Goal: Task Accomplishment & Management: Complete application form

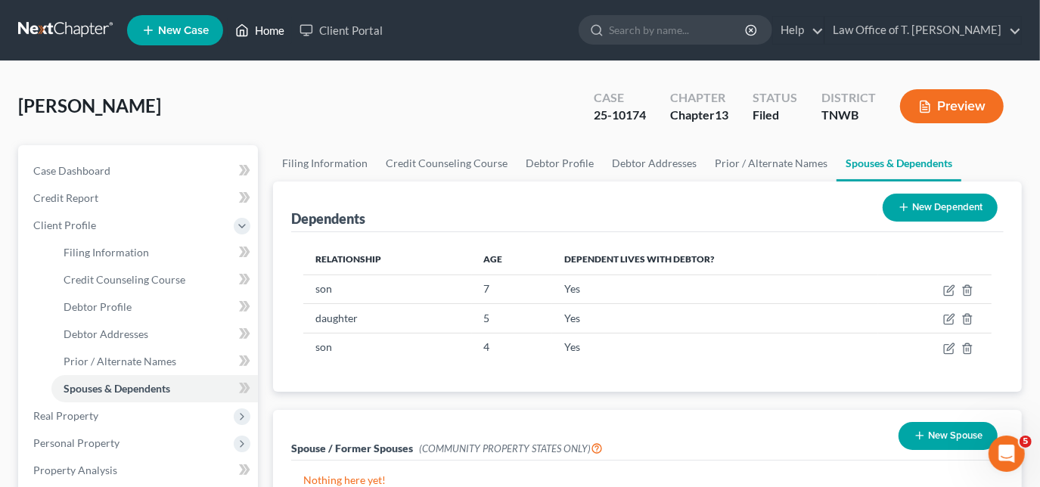
click at [270, 35] on link "Home" at bounding box center [260, 30] width 64 height 27
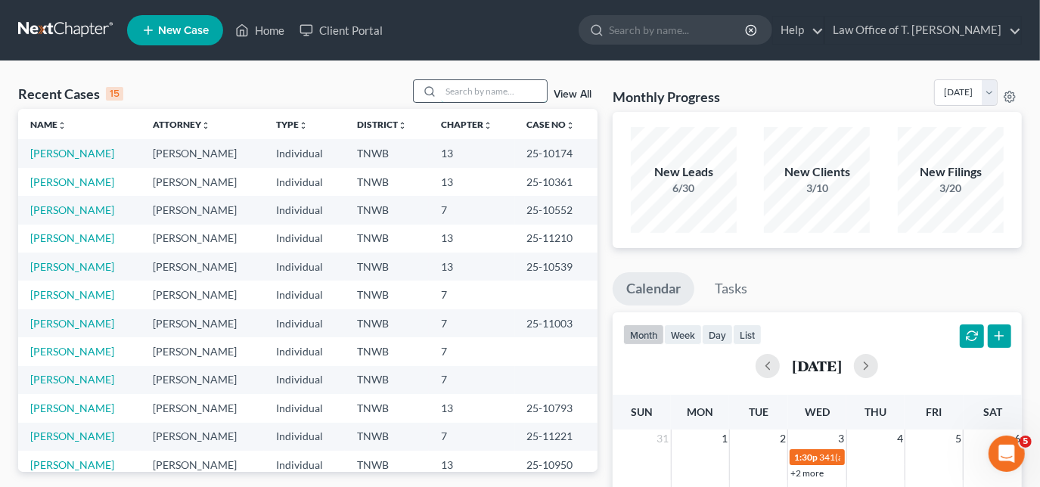
click at [484, 95] on input "search" at bounding box center [494, 91] width 106 height 22
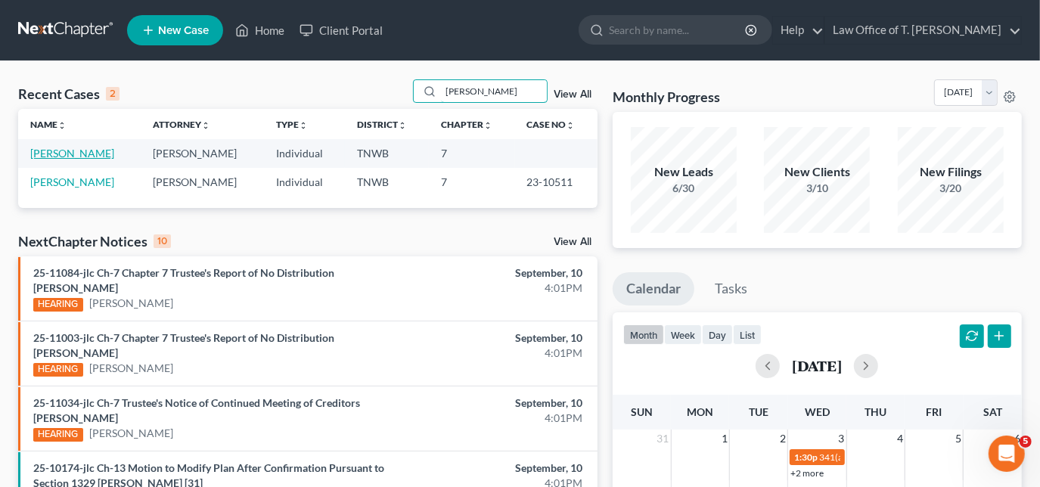
type input "[PERSON_NAME]"
click at [75, 156] on link "[PERSON_NAME]" at bounding box center [72, 153] width 84 height 13
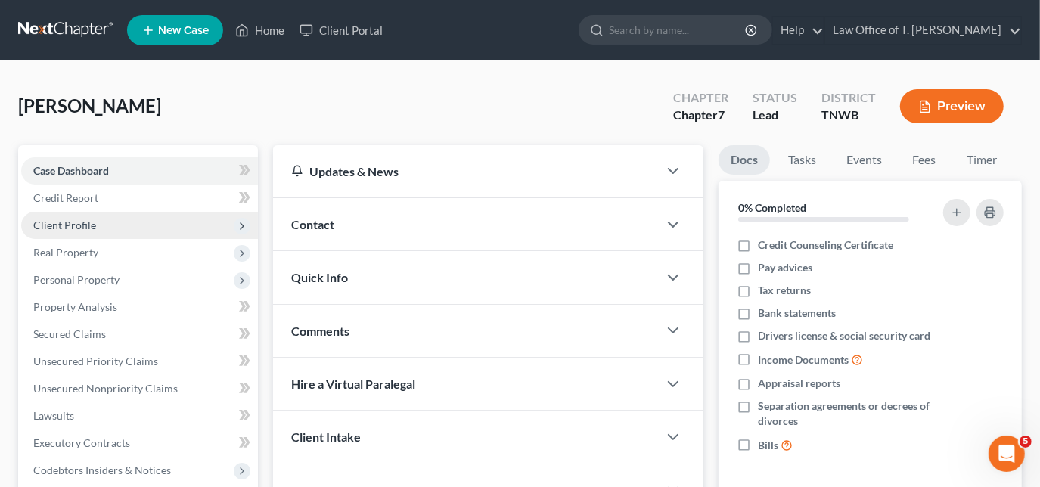
click at [81, 217] on span "Client Profile" at bounding box center [139, 225] width 237 height 27
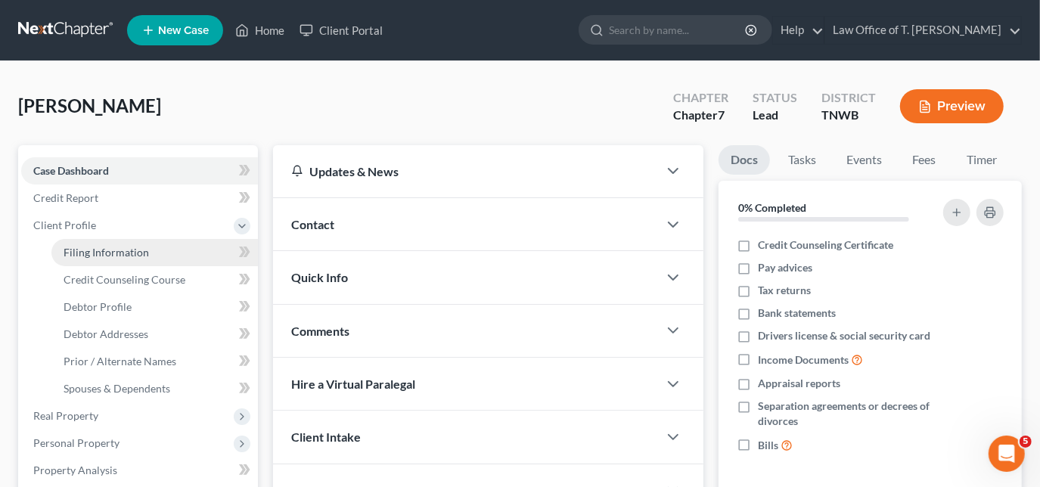
click at [119, 258] on span "Filing Information" at bounding box center [106, 252] width 85 height 13
select select "1"
select select "0"
select select "44"
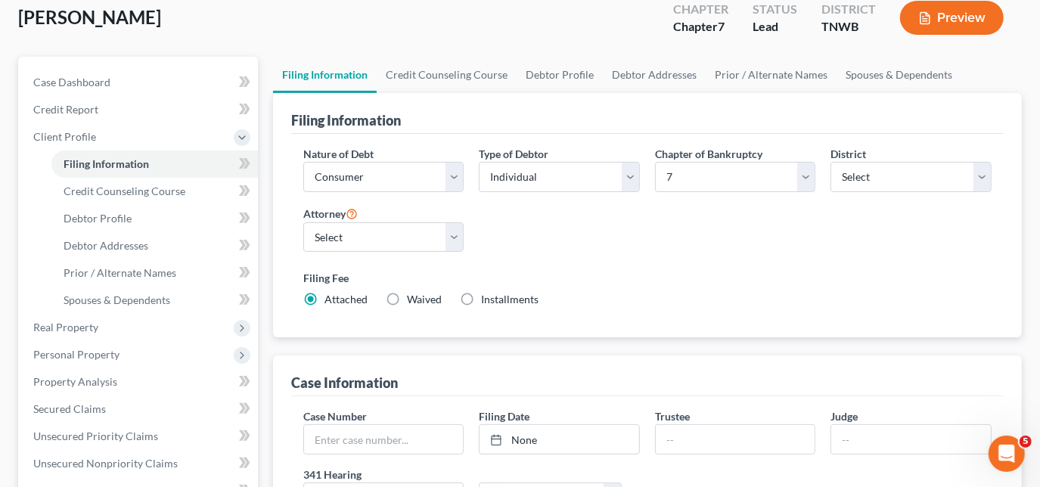
scroll to position [68, 0]
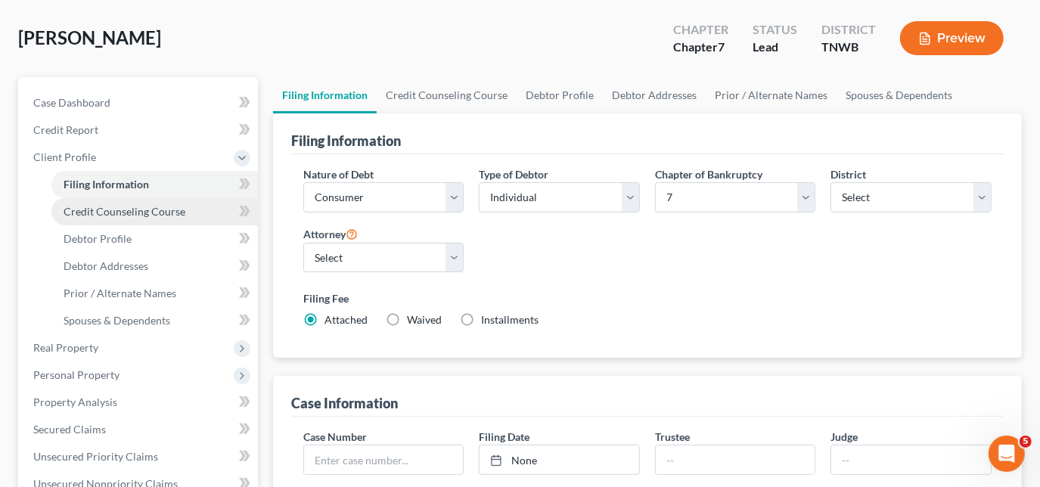
click at [155, 212] on span "Credit Counseling Course" at bounding box center [125, 211] width 122 height 13
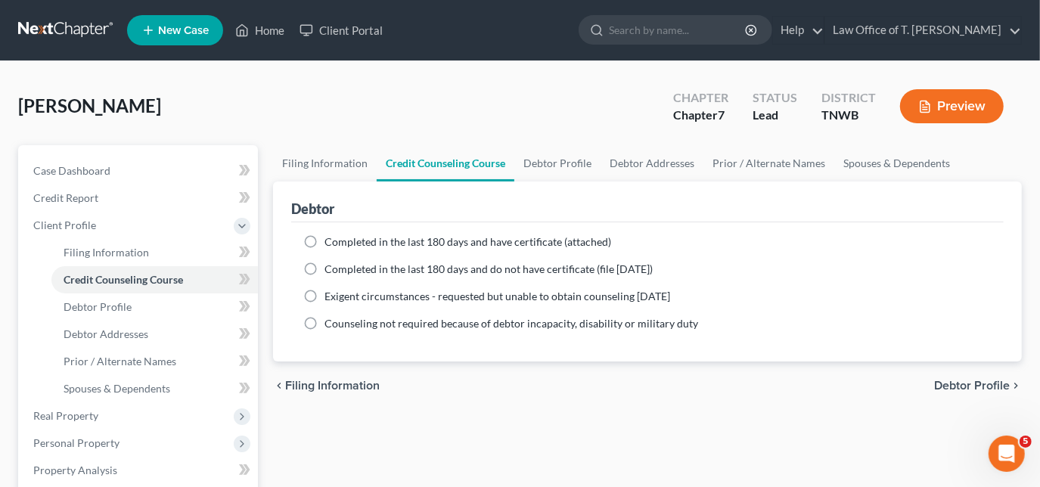
click at [324, 236] on label "Completed in the last 180 days and have certificate (attached)" at bounding box center [467, 241] width 287 height 15
click at [330, 236] on input "Completed in the last 180 days and have certificate (attached)" at bounding box center [335, 239] width 10 height 10
radio input "true"
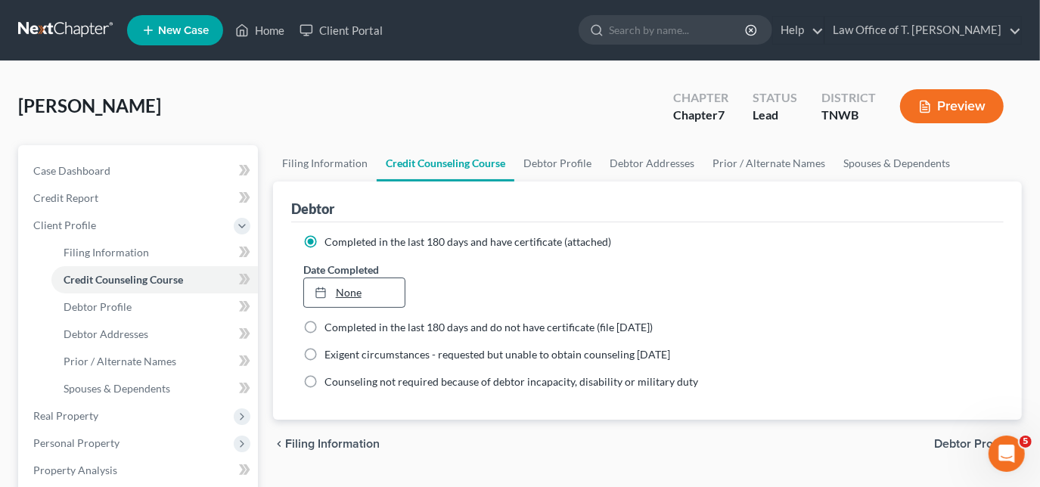
click at [333, 290] on div at bounding box center [325, 292] width 21 height 13
type input "[DATE]"
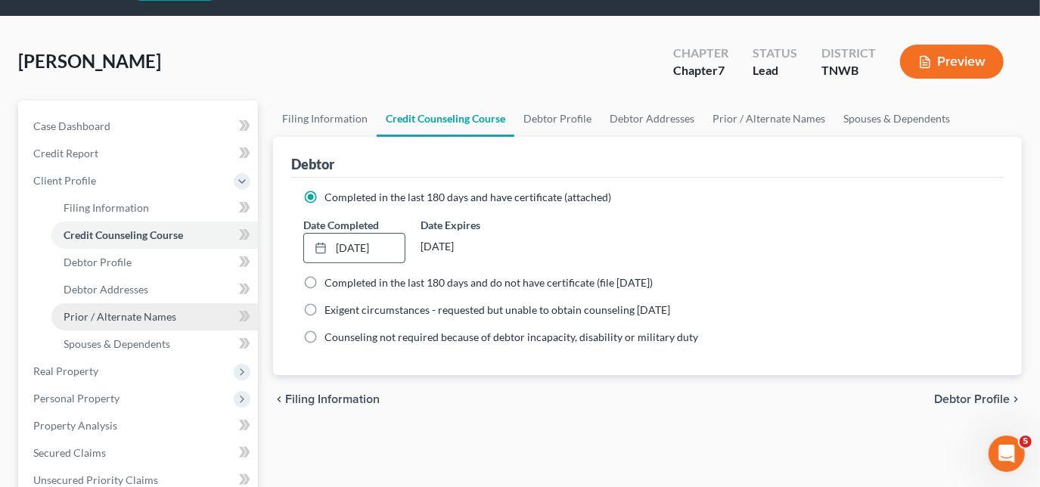
scroll to position [68, 0]
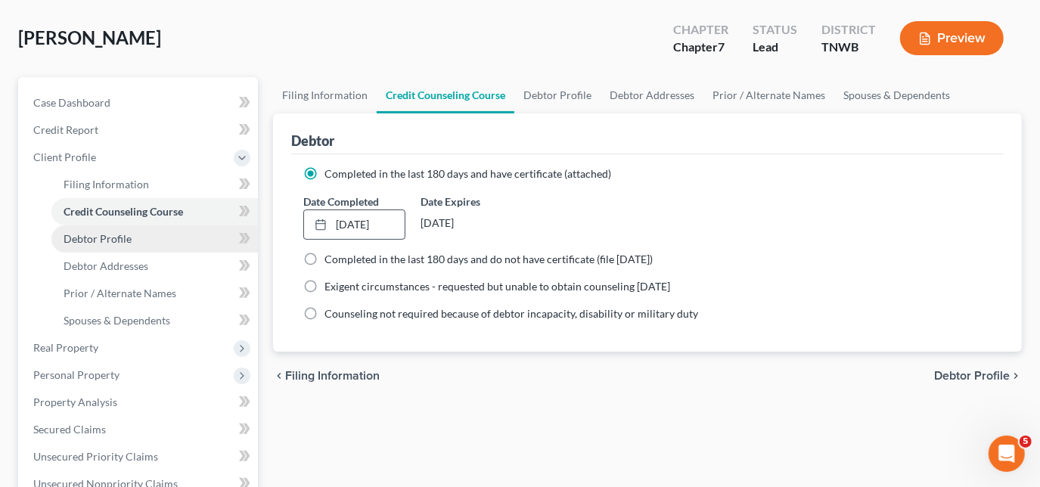
click at [115, 234] on span "Debtor Profile" at bounding box center [98, 238] width 68 height 13
select select "1"
select select "3"
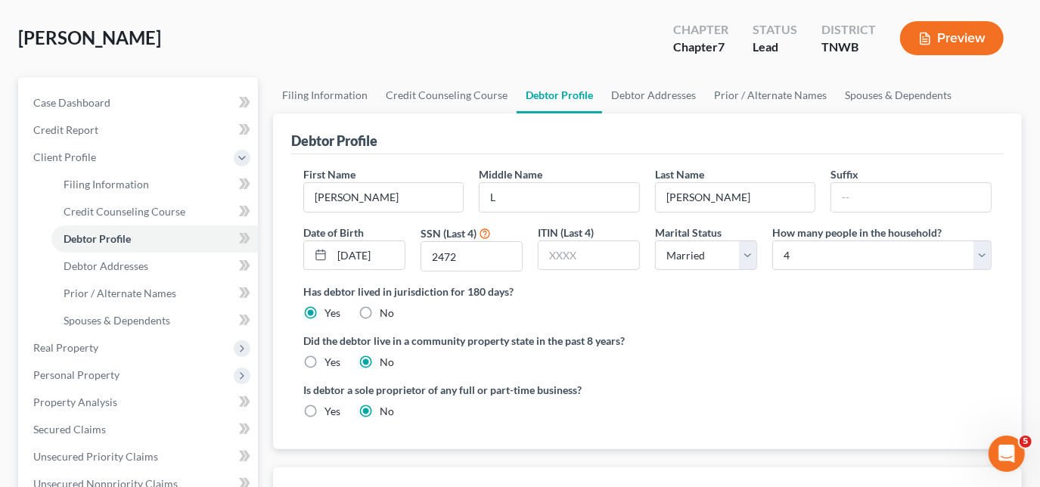
scroll to position [137, 0]
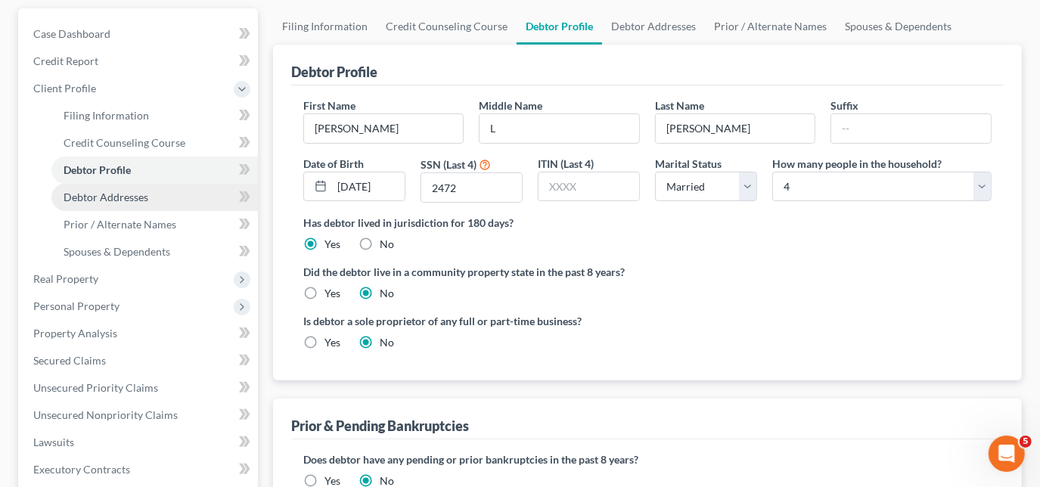
click at [134, 195] on span "Debtor Addresses" at bounding box center [106, 197] width 85 height 13
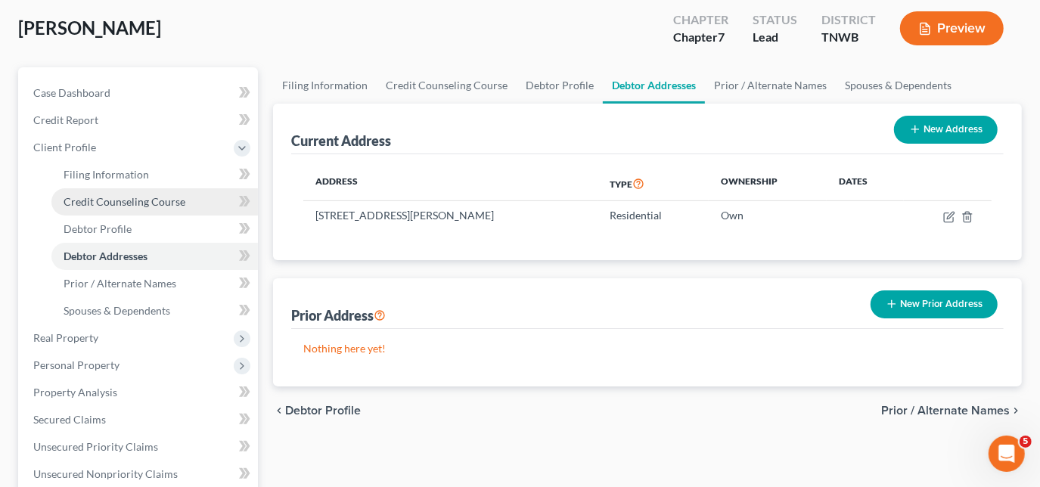
scroll to position [137, 0]
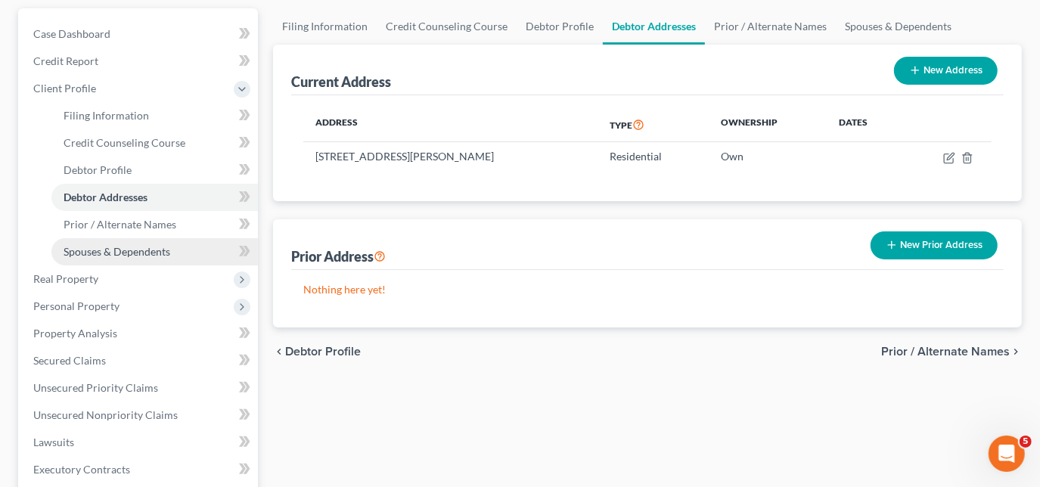
click at [95, 257] on link "Spouses & Dependents" at bounding box center [154, 251] width 206 height 27
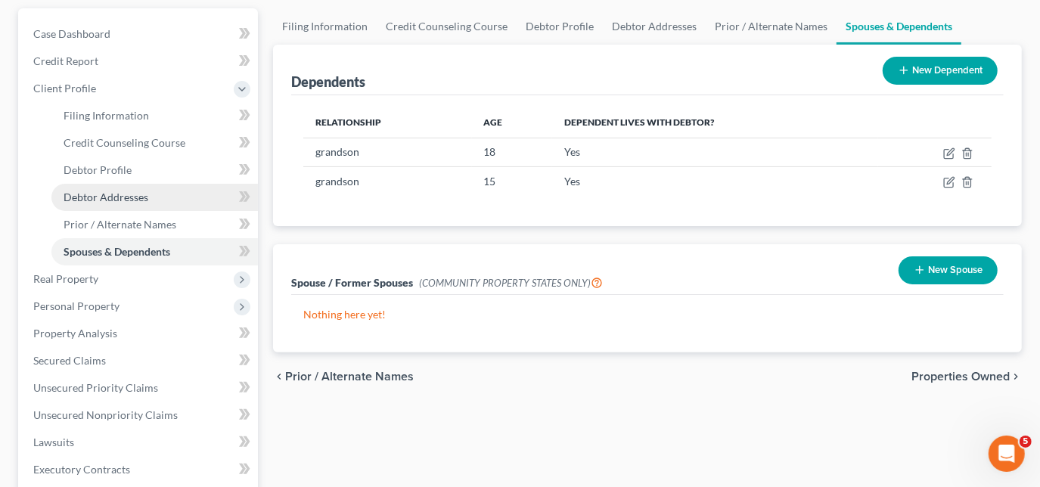
scroll to position [137, 0]
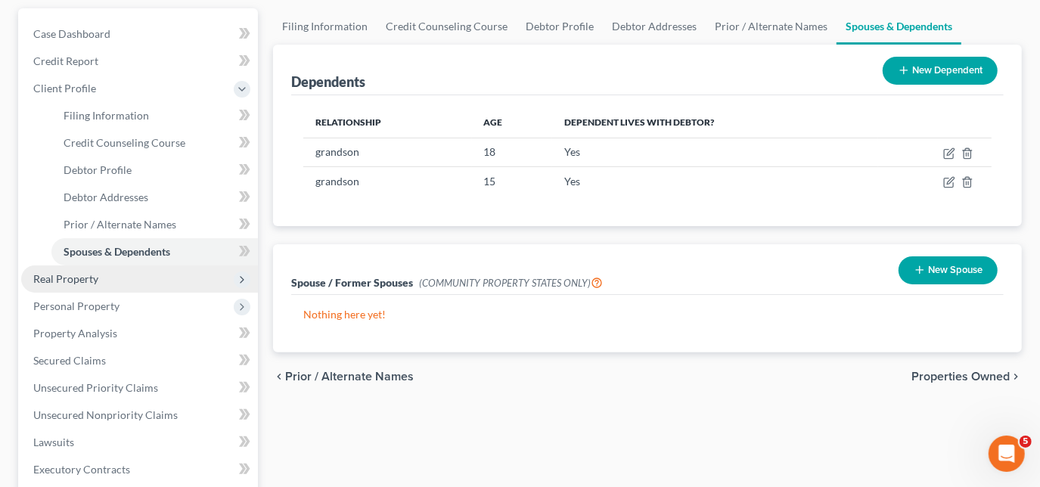
click at [82, 280] on span "Real Property" at bounding box center [65, 278] width 65 height 13
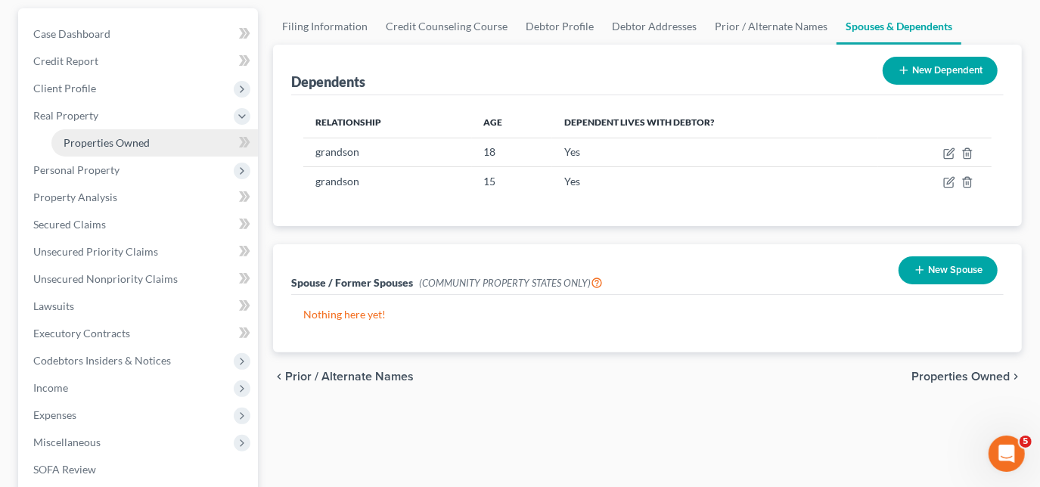
click at [103, 148] on link "Properties Owned" at bounding box center [154, 142] width 206 height 27
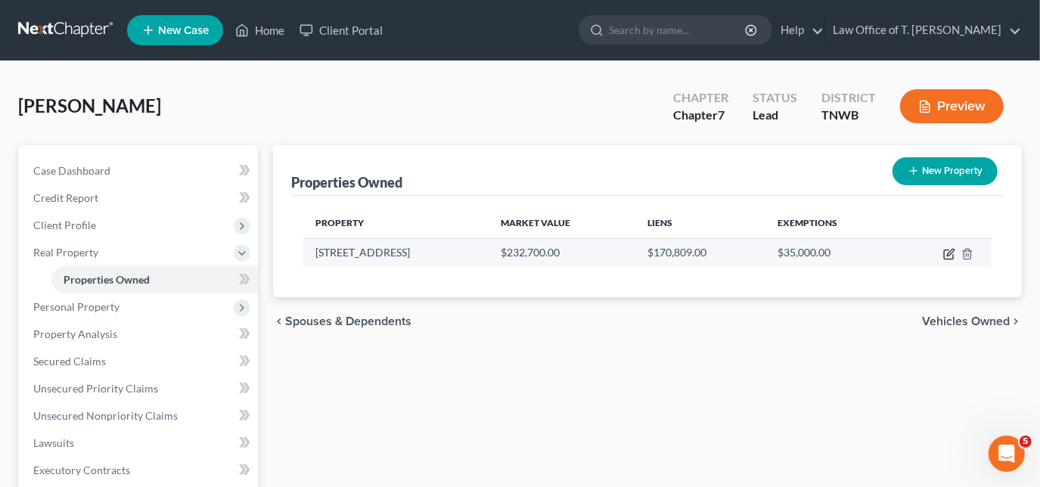
click at [948, 250] on icon "button" at bounding box center [948, 254] width 9 height 9
select select "44"
select select "3"
select select "5"
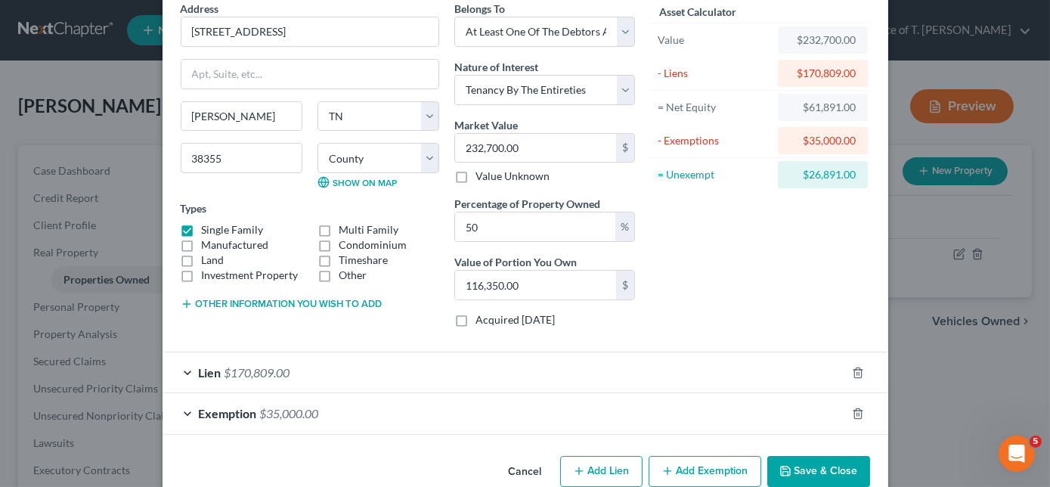
scroll to position [97, 0]
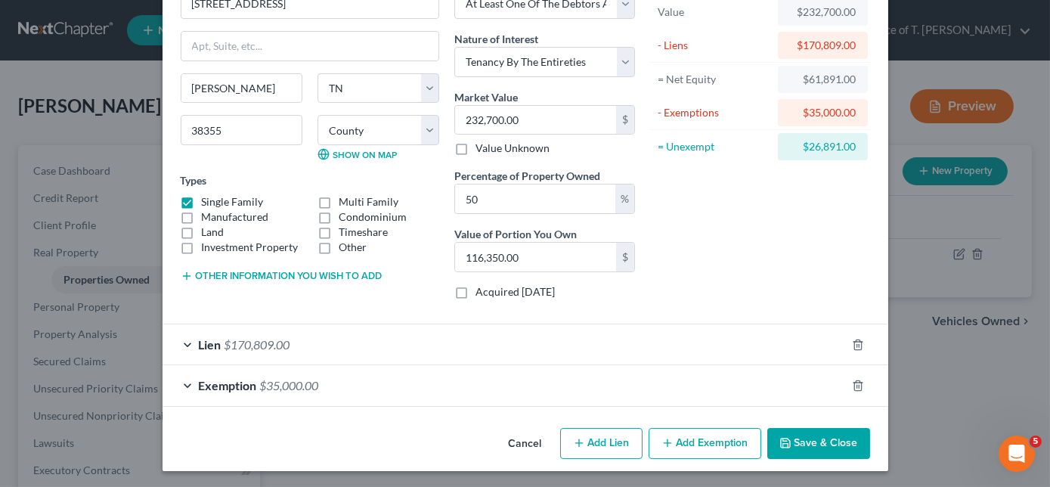
click at [178, 349] on div "Lien $170,809.00" at bounding box center [505, 344] width 684 height 40
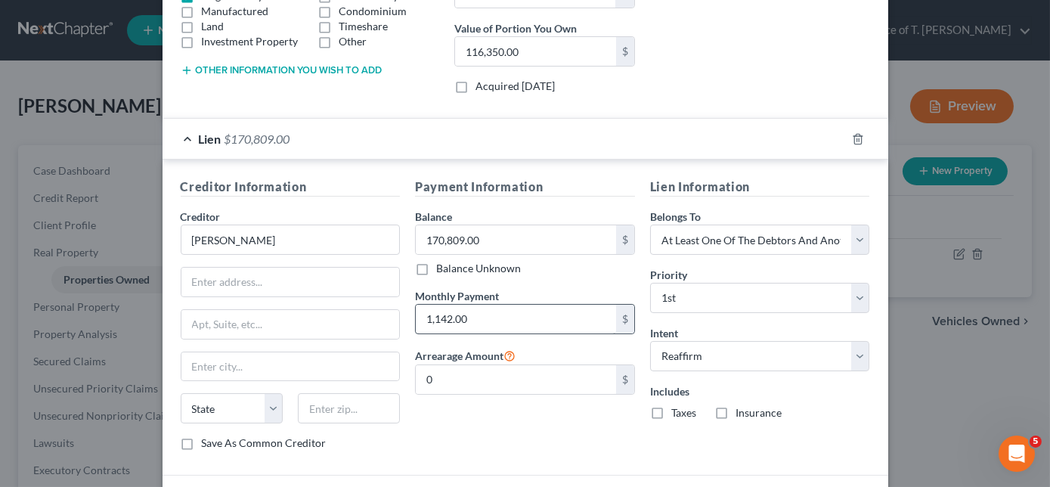
scroll to position [302, 0]
click at [256, 278] on input "text" at bounding box center [290, 282] width 219 height 29
type input "PO Box 30597"
type input "[GEOGRAPHIC_DATA]"
select select "4"
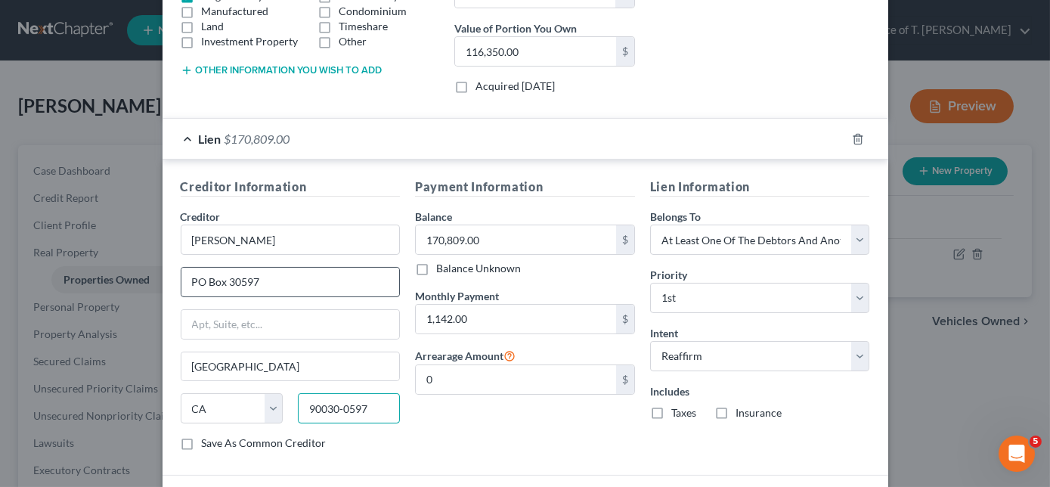
type input "90030-0597"
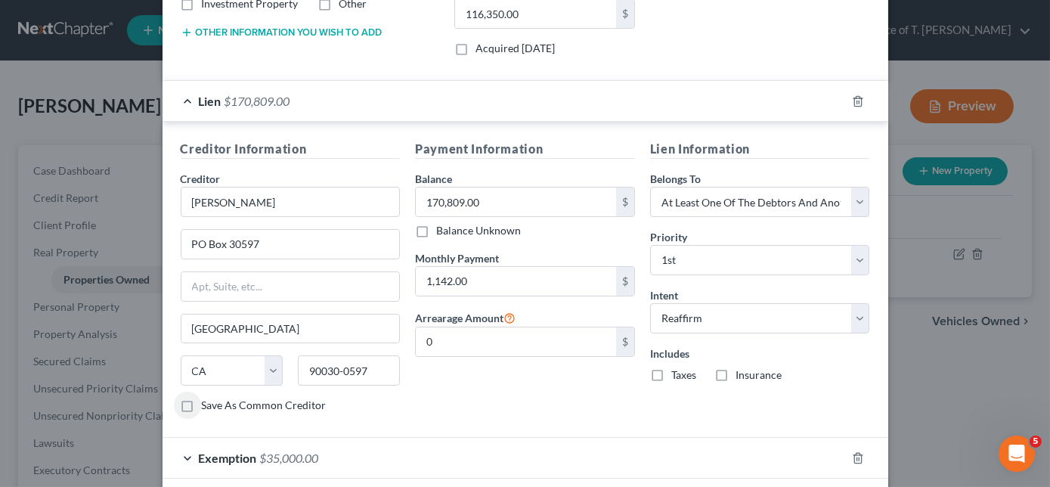
scroll to position [410, 0]
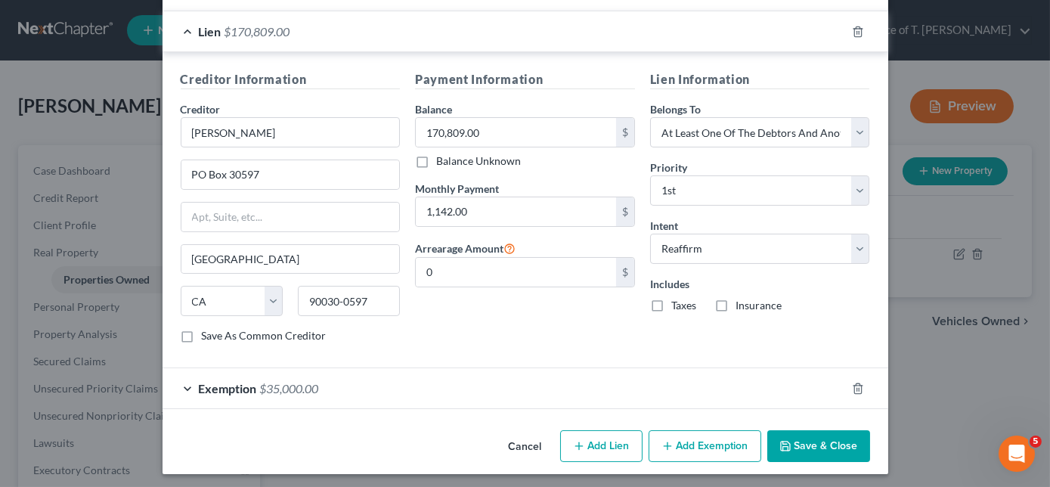
click at [836, 442] on button "Save & Close" at bounding box center [819, 446] width 103 height 32
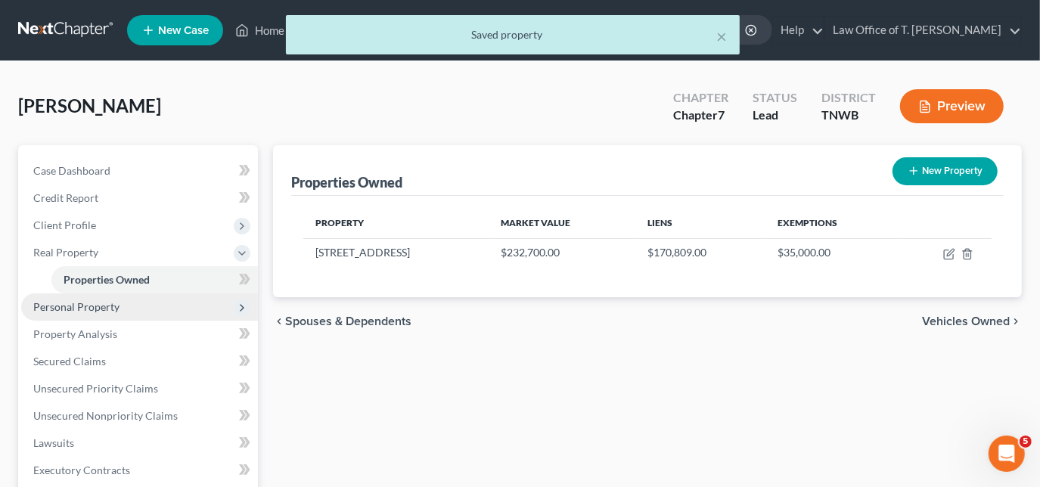
click at [99, 299] on span "Personal Property" at bounding box center [139, 306] width 237 height 27
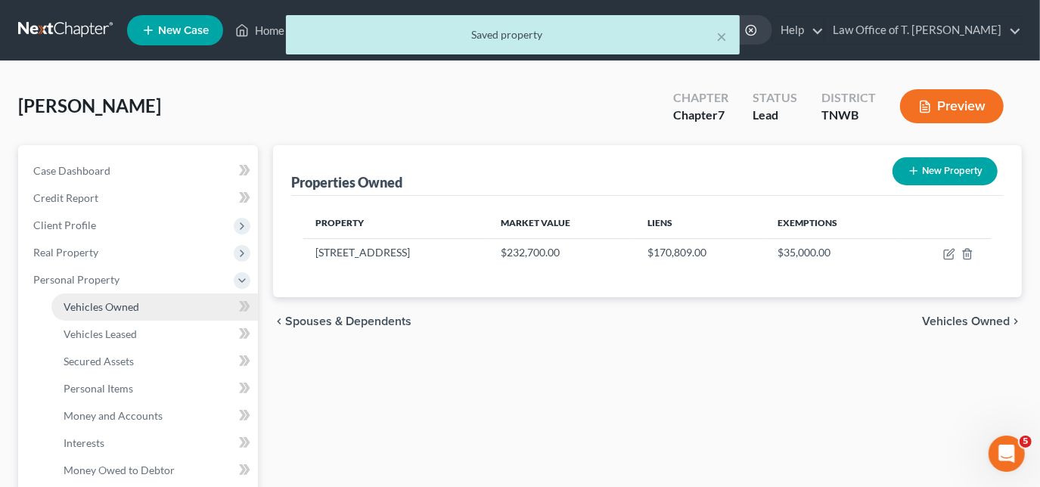
click at [102, 305] on span "Vehicles Owned" at bounding box center [102, 306] width 76 height 13
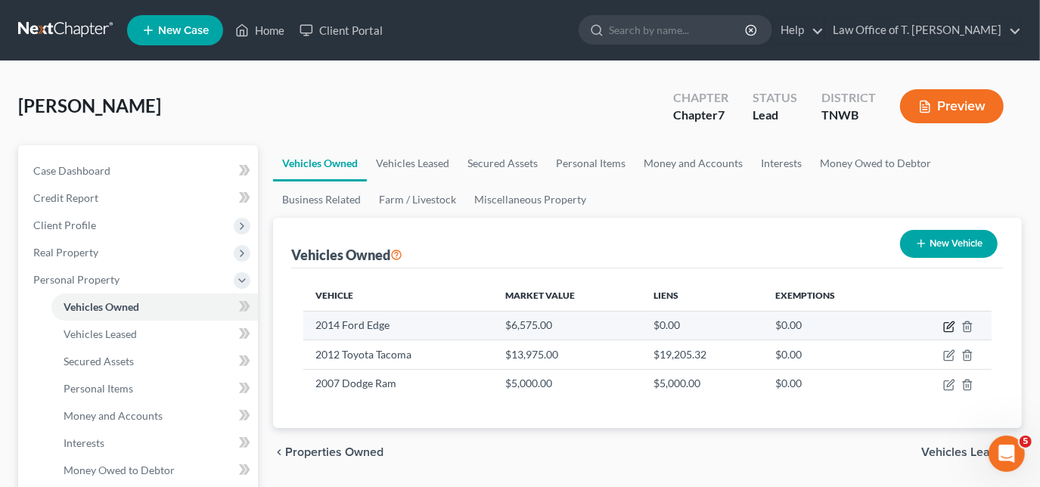
click at [946, 327] on icon "button" at bounding box center [949, 327] width 12 height 12
select select "0"
select select "12"
select select "2"
select select "0"
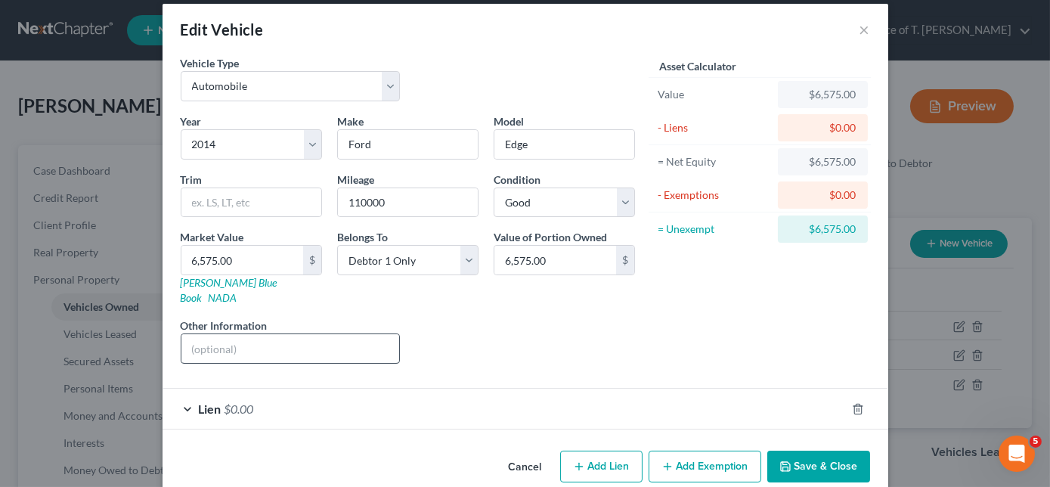
scroll to position [22, 0]
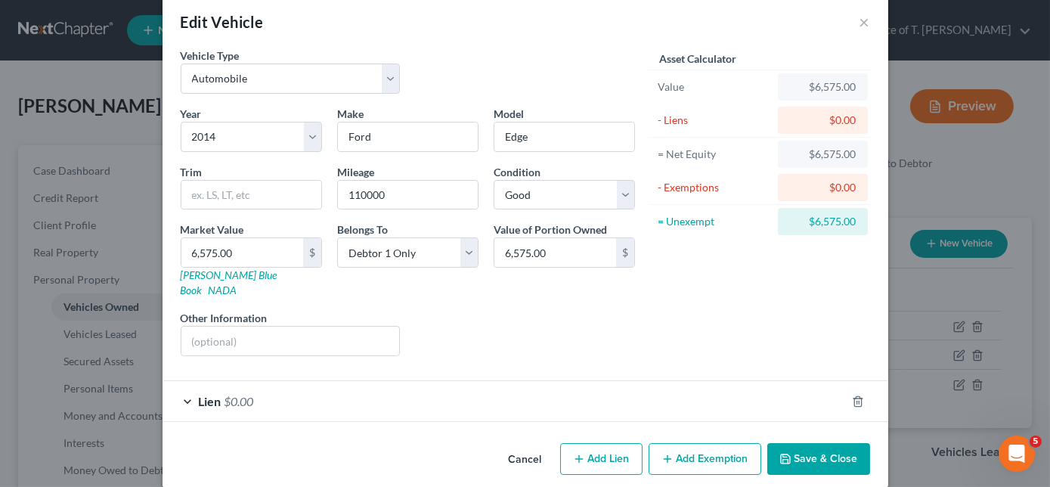
click at [178, 381] on div "Lien $0.00" at bounding box center [505, 401] width 684 height 40
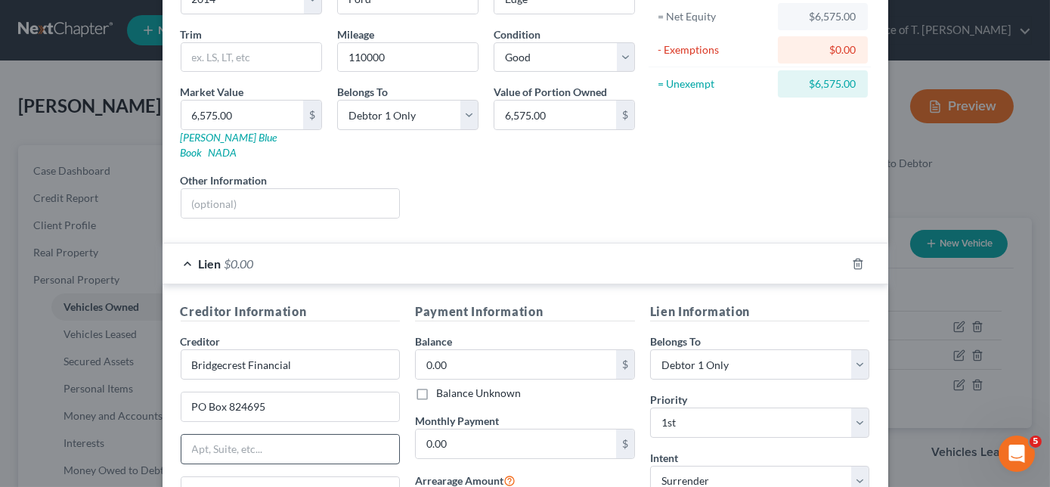
scroll to position [297, 0]
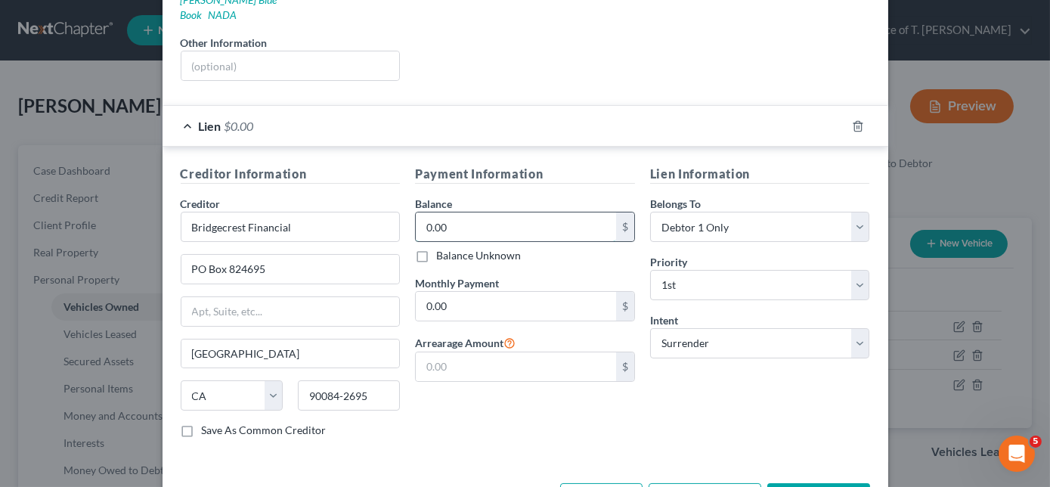
click at [474, 212] on input "0.00" at bounding box center [516, 226] width 200 height 29
type input "21,648.54"
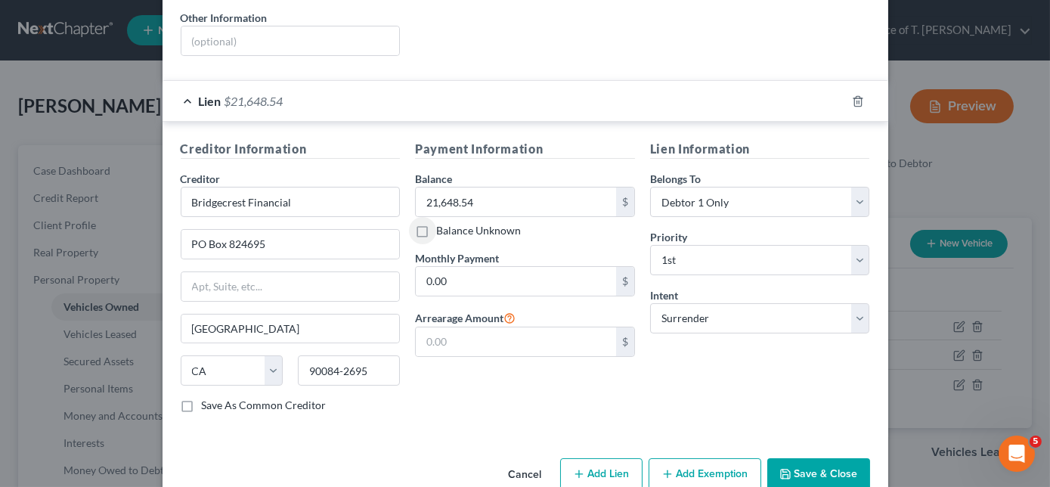
scroll to position [335, 0]
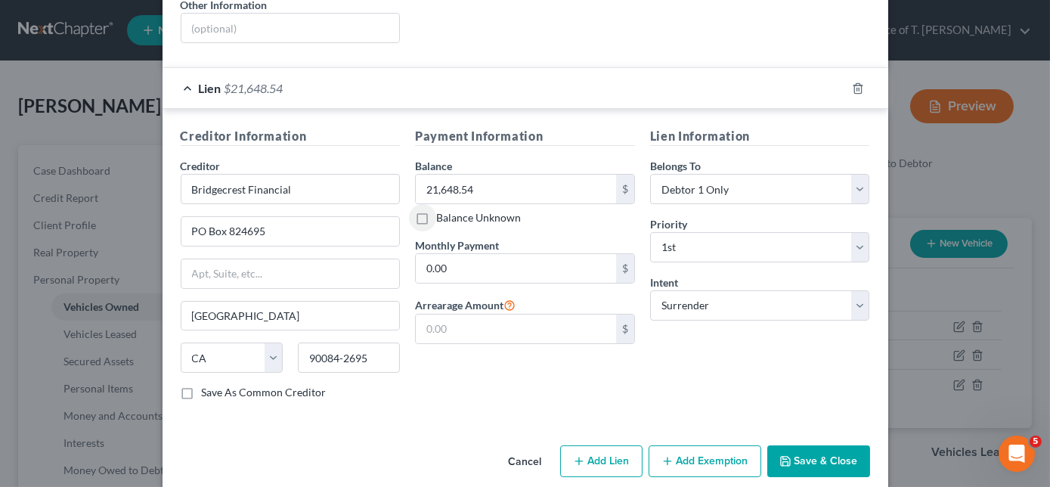
click at [798, 445] on button "Save & Close" at bounding box center [819, 461] width 103 height 32
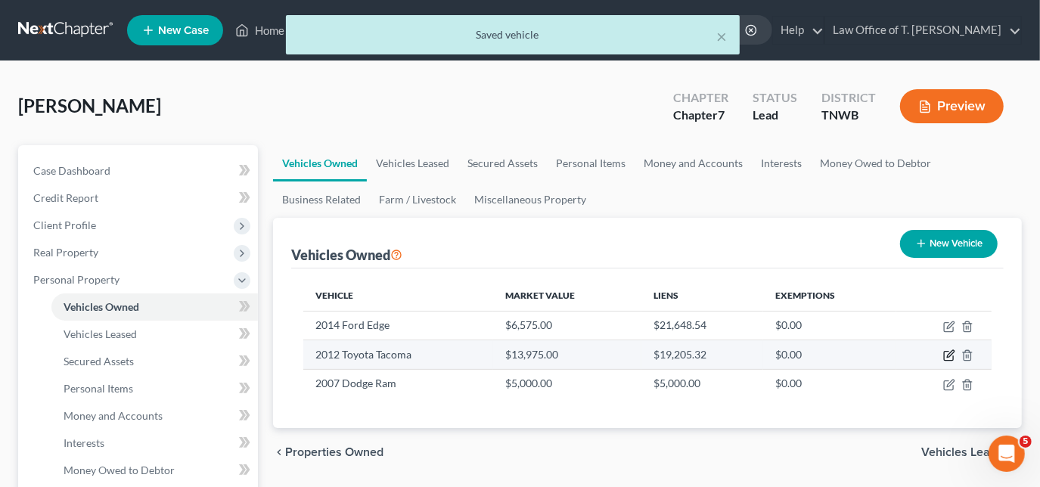
click at [954, 355] on icon "button" at bounding box center [949, 355] width 12 height 12
select select "0"
select select "14"
select select "2"
select select "0"
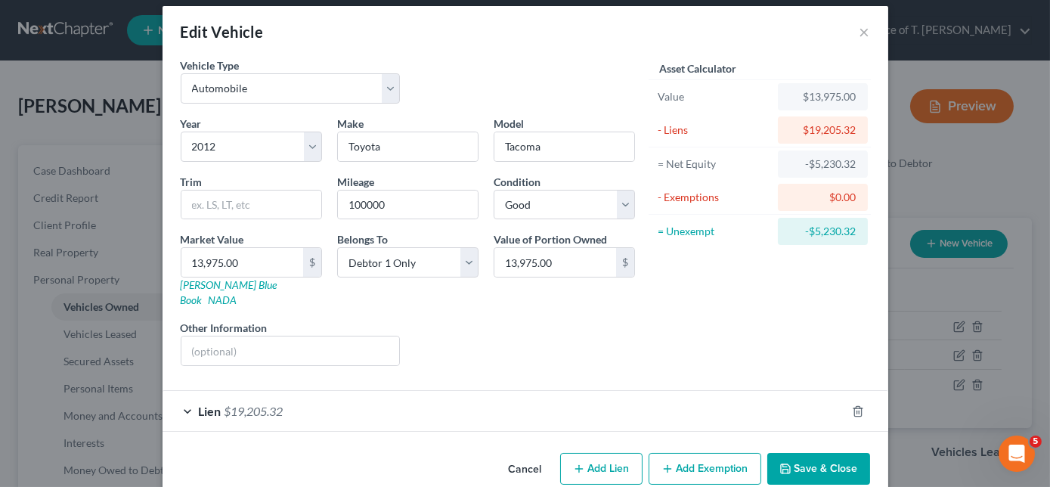
scroll to position [22, 0]
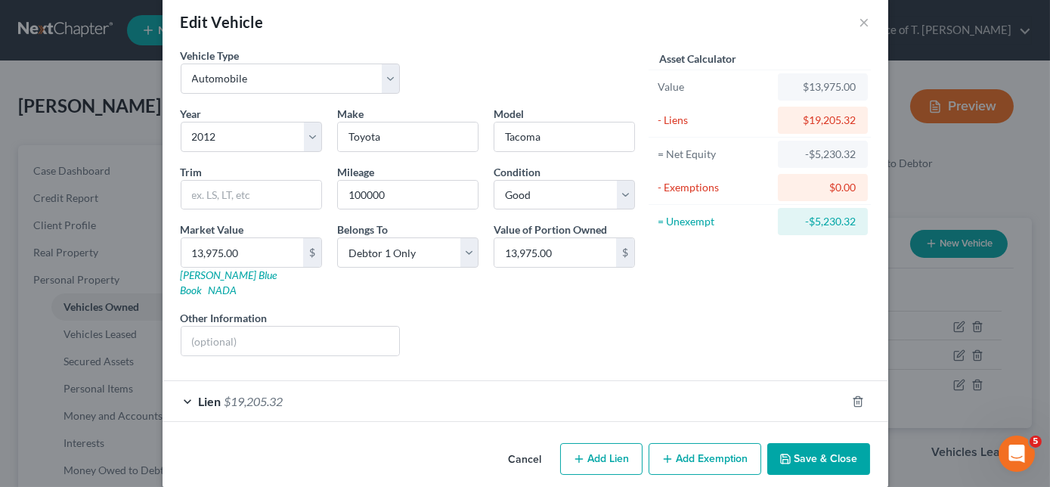
click at [180, 383] on div "Lien $19,205.32" at bounding box center [505, 401] width 684 height 40
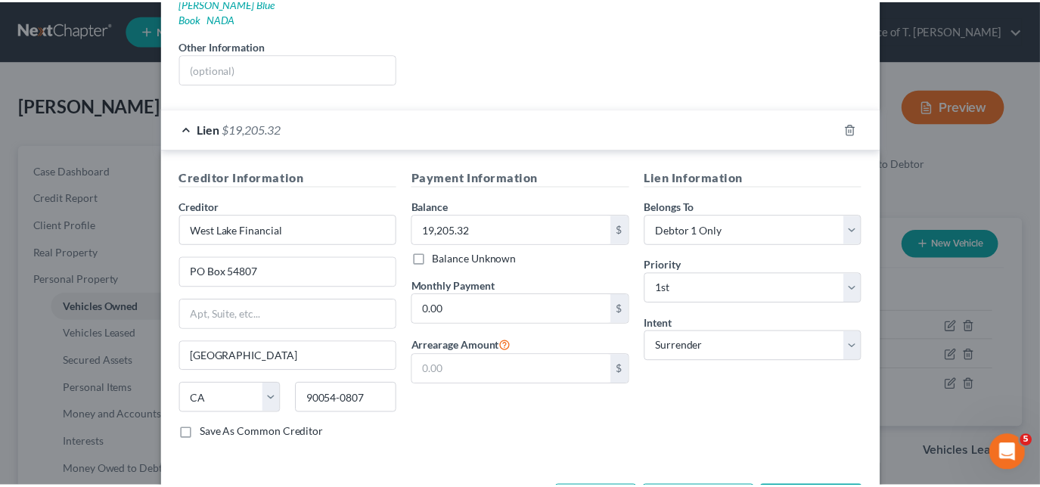
scroll to position [297, 0]
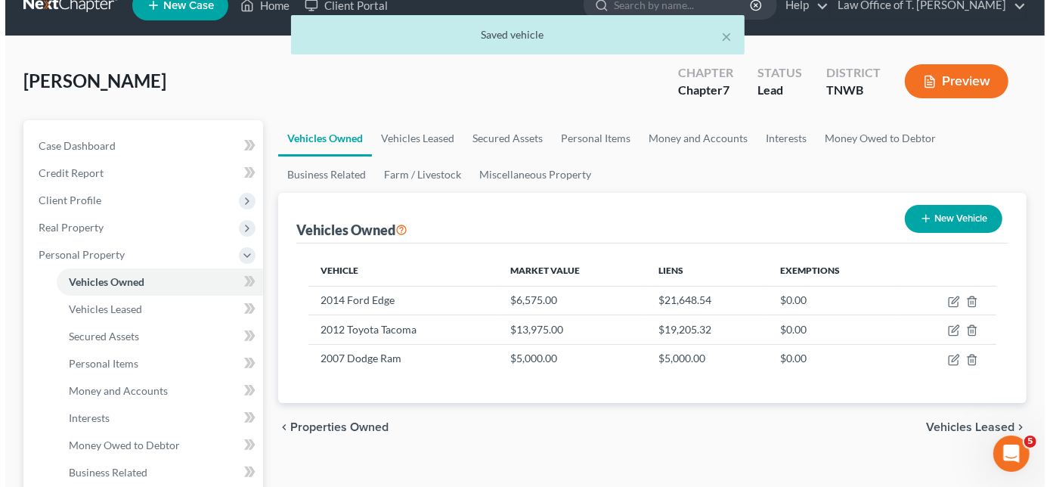
scroll to position [68, 0]
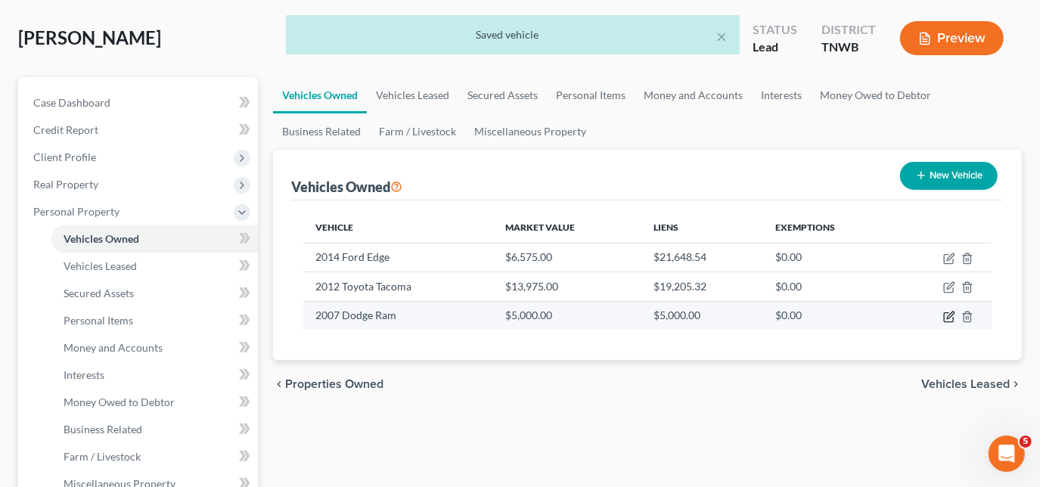
click at [951, 314] on icon "button" at bounding box center [950, 315] width 7 height 7
select select "0"
select select "19"
select select "3"
select select "0"
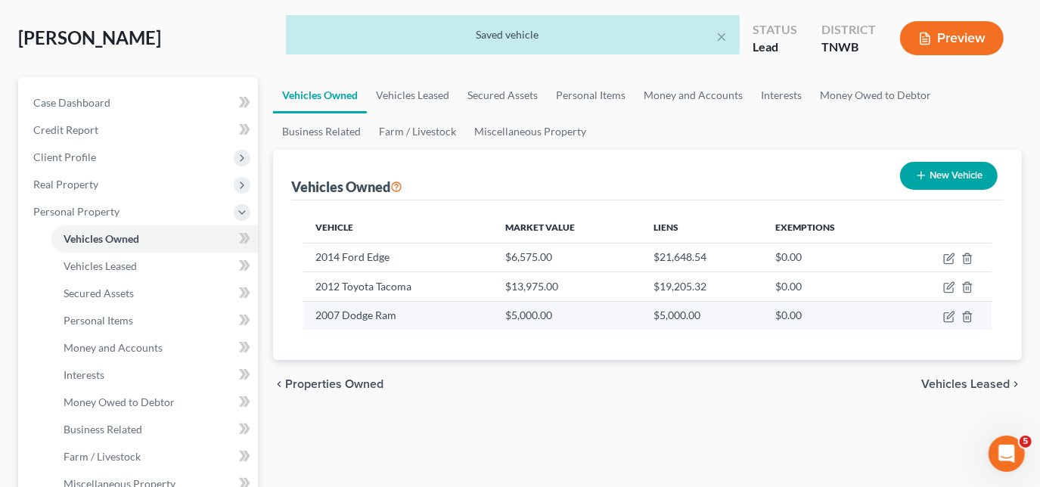
select select "0"
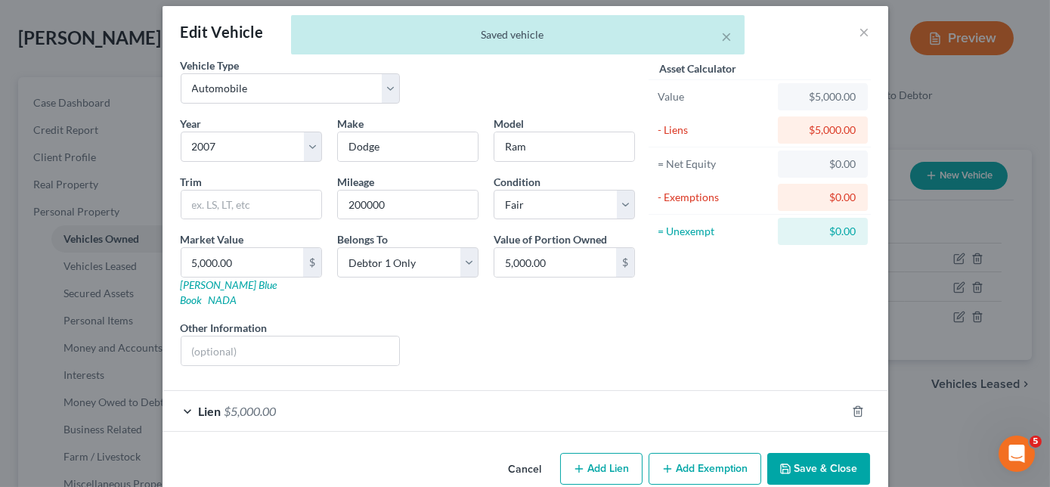
scroll to position [22, 0]
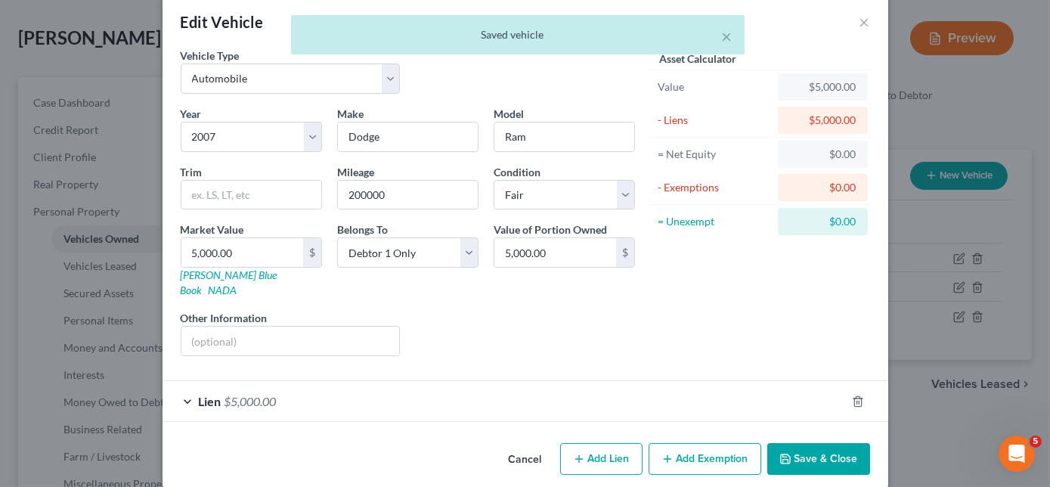
click at [179, 381] on div "Lien $5,000.00" at bounding box center [505, 401] width 684 height 40
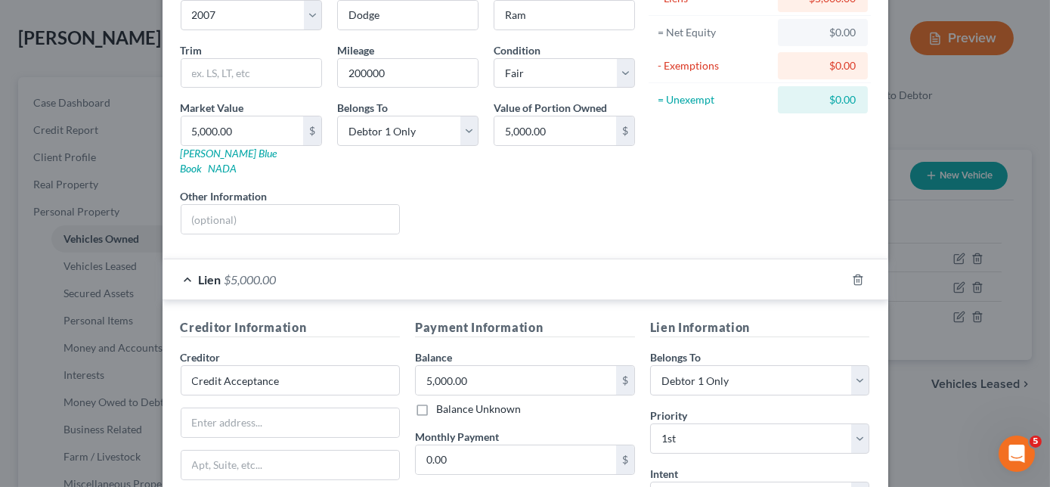
scroll to position [160, 0]
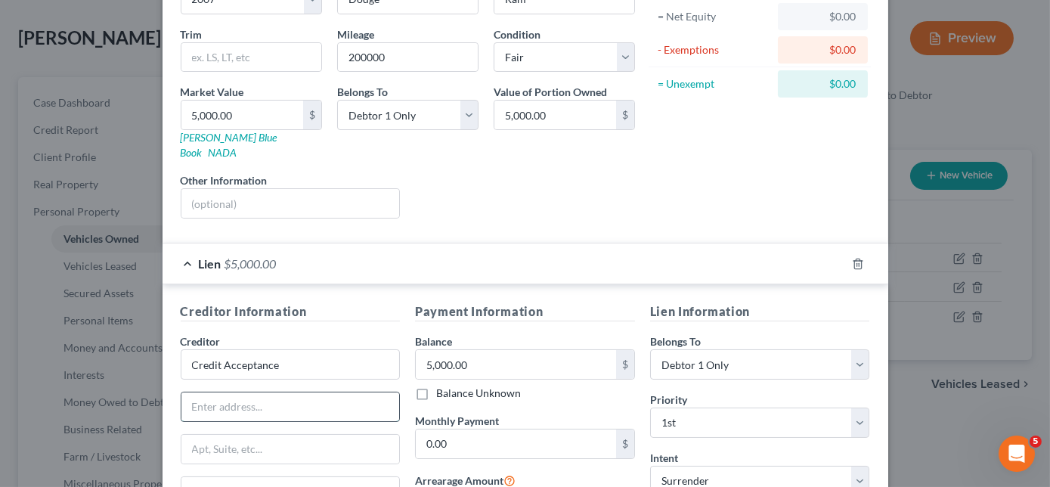
click at [219, 394] on input "text" at bounding box center [290, 406] width 219 height 29
type input "PO Box 5070"
type input "Southfield"
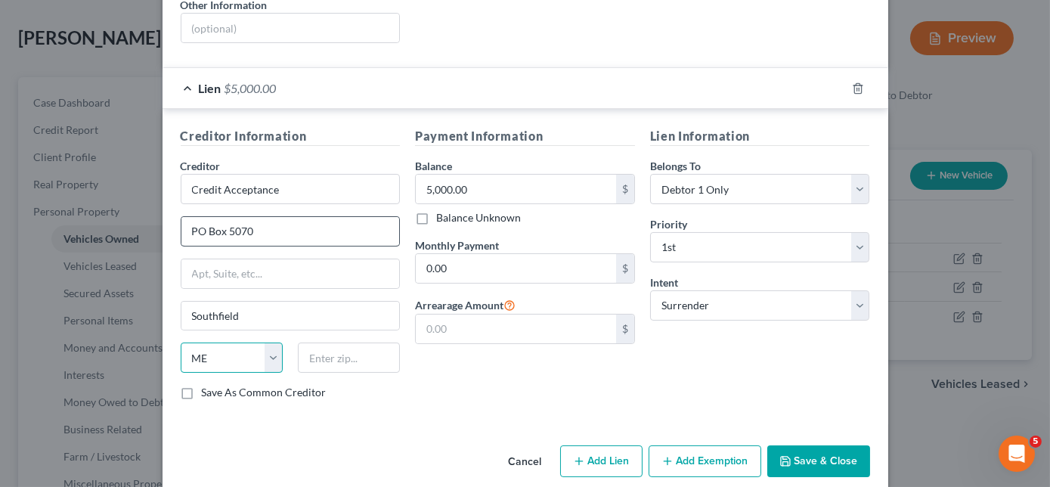
select select "23"
type input "48086-5070"
click at [478, 176] on input "5,000.00" at bounding box center [516, 189] width 200 height 29
type input "5"
type input "7,234.64"
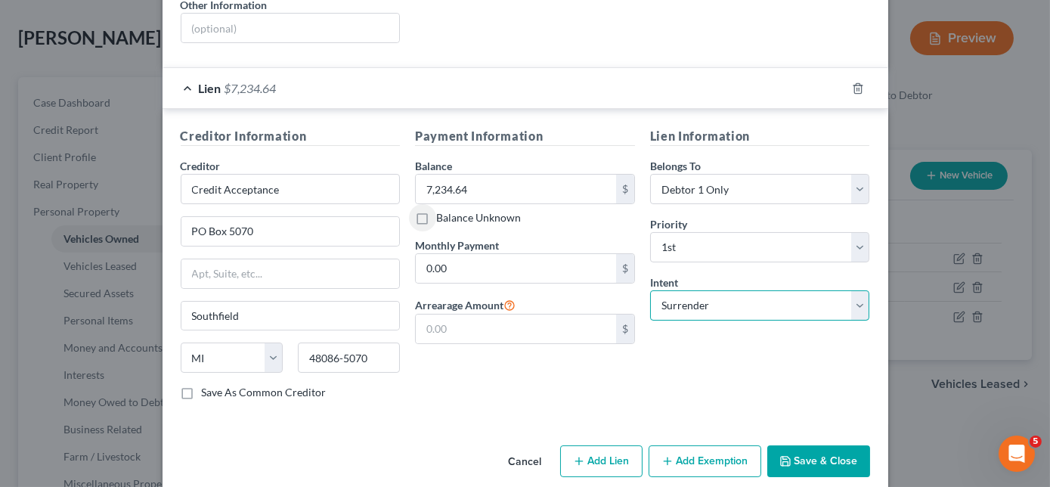
click at [727, 290] on select "Select Surrender Redeem Reaffirm Avoid Other" at bounding box center [760, 305] width 220 height 30
select select "2"
click at [650, 290] on select "Select Surrender Redeem Reaffirm Avoid Other" at bounding box center [760, 305] width 220 height 30
click at [792, 445] on button "Save & Close" at bounding box center [819, 461] width 103 height 32
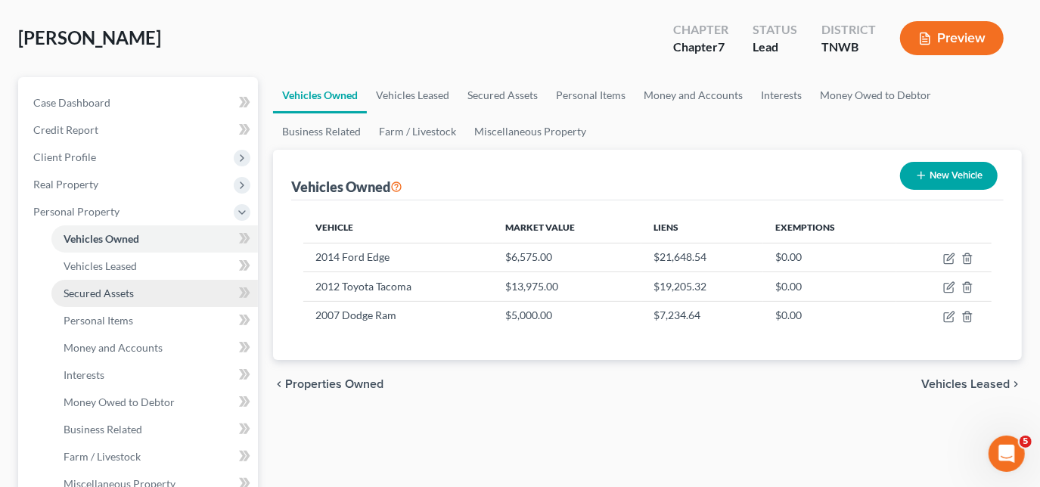
click at [101, 290] on span "Secured Assets" at bounding box center [99, 293] width 70 height 13
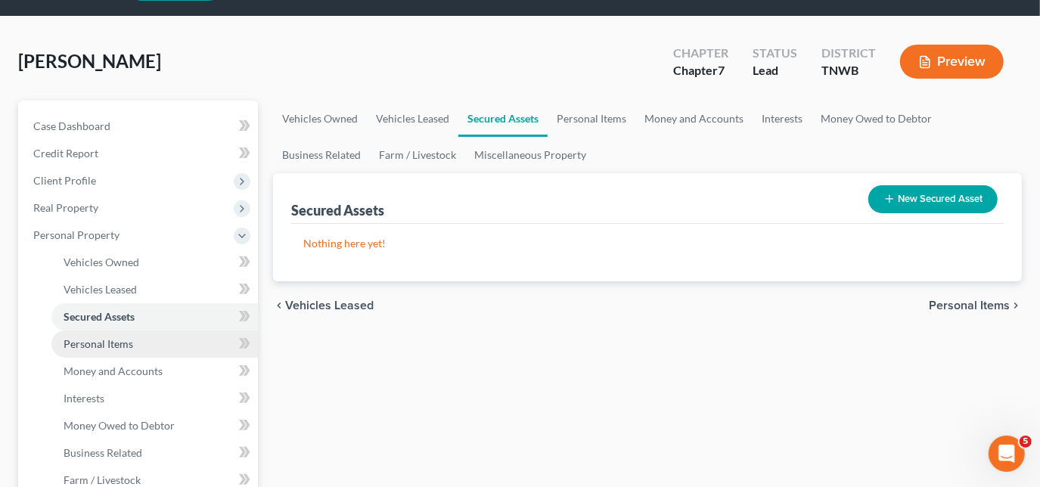
scroll to position [68, 0]
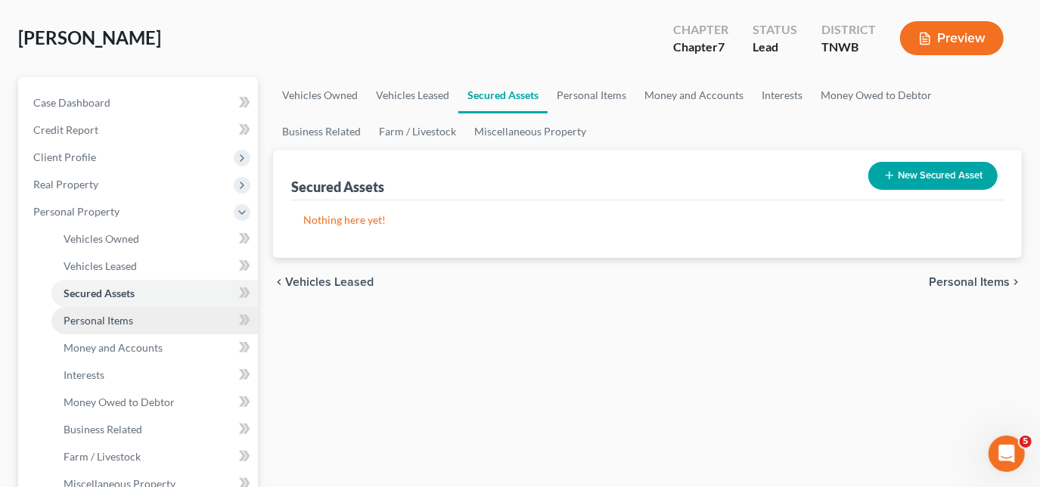
click at [104, 316] on span "Personal Items" at bounding box center [99, 320] width 70 height 13
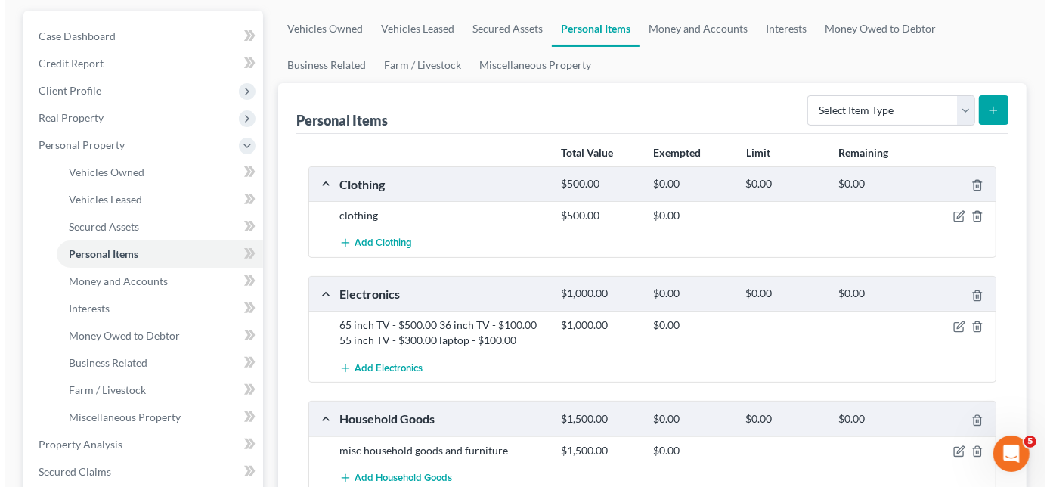
scroll to position [137, 0]
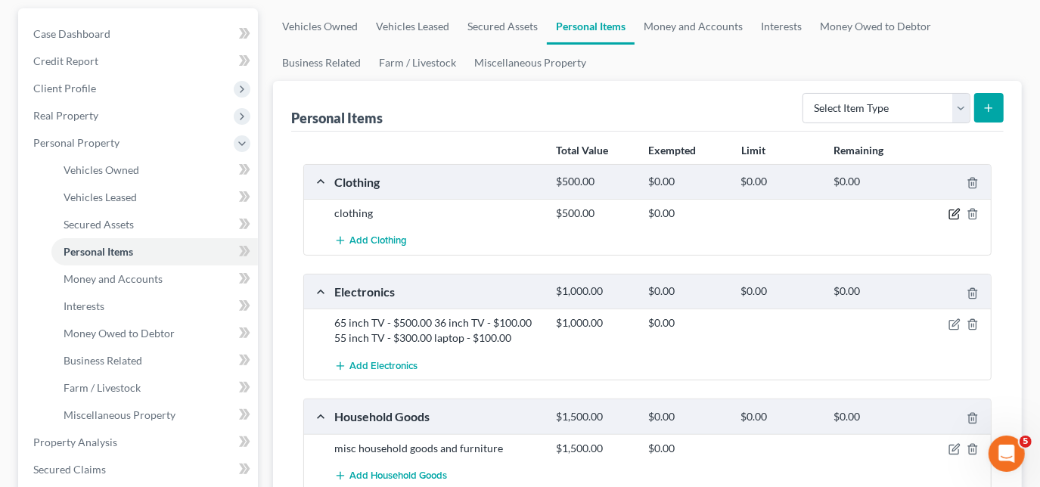
click at [954, 213] on icon "button" at bounding box center [954, 214] width 12 height 12
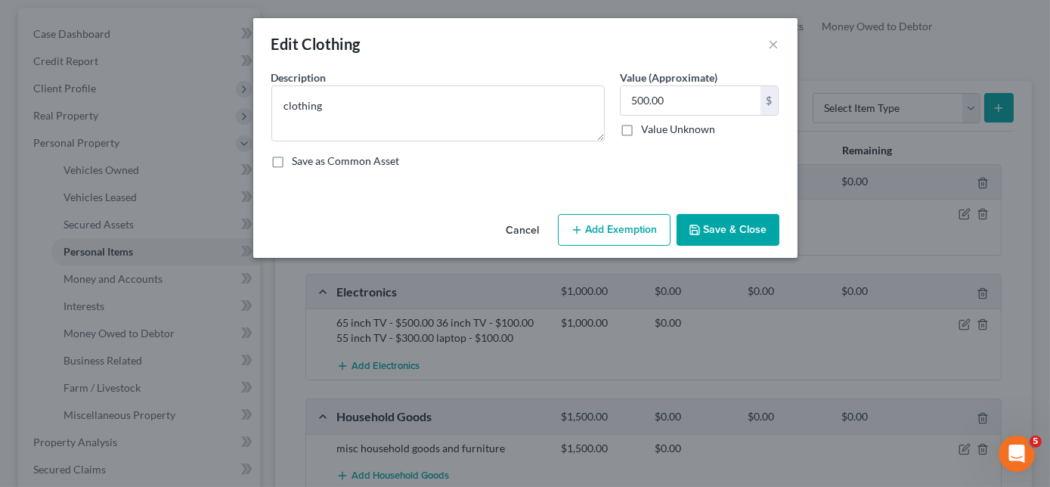
click at [603, 228] on button "Add Exemption" at bounding box center [614, 230] width 113 height 32
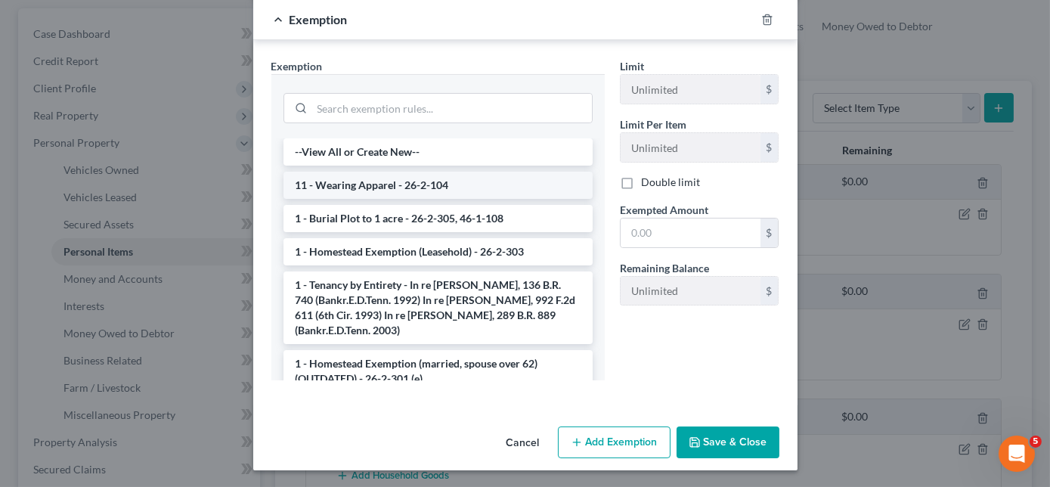
click at [366, 188] on li "11 - Wearing Apparel - 26-2-104" at bounding box center [438, 185] width 309 height 27
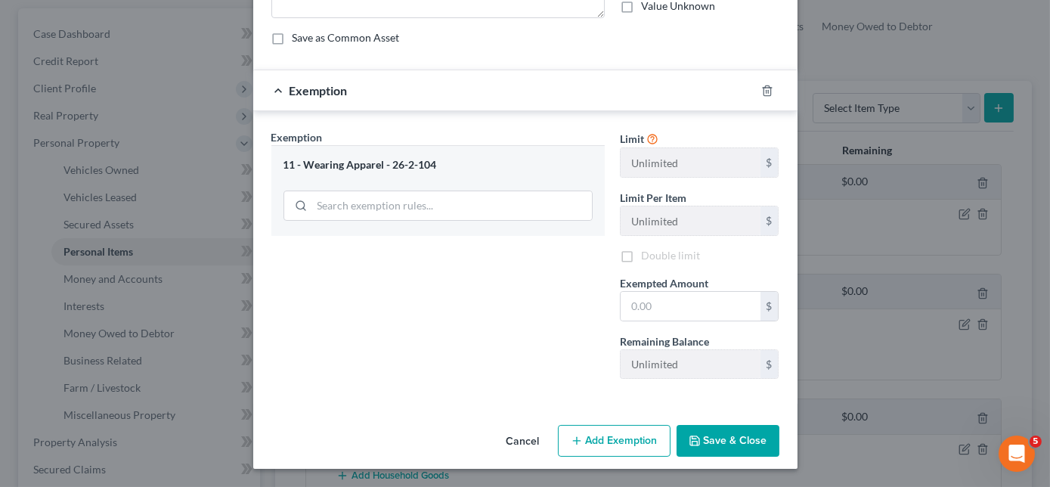
scroll to position [121, 0]
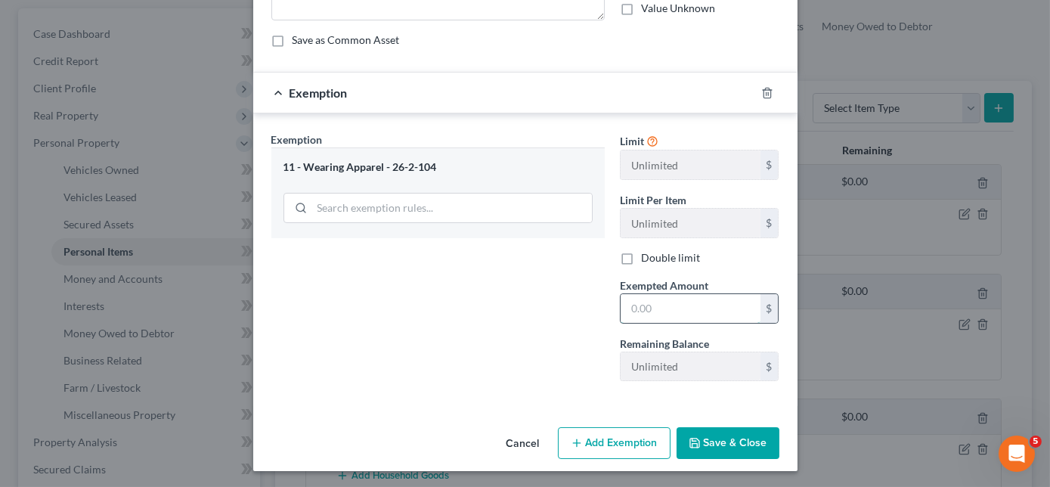
click at [662, 309] on input "text" at bounding box center [691, 308] width 140 height 29
type input "500.00"
click at [718, 437] on button "Save & Close" at bounding box center [728, 443] width 103 height 32
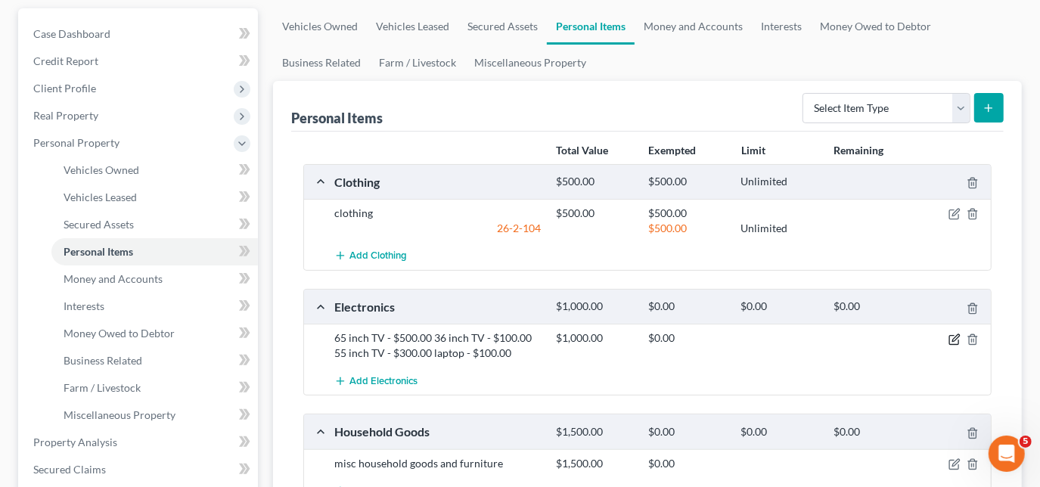
click at [954, 333] on icon "button" at bounding box center [954, 339] width 12 height 12
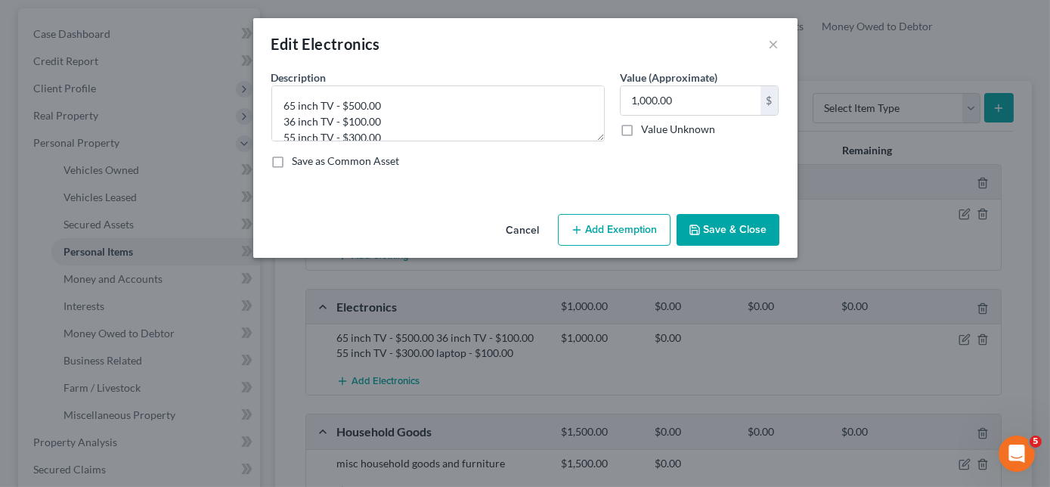
click at [625, 228] on button "Add Exemption" at bounding box center [614, 230] width 113 height 32
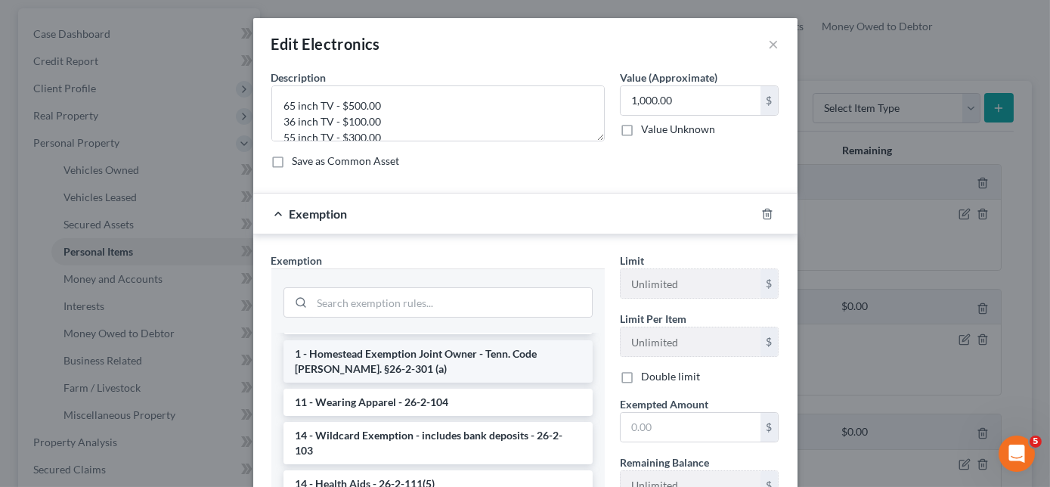
scroll to position [274, 0]
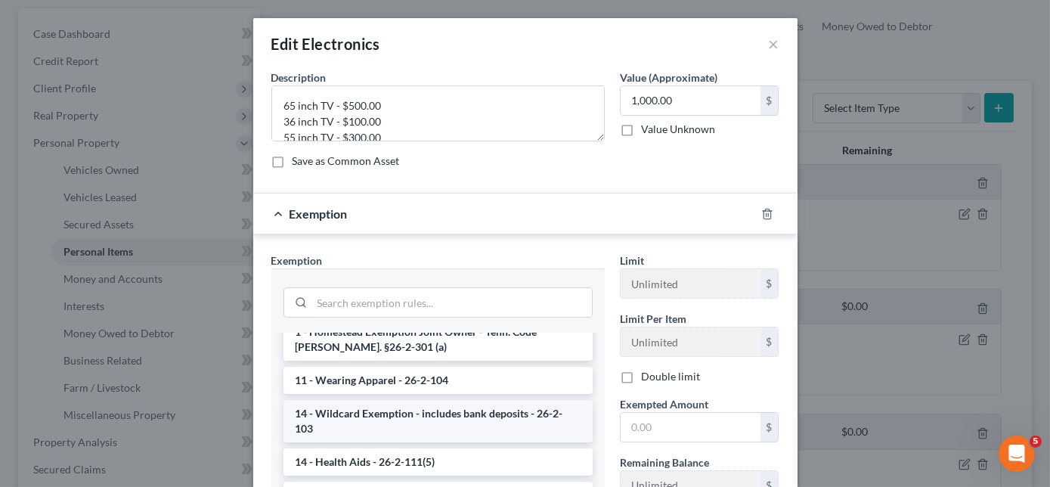
click at [416, 400] on li "14 - Wildcard Exemption - includes bank deposits - 26-2-103" at bounding box center [438, 421] width 309 height 42
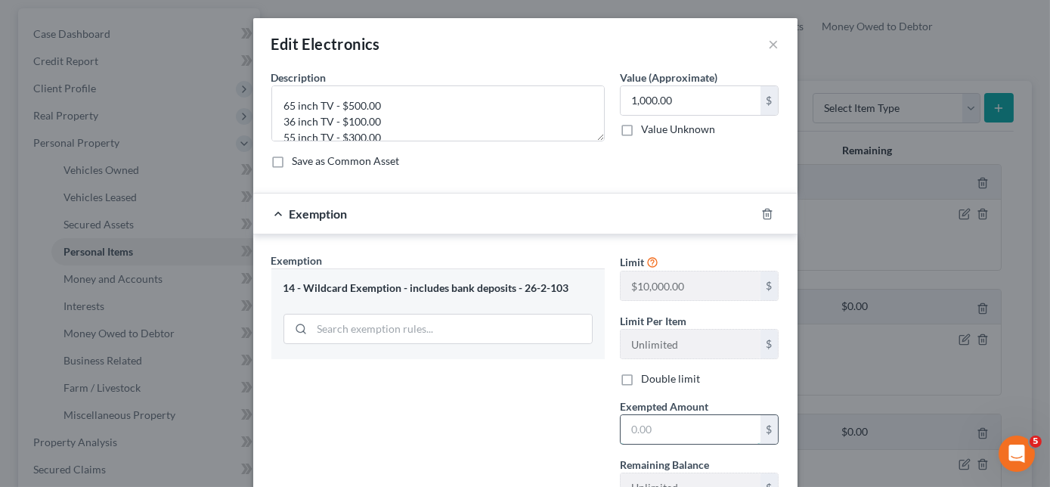
click at [645, 429] on input "text" at bounding box center [691, 429] width 140 height 29
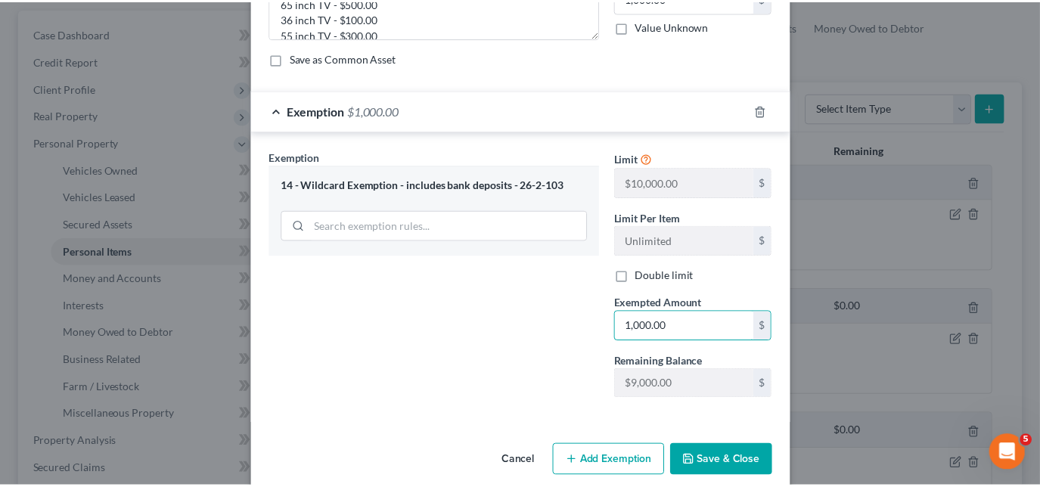
scroll to position [121, 0]
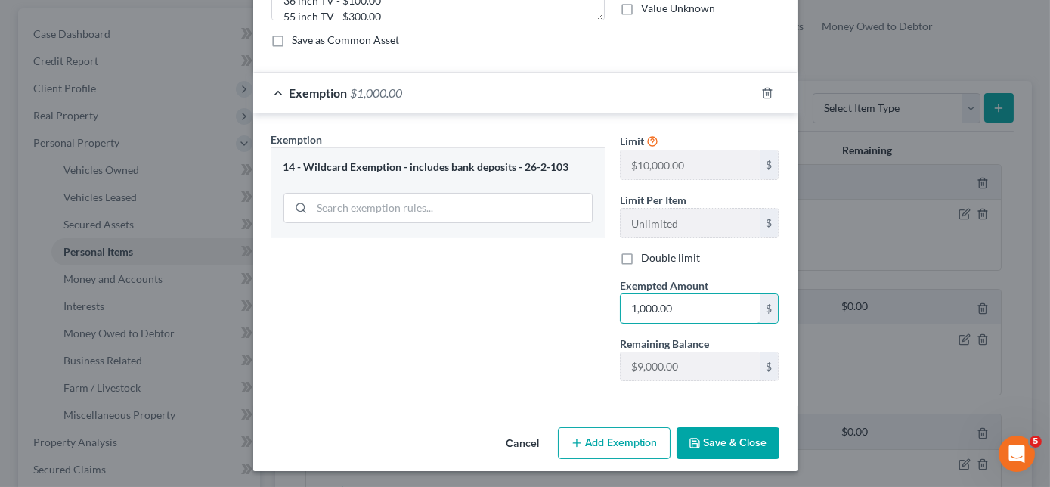
type input "1,000.00"
click at [708, 441] on button "Save & Close" at bounding box center [728, 443] width 103 height 32
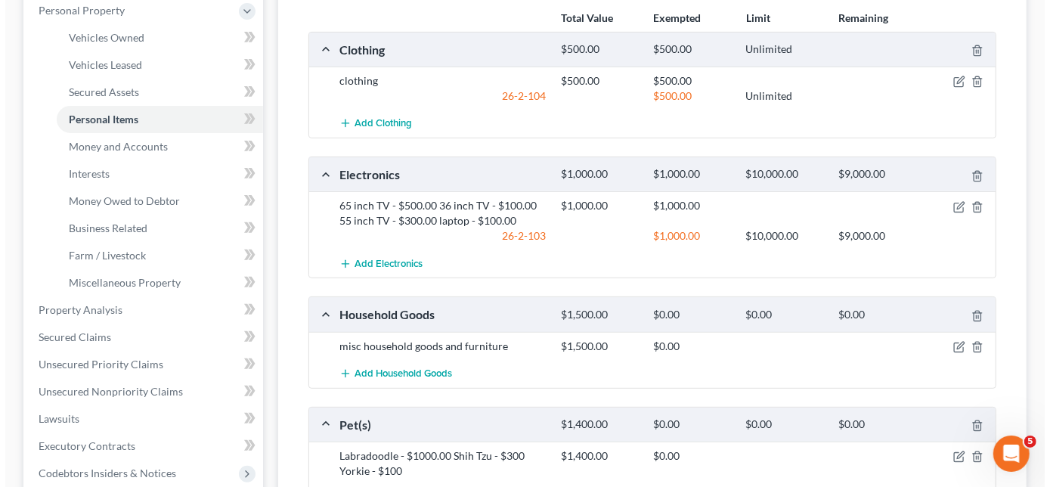
scroll to position [274, 0]
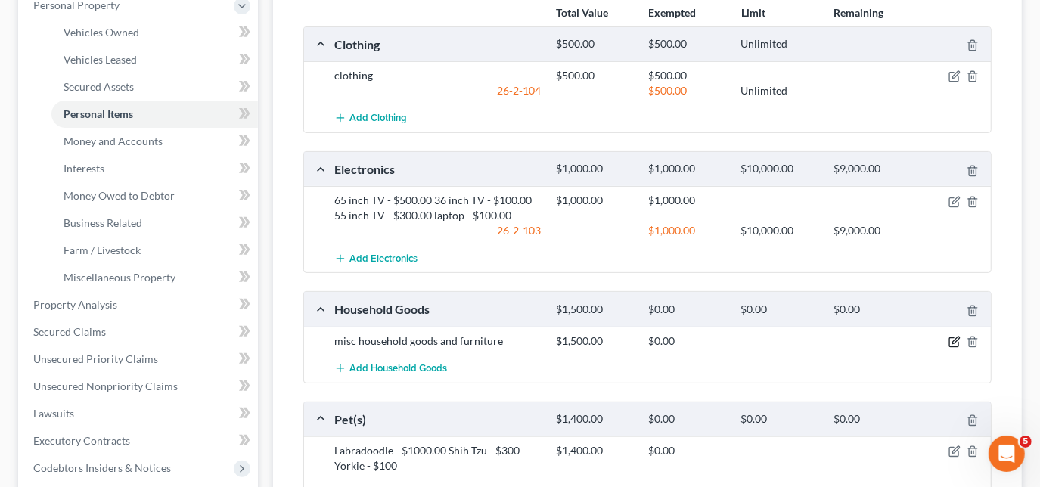
click at [956, 340] on icon "button" at bounding box center [954, 342] width 12 height 12
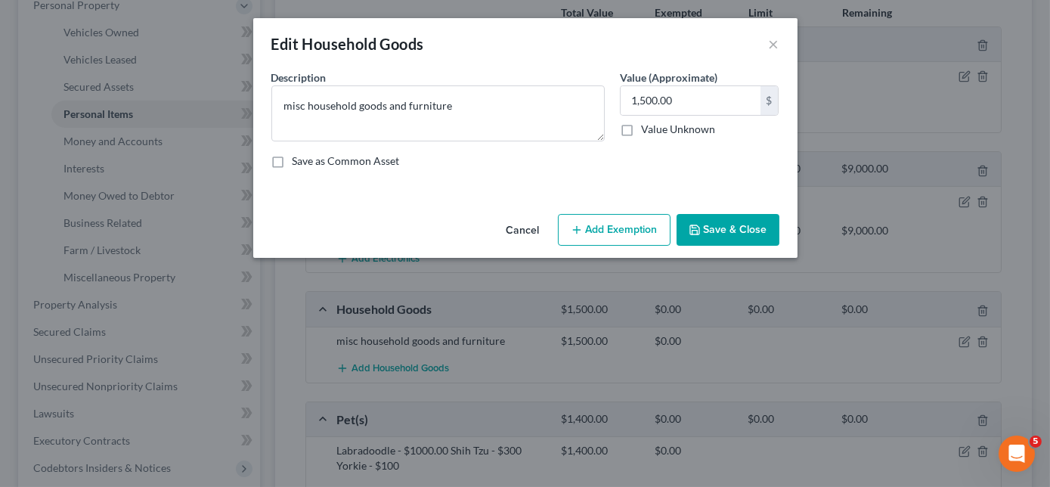
click at [615, 228] on button "Add Exemption" at bounding box center [614, 230] width 113 height 32
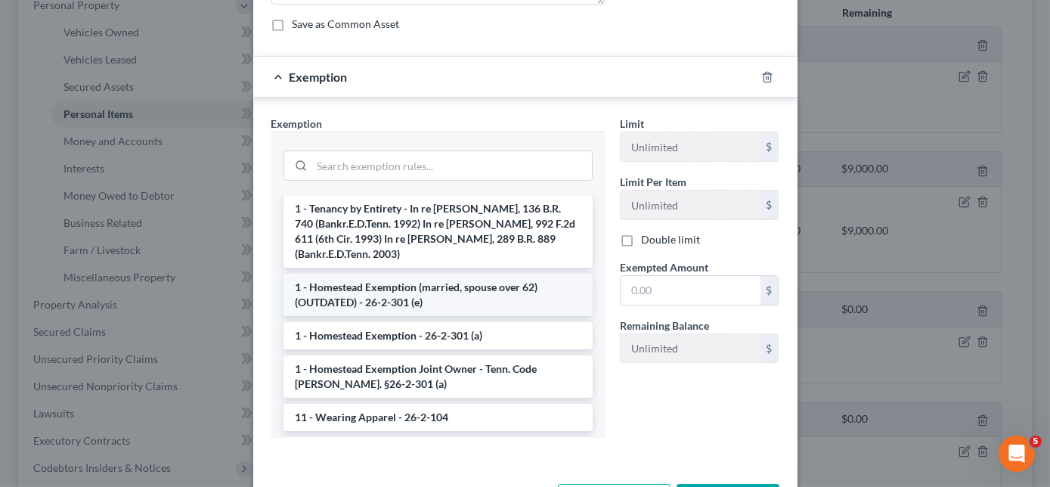
scroll to position [206, 0]
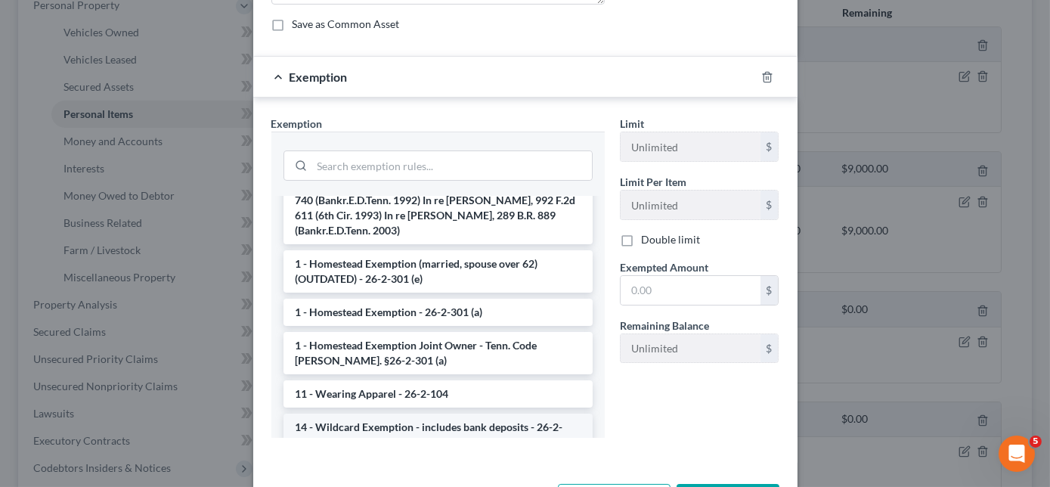
click at [344, 414] on li "14 - Wildcard Exemption - includes bank deposits - 26-2-103" at bounding box center [438, 435] width 309 height 42
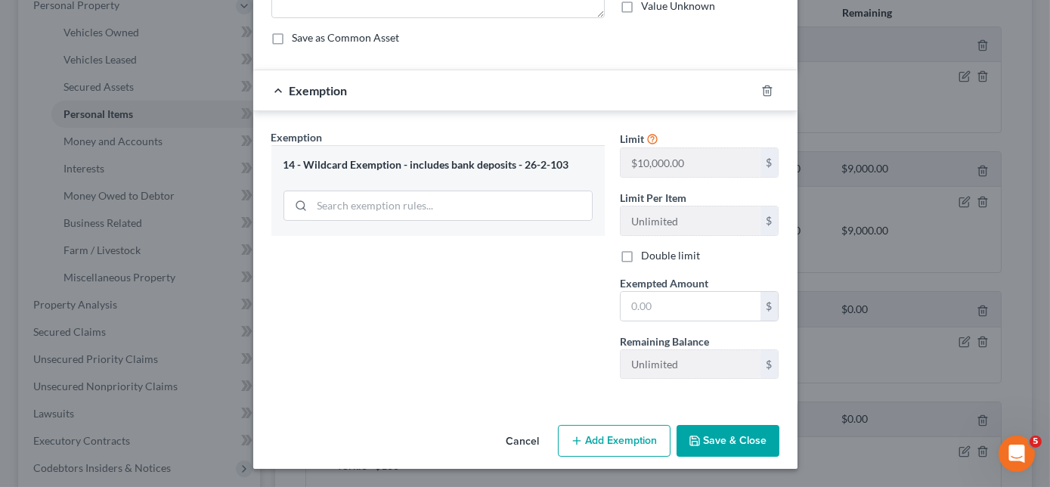
scroll to position [121, 0]
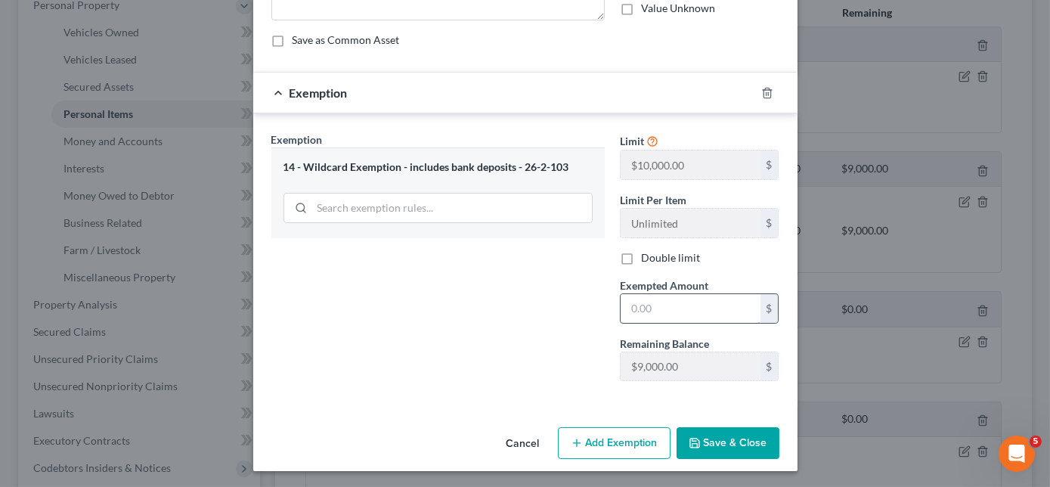
click at [692, 308] on input "text" at bounding box center [691, 308] width 140 height 29
type input "1,500.00"
click at [725, 437] on button "Save & Close" at bounding box center [728, 443] width 103 height 32
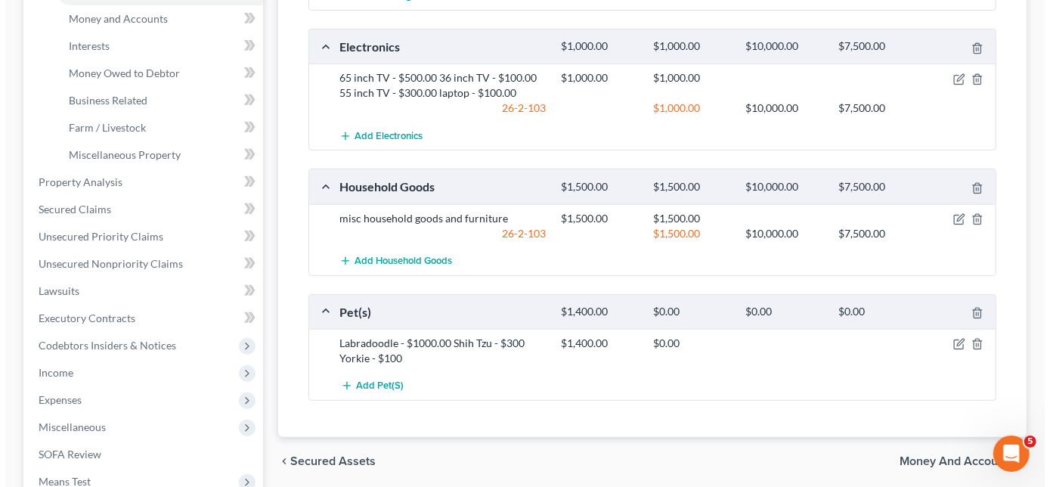
scroll to position [412, 0]
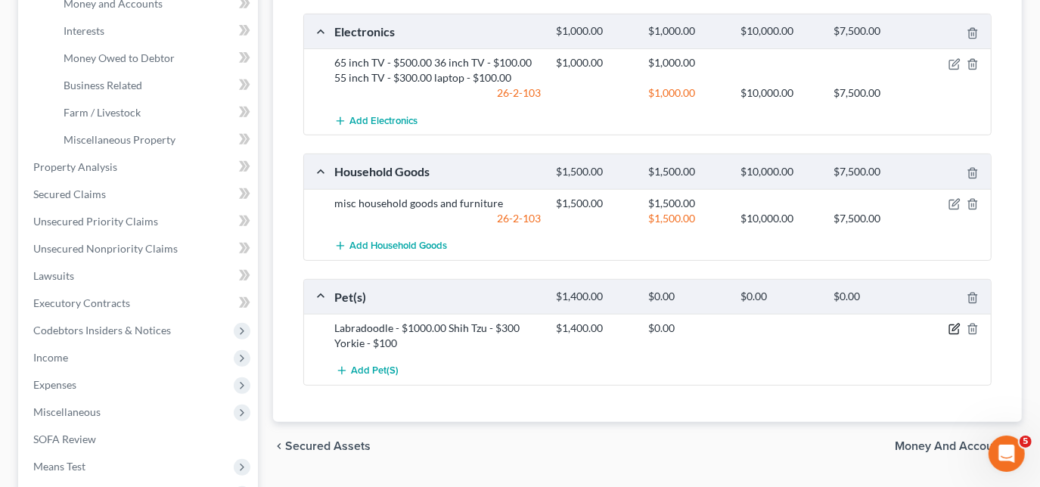
click at [950, 327] on icon "button" at bounding box center [954, 329] width 12 height 12
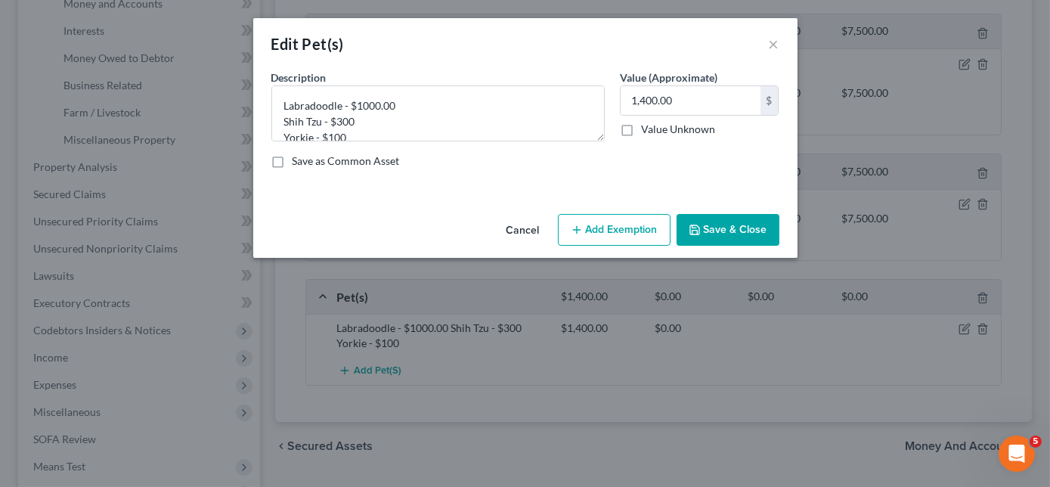
click at [641, 231] on button "Add Exemption" at bounding box center [614, 230] width 113 height 32
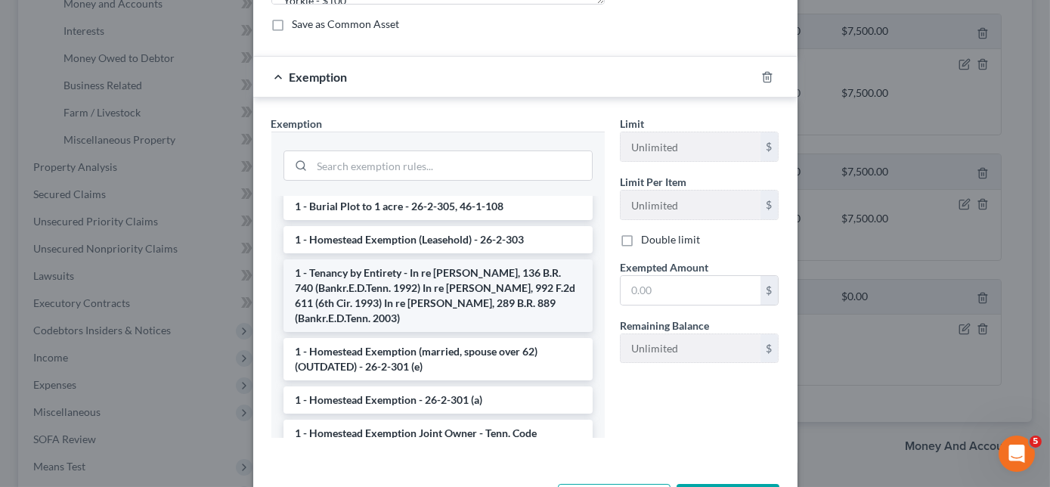
scroll to position [137, 0]
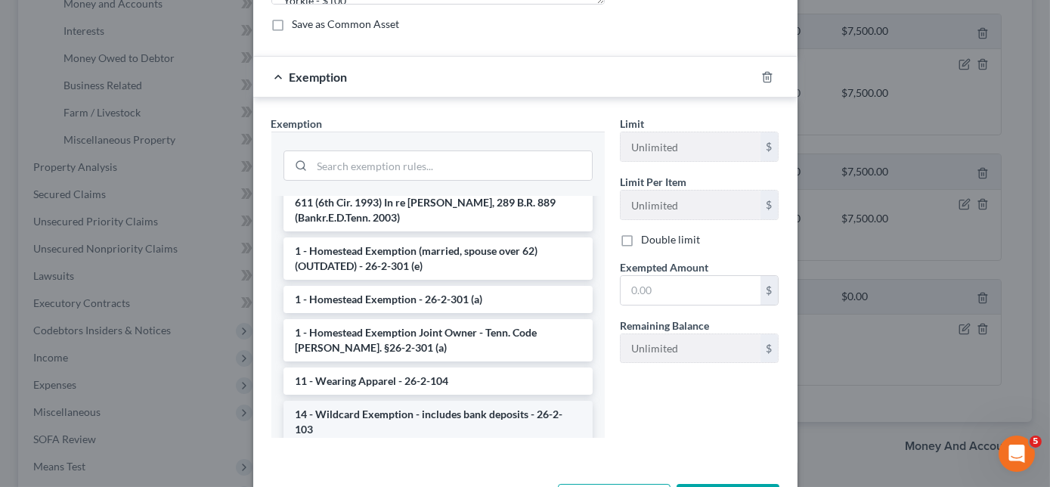
click at [395, 405] on li "14 - Wildcard Exemption - includes bank deposits - 26-2-103" at bounding box center [438, 422] width 309 height 42
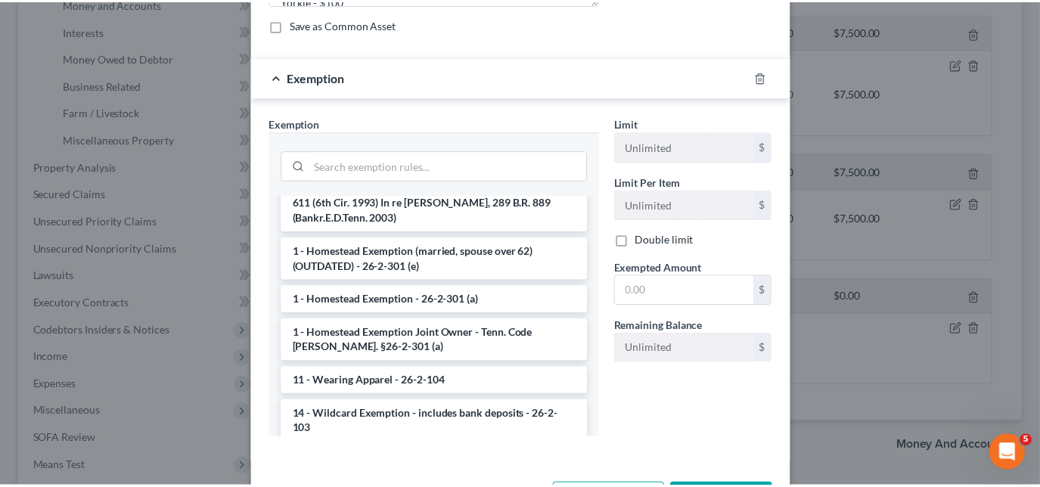
scroll to position [121, 0]
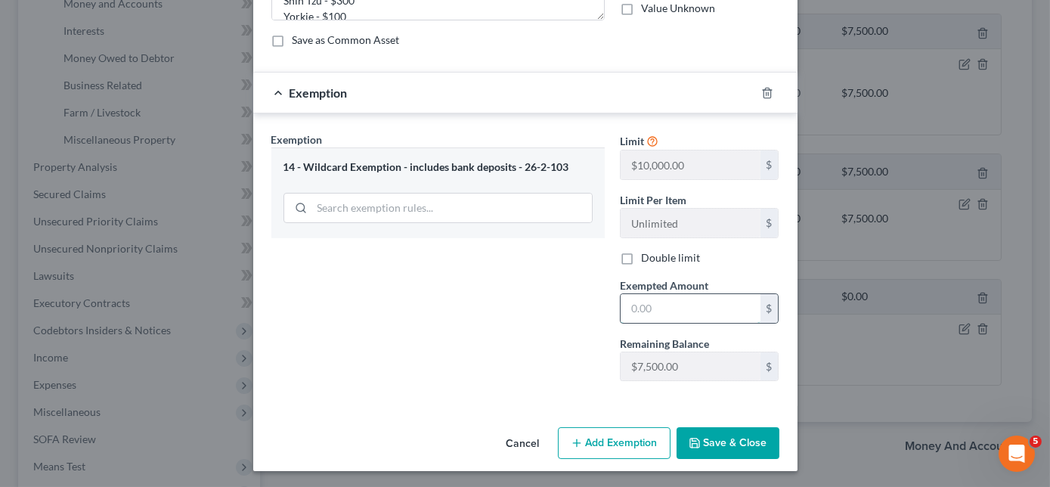
click at [673, 301] on input "text" at bounding box center [691, 308] width 140 height 29
type input "1,400.00"
click at [706, 433] on button "Save & Close" at bounding box center [728, 443] width 103 height 32
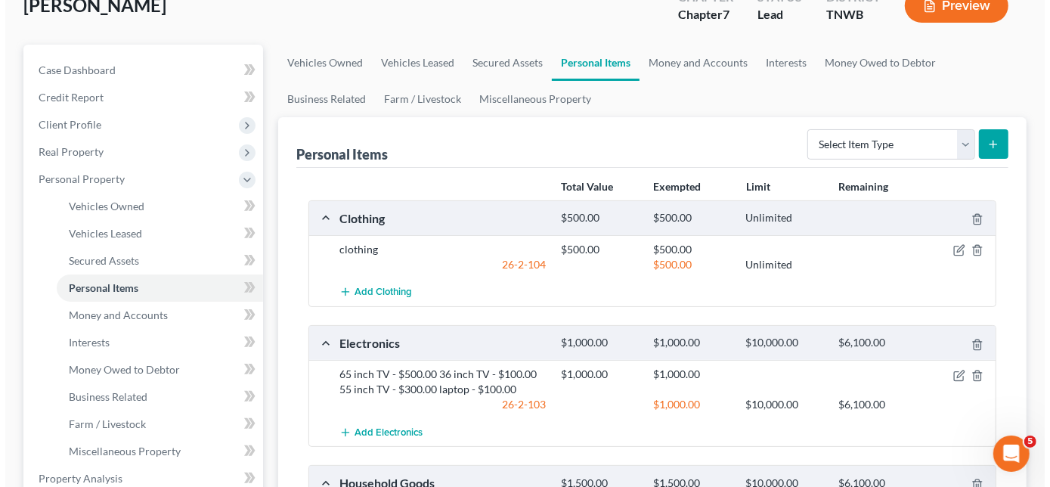
scroll to position [0, 0]
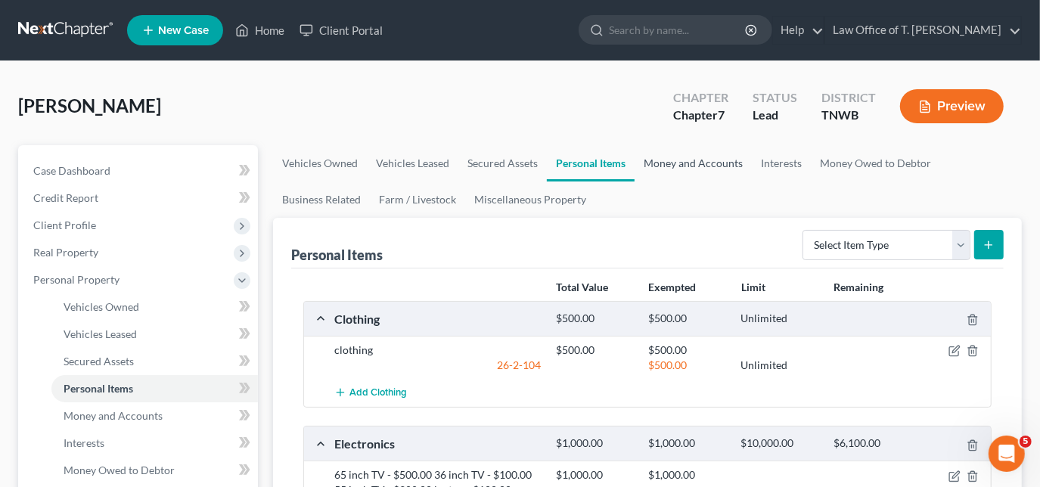
click at [674, 161] on link "Money and Accounts" at bounding box center [692, 163] width 117 height 36
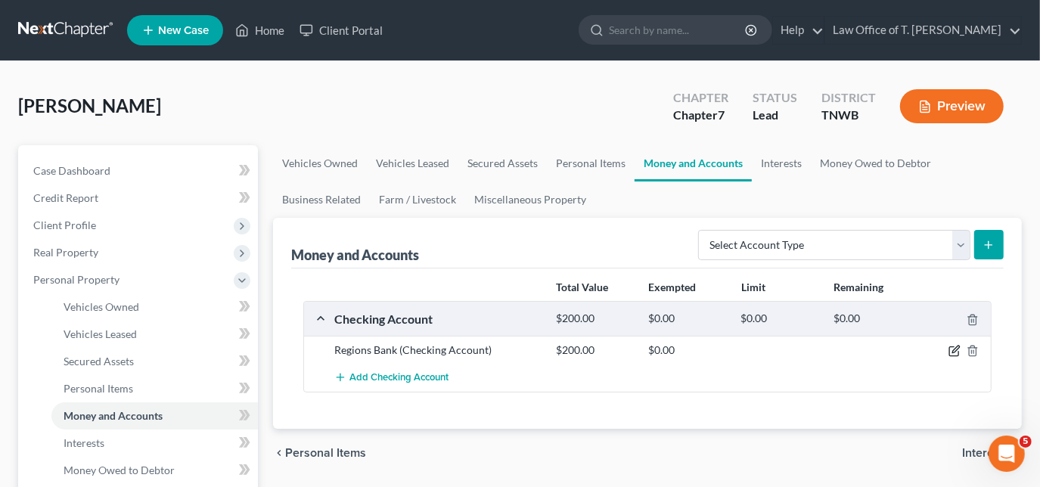
click at [951, 350] on icon "button" at bounding box center [954, 351] width 12 height 12
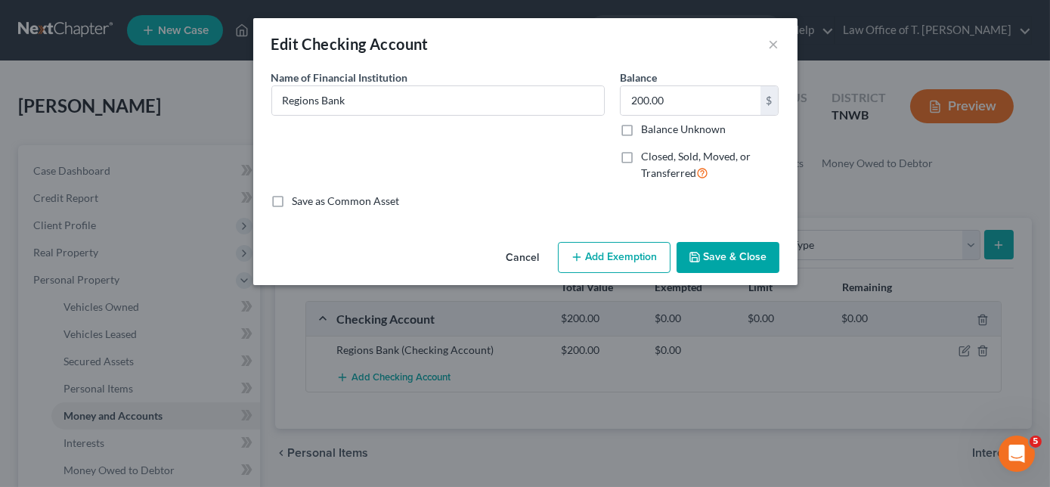
click at [587, 260] on button "Add Exemption" at bounding box center [614, 258] width 113 height 32
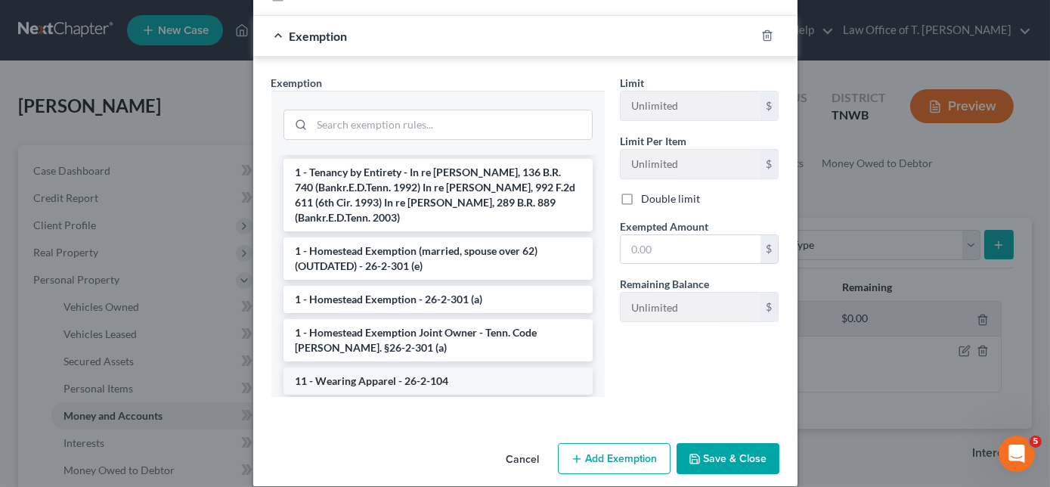
scroll to position [137, 0]
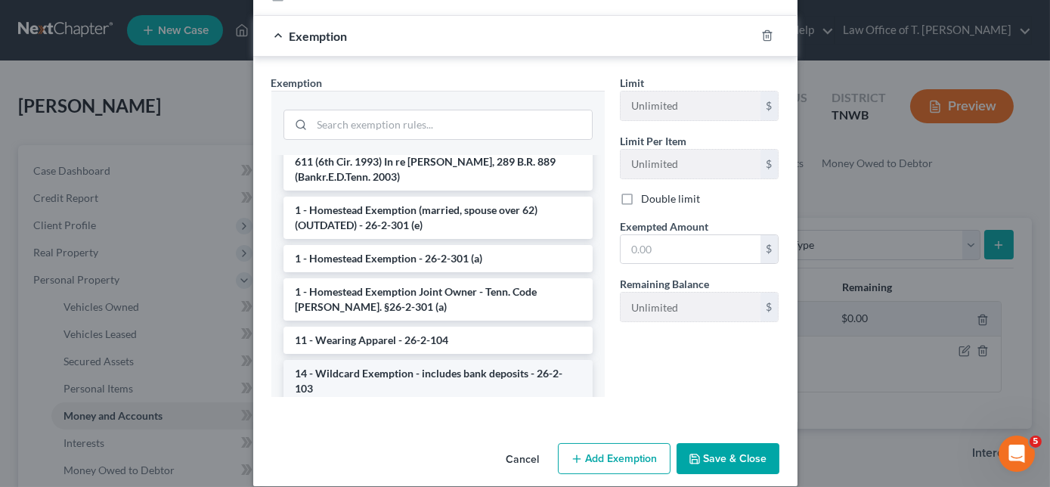
click at [365, 360] on li "14 - Wildcard Exemption - includes bank deposits - 26-2-103" at bounding box center [438, 381] width 309 height 42
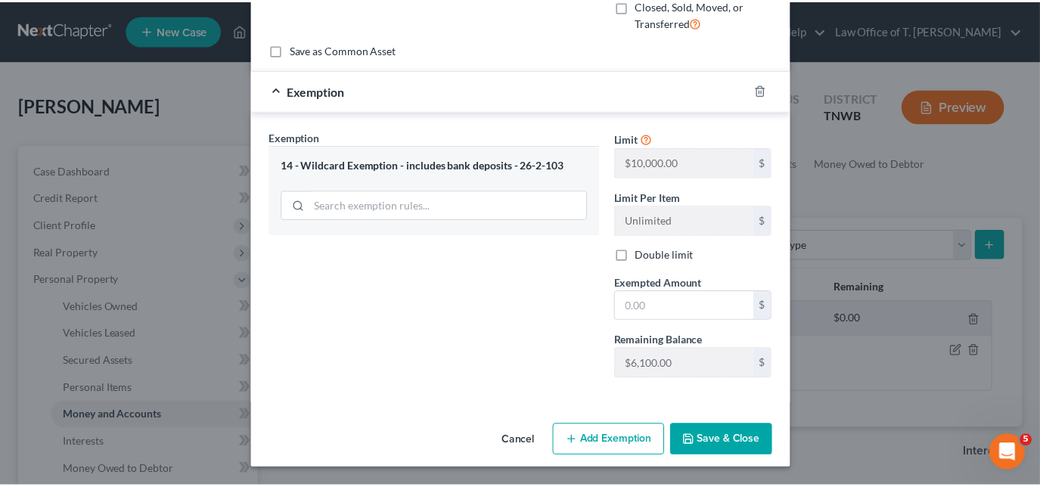
scroll to position [149, 0]
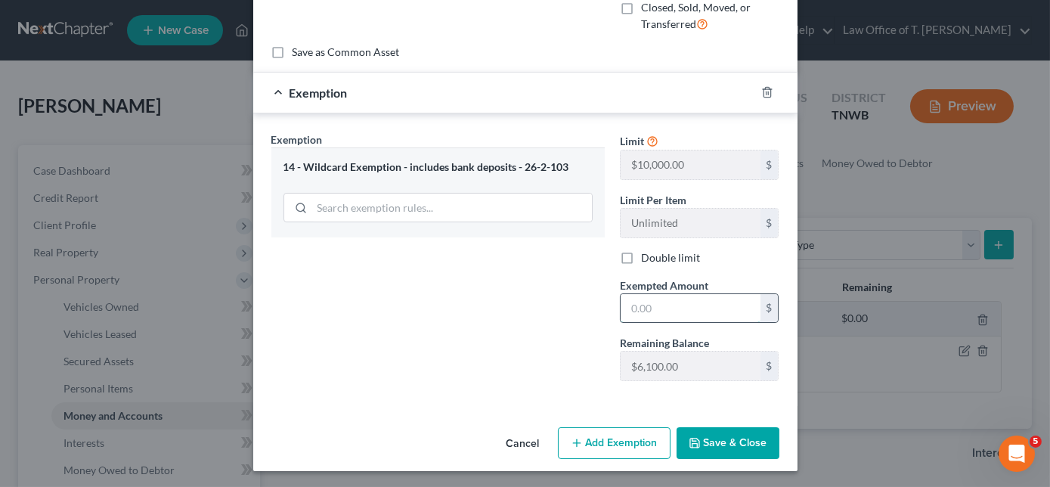
drag, startPoint x: 684, startPoint y: 307, endPoint x: 693, endPoint y: 307, distance: 8.3
click at [684, 307] on input "text" at bounding box center [691, 308] width 140 height 29
type input "200.00"
click at [723, 442] on button "Save & Close" at bounding box center [728, 443] width 103 height 32
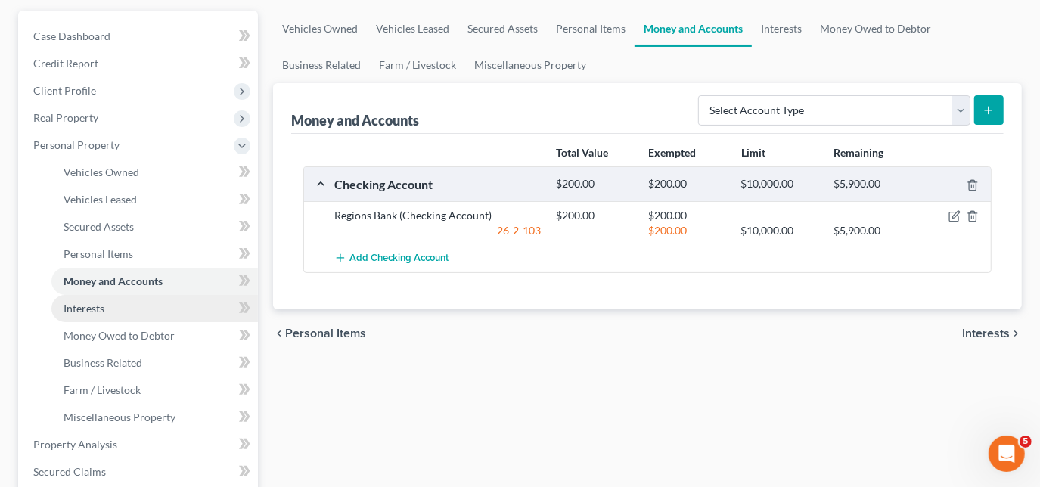
scroll to position [137, 0]
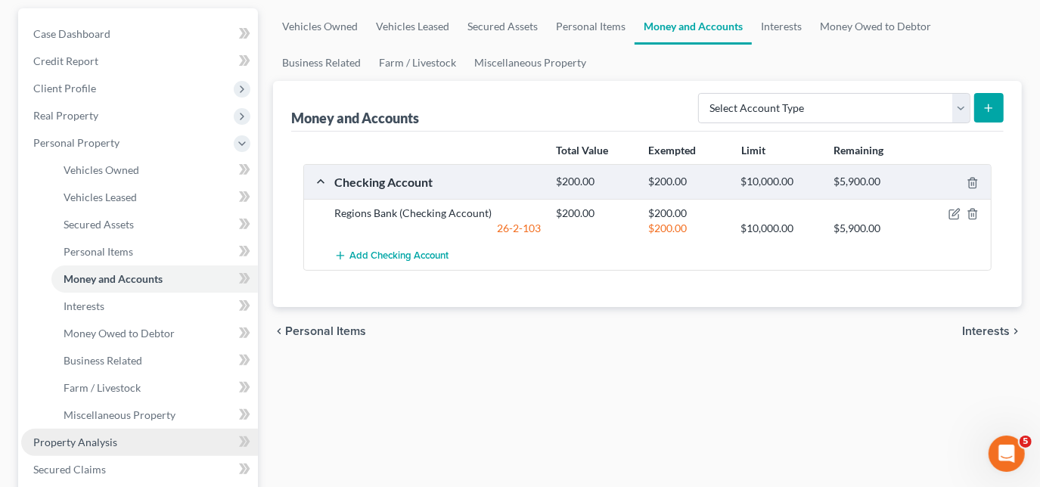
click at [96, 436] on span "Property Analysis" at bounding box center [75, 442] width 84 height 13
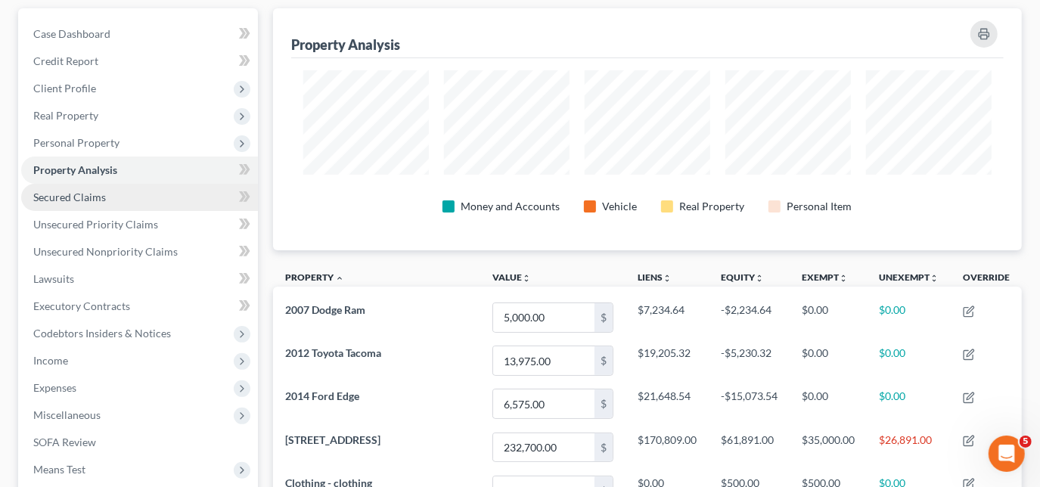
click at [101, 200] on span "Secured Claims" at bounding box center [69, 197] width 73 height 13
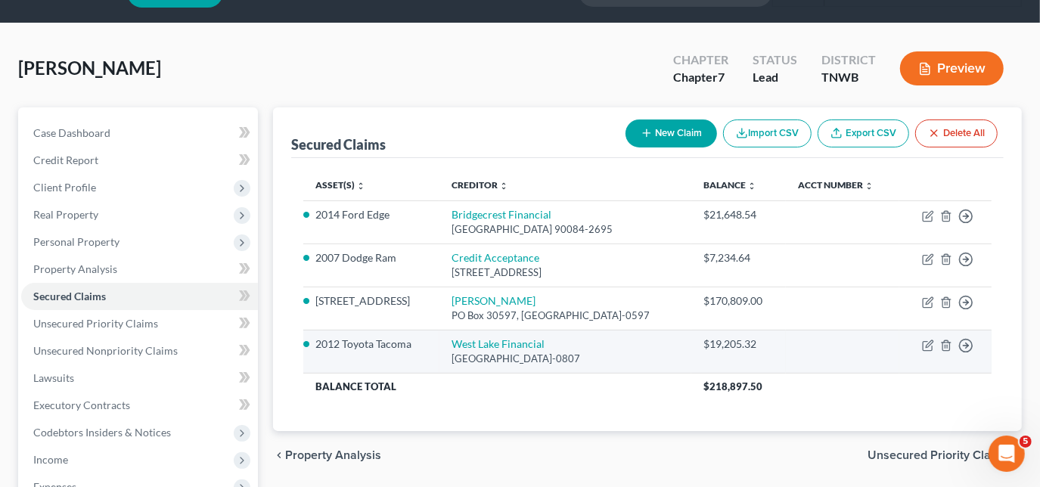
scroll to position [68, 0]
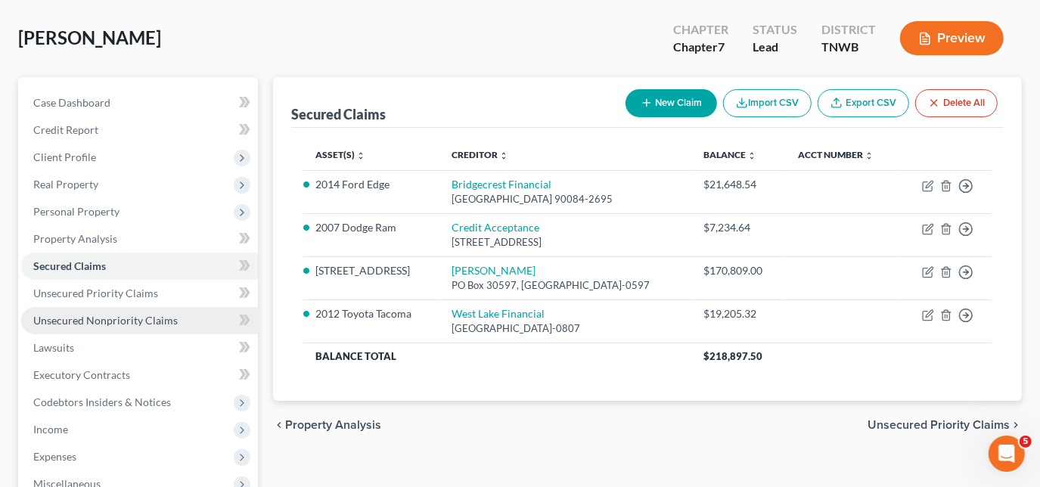
click at [101, 324] on span "Unsecured Nonpriority Claims" at bounding box center [105, 320] width 144 height 13
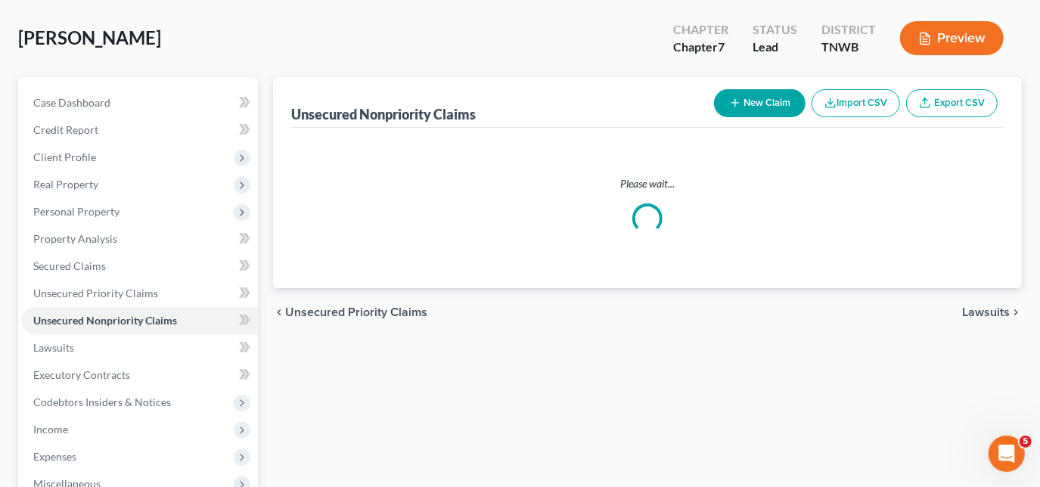
scroll to position [50, 0]
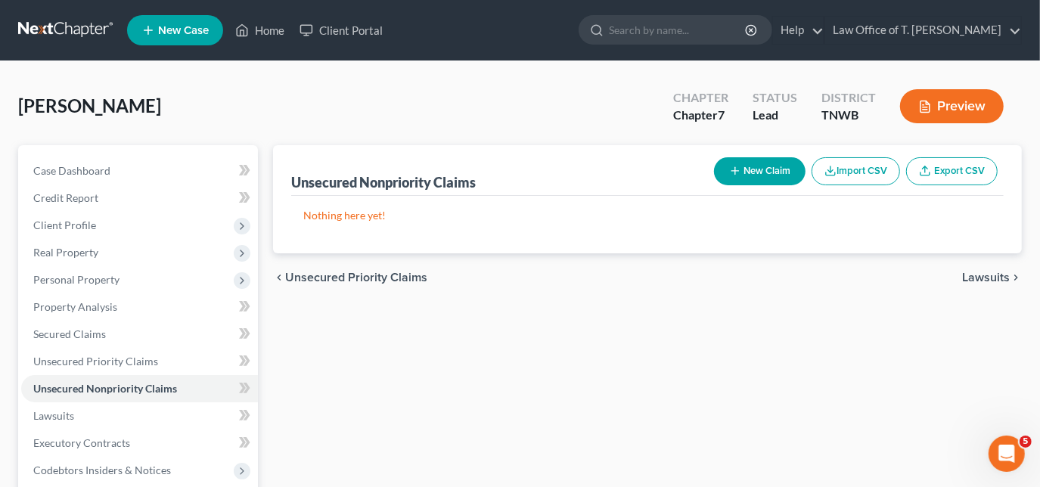
click at [744, 166] on button "New Claim" at bounding box center [759, 171] width 91 height 28
select select "0"
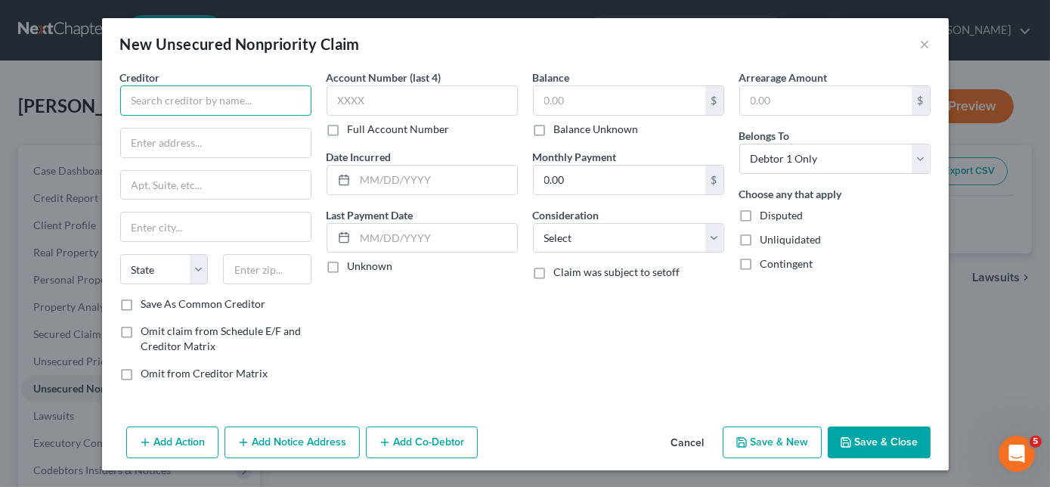
click at [213, 107] on input "text" at bounding box center [215, 100] width 191 height 30
type input "Security Finance"
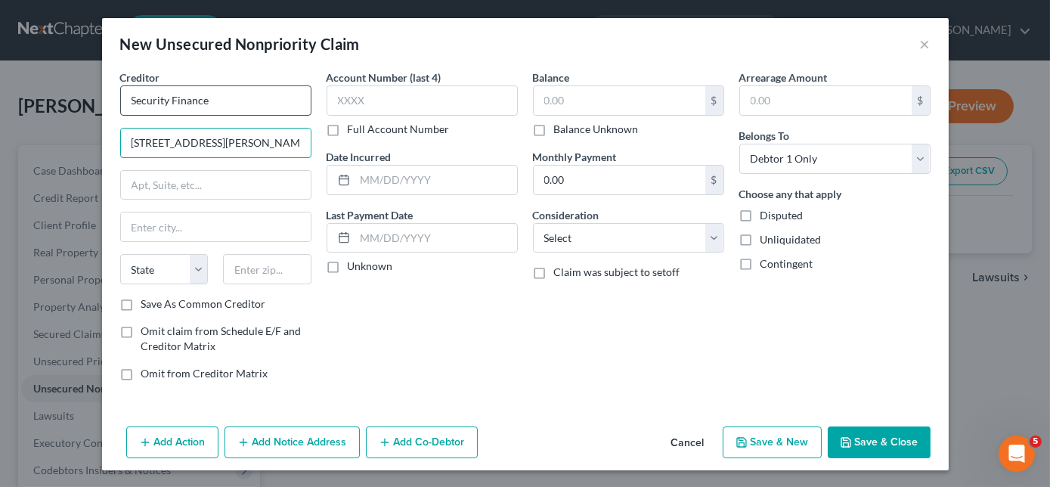
type input "[STREET_ADDRESS][PERSON_NAME]"
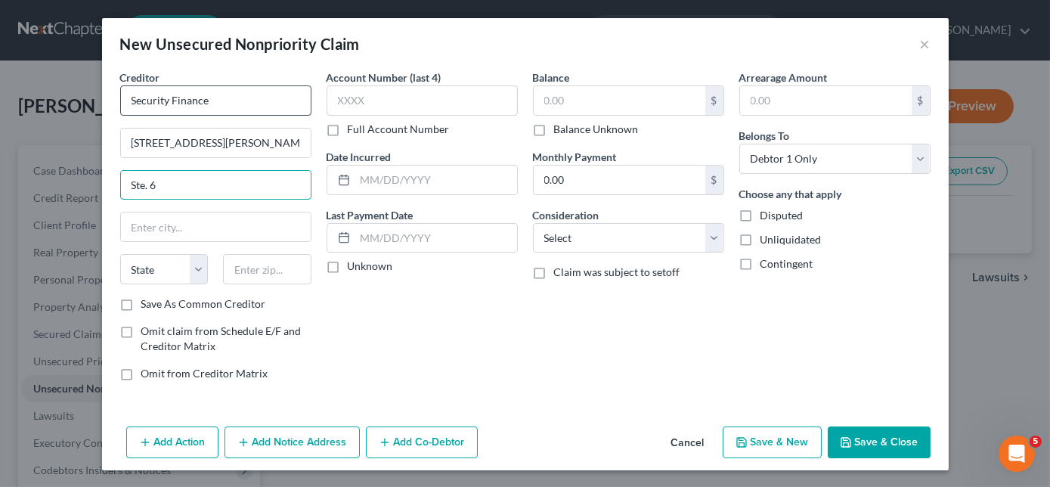
type input "Ste. 6"
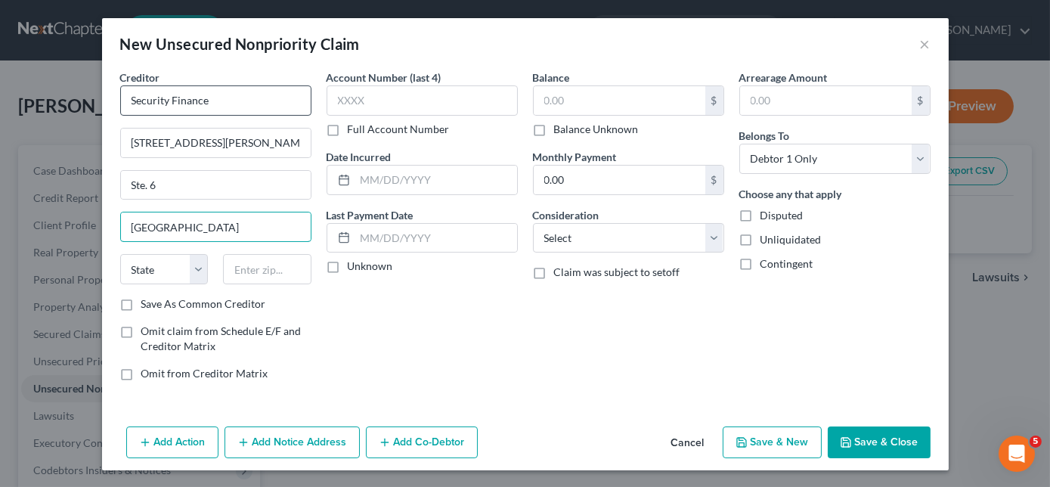
type input "[GEOGRAPHIC_DATA]"
select select "44"
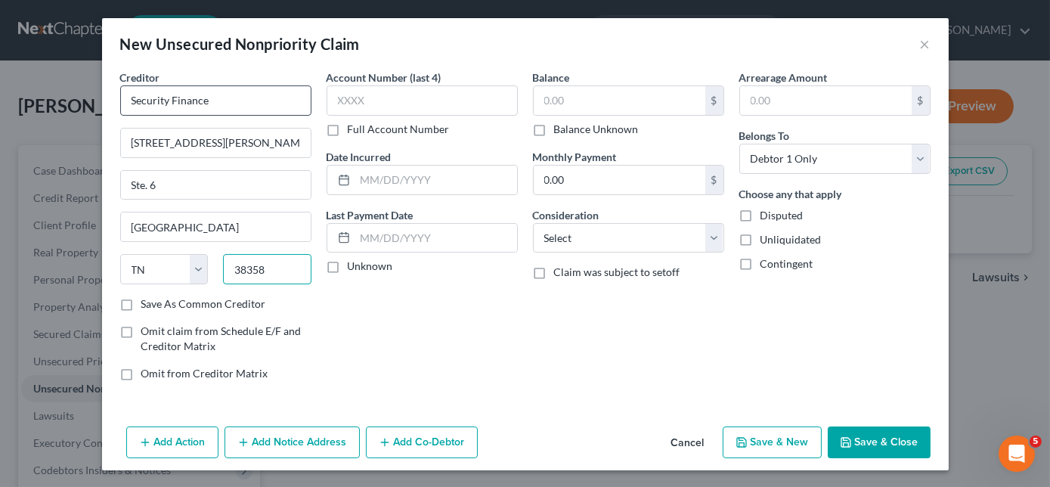
type input "38358"
type input "7036"
type input "837.00"
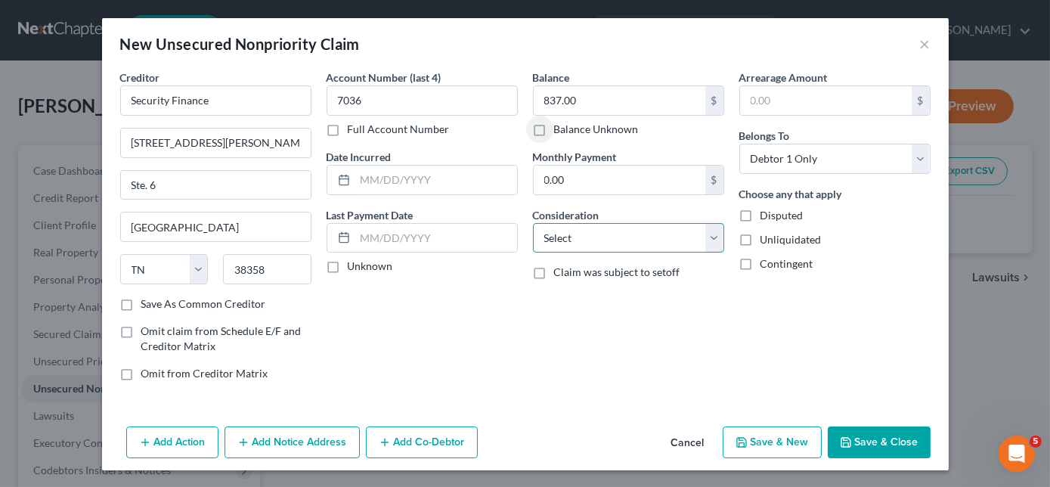
click at [572, 223] on select "Select Cable / Satellite Services Collection Agency Credit Card Debt Debt Couns…" at bounding box center [628, 238] width 191 height 30
select select "10"
click at [533, 223] on select "Select Cable / Satellite Services Collection Agency Credit Card Debt Debt Couns…" at bounding box center [628, 238] width 191 height 30
click at [788, 445] on button "Save & New" at bounding box center [772, 442] width 99 height 32
select select "0"
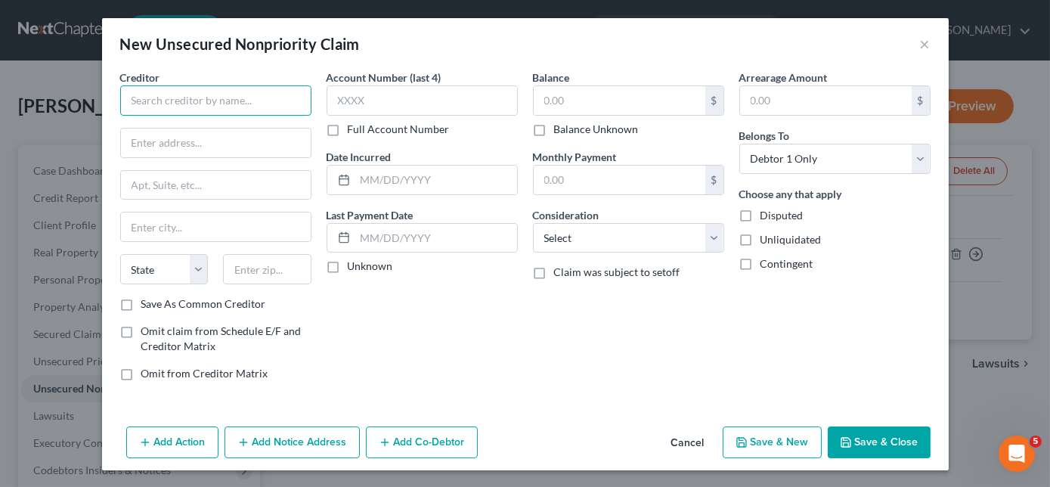
click at [219, 100] on input "text" at bounding box center [215, 100] width 191 height 30
type input "Uown Finance"
type input "[STREET_ADDRESS]"
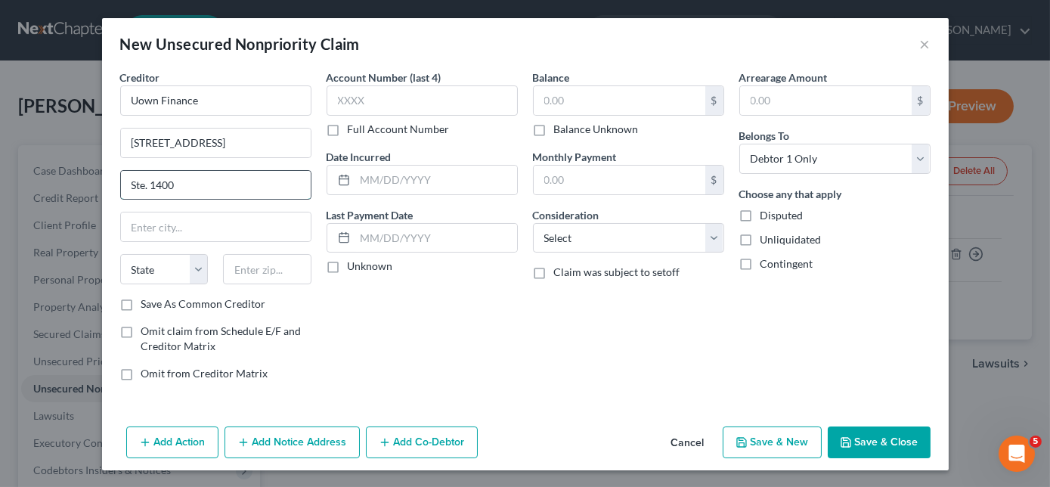
click at [225, 190] on input "Ste. 1400" at bounding box center [216, 185] width 190 height 29
type input "Ste. 140"
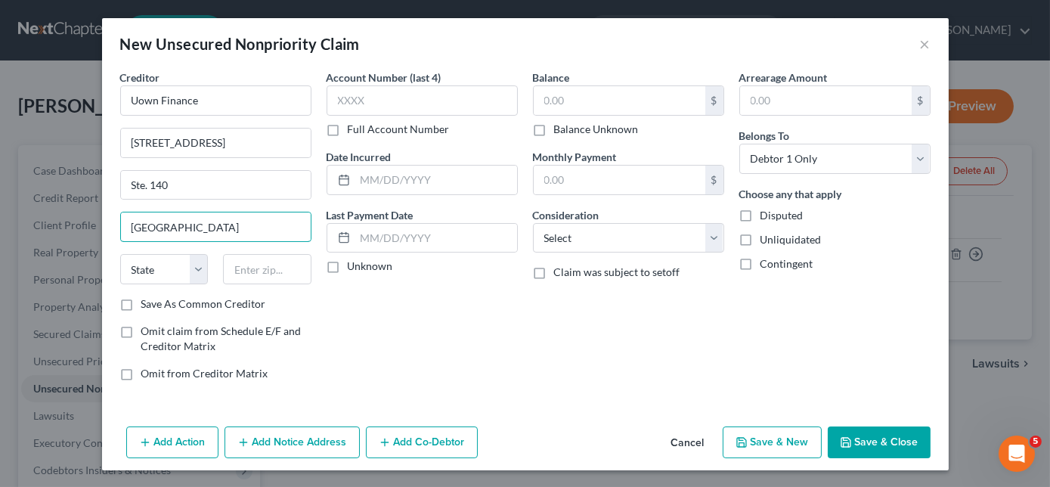
type input "[GEOGRAPHIC_DATA]"
select select "9"
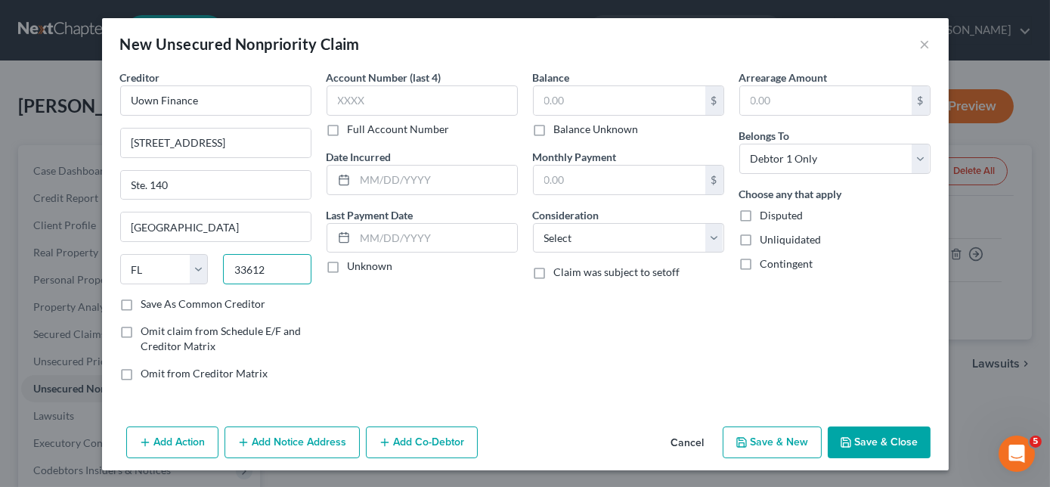
type input "33612"
type input "5666"
type input "4,363.98"
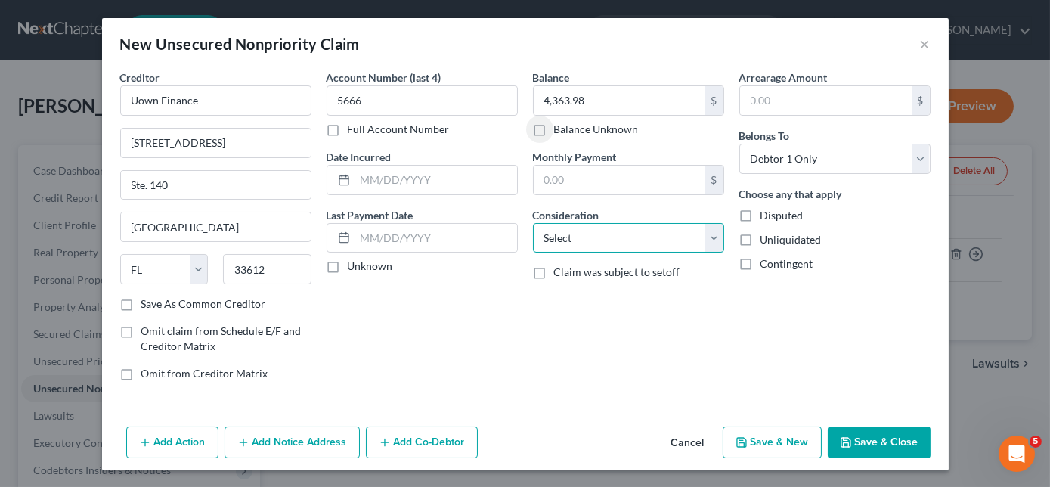
click at [647, 246] on select "Select Cable / Satellite Services Collection Agency Credit Card Debt Debt Couns…" at bounding box center [628, 238] width 191 height 30
select select "10"
click at [533, 223] on select "Select Cable / Satellite Services Collection Agency Credit Card Debt Debt Couns…" at bounding box center [628, 238] width 191 height 30
click at [783, 426] on button "Save & New" at bounding box center [772, 442] width 99 height 32
select select "0"
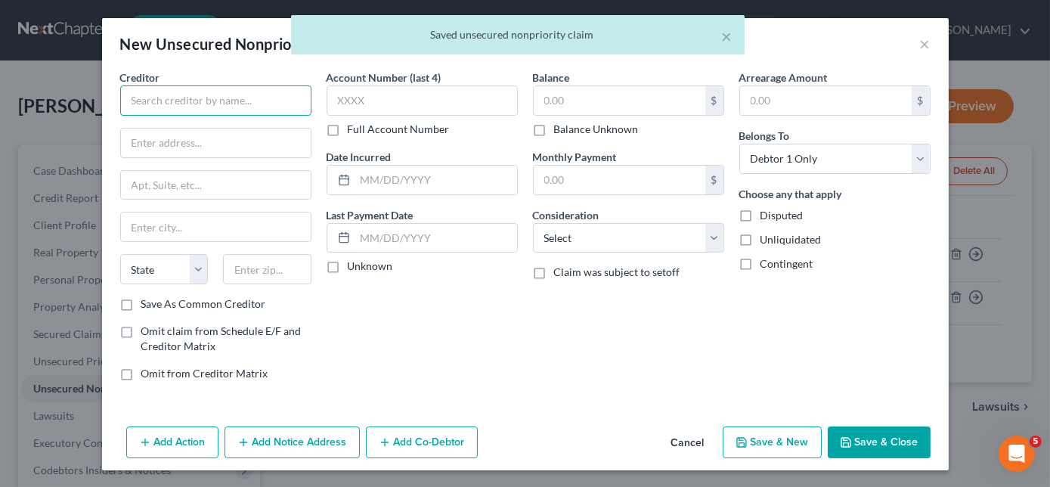
click at [228, 98] on input "text" at bounding box center [215, 100] width 191 height 30
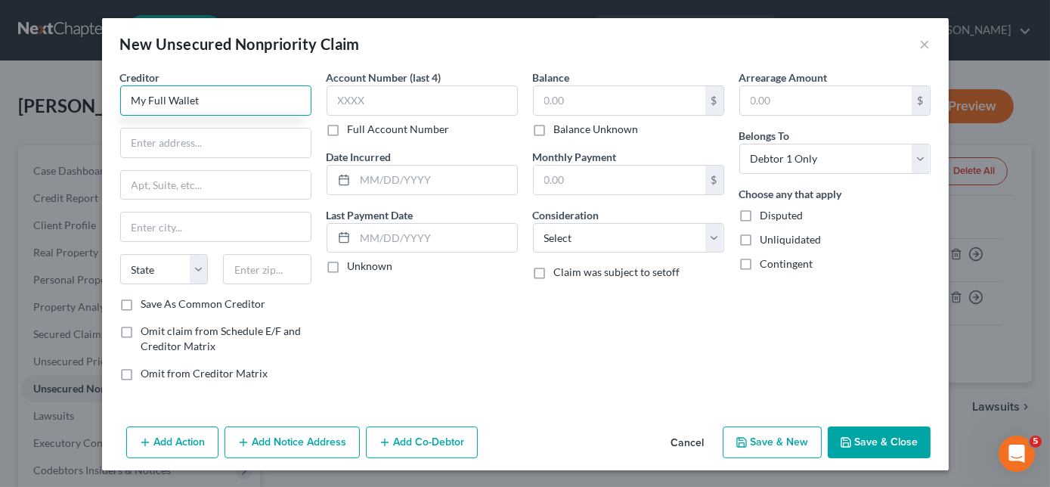
type input "My Full Wallet"
type input "W"
click at [228, 98] on input "My Full Wallet" at bounding box center [215, 100] width 191 height 30
type input "My Full Wallet/Wakpamni Lake Comm Corp"
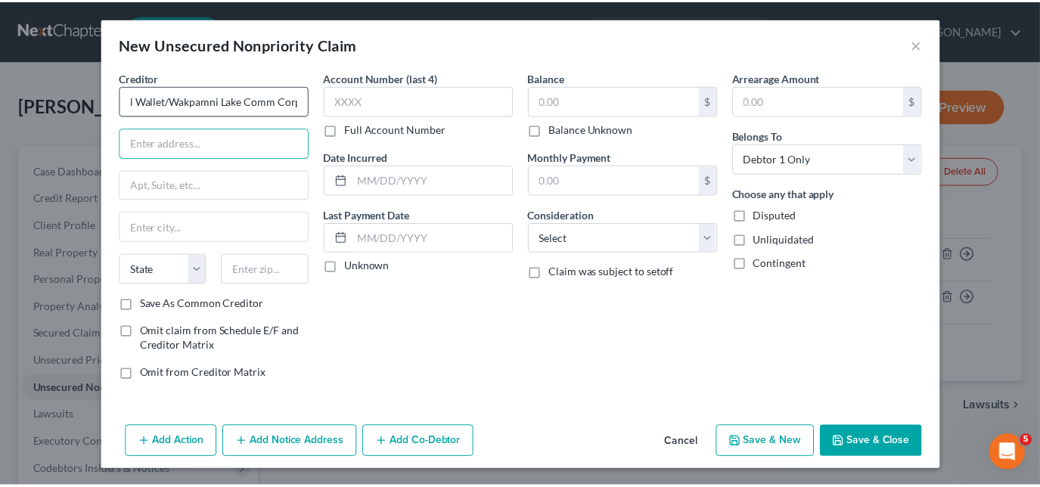
scroll to position [0, 0]
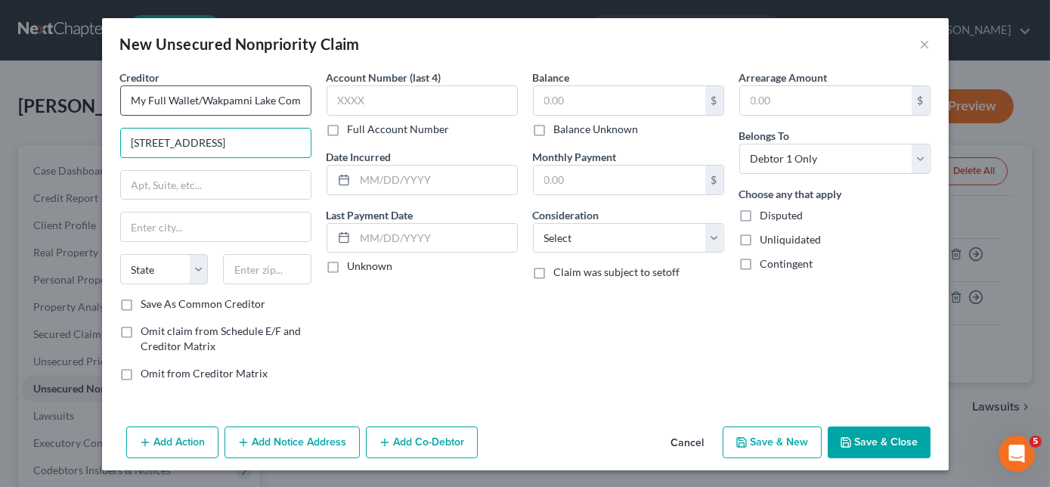
type input "[STREET_ADDRESS]"
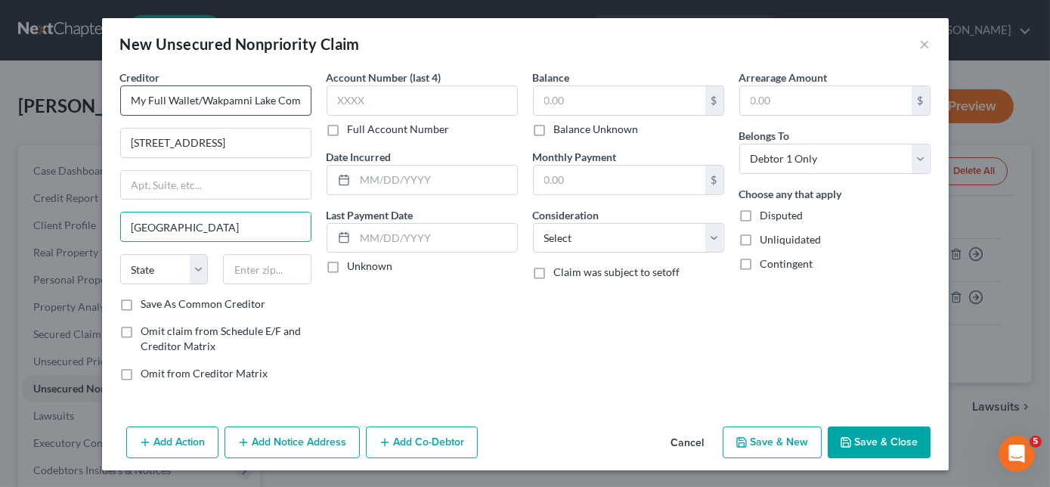
type input "[GEOGRAPHIC_DATA]"
click at [221, 230] on input "[GEOGRAPHIC_DATA]" at bounding box center [216, 226] width 190 height 29
select select "43"
type input "57716"
type input "Batesland"
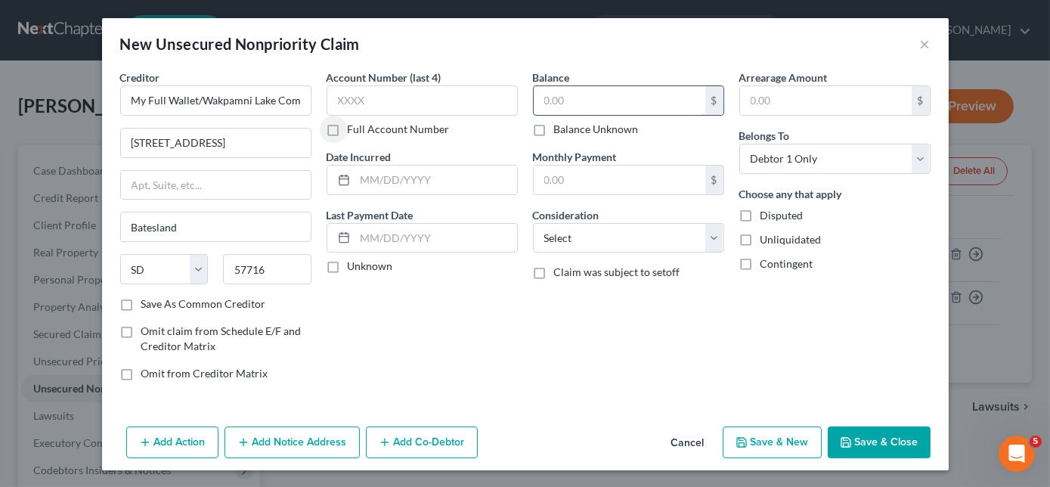
click at [588, 95] on input "text" at bounding box center [620, 100] width 172 height 29
type input "820.00"
click at [631, 242] on select "Select Cable / Satellite Services Collection Agency Credit Card Debt Debt Couns…" at bounding box center [628, 238] width 191 height 30
select select "10"
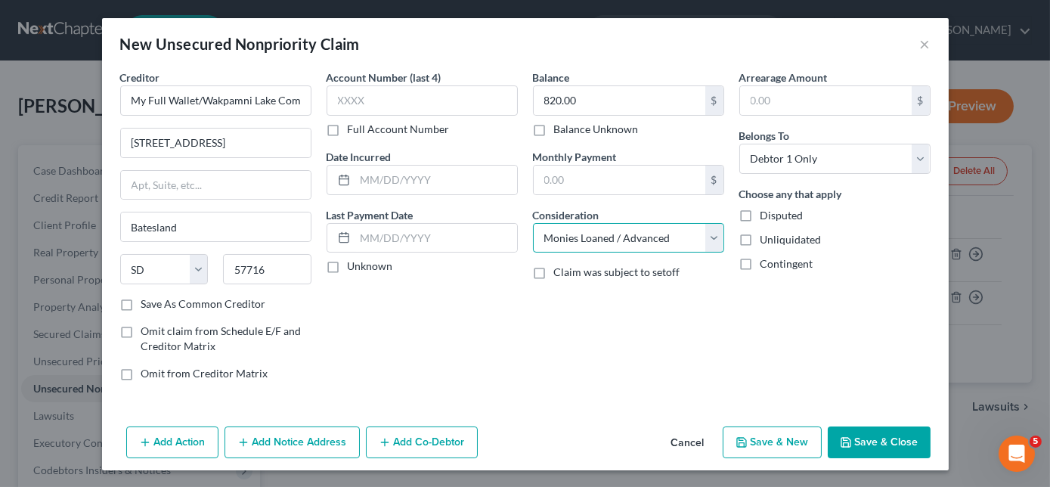
click at [533, 223] on select "Select Cable / Satellite Services Collection Agency Credit Card Debt Debt Couns…" at bounding box center [628, 238] width 191 height 30
click at [785, 436] on button "Save & New" at bounding box center [772, 442] width 99 height 32
select select "0"
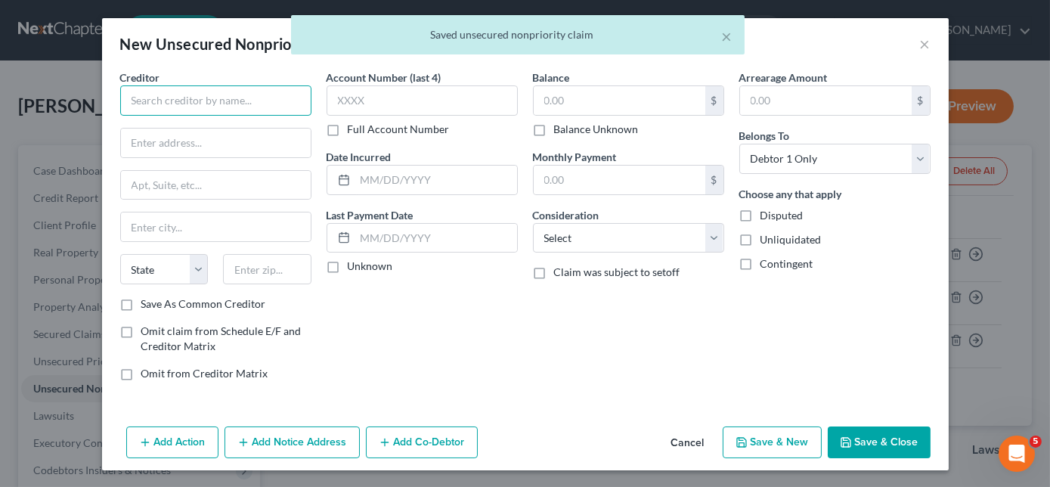
click at [250, 109] on input "text" at bounding box center [215, 100] width 191 height 30
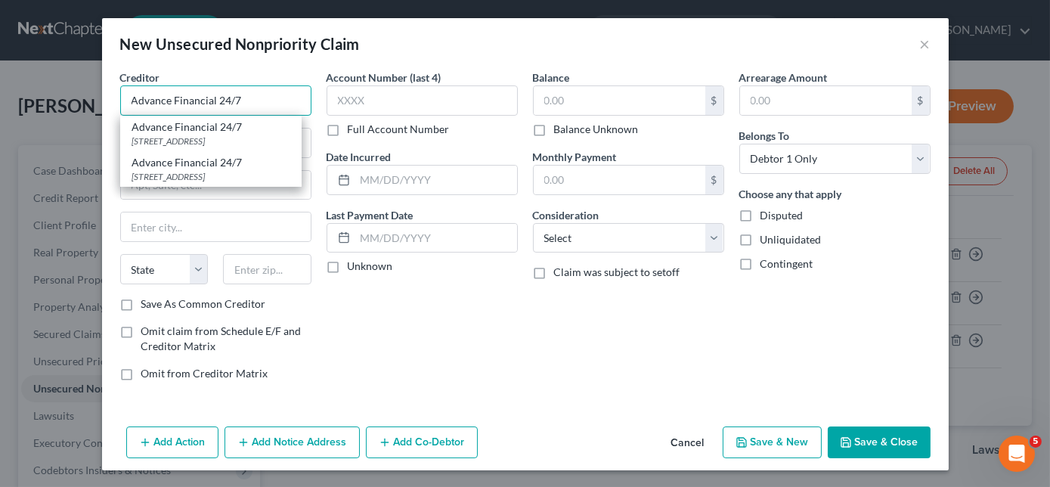
type input "Advance Financial 24/7"
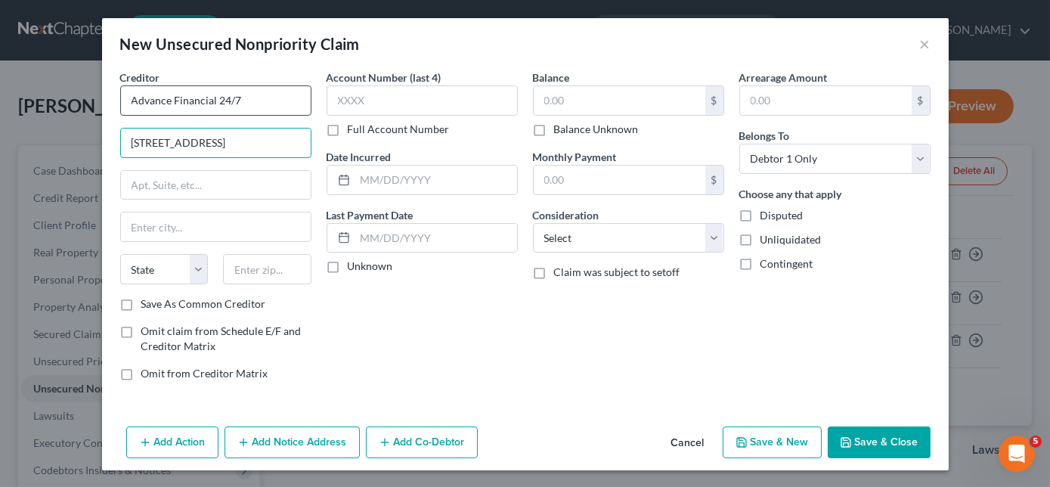
type input "[STREET_ADDRESS]"
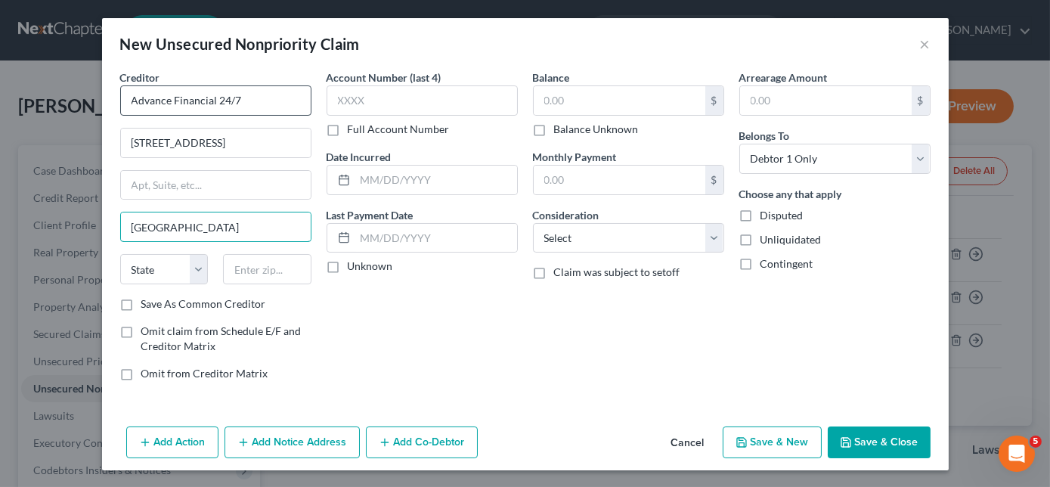
type input "[GEOGRAPHIC_DATA]"
select select "44"
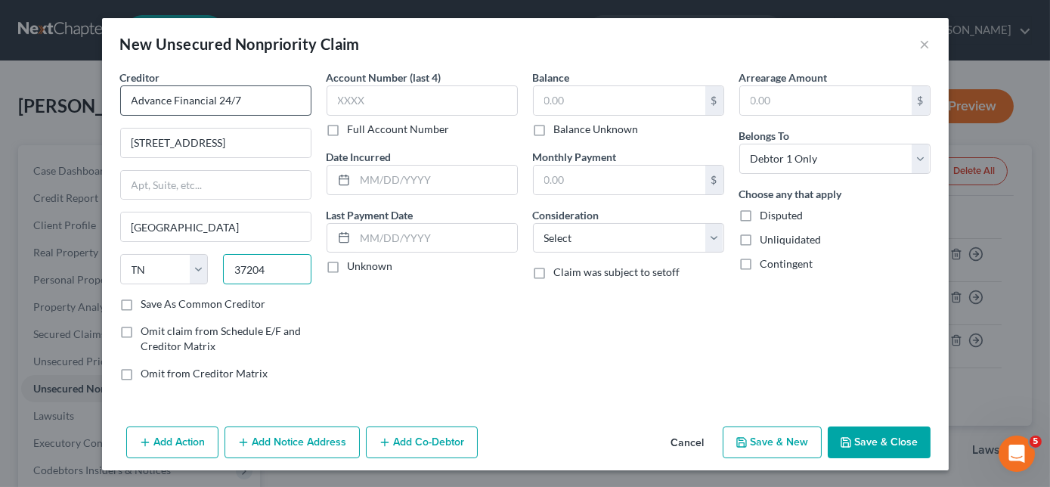
type input "37204"
type input "5042"
type input "1,866.59"
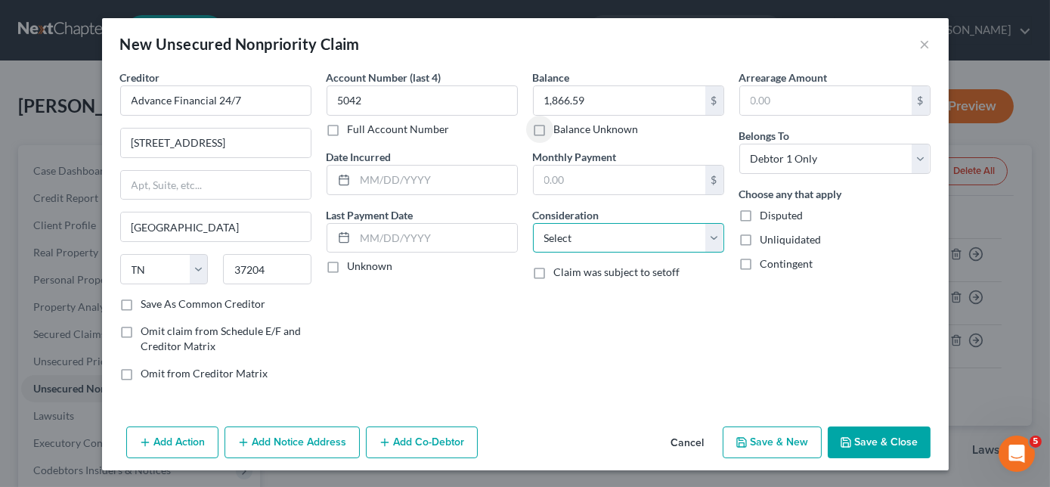
click at [578, 240] on select "Select Cable / Satellite Services Collection Agency Credit Card Debt Debt Couns…" at bounding box center [628, 238] width 191 height 30
select select "10"
click at [533, 223] on select "Select Cable / Satellite Services Collection Agency Credit Card Debt Debt Couns…" at bounding box center [628, 238] width 191 height 30
click at [776, 448] on button "Save & New" at bounding box center [772, 442] width 99 height 32
select select "0"
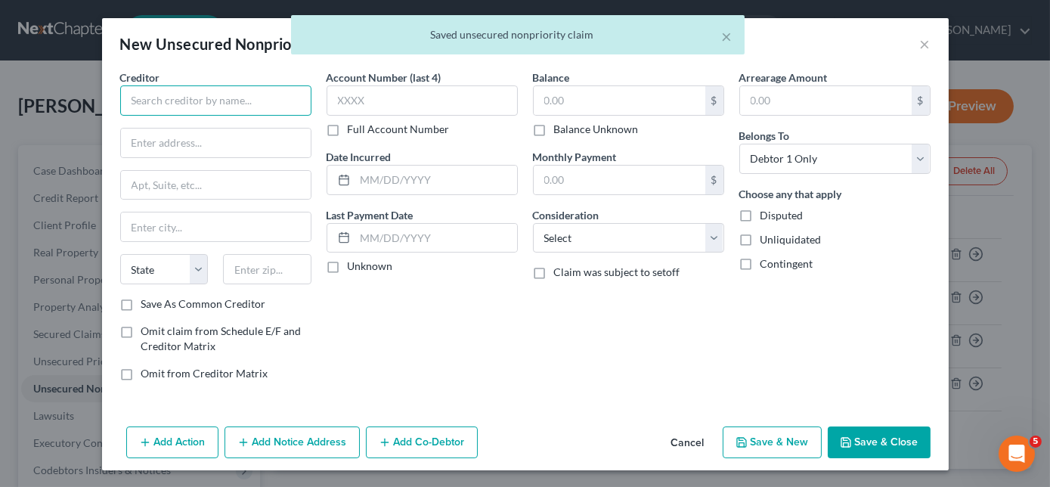
click at [240, 98] on input "text" at bounding box center [215, 100] width 191 height 30
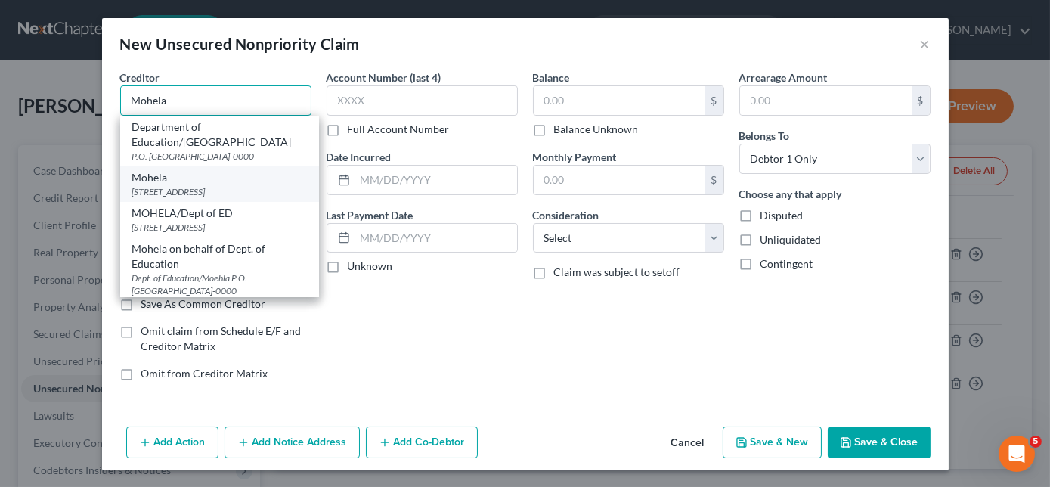
type input "Mohela"
click at [194, 185] on div "[STREET_ADDRESS]" at bounding box center [219, 191] width 175 height 13
type input "[STREET_ADDRESS]"
type input "Chesterfield"
select select "26"
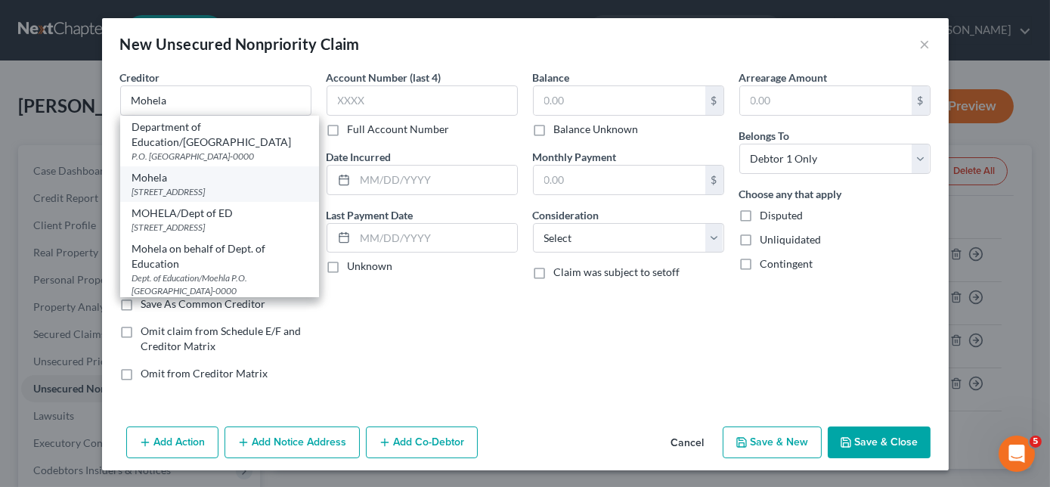
type input "63005-0000"
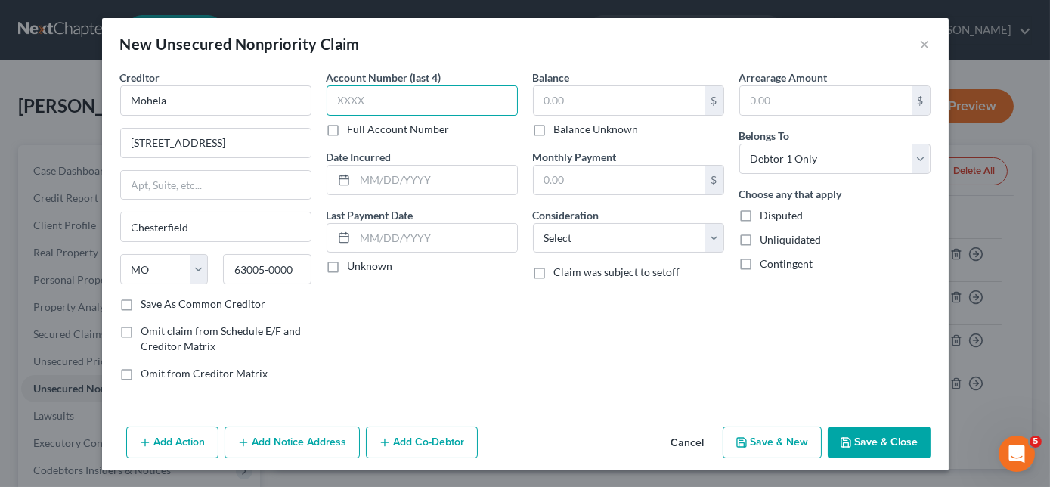
click at [409, 98] on input "text" at bounding box center [422, 100] width 191 height 30
type input "2472"
click at [615, 95] on input "text" at bounding box center [620, 100] width 172 height 29
type input "7,748.00"
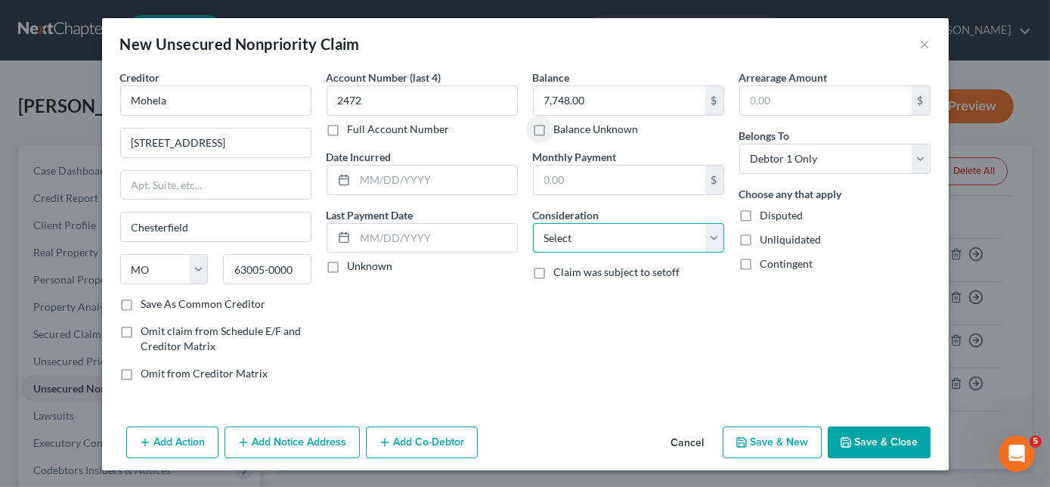
click at [604, 234] on select "Select Cable / Satellite Services Collection Agency Credit Card Debt Debt Couns…" at bounding box center [628, 238] width 191 height 30
select select "17"
click at [533, 223] on select "Select Cable / Satellite Services Collection Agency Credit Card Debt Debt Couns…" at bounding box center [628, 238] width 191 height 30
click at [765, 437] on button "Save & New" at bounding box center [772, 442] width 99 height 32
select select "0"
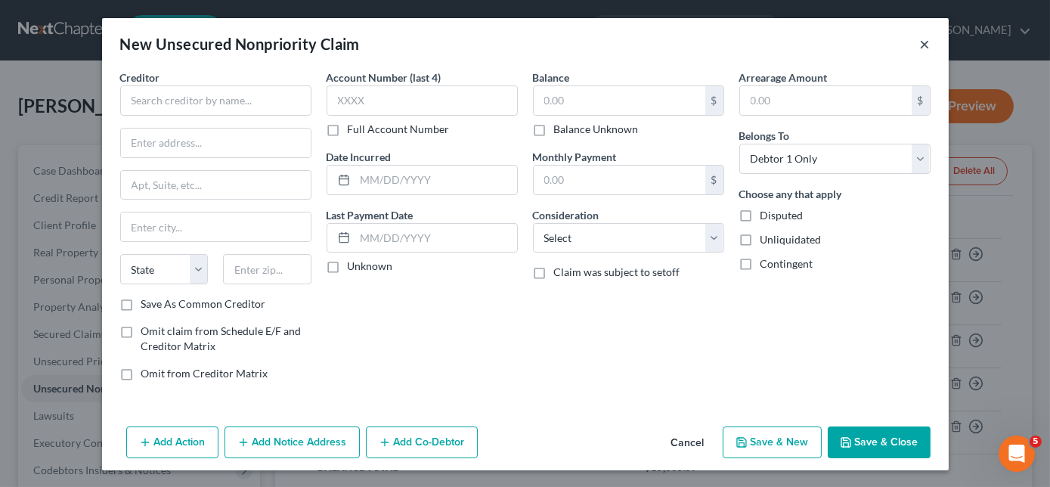
click at [926, 48] on button "×" at bounding box center [925, 44] width 11 height 18
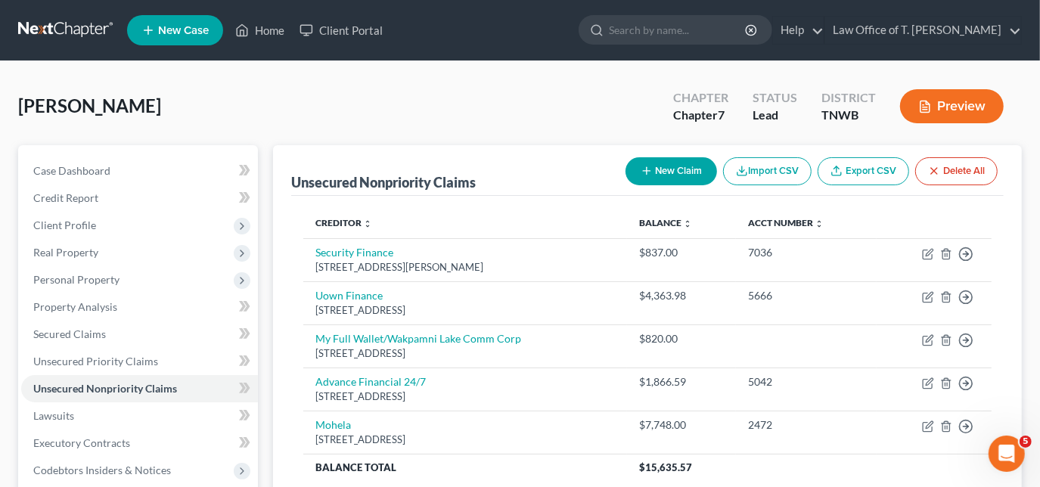
click at [681, 168] on button "New Claim" at bounding box center [670, 171] width 91 height 28
select select "0"
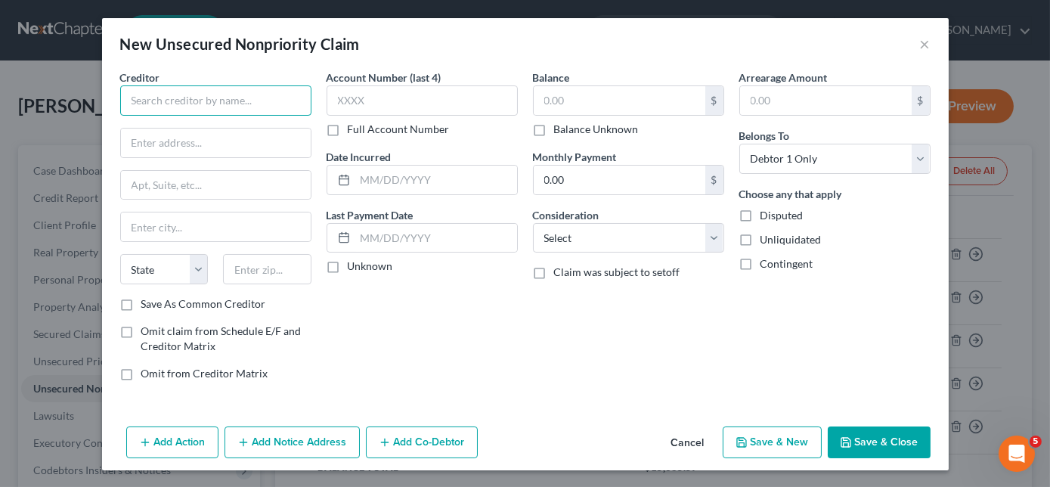
click at [294, 107] on input "text" at bounding box center [215, 100] width 191 height 30
type input "C"
type input "Portfolio Recovery Associates"
type input "PO Box 12914"
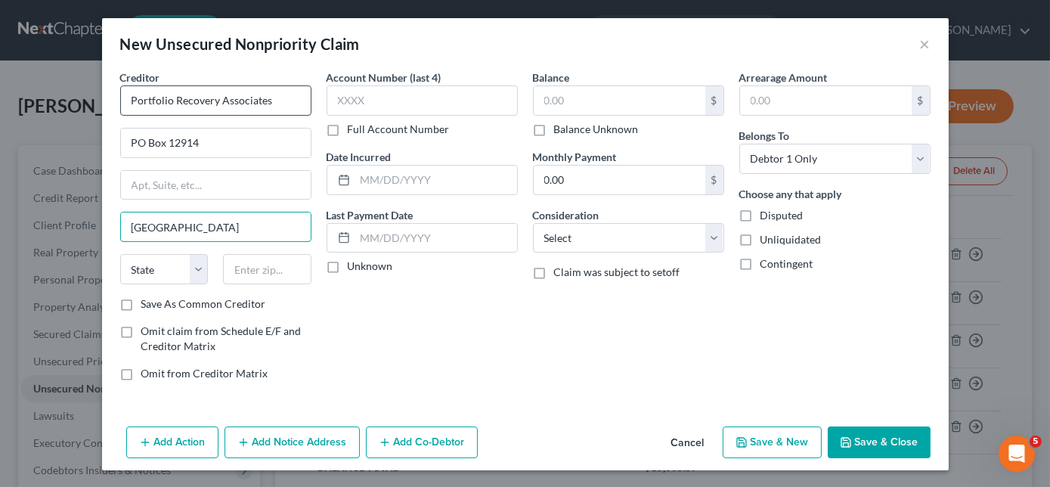
type input "[GEOGRAPHIC_DATA]"
select select "48"
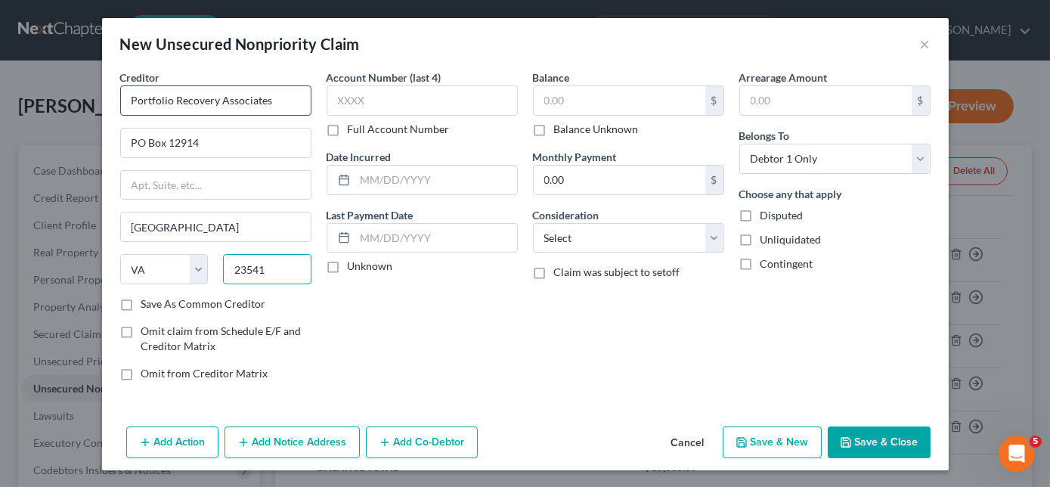
type input "23541"
type input "6313"
click at [585, 95] on input "text" at bounding box center [620, 100] width 172 height 29
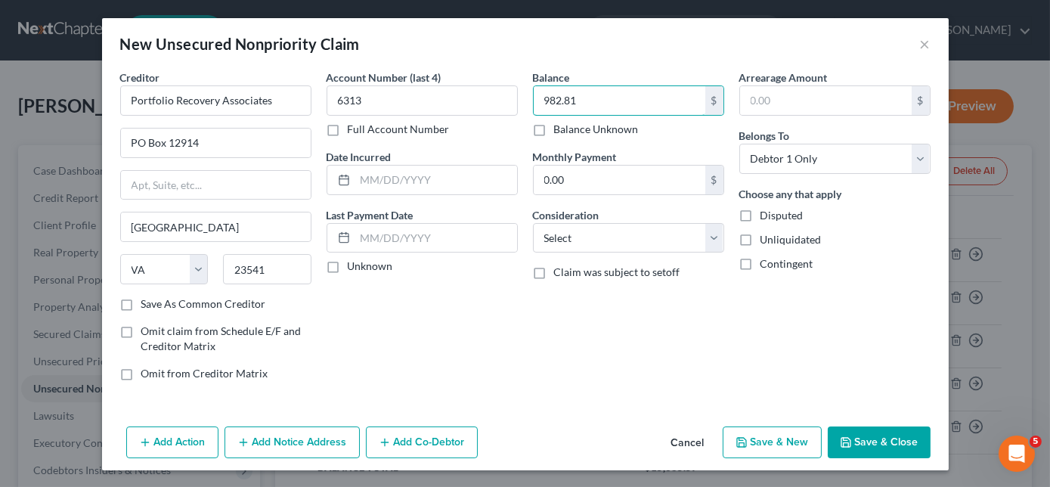
type input "982.81"
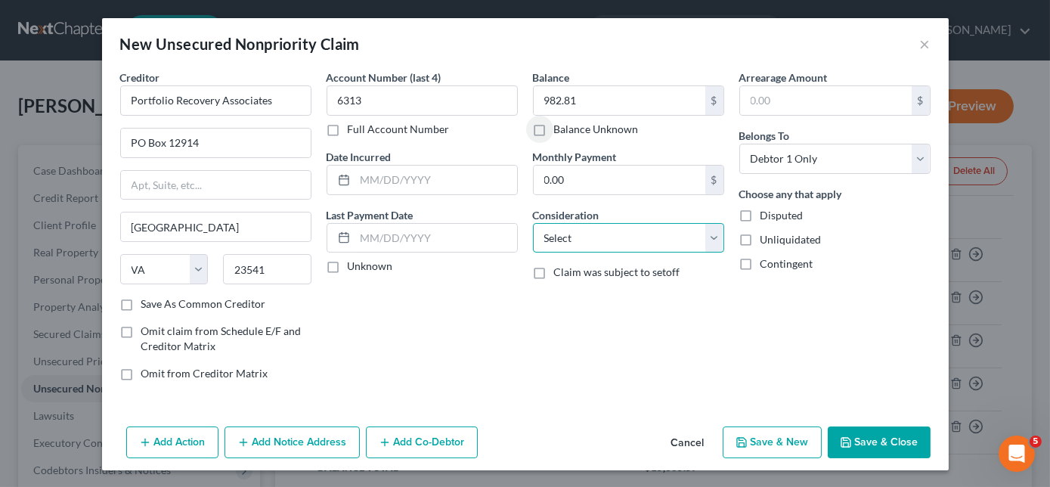
click at [597, 231] on select "Select Cable / Satellite Services Collection Agency Credit Card Debt Debt Couns…" at bounding box center [628, 238] width 191 height 30
select select "14"
click at [533, 223] on select "Select Cable / Satellite Services Collection Agency Credit Card Debt Debt Couns…" at bounding box center [628, 238] width 191 height 30
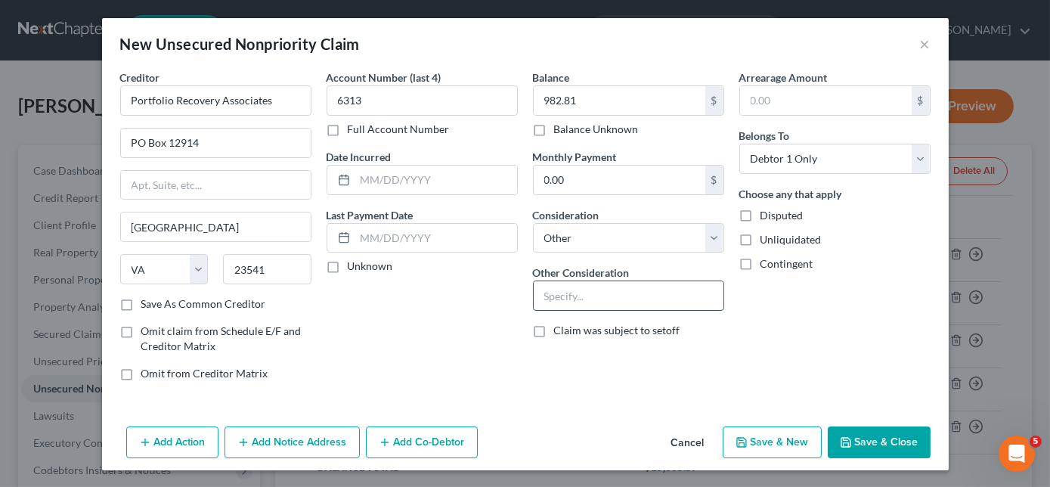
click at [578, 298] on input "text" at bounding box center [629, 295] width 190 height 29
type input "collection for Capital One Bank"
click at [768, 439] on button "Save & New" at bounding box center [772, 442] width 99 height 32
select select "0"
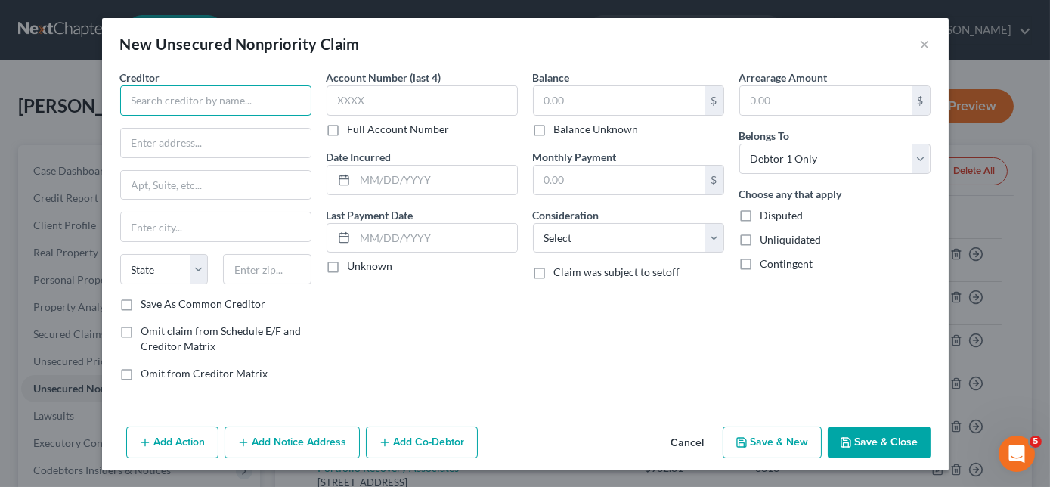
click at [265, 103] on input "text" at bounding box center [215, 100] width 191 height 30
type input "r"
type input "Royal Furniture"
type input "[STREET_ADDRESS]"
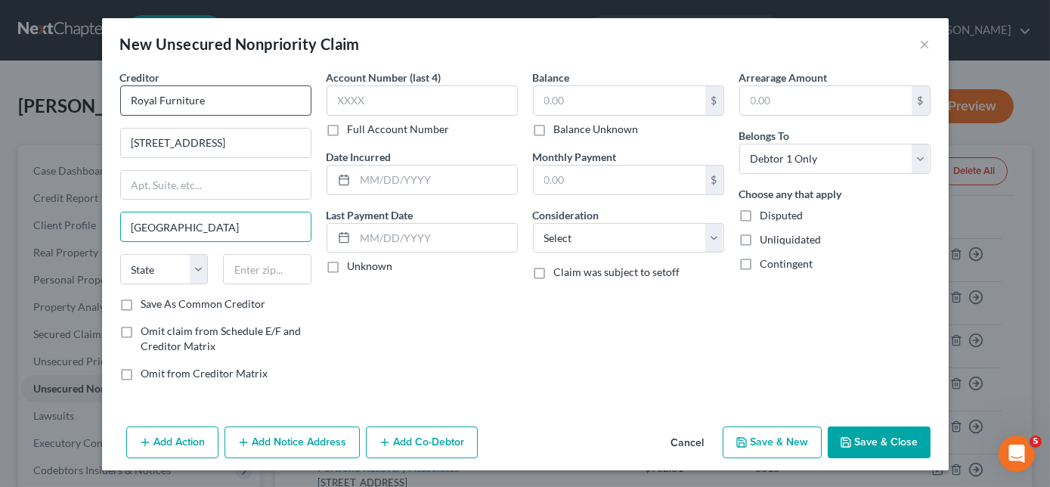
type input "[GEOGRAPHIC_DATA]"
select select "44"
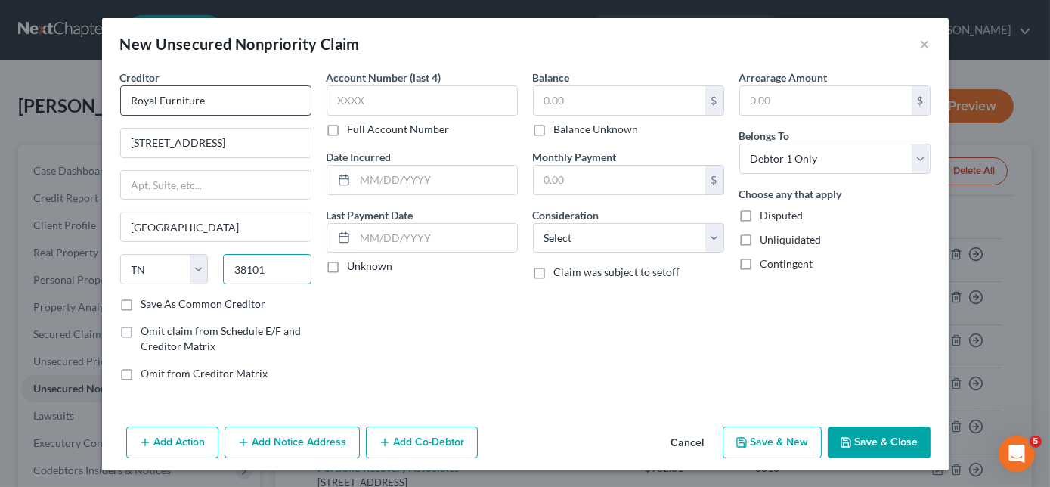
type input "38101"
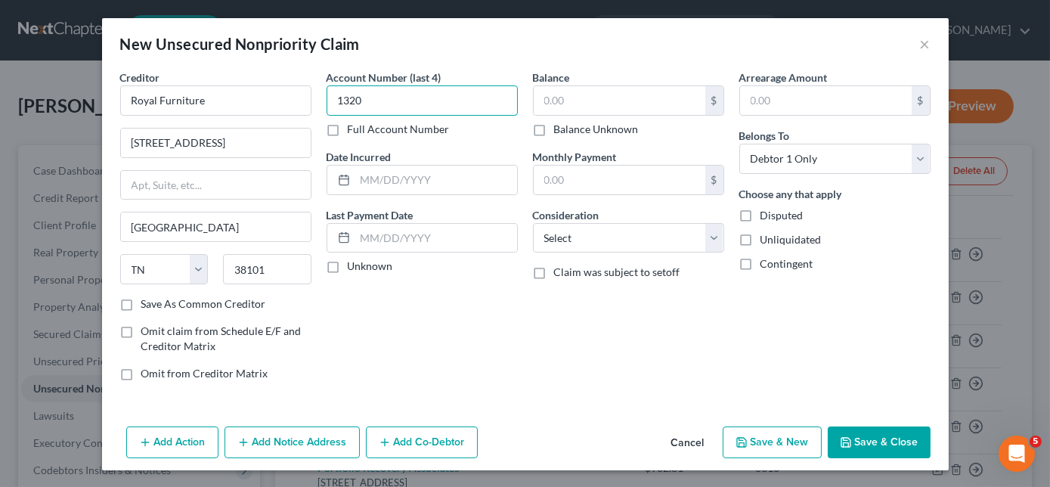
type input "1320"
type input "1,625.00"
click at [789, 444] on button "Save & New" at bounding box center [772, 442] width 99 height 32
select select "0"
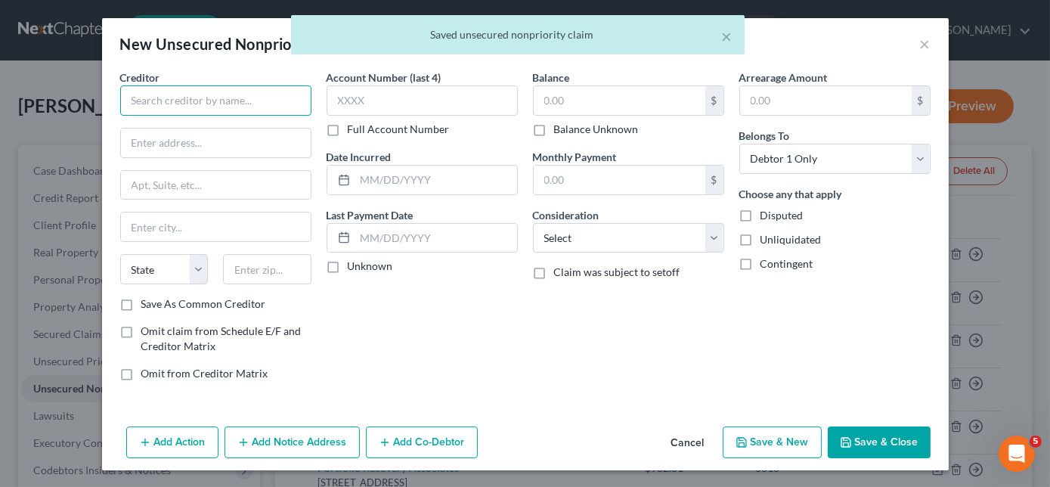
click at [262, 106] on input "text" at bounding box center [215, 100] width 191 height 30
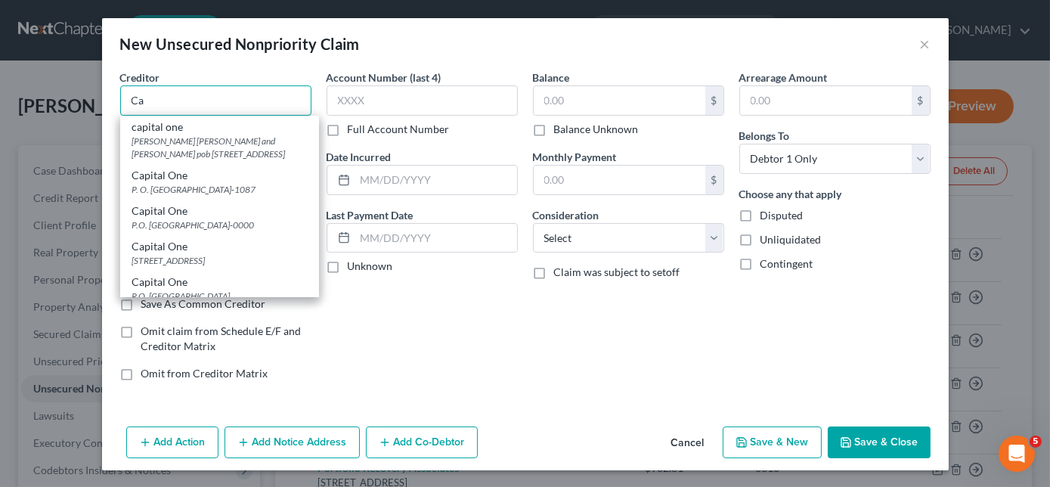
type input "C"
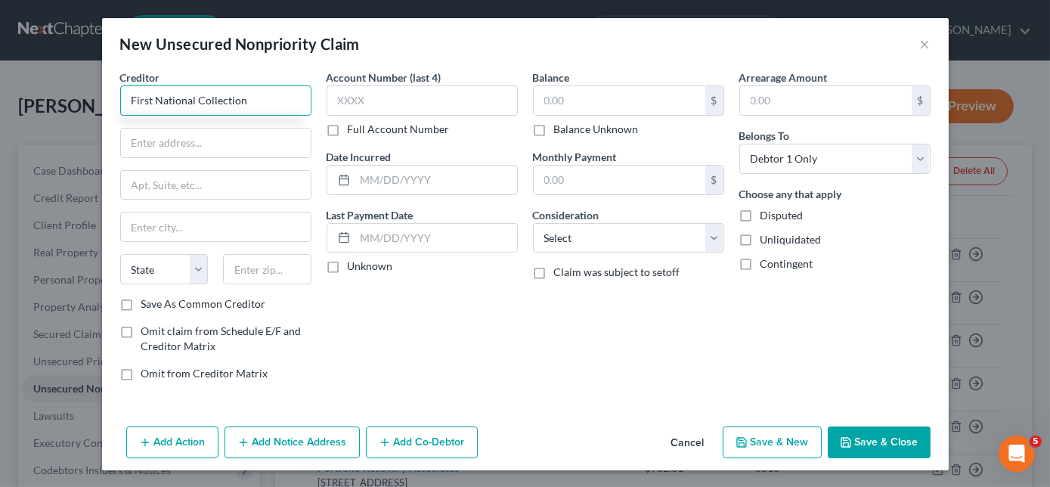
type input "First National Collection"
type input "50 W. Liberty"
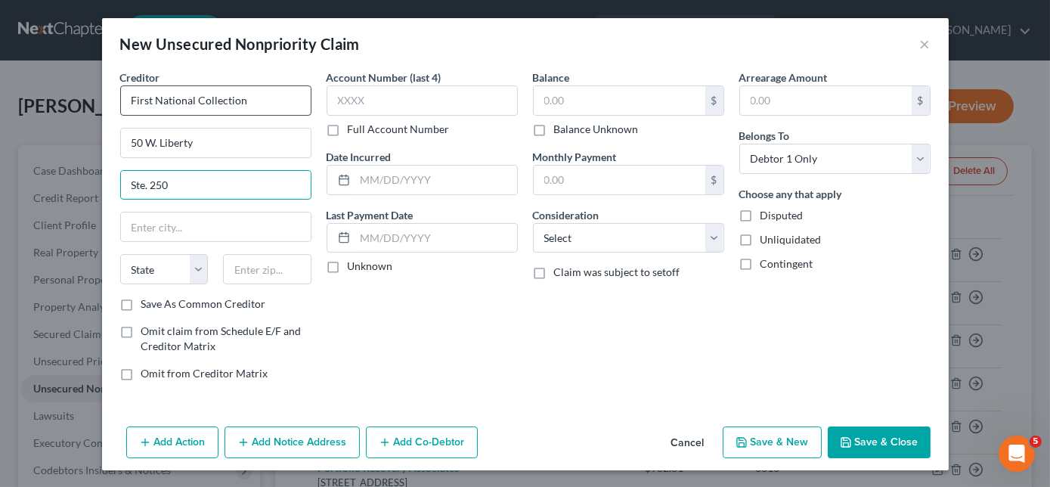
type input "Ste. 250"
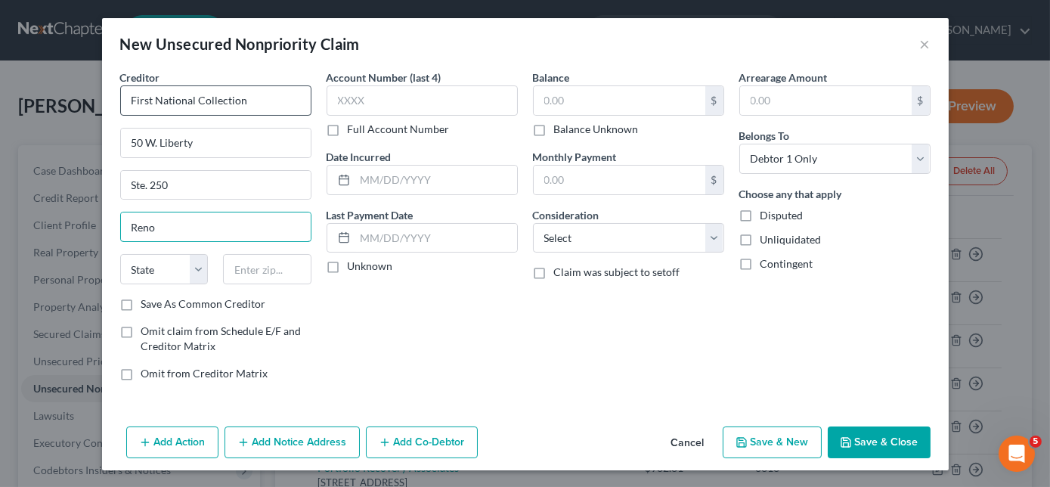
type input "Reno"
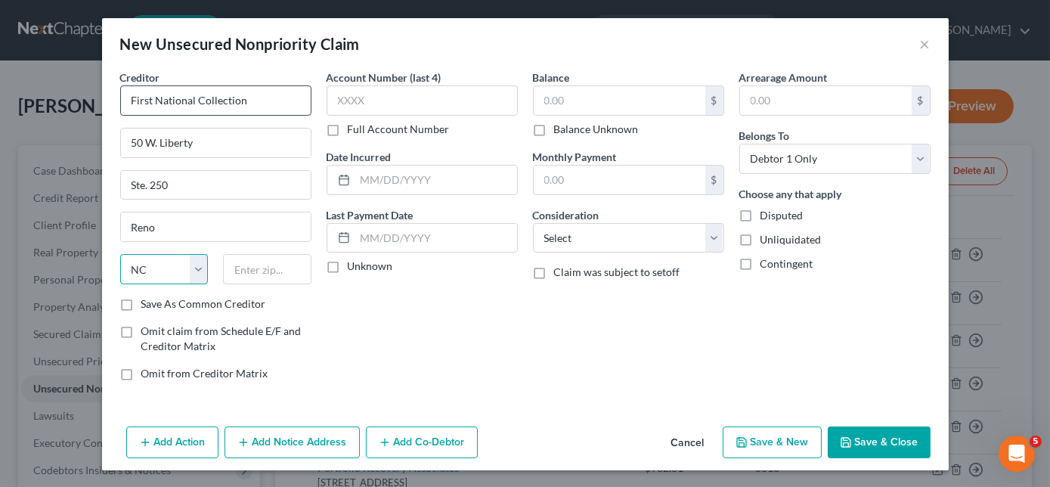
select select "31"
type input "89501"
type input "7956"
type input "395.55"
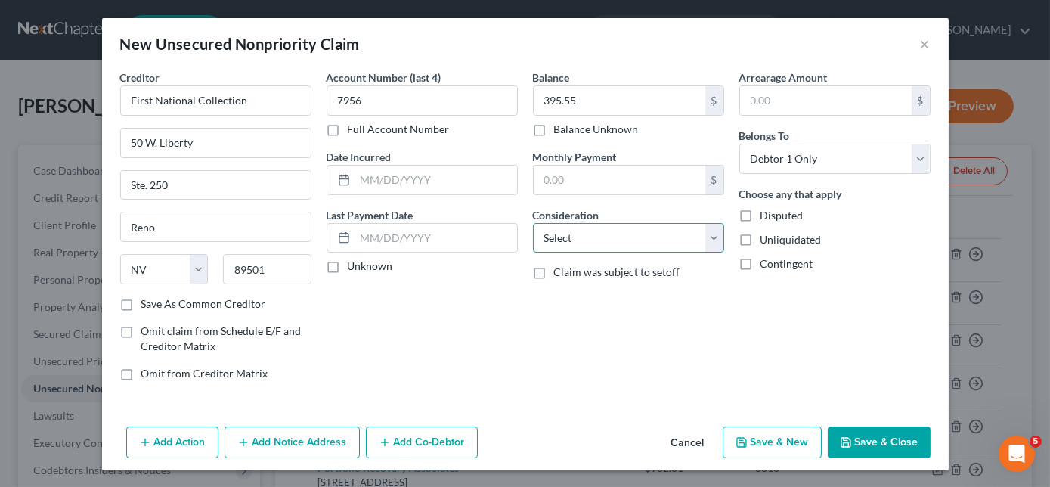
click at [557, 234] on select "Select Cable / Satellite Services Collection Agency Credit Card Debt Debt Couns…" at bounding box center [628, 238] width 191 height 30
select select "14"
click at [533, 223] on select "Select Cable / Satellite Services Collection Agency Credit Card Debt Debt Couns…" at bounding box center [628, 238] width 191 height 30
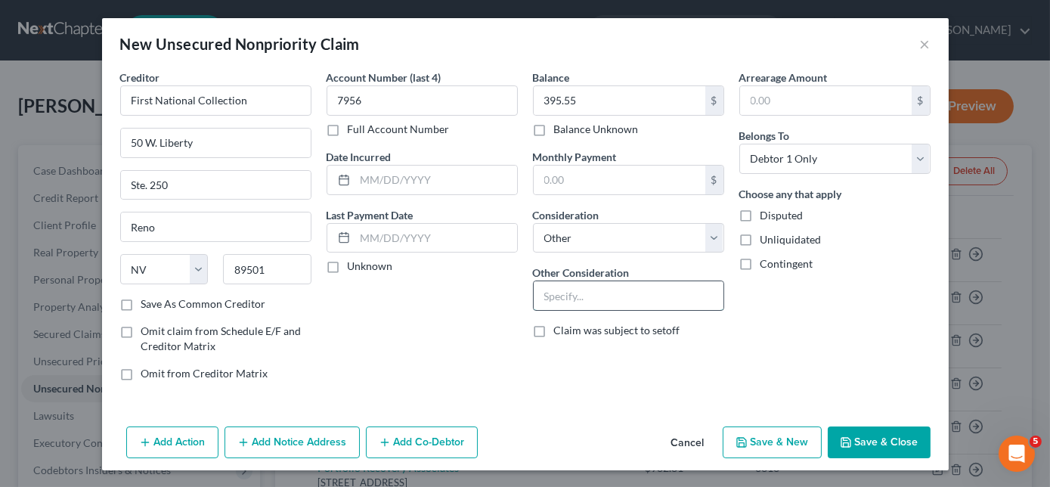
click at [581, 287] on input "text" at bounding box center [629, 295] width 190 height 29
type input "collection for Capital One Bank"
click at [780, 430] on button "Save & New" at bounding box center [772, 442] width 99 height 32
select select "0"
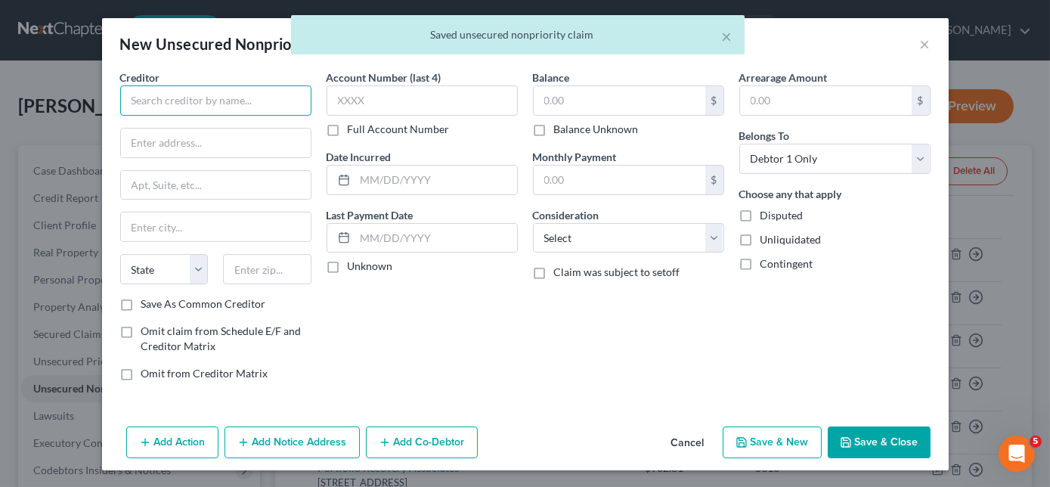
click at [280, 107] on input "text" at bounding box center [215, 100] width 191 height 30
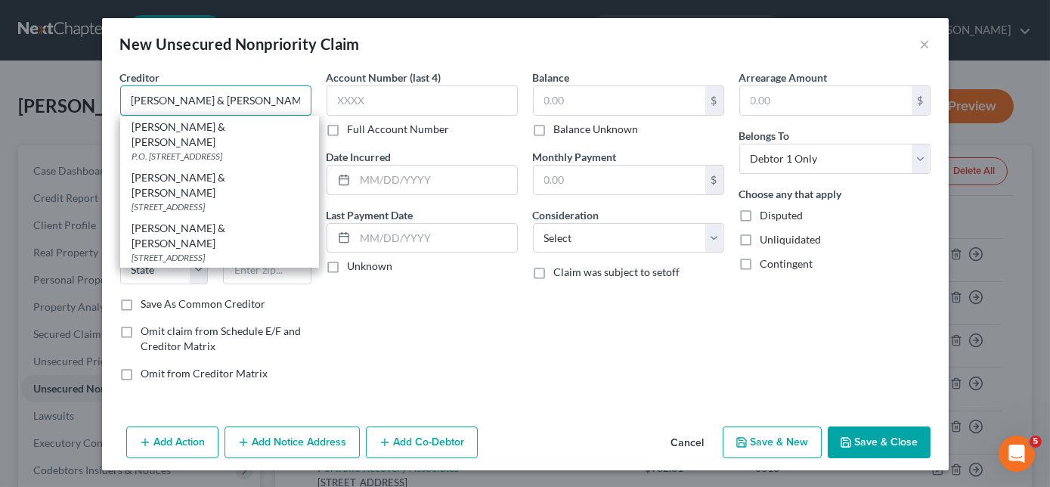
type input "[PERSON_NAME] & [PERSON_NAME]"
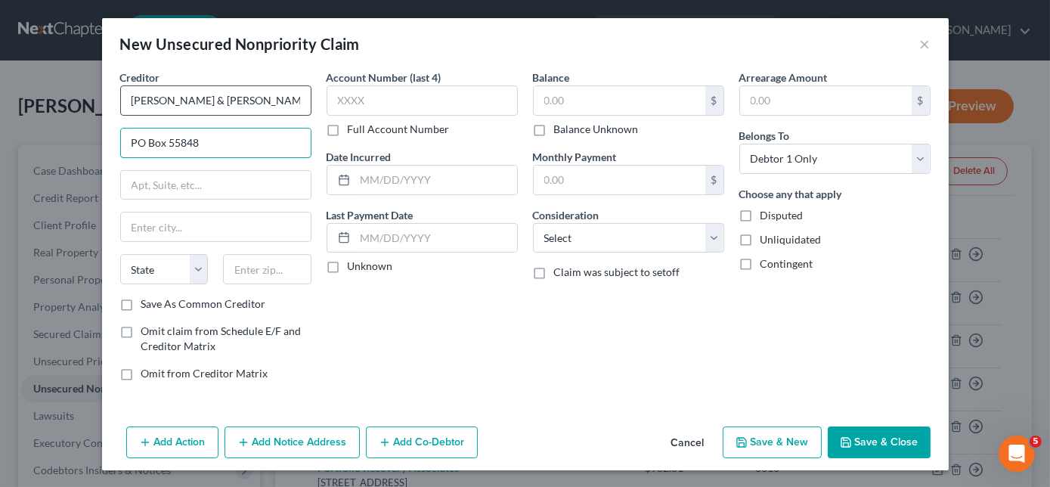
type input "PO Box 55848"
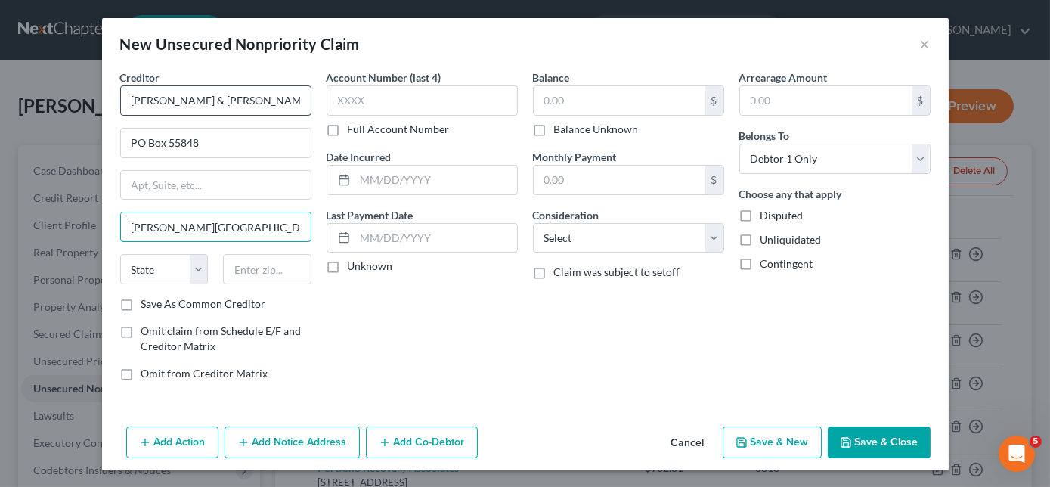
type input "[PERSON_NAME][GEOGRAPHIC_DATA]"
select select "4"
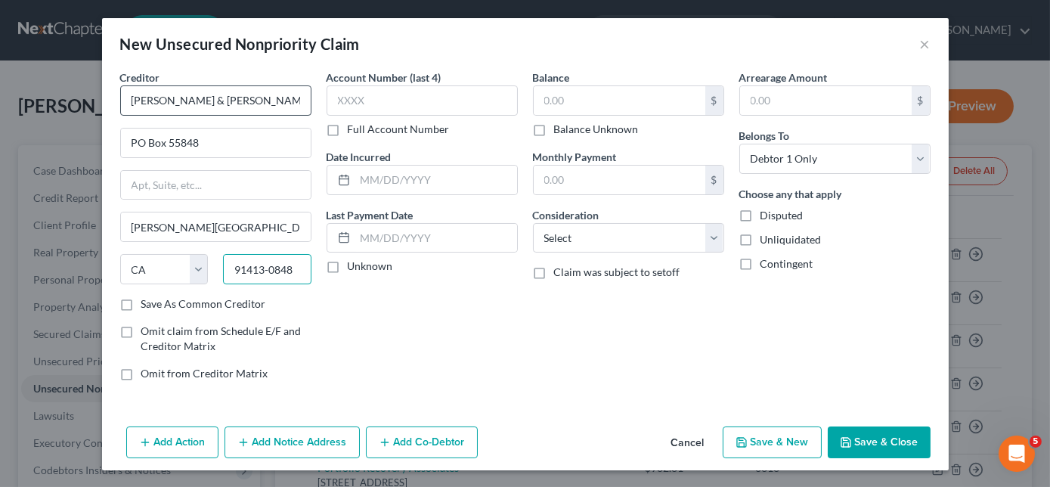
type input "91413-0848"
type input "1961"
type input "456.76"
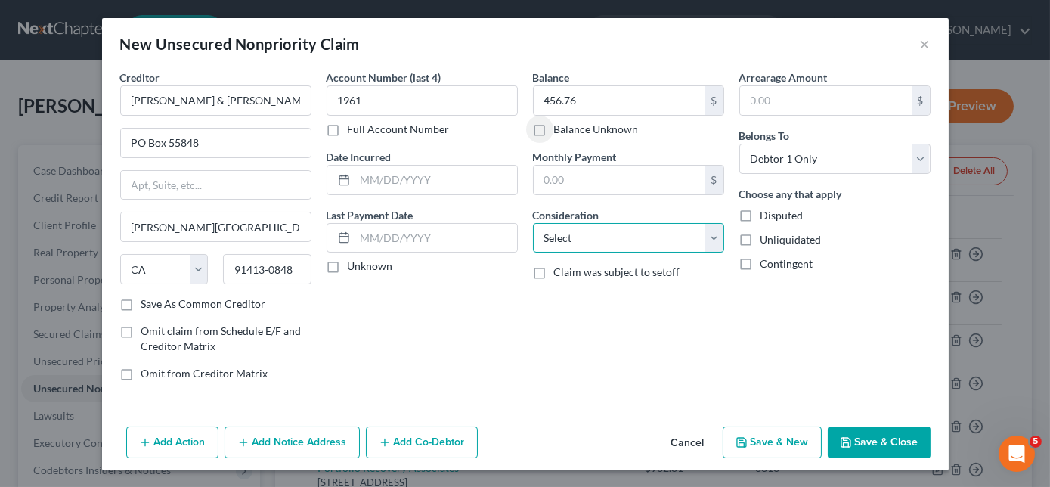
click at [641, 247] on select "Select Cable / Satellite Services Collection Agency Credit Card Debt Debt Couns…" at bounding box center [628, 238] width 191 height 30
select select "14"
click at [533, 223] on select "Select Cable / Satellite Services Collection Agency Credit Card Debt Debt Couns…" at bounding box center [628, 238] width 191 height 30
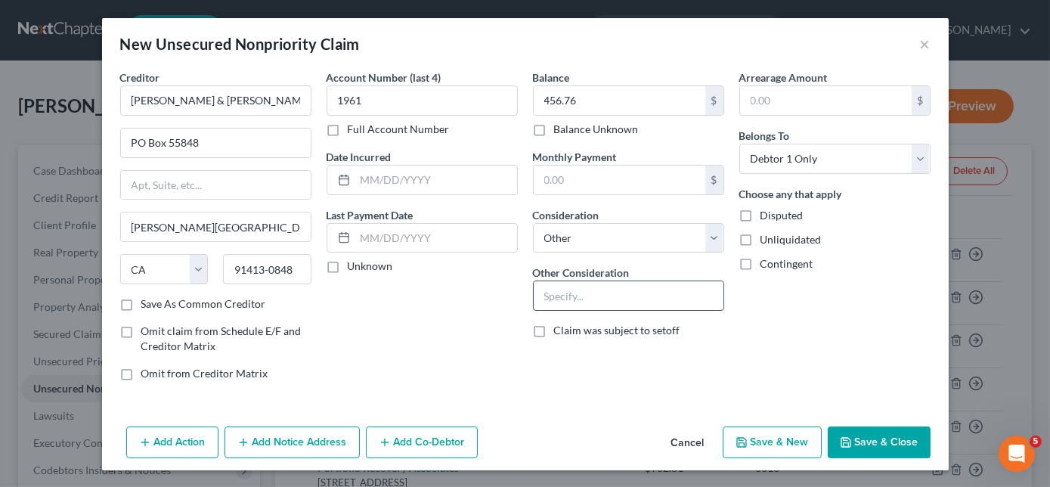
click at [566, 294] on input "text" at bounding box center [629, 295] width 190 height 29
type input "collection for Progressive"
click at [790, 444] on button "Save & New" at bounding box center [772, 442] width 99 height 32
select select "0"
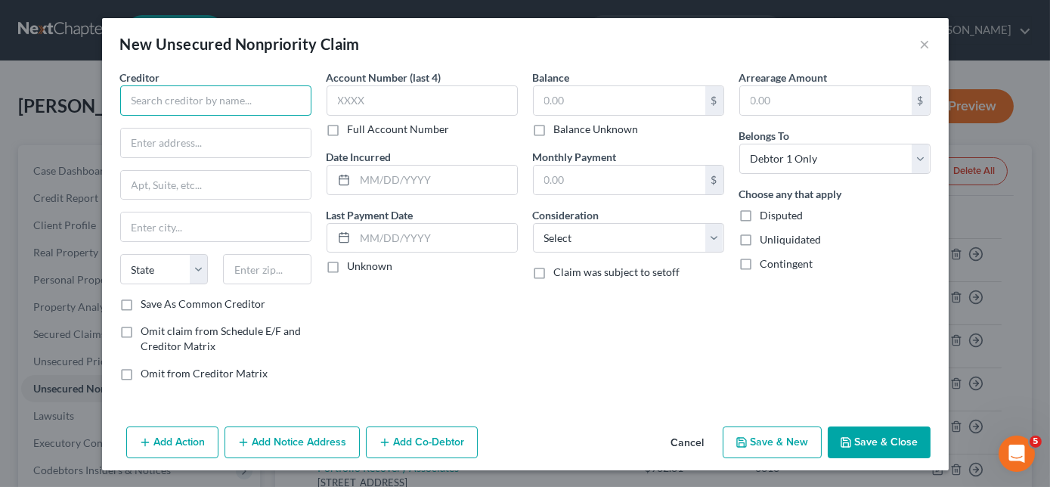
click at [266, 107] on input "text" at bounding box center [215, 100] width 191 height 30
type input "Citi Bank/ArCon Credit"
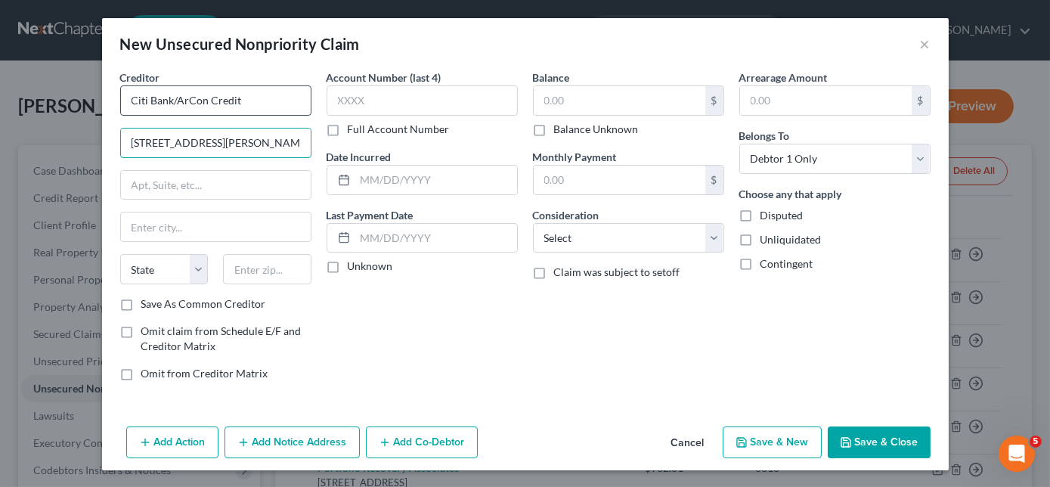
type input "[STREET_ADDRESS][PERSON_NAME]"
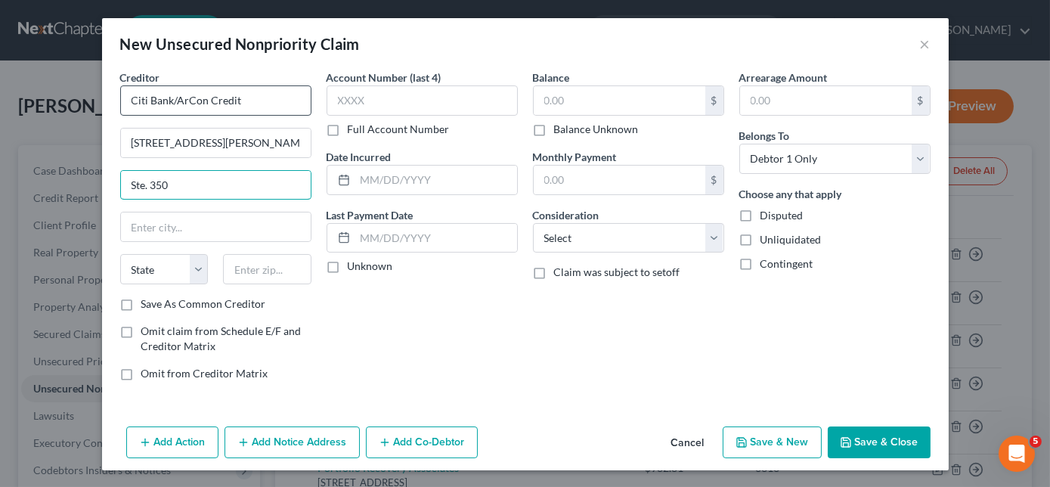
type input "Ste. 350"
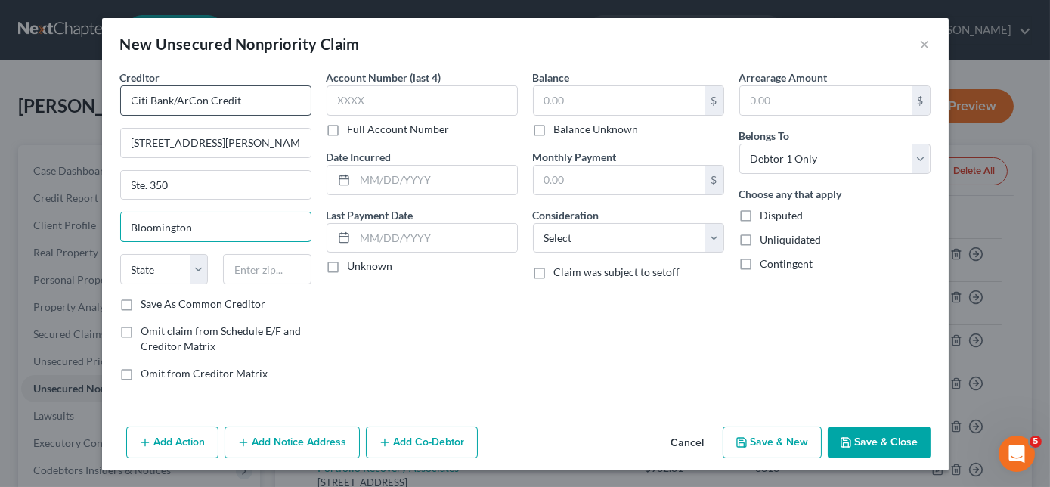
type input "Bloomington"
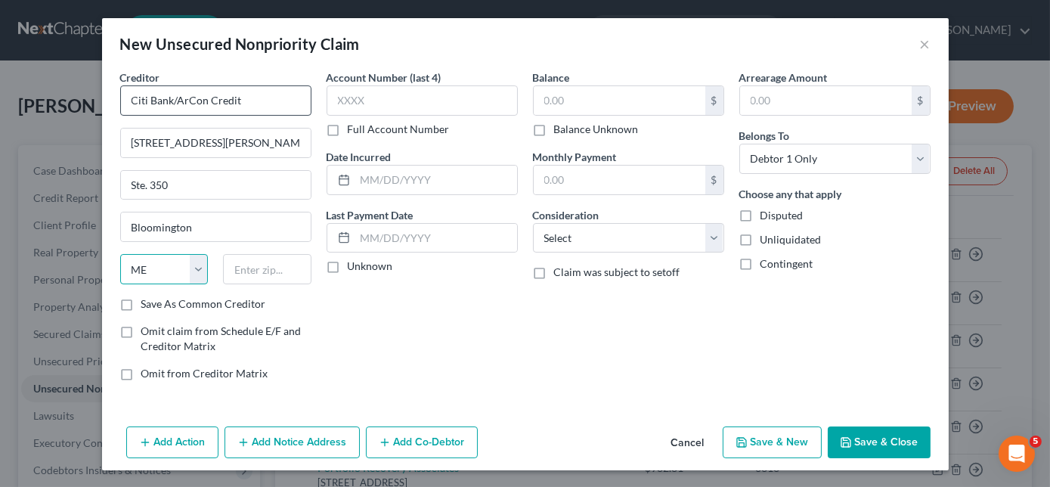
select select "24"
type input "5543"
click at [277, 103] on input "Citi Bank/ArCon Credit7" at bounding box center [215, 100] width 191 height 30
type input "Citi Bank/ArCon Credit"
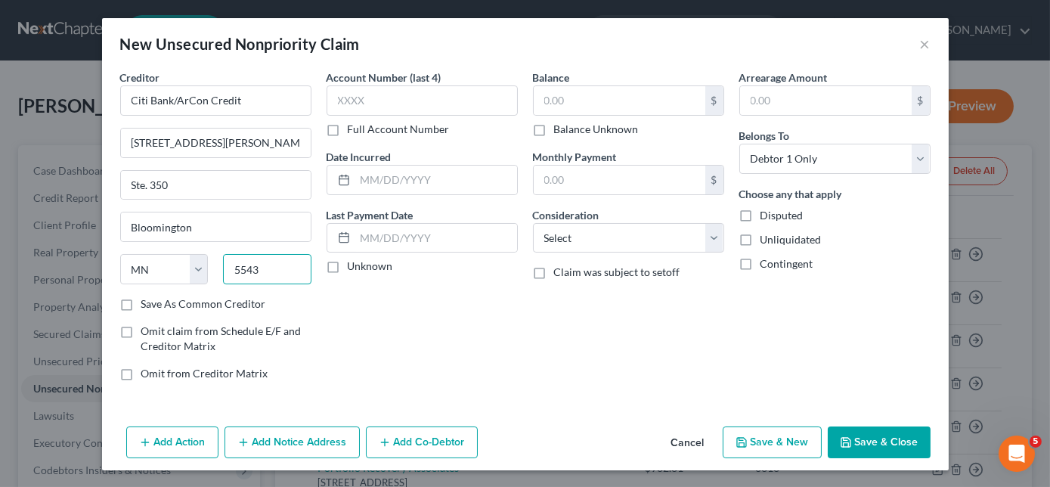
click at [268, 269] on input "5543" at bounding box center [267, 269] width 88 height 30
type input "55437"
type input "[GEOGRAPHIC_DATA]"
type input "6861"
type input "7,960.35"
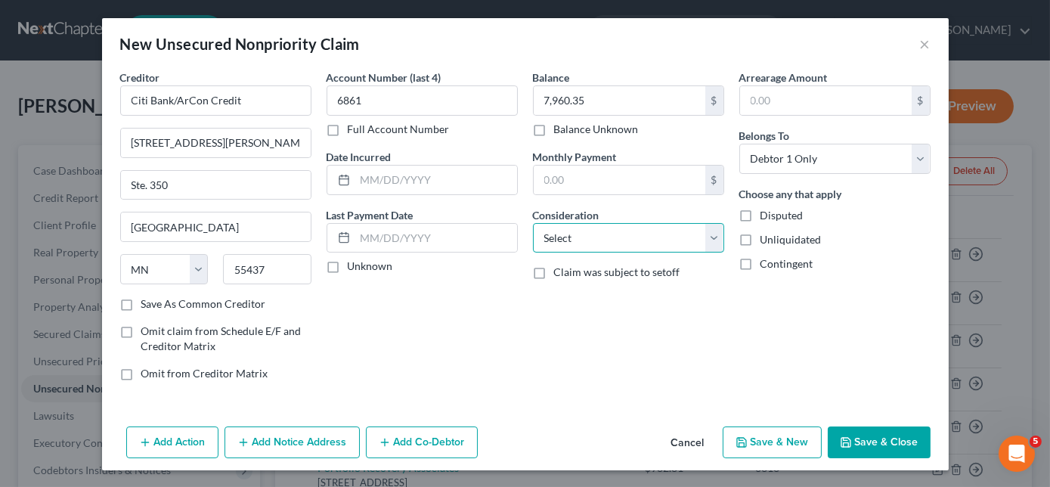
click at [560, 236] on select "Select Cable / Satellite Services Collection Agency Credit Card Debt Debt Couns…" at bounding box center [628, 238] width 191 height 30
select select "2"
click at [533, 223] on select "Select Cable / Satellite Services Collection Agency Credit Card Debt Debt Couns…" at bounding box center [628, 238] width 191 height 30
click at [785, 442] on button "Save & New" at bounding box center [772, 442] width 99 height 32
select select "0"
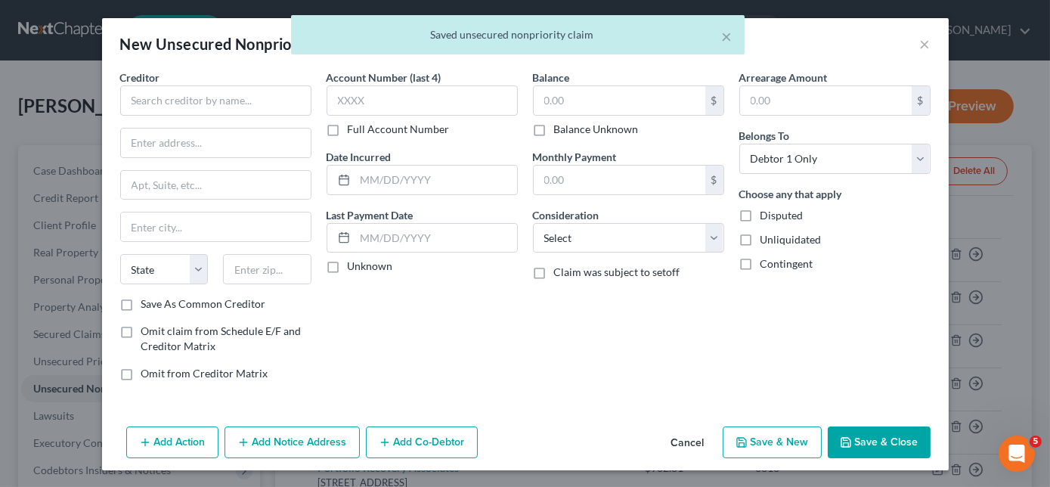
type input "0.00"
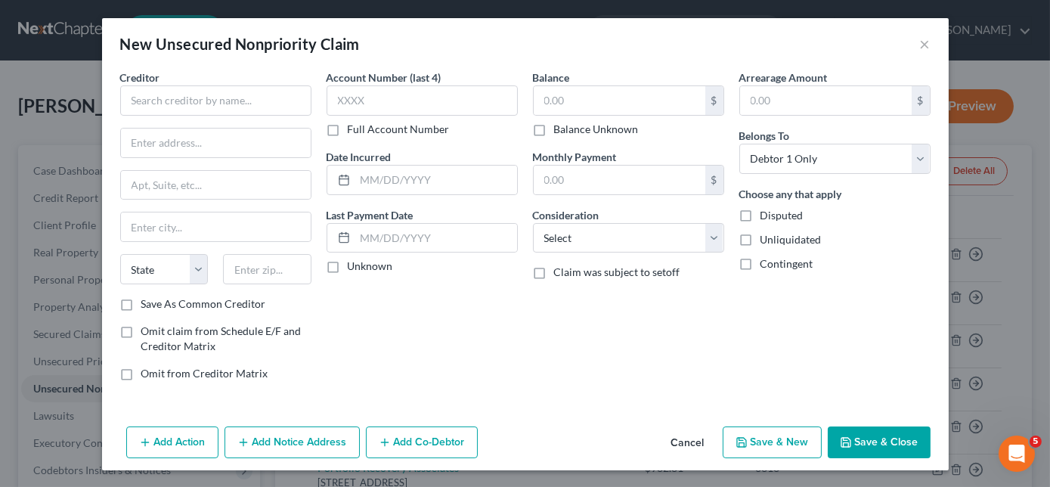
click at [695, 439] on button "Cancel" at bounding box center [687, 443] width 57 height 30
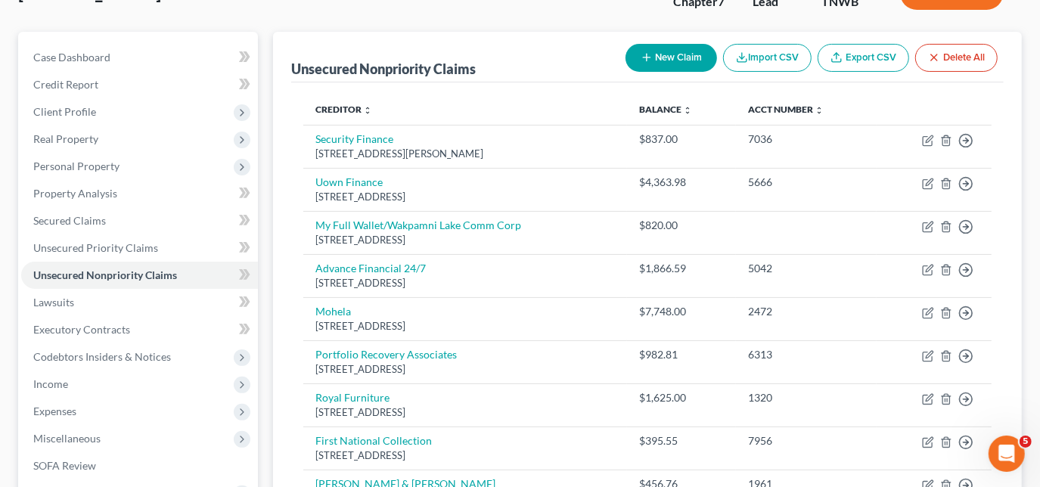
scroll to position [137, 0]
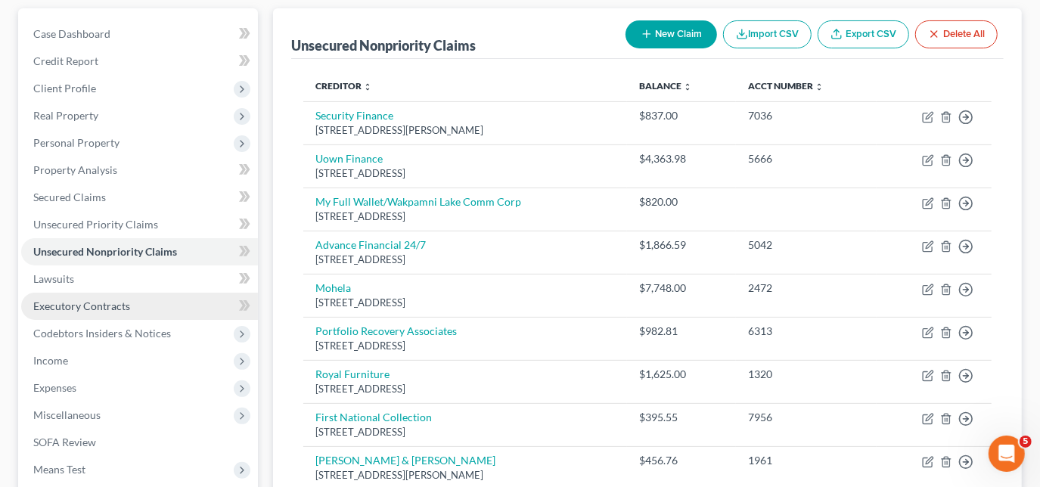
click at [64, 299] on span "Executory Contracts" at bounding box center [81, 305] width 97 height 13
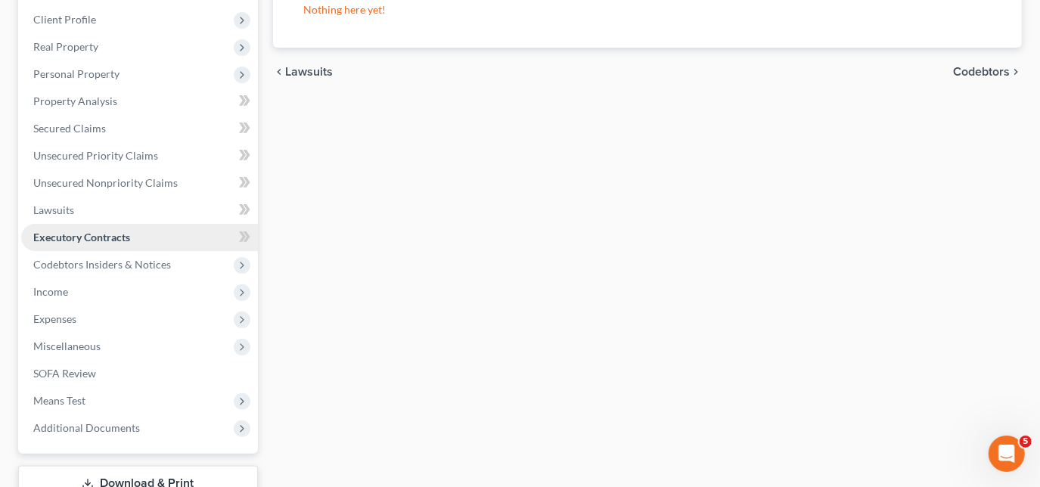
scroll to position [206, 0]
click at [64, 296] on span "Income" at bounding box center [50, 291] width 35 height 13
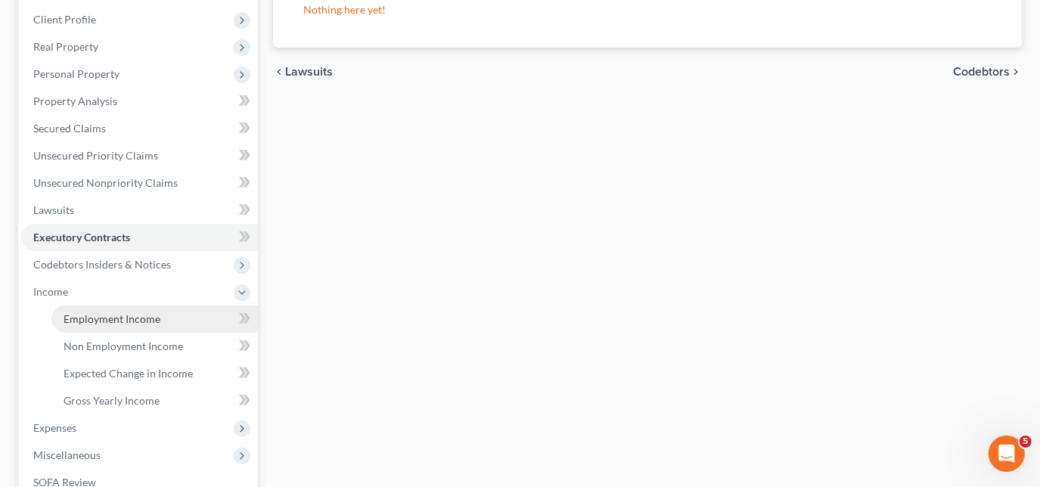
click at [67, 316] on span "Employment Income" at bounding box center [112, 318] width 97 height 13
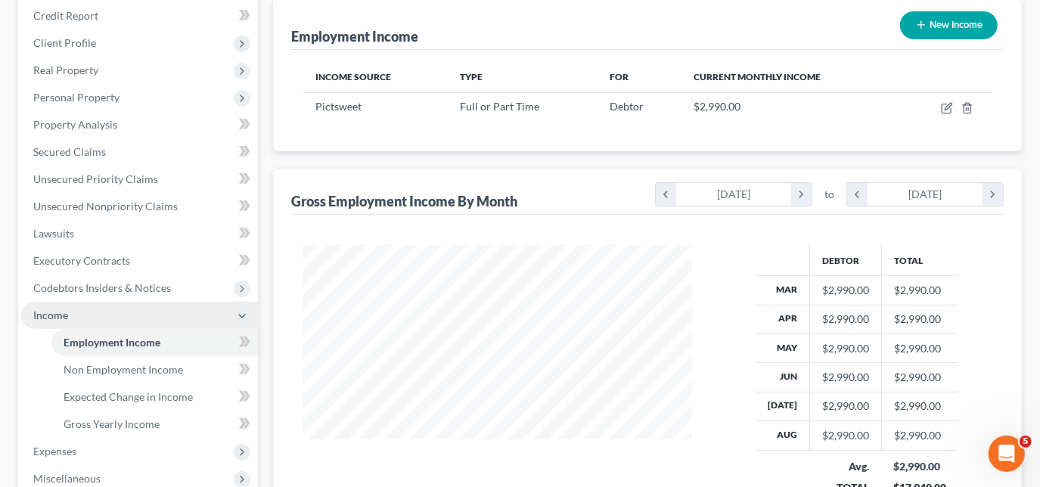
scroll to position [206, 0]
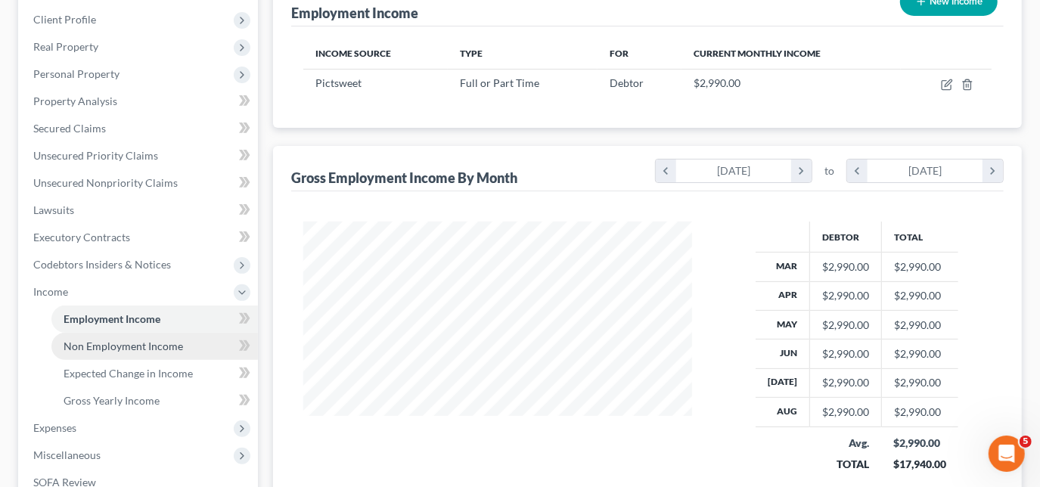
click at [141, 343] on span "Non Employment Income" at bounding box center [123, 346] width 119 height 13
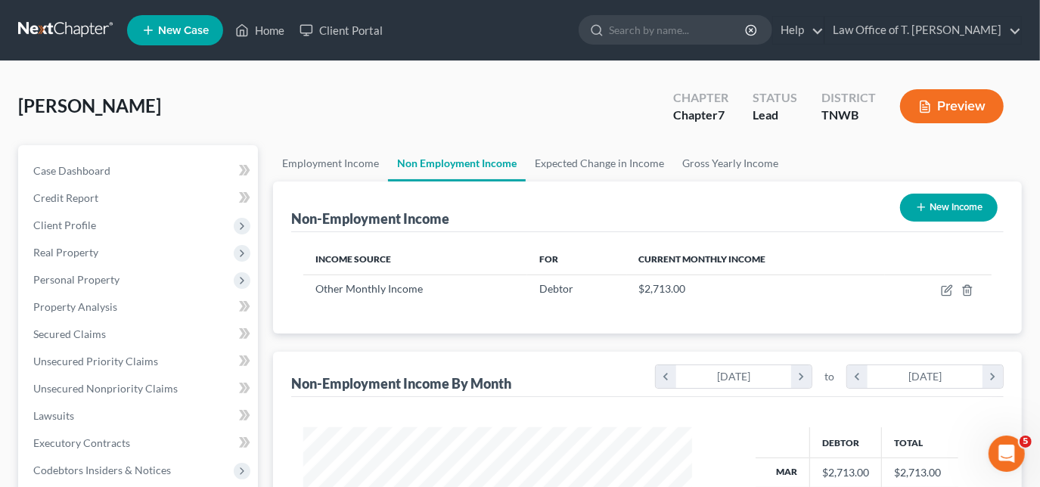
scroll to position [269, 419]
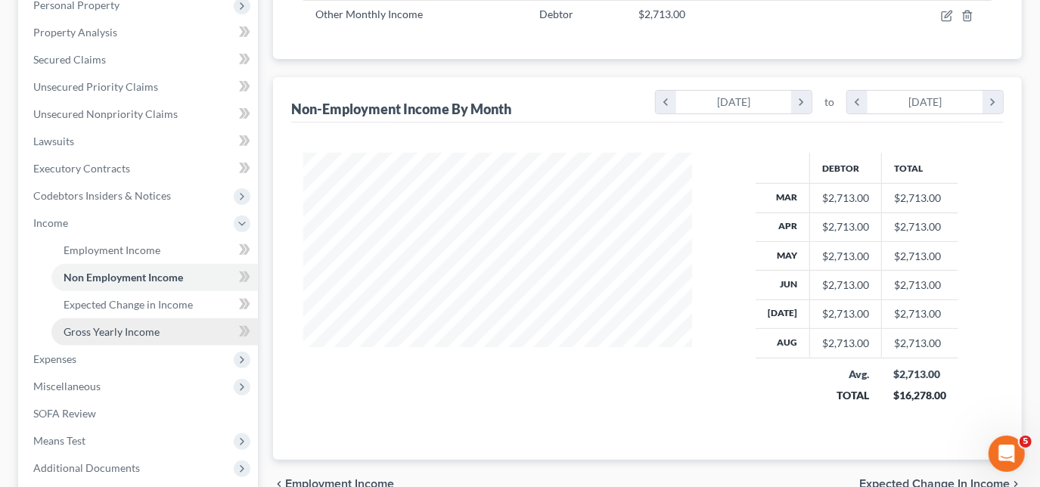
click at [129, 331] on span "Gross Yearly Income" at bounding box center [112, 331] width 96 height 13
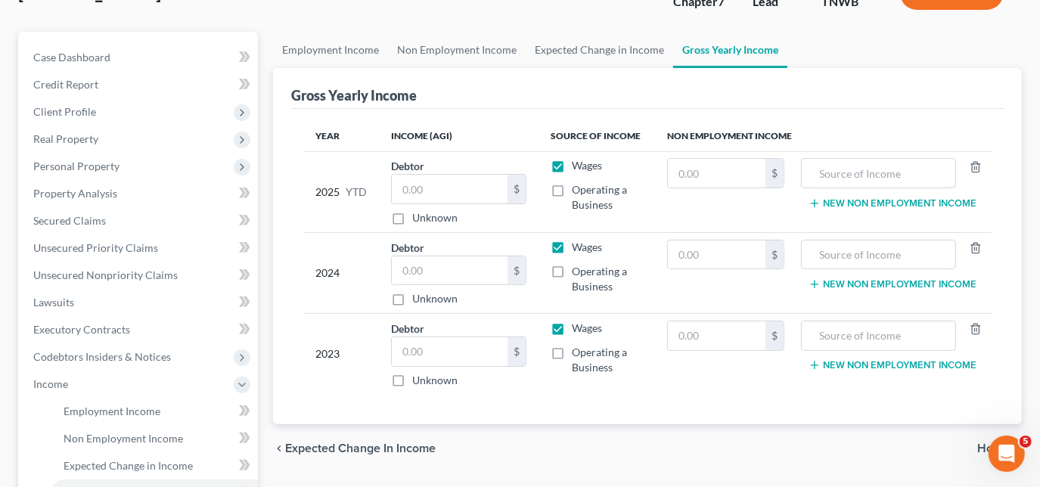
scroll to position [137, 0]
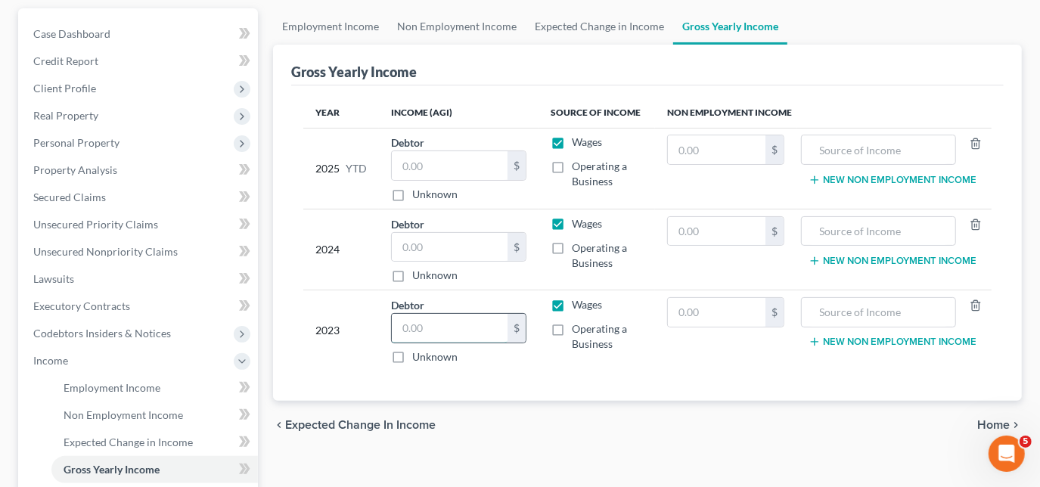
click at [441, 327] on input "text" at bounding box center [450, 328] width 116 height 29
type input "39,910.00"
click at [467, 234] on input "text" at bounding box center [450, 247] width 116 height 29
type input "45,316.00"
click at [470, 171] on input "text" at bounding box center [450, 165] width 116 height 29
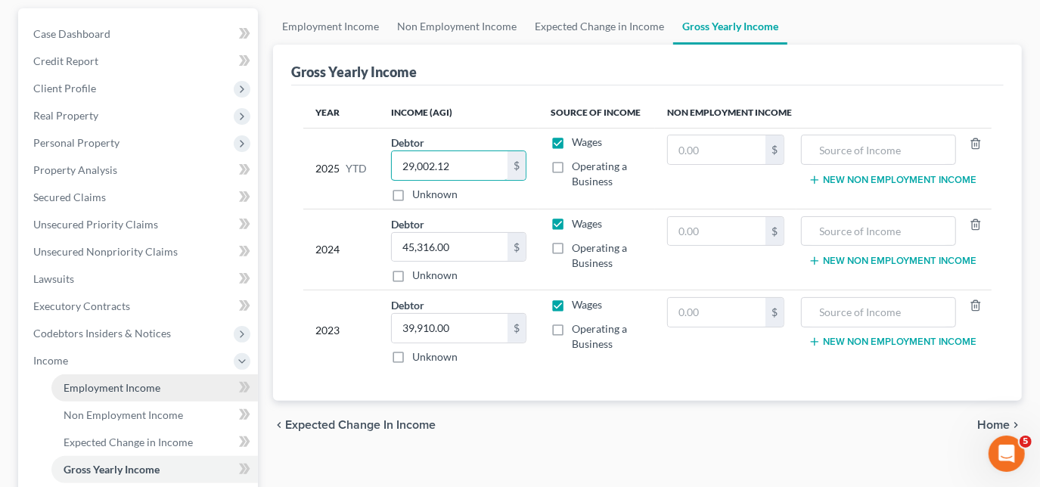
type input "29,002.12"
click at [154, 395] on link "Employment Income" at bounding box center [154, 387] width 206 height 27
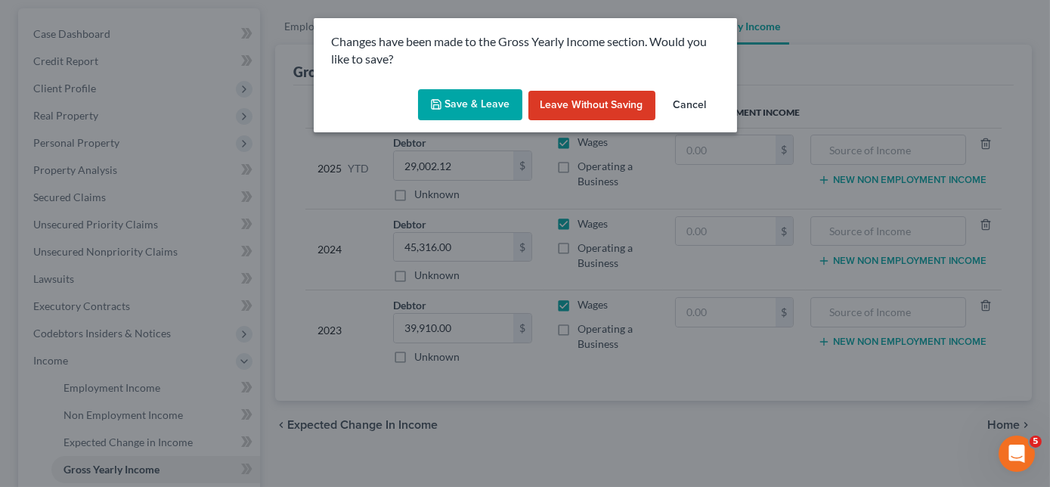
click at [477, 115] on button "Save & Leave" at bounding box center [470, 105] width 104 height 32
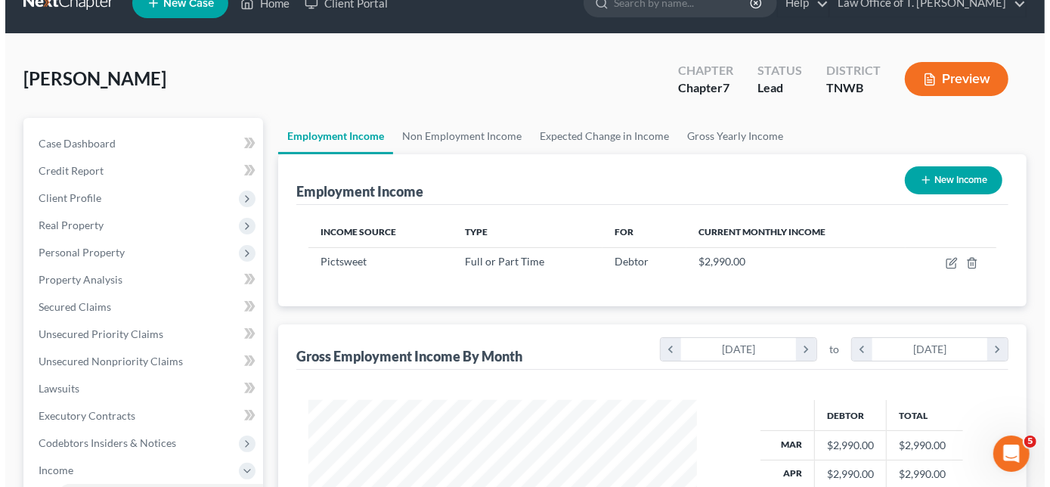
scroll to position [68, 0]
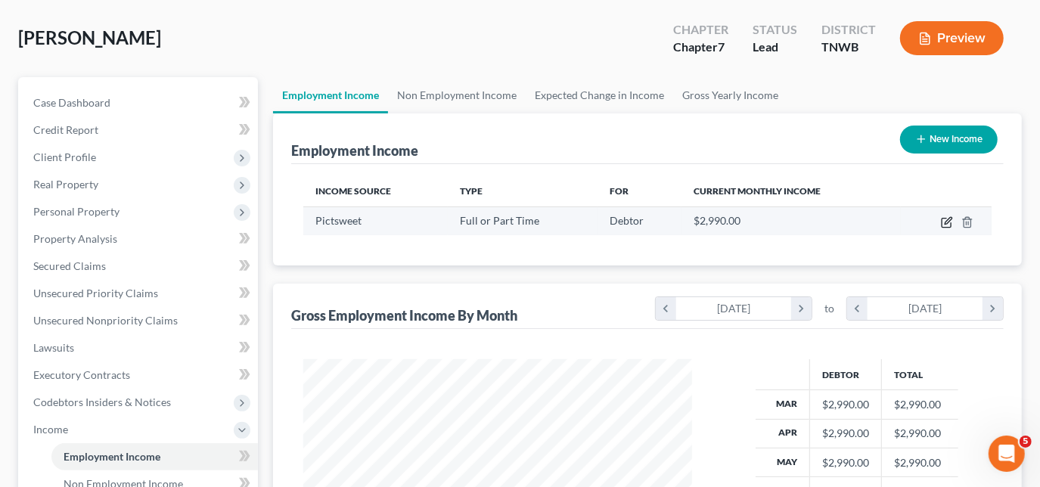
click at [947, 218] on icon "button" at bounding box center [947, 220] width 7 height 7
select select "0"
select select "44"
select select "3"
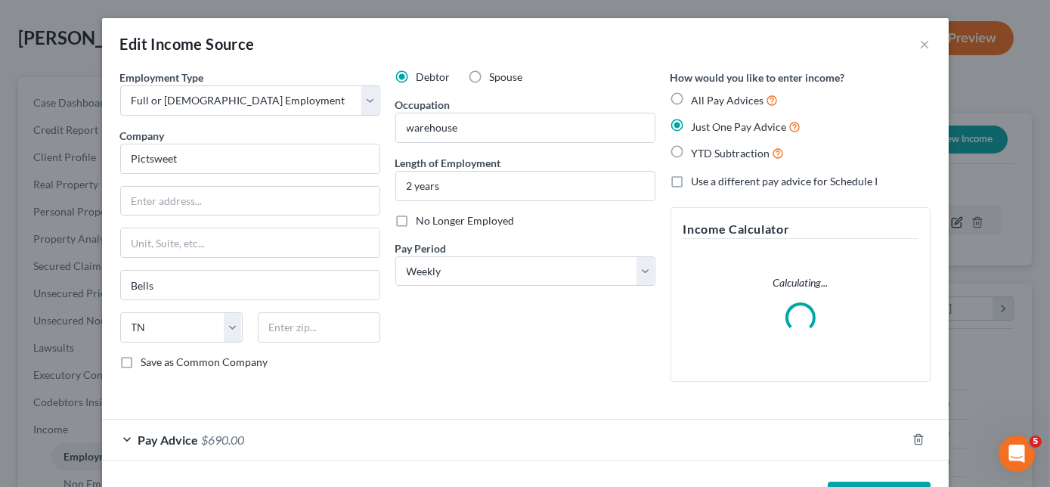
scroll to position [269, 423]
click at [278, 204] on input "text" at bounding box center [250, 201] width 259 height 29
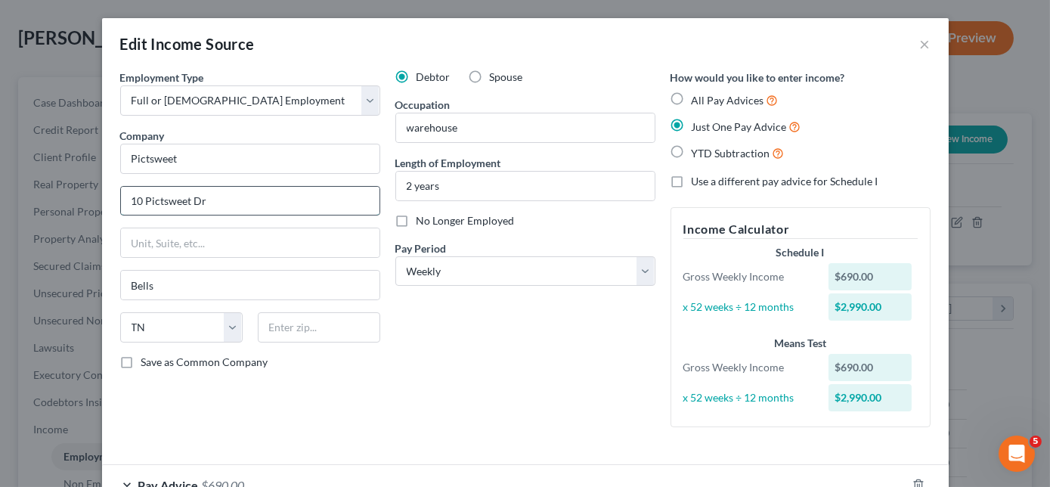
type input "10 Pictsweet Dr"
type input "38006"
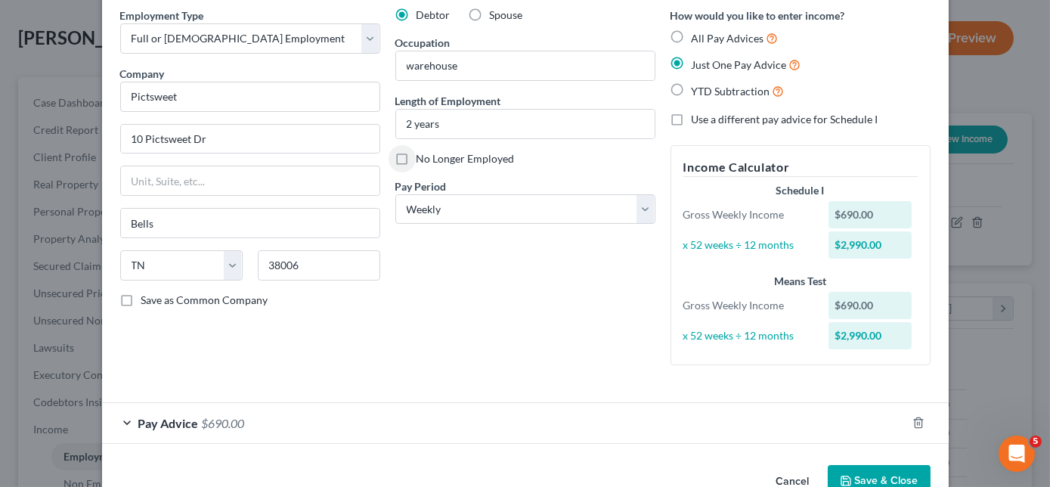
scroll to position [32, 0]
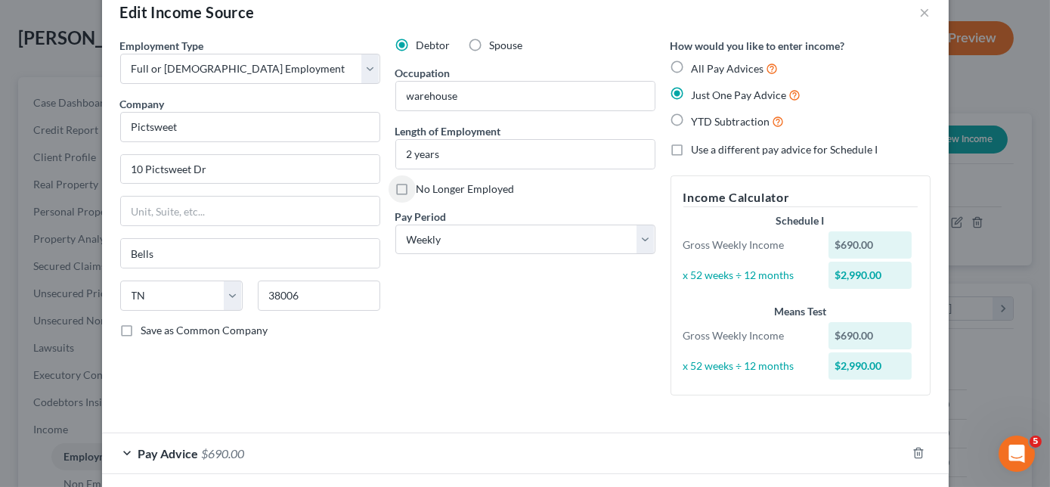
click at [692, 119] on label "YTD Subtraction" at bounding box center [738, 121] width 93 height 17
click at [698, 119] on input "YTD Subtraction" at bounding box center [703, 118] width 10 height 10
radio input "true"
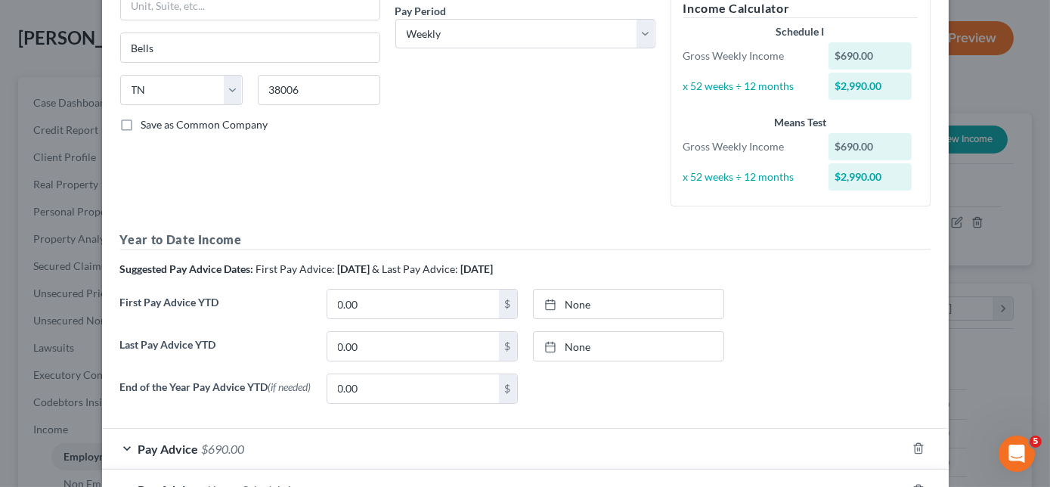
scroll to position [238, 0]
click at [371, 306] on input "0.00" at bounding box center [413, 303] width 172 height 29
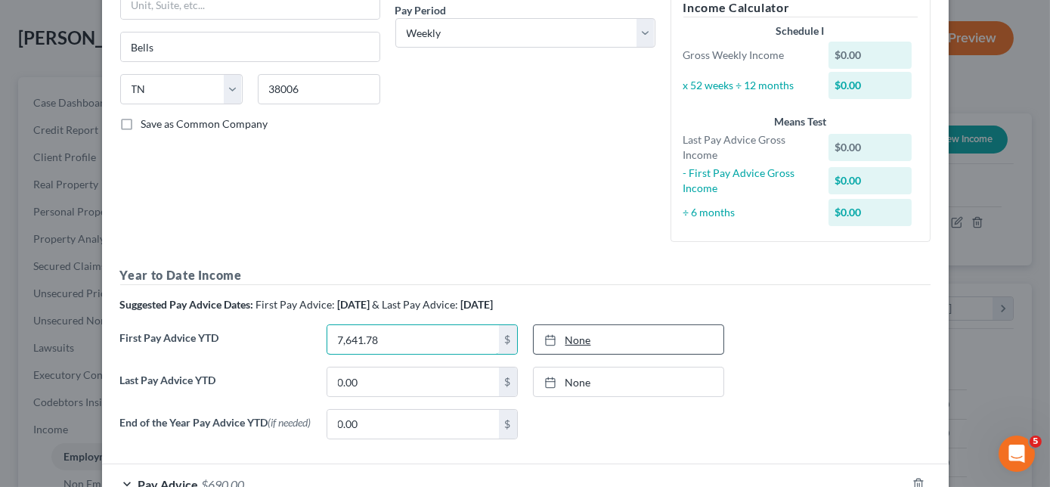
type input "7,641.78"
click at [552, 349] on link "None" at bounding box center [629, 339] width 190 height 29
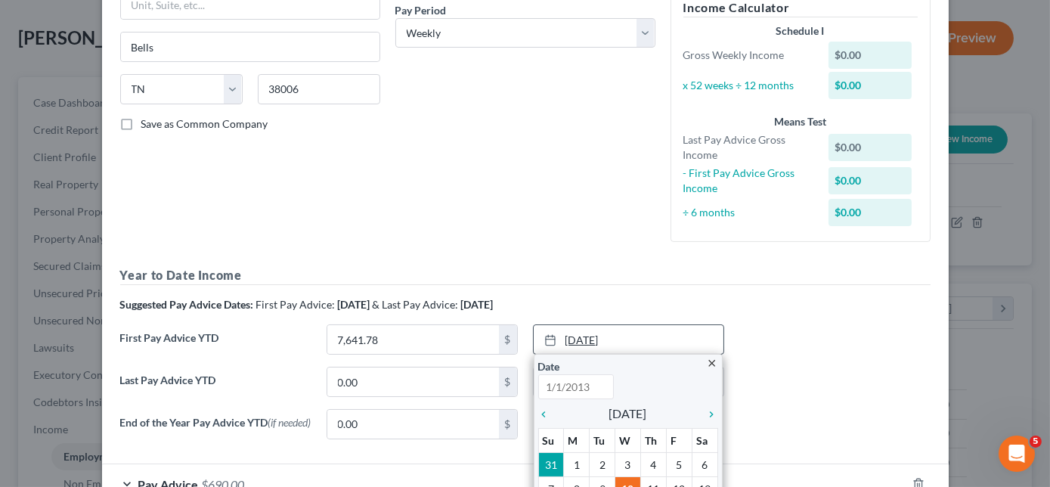
type input "[DATE]"
click at [538, 410] on icon "chevron_left" at bounding box center [548, 414] width 20 height 12
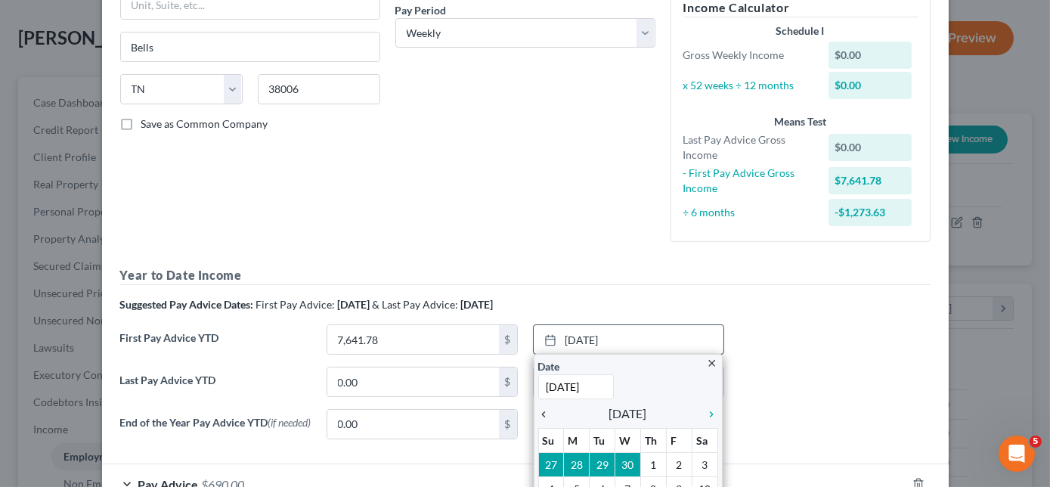
click at [538, 410] on icon "chevron_left" at bounding box center [548, 414] width 20 height 12
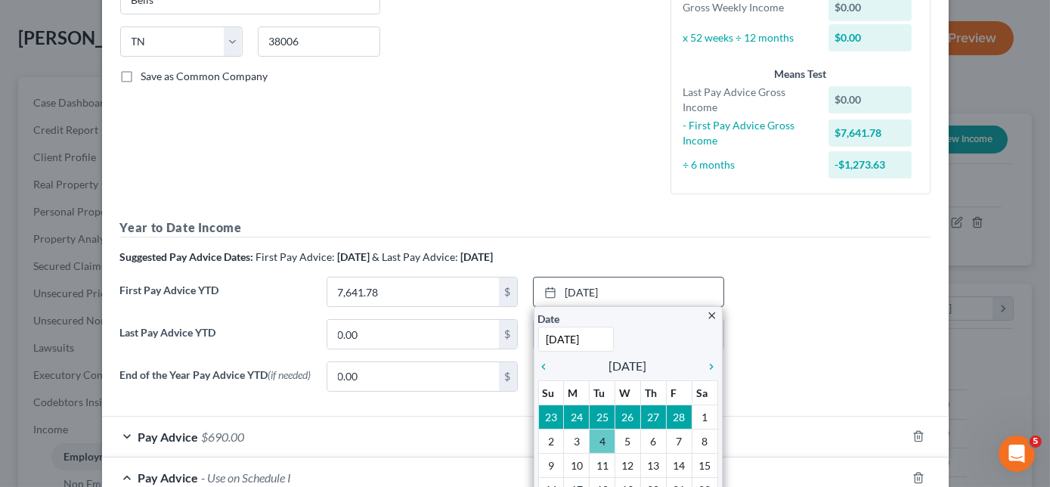
scroll to position [307, 0]
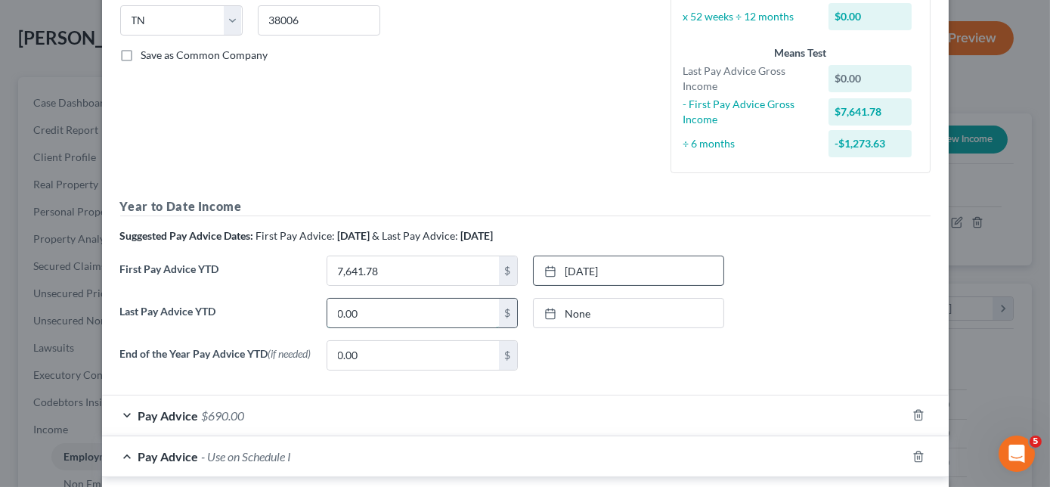
click at [445, 320] on input "0.00" at bounding box center [413, 313] width 172 height 29
click at [358, 355] on input "0.00" at bounding box center [413, 355] width 172 height 29
click at [374, 328] on div "Last Pay Advice YTD 0.00 $ None close Date Time chevron_left [DATE] chevron_rig…" at bounding box center [526, 319] width 826 height 42
click at [381, 315] on input "0.00" at bounding box center [413, 313] width 172 height 29
type input "29,002.12"
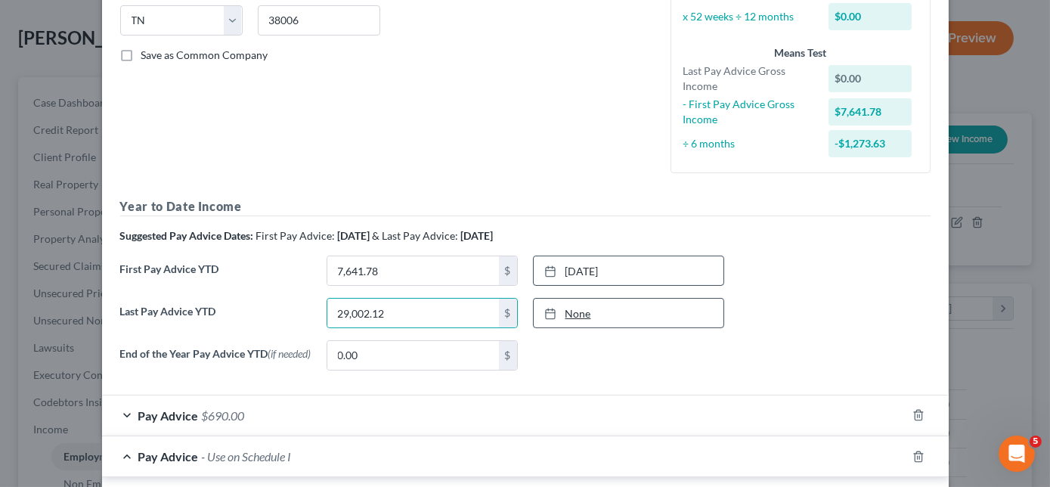
click at [568, 321] on link "None" at bounding box center [629, 313] width 190 height 29
type input "[DATE]"
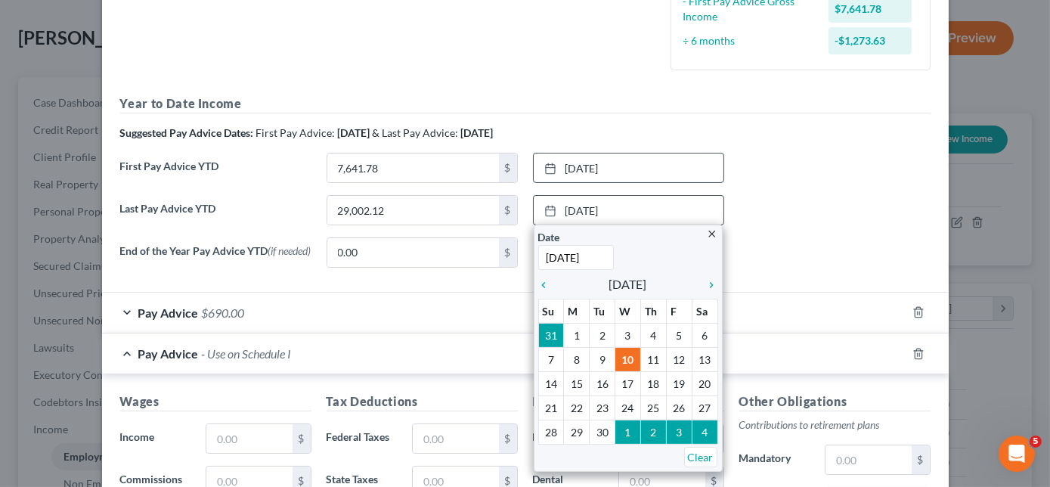
scroll to position [445, 0]
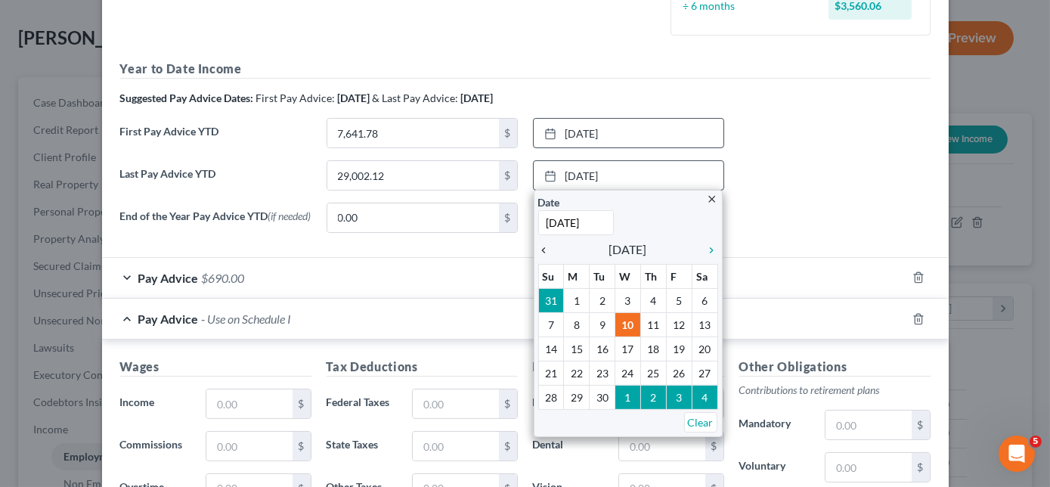
click at [540, 254] on icon "chevron_left" at bounding box center [548, 250] width 20 height 12
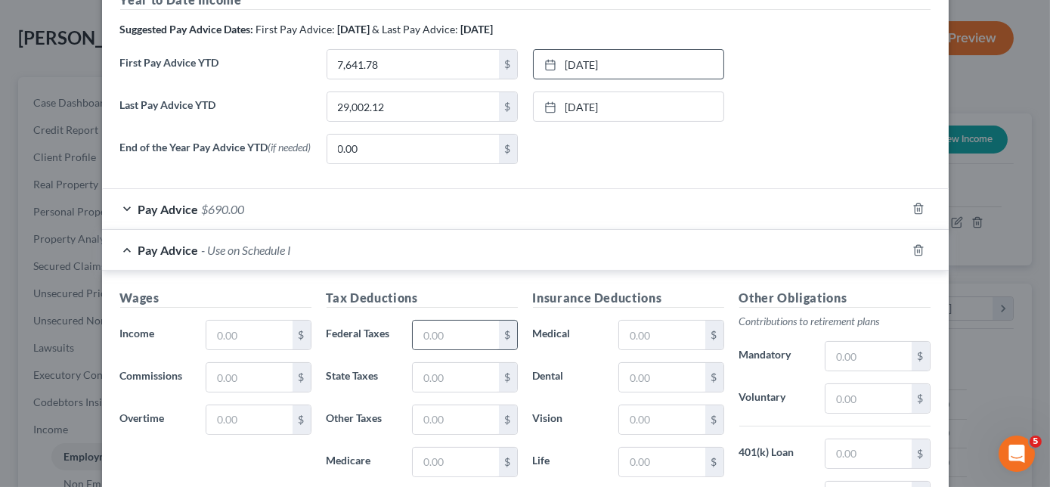
scroll to position [582, 0]
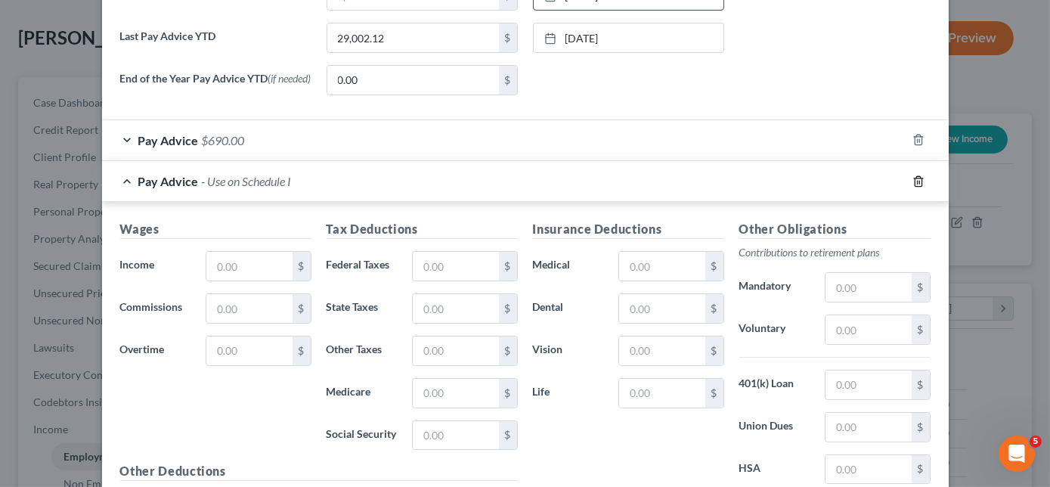
click at [913, 178] on icon "button" at bounding box center [919, 181] width 12 height 12
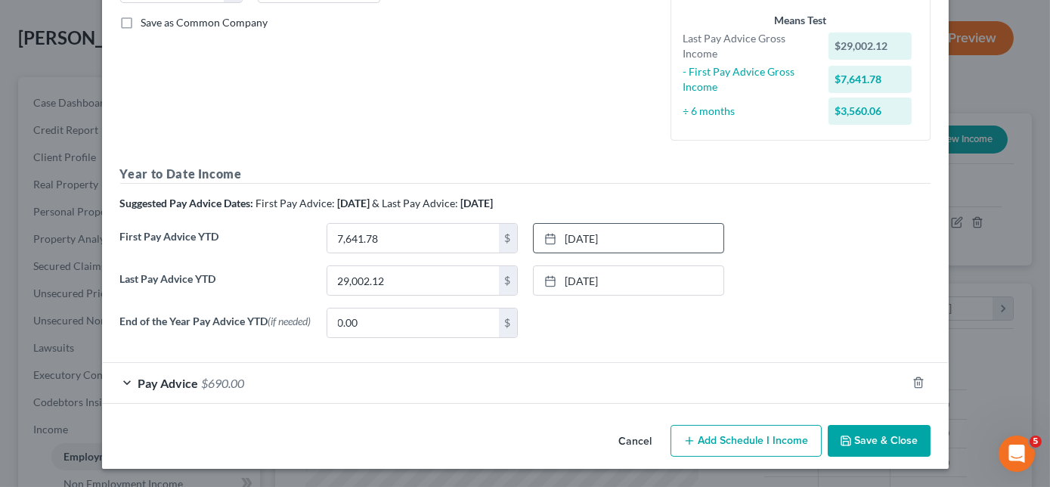
scroll to position [340, 0]
click at [127, 383] on div "Pay Advice $690.00" at bounding box center [504, 383] width 805 height 40
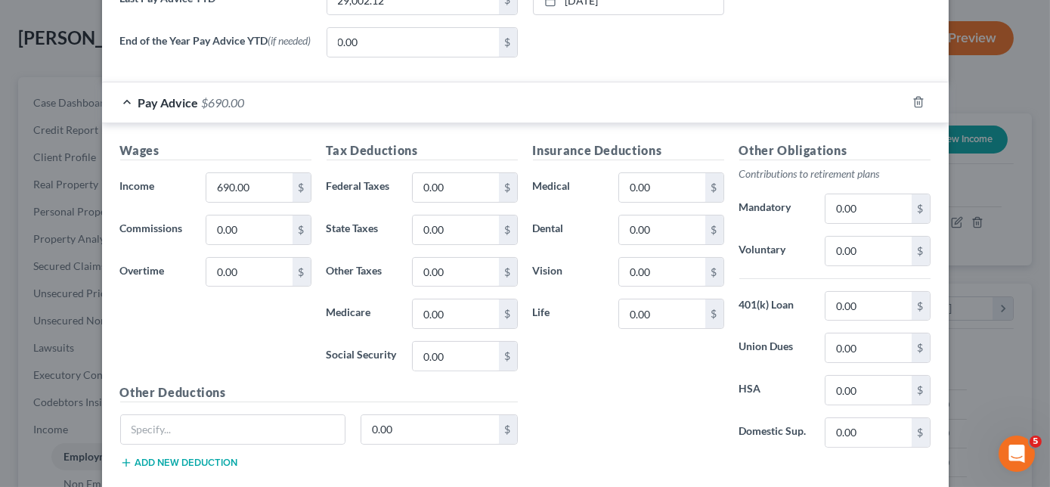
scroll to position [651, 0]
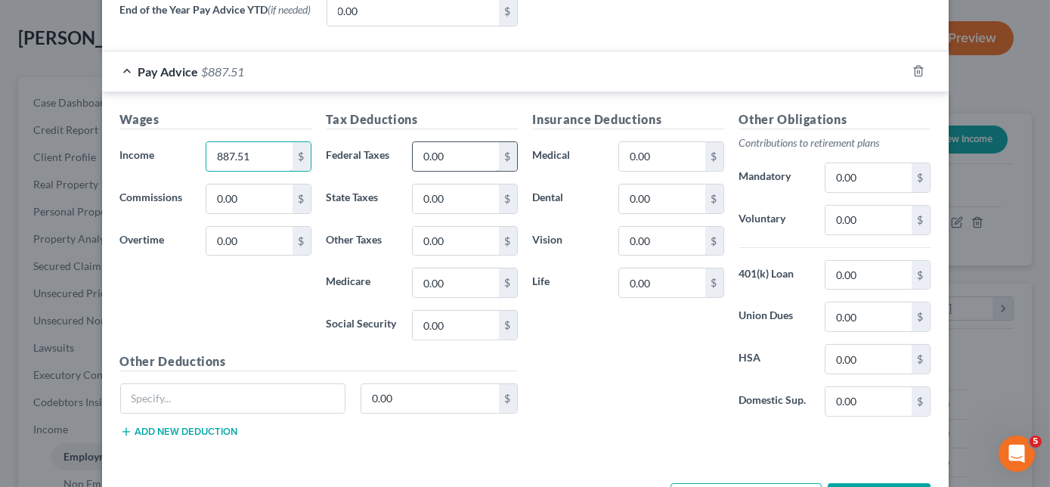
type input "887.51"
click at [439, 159] on input "0.00" at bounding box center [455, 156] width 85 height 29
type input "27.35"
type input "12.33"
type input "52.73"
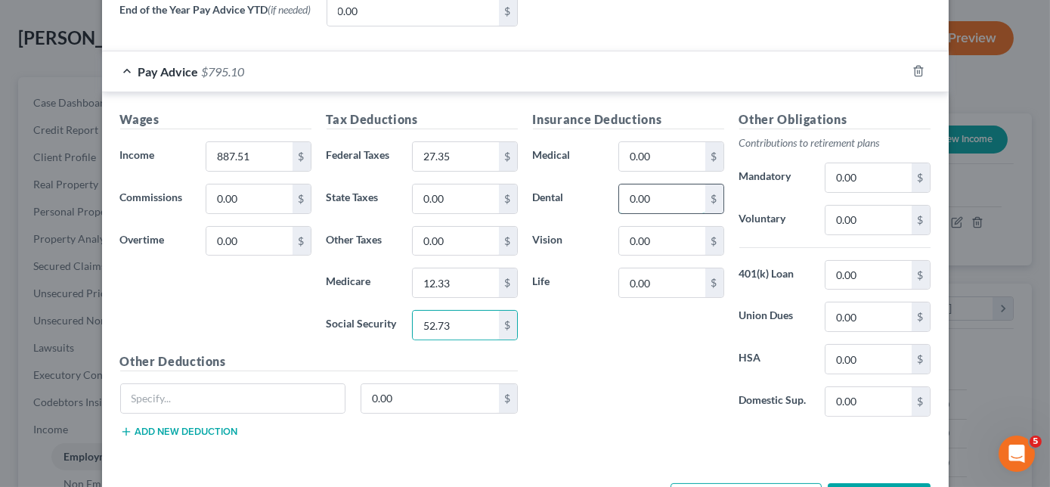
click at [683, 202] on input "0.00" at bounding box center [661, 199] width 85 height 29
type input "5.50"
type input "0.97"
click at [672, 161] on input "0.00" at bounding box center [661, 156] width 85 height 29
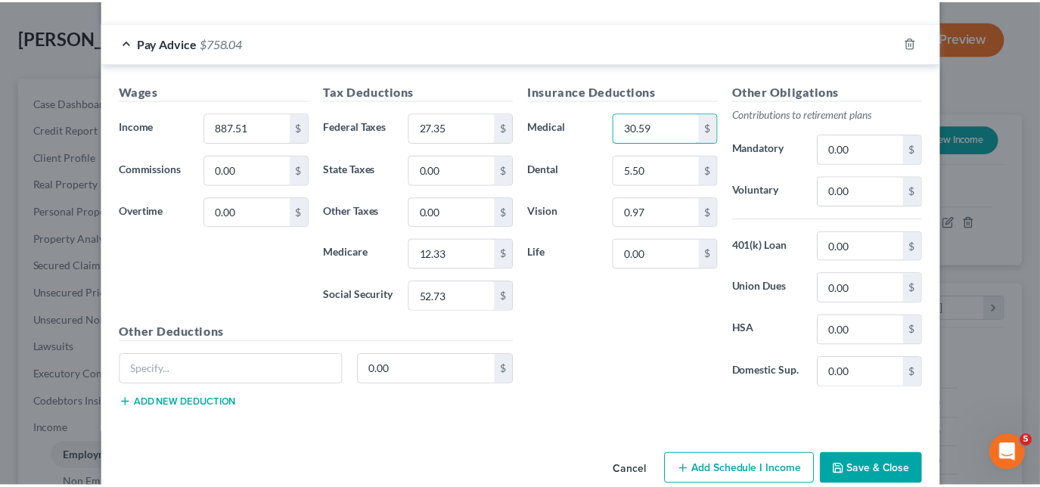
scroll to position [707, 0]
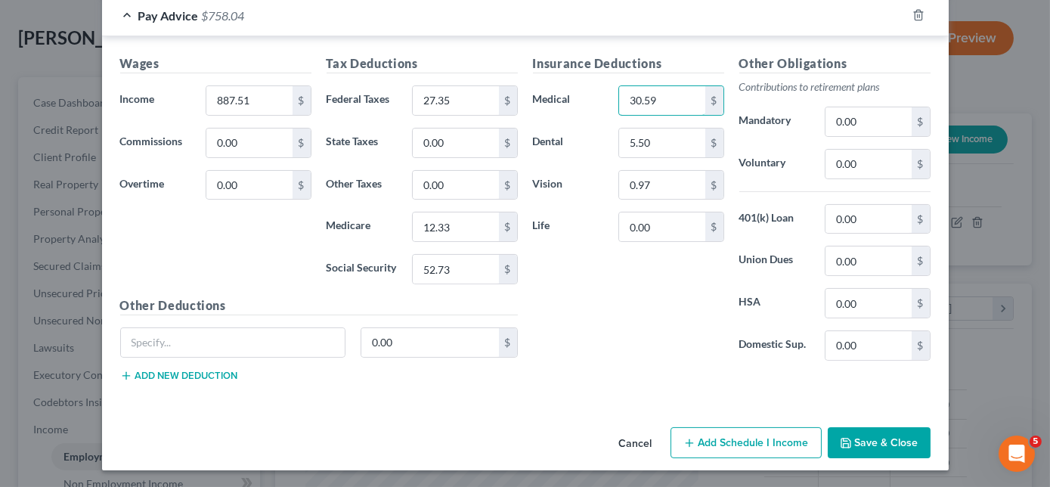
type input "30.59"
click at [855, 452] on button "Save & Close" at bounding box center [879, 443] width 103 height 32
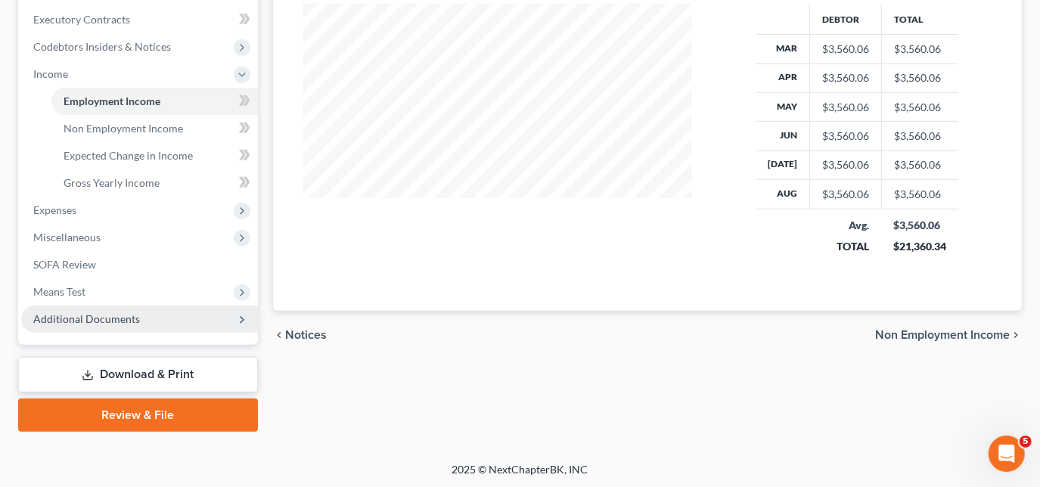
scroll to position [425, 0]
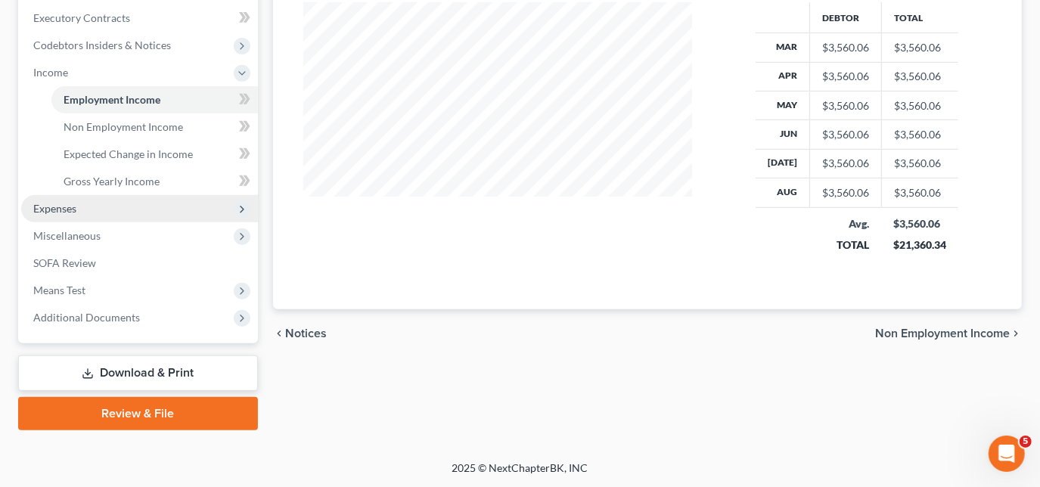
click at [60, 212] on span "Expenses" at bounding box center [54, 208] width 43 height 13
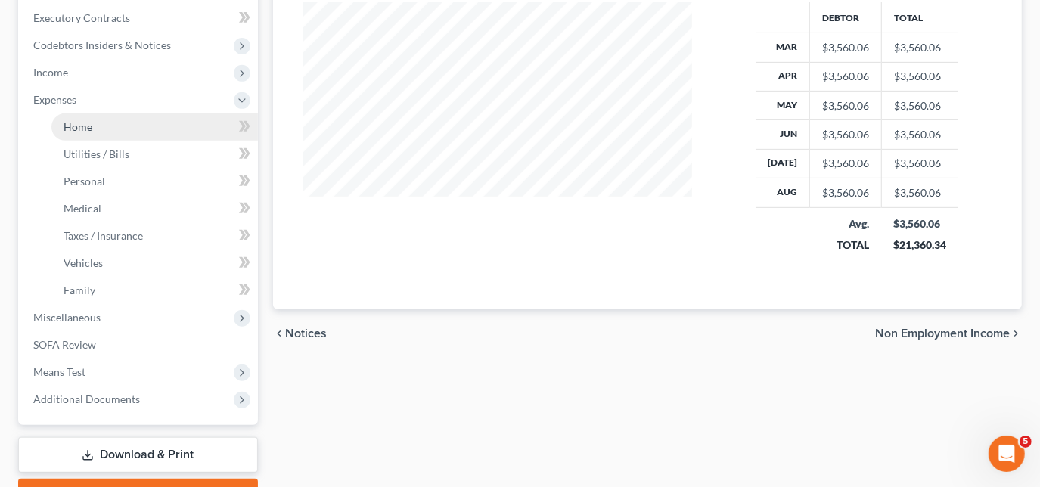
click at [97, 126] on link "Home" at bounding box center [154, 126] width 206 height 27
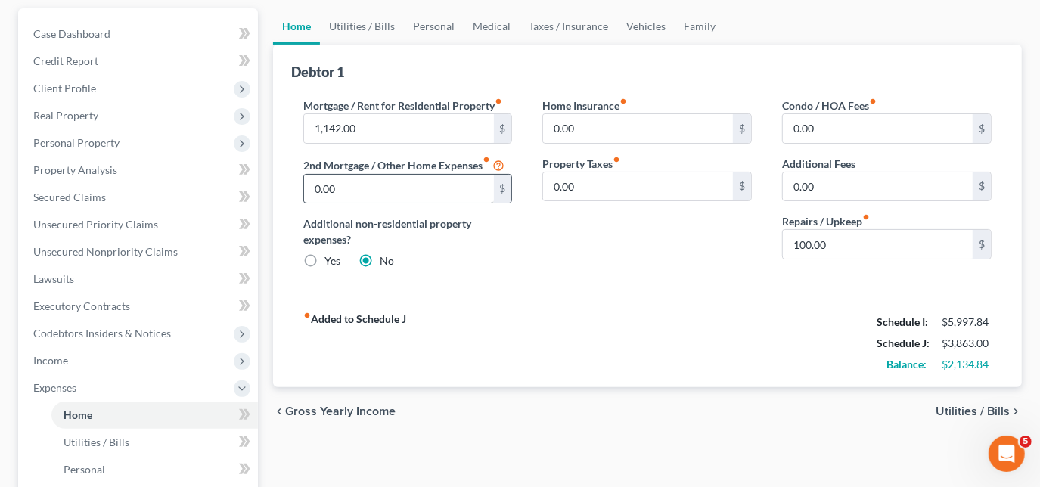
scroll to position [68, 0]
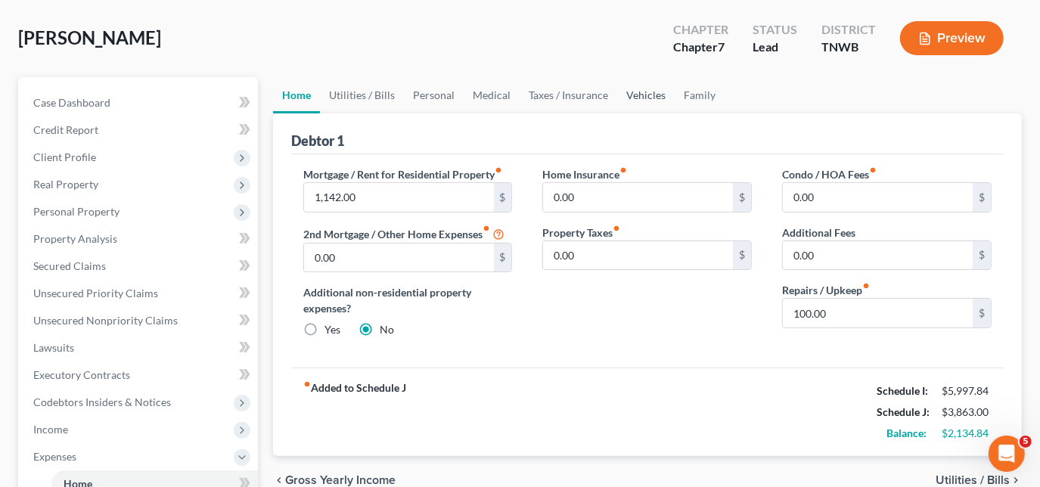
click at [640, 96] on link "Vehicles" at bounding box center [645, 95] width 57 height 36
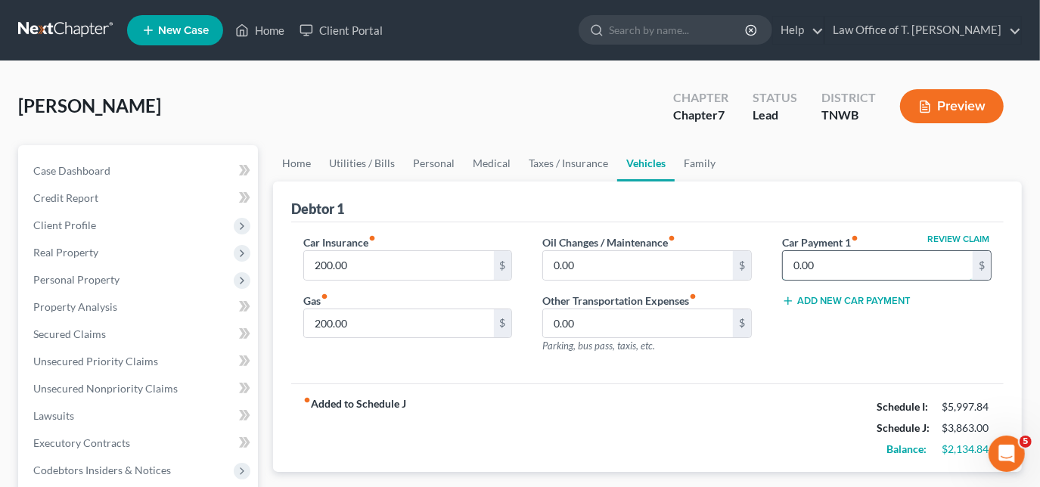
click at [847, 262] on input "0.00" at bounding box center [878, 265] width 190 height 29
type input "200.00"
click at [291, 165] on link "Home" at bounding box center [296, 163] width 47 height 36
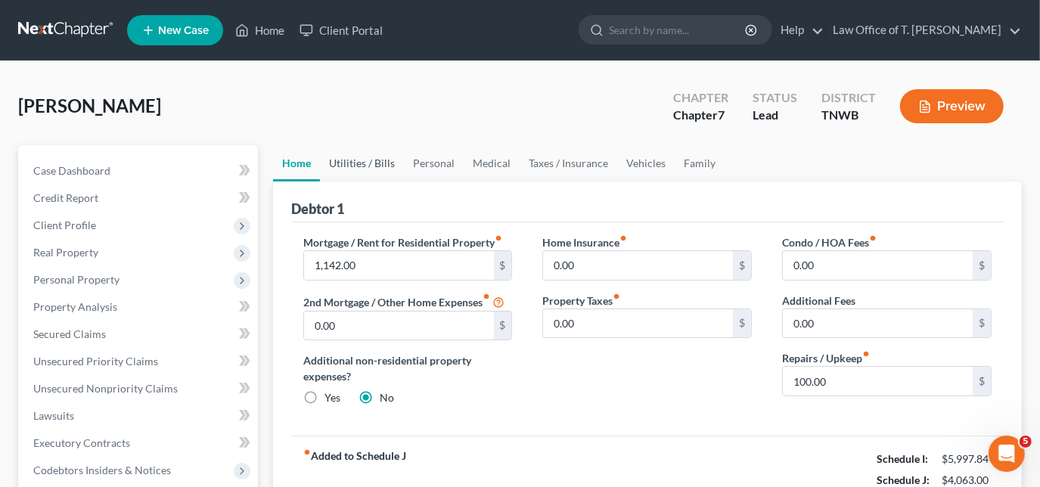
click at [347, 161] on link "Utilities / Bills" at bounding box center [362, 163] width 84 height 36
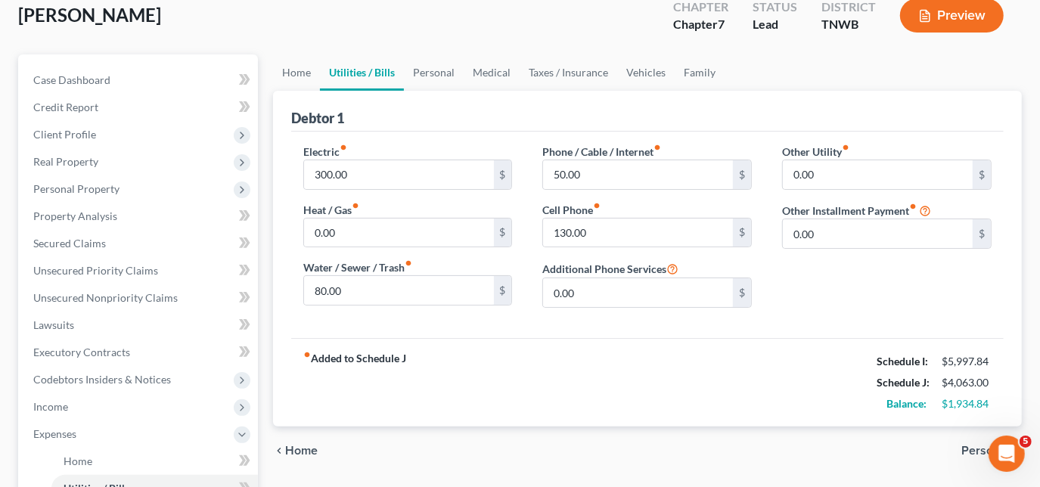
scroll to position [68, 0]
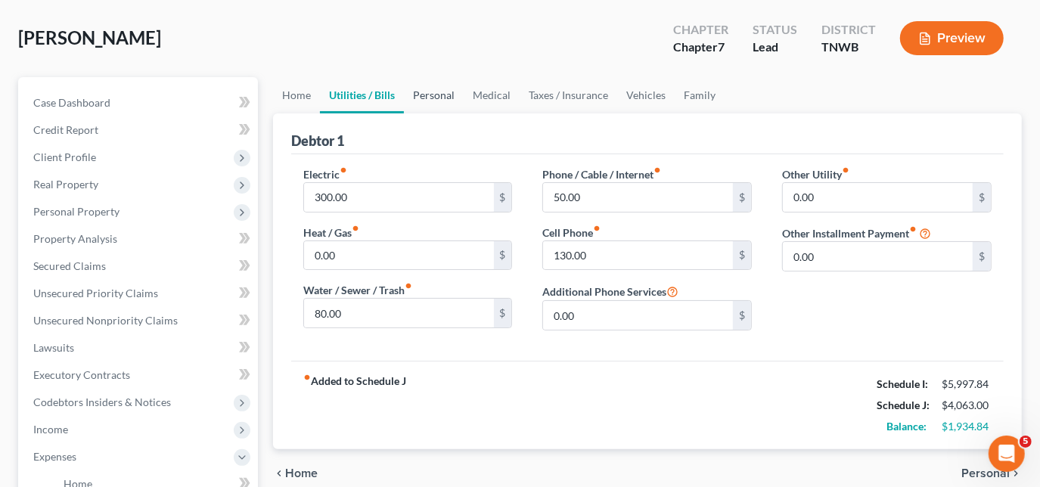
click at [432, 87] on link "Personal" at bounding box center [434, 95] width 60 height 36
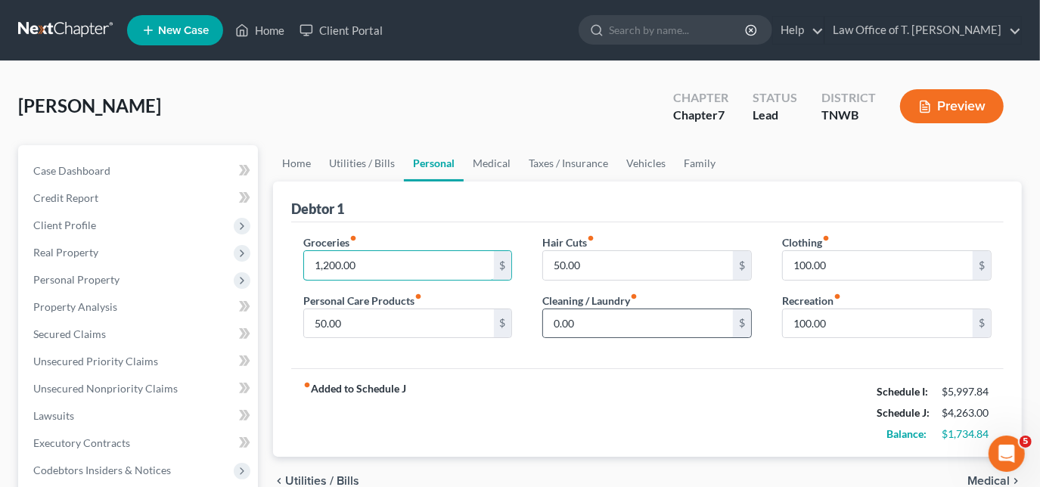
type input "1,200.00"
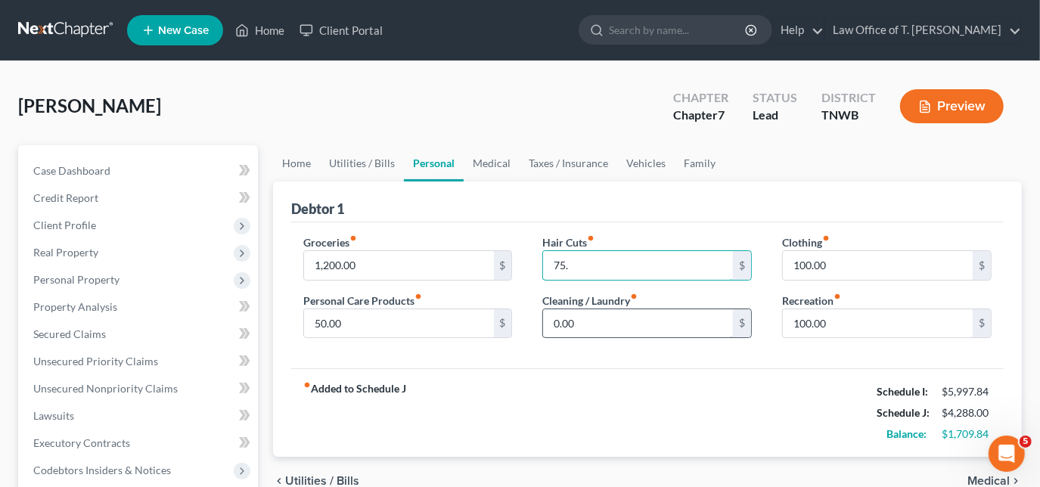
type input "75.00"
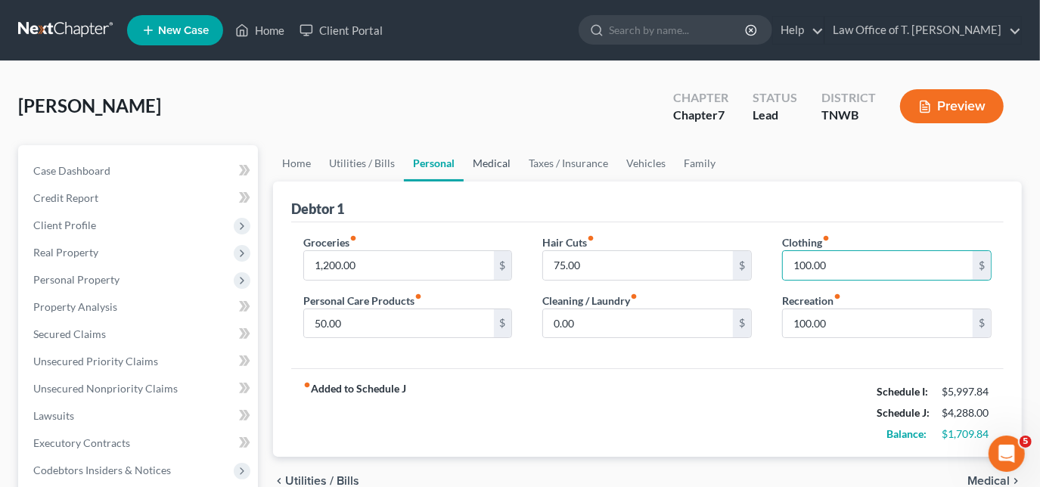
click at [480, 160] on link "Medical" at bounding box center [492, 163] width 56 height 36
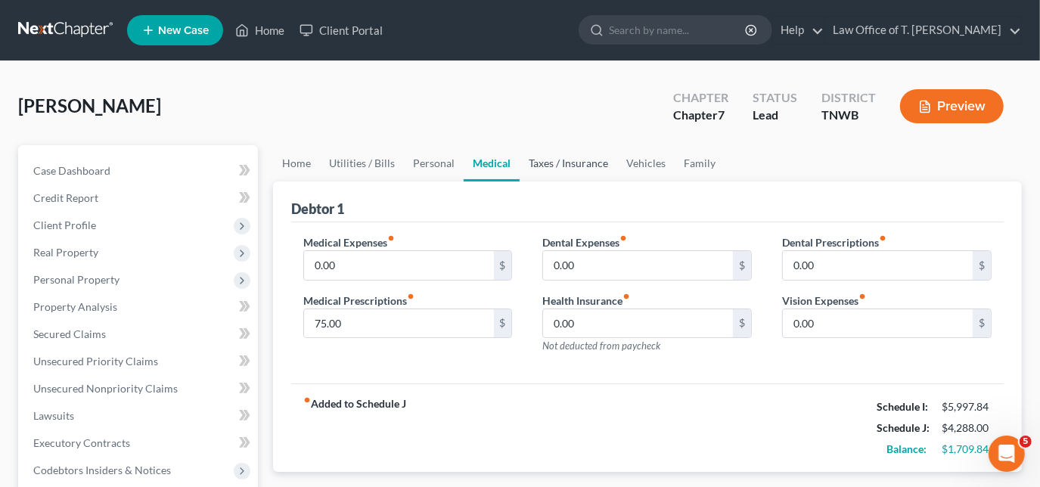
click at [574, 160] on link "Taxes / Insurance" at bounding box center [568, 163] width 98 height 36
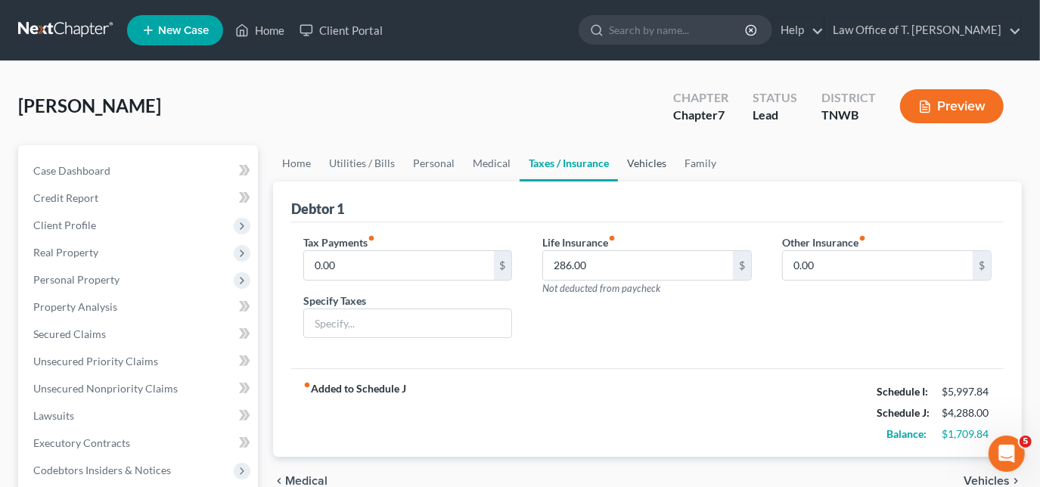
click at [643, 164] on link "Vehicles" at bounding box center [646, 163] width 57 height 36
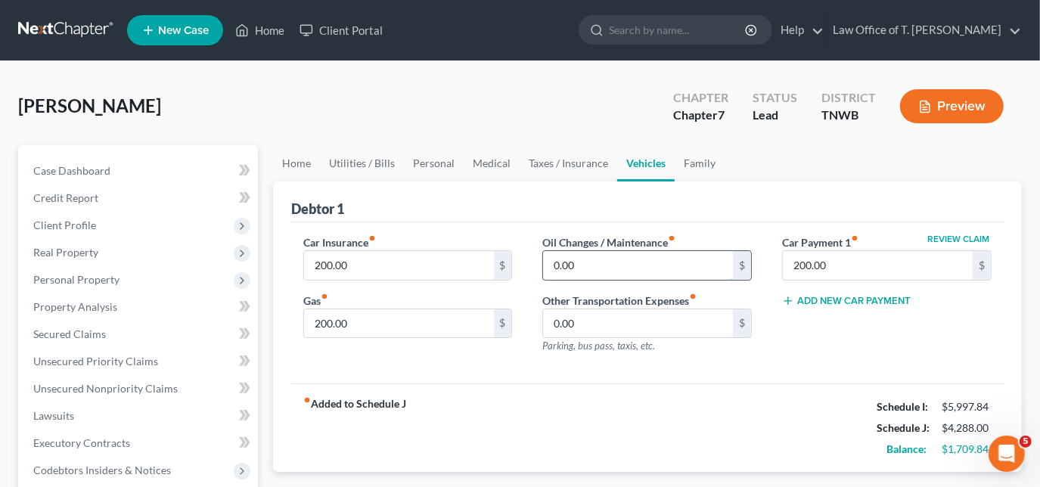
click at [597, 266] on input "0.00" at bounding box center [638, 265] width 190 height 29
type input "65.00"
click at [699, 161] on link "Family" at bounding box center [699, 163] width 50 height 36
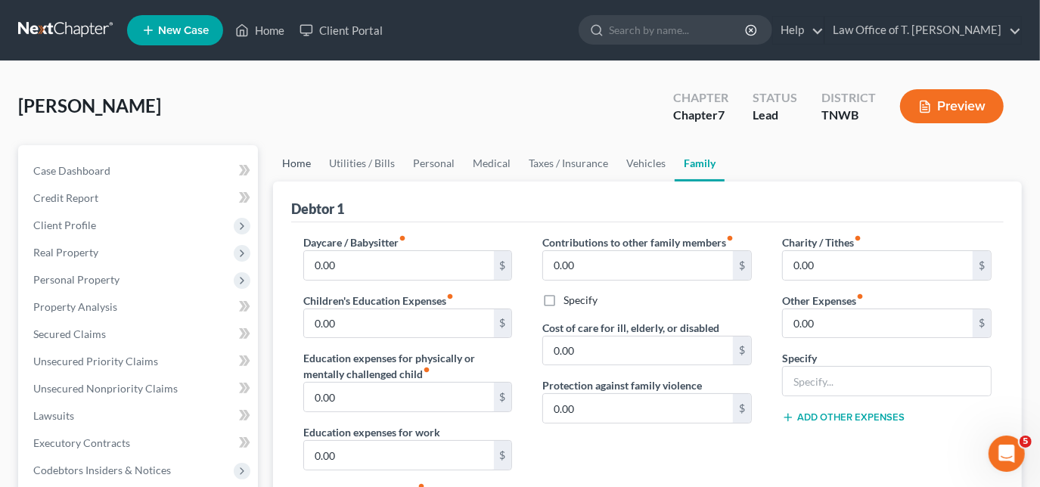
click at [298, 166] on link "Home" at bounding box center [296, 163] width 47 height 36
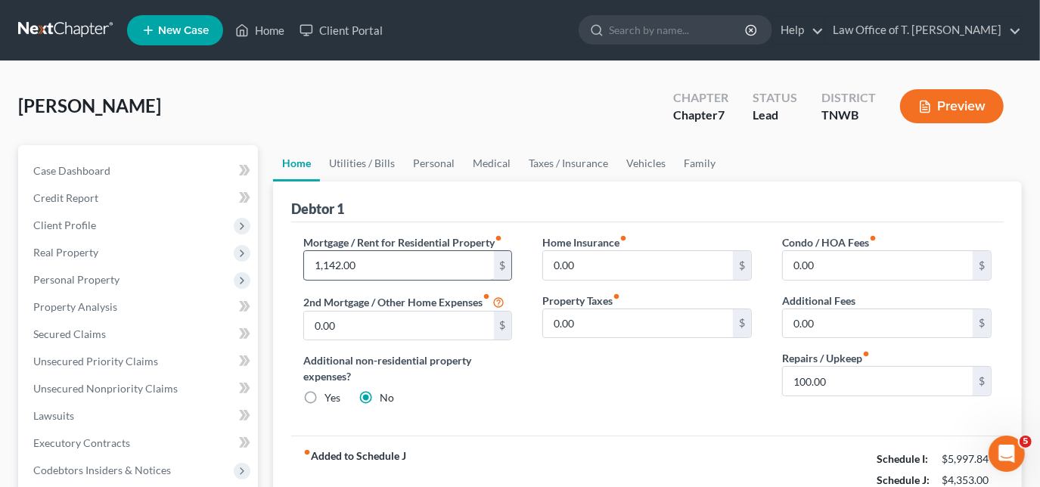
click at [368, 268] on input "1,142.00" at bounding box center [399, 265] width 190 height 29
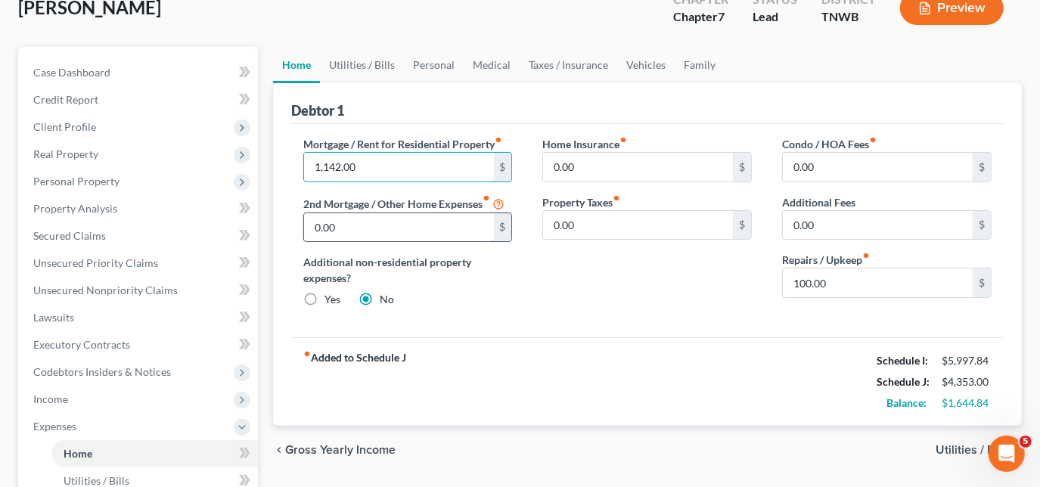
scroll to position [68, 0]
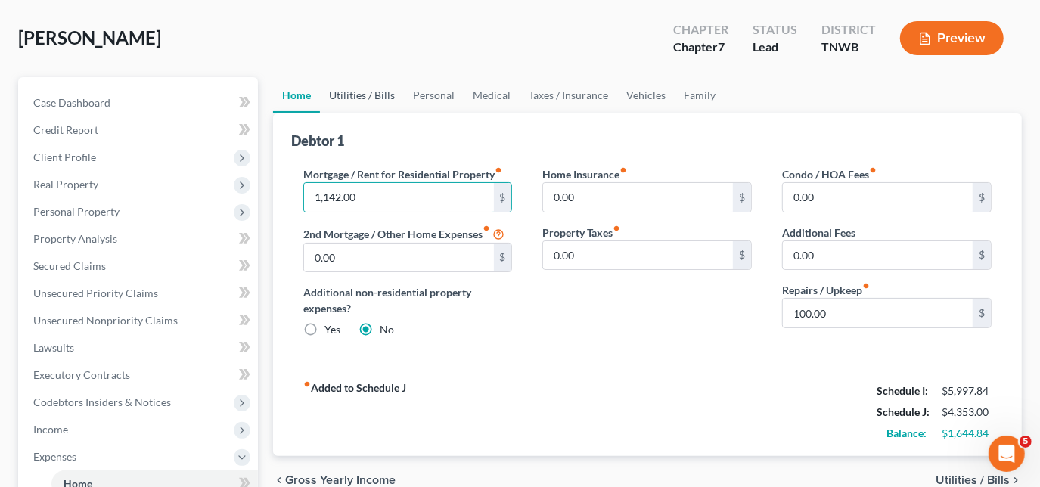
click at [351, 94] on link "Utilities / Bills" at bounding box center [362, 95] width 84 height 36
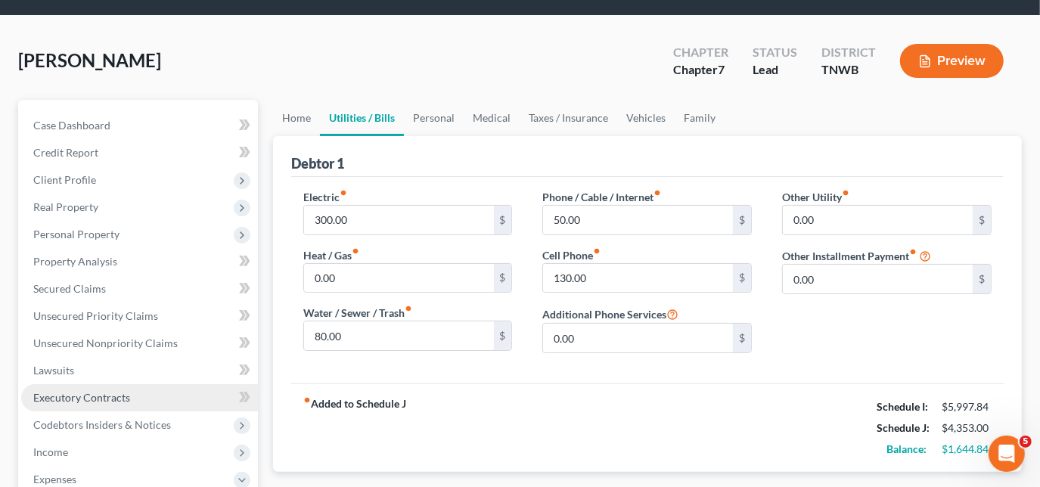
scroll to position [68, 0]
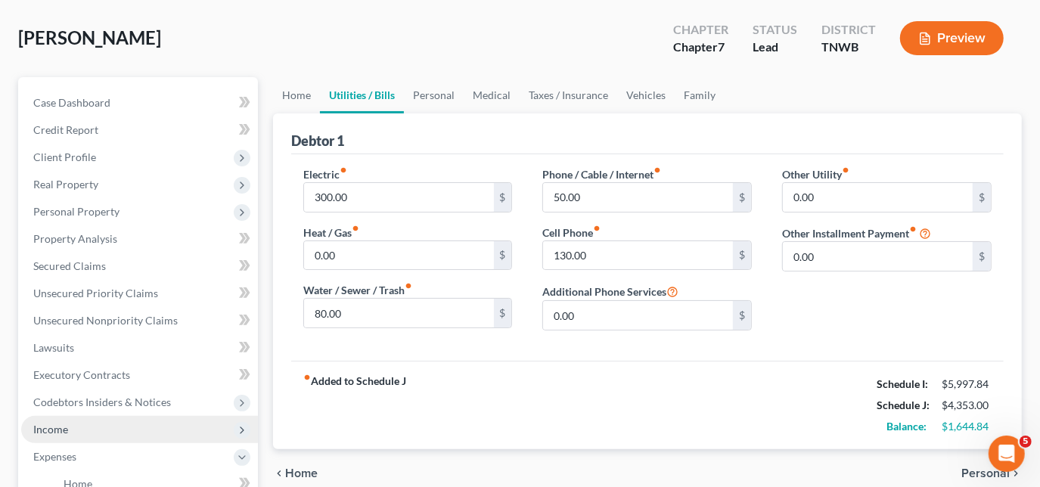
click at [36, 426] on span "Income" at bounding box center [50, 429] width 35 height 13
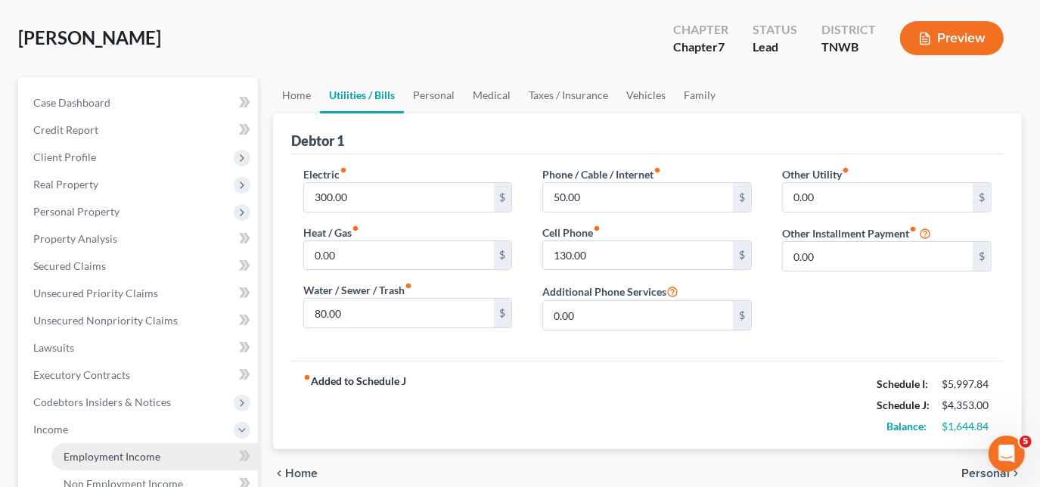
click at [116, 451] on span "Employment Income" at bounding box center [112, 456] width 97 height 13
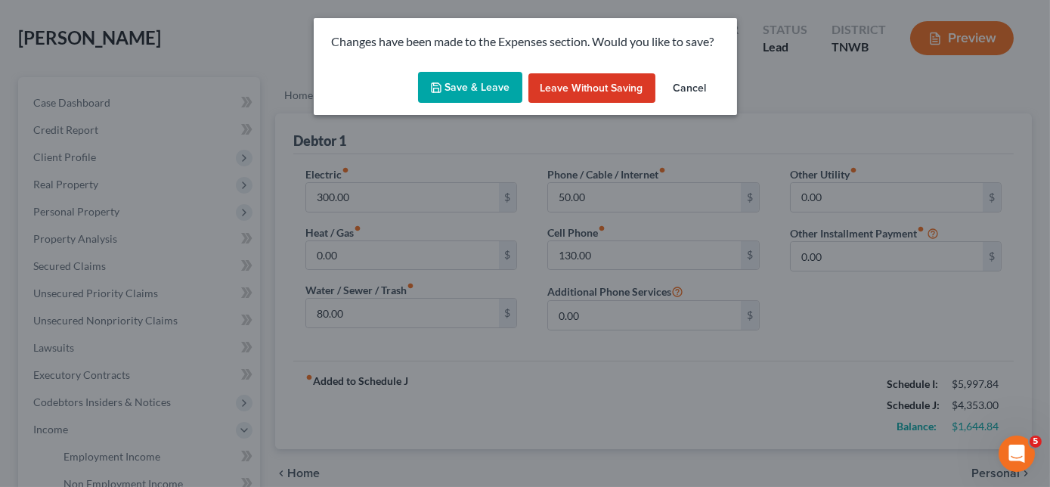
click at [500, 89] on button "Save & Leave" at bounding box center [470, 88] width 104 height 32
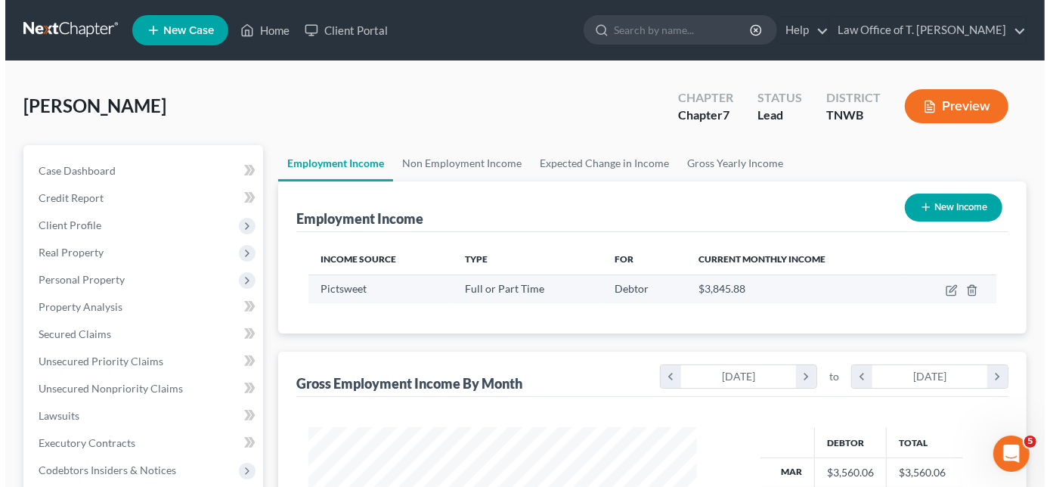
scroll to position [269, 419]
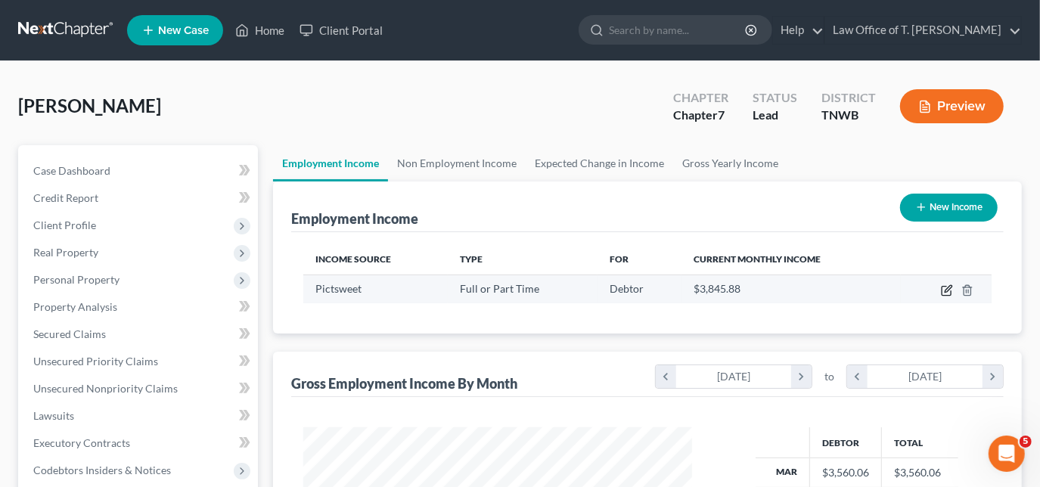
click at [942, 290] on icon "button" at bounding box center [945, 291] width 9 height 9
select select "0"
select select "44"
select select "3"
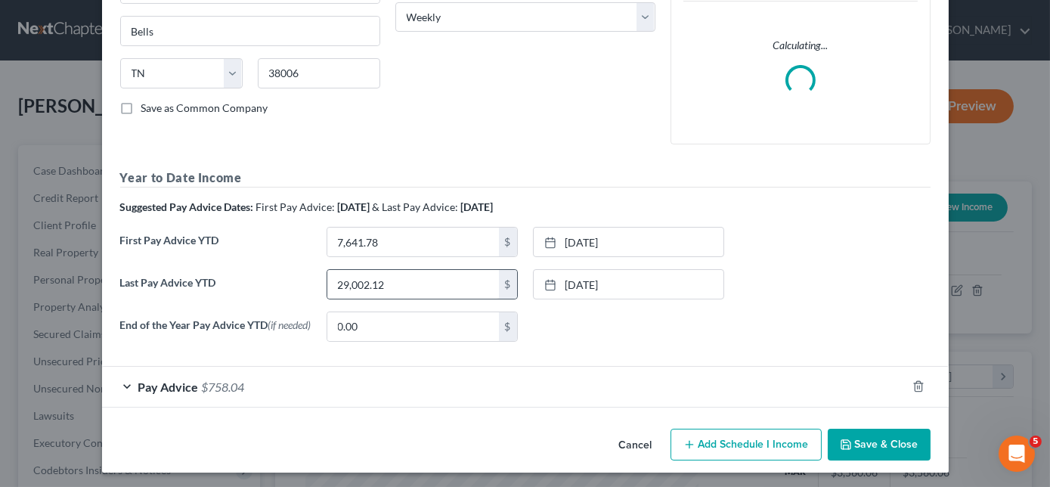
scroll to position [259, 0]
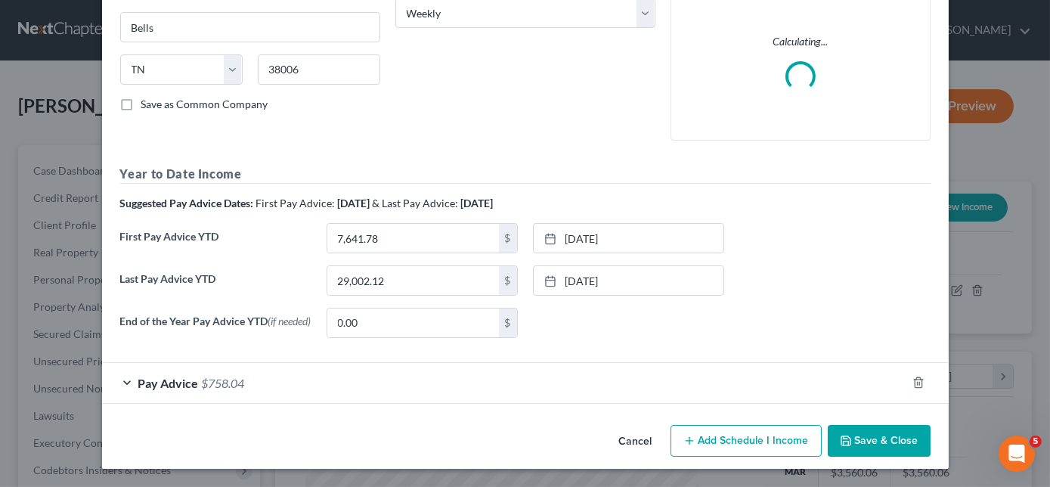
click at [122, 375] on div "Pay Advice $758.04" at bounding box center [504, 383] width 805 height 40
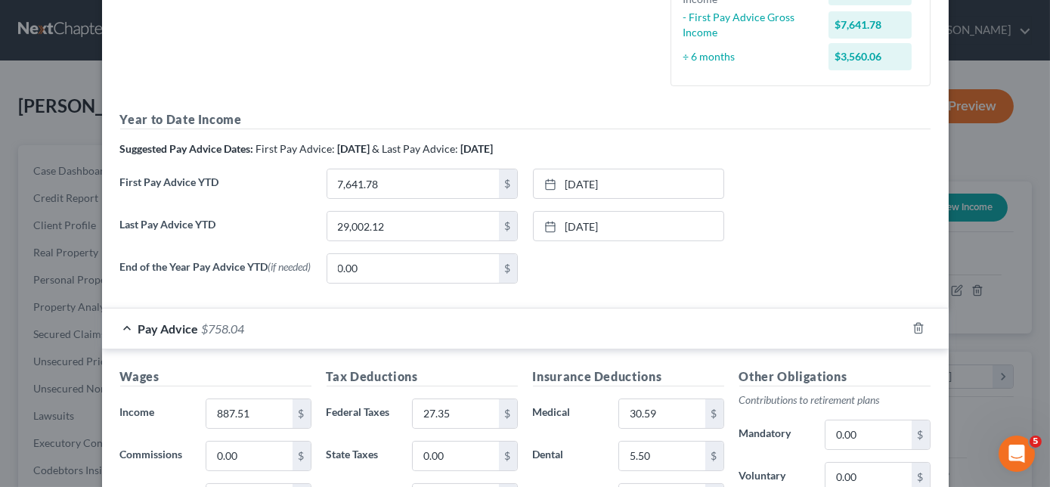
scroll to position [396, 0]
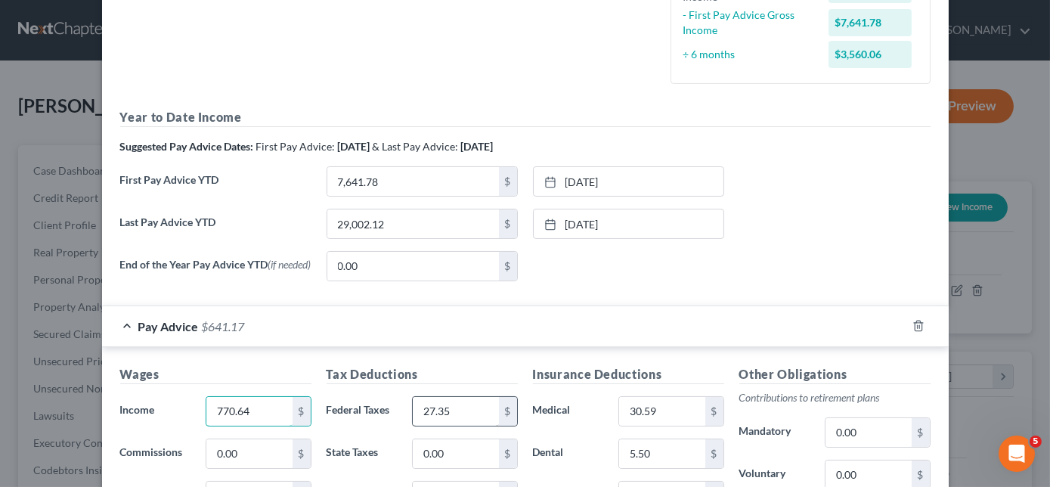
type input "770.64"
click at [467, 403] on input "27.35" at bounding box center [455, 411] width 85 height 29
type input "15.67"
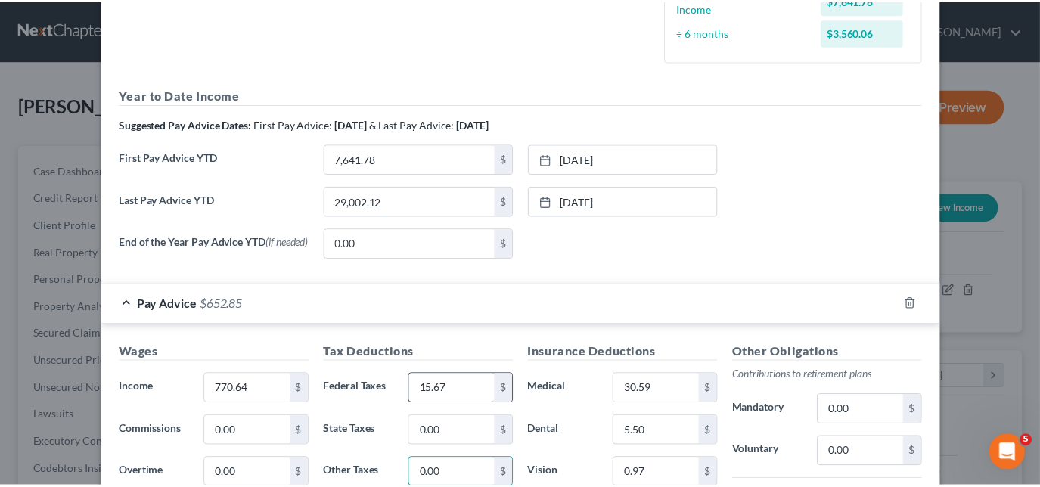
scroll to position [690, 0]
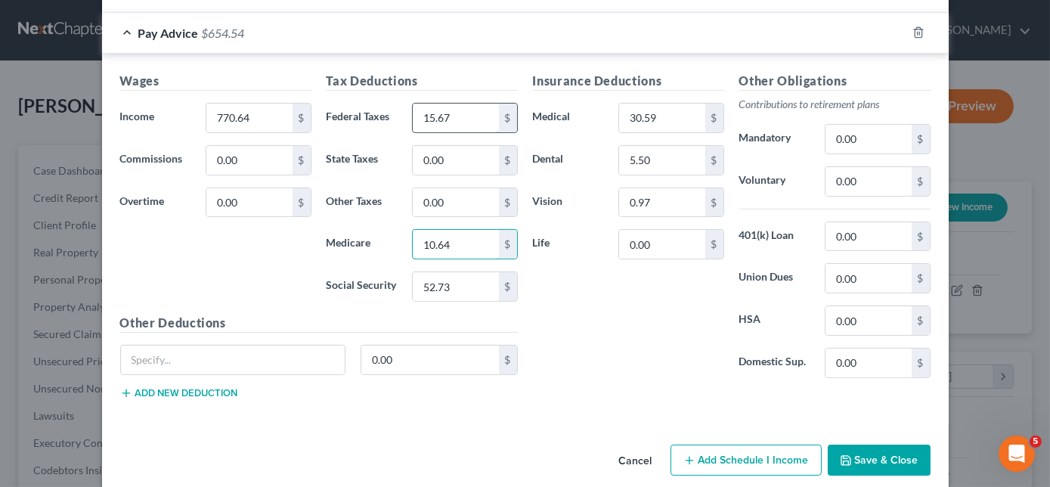
type input "10.64"
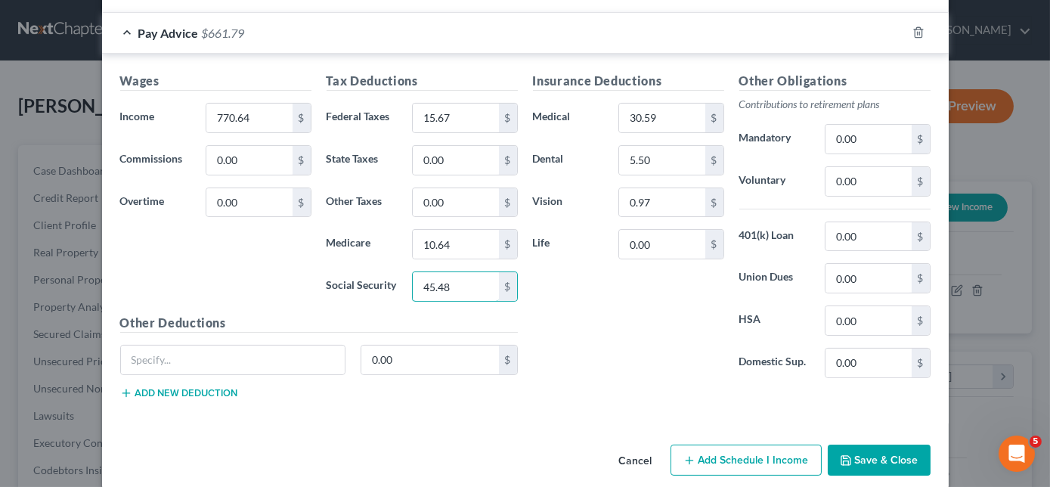
type input "45.48"
click at [851, 458] on button "Save & Close" at bounding box center [879, 461] width 103 height 32
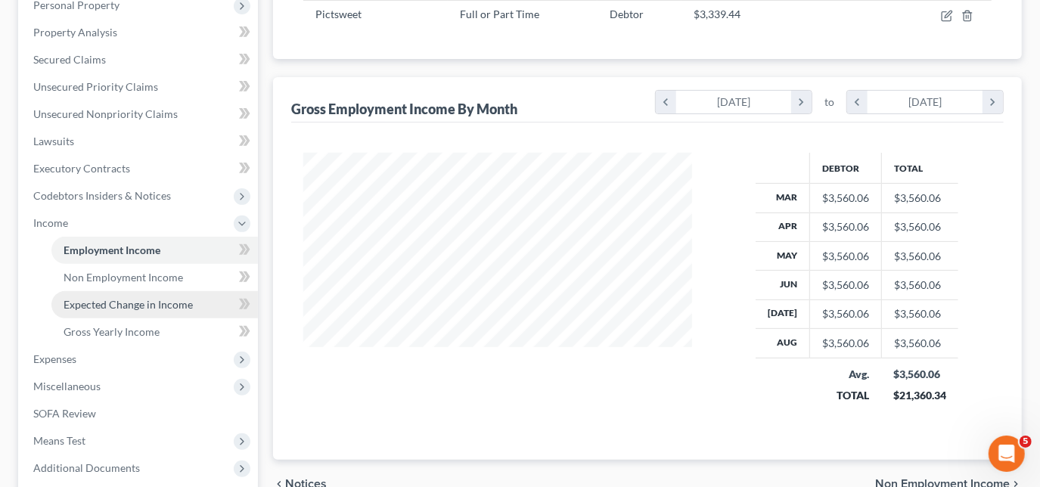
scroll to position [343, 0]
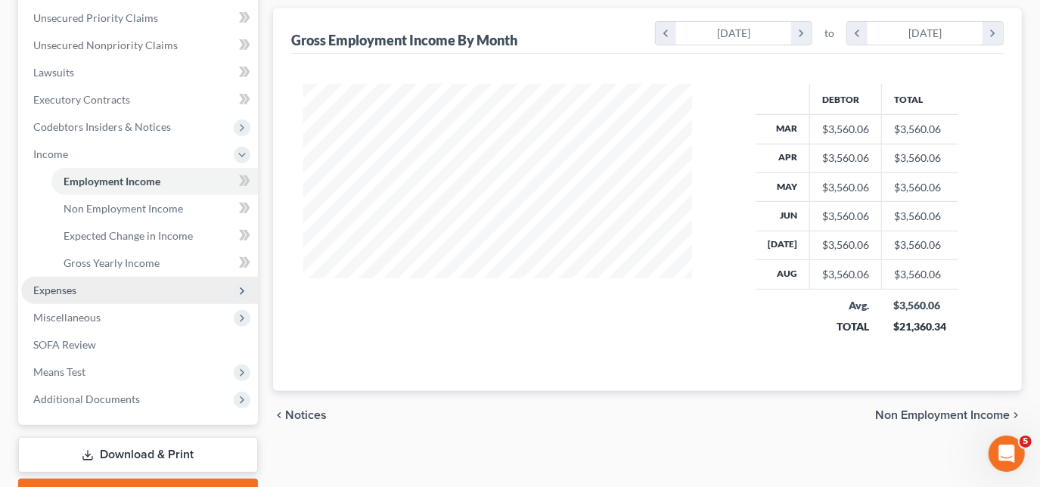
click at [79, 290] on span "Expenses" at bounding box center [139, 290] width 237 height 27
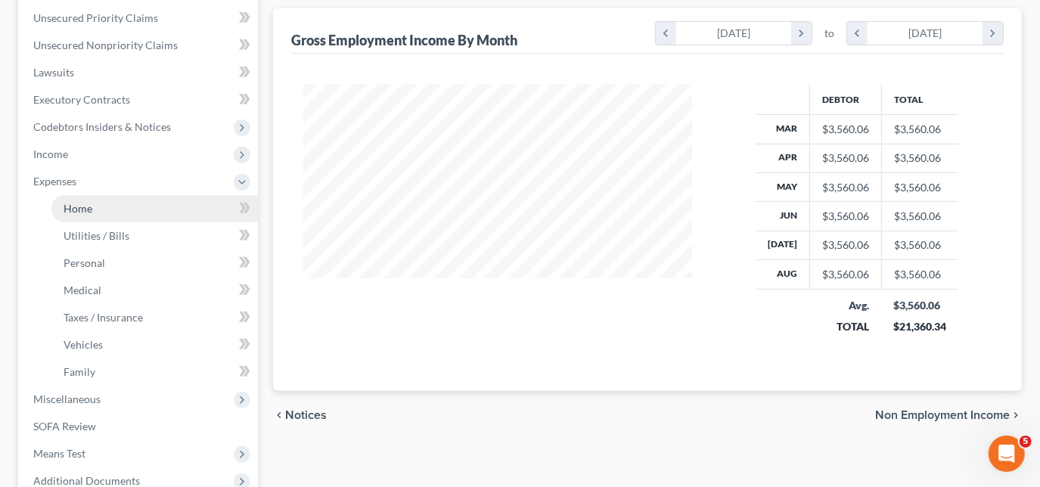
click at [95, 210] on link "Home" at bounding box center [154, 208] width 206 height 27
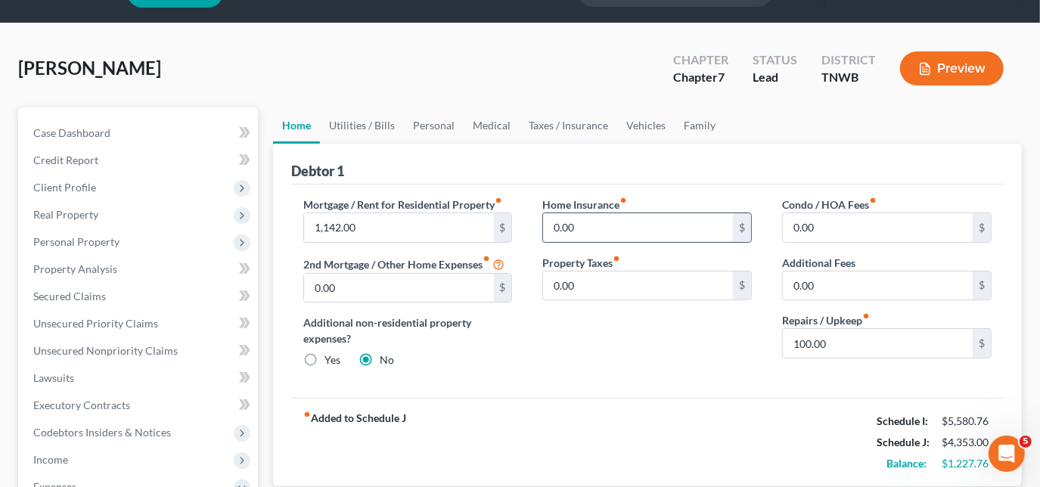
scroll to position [68, 0]
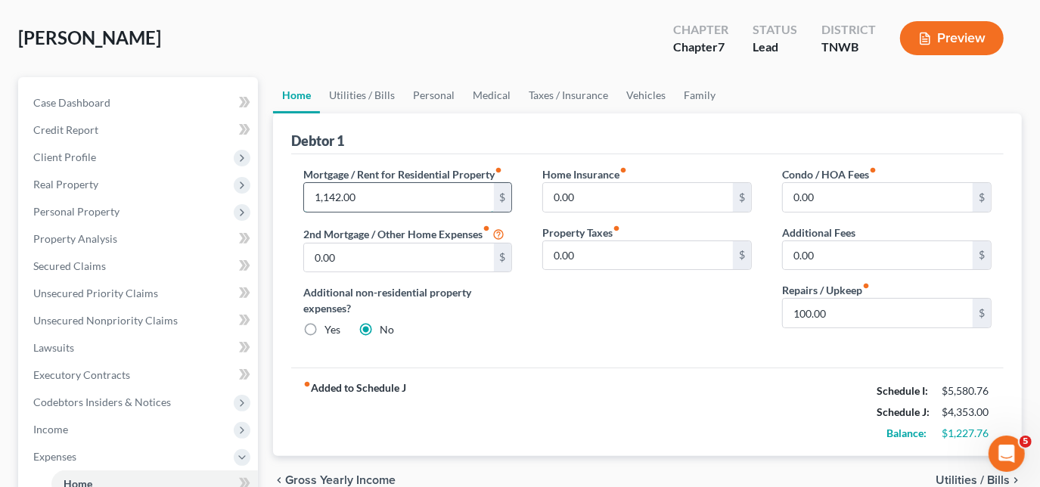
click at [404, 197] on input "1,142.00" at bounding box center [399, 197] width 190 height 29
click at [376, 98] on link "Utilities / Bills" at bounding box center [362, 95] width 84 height 36
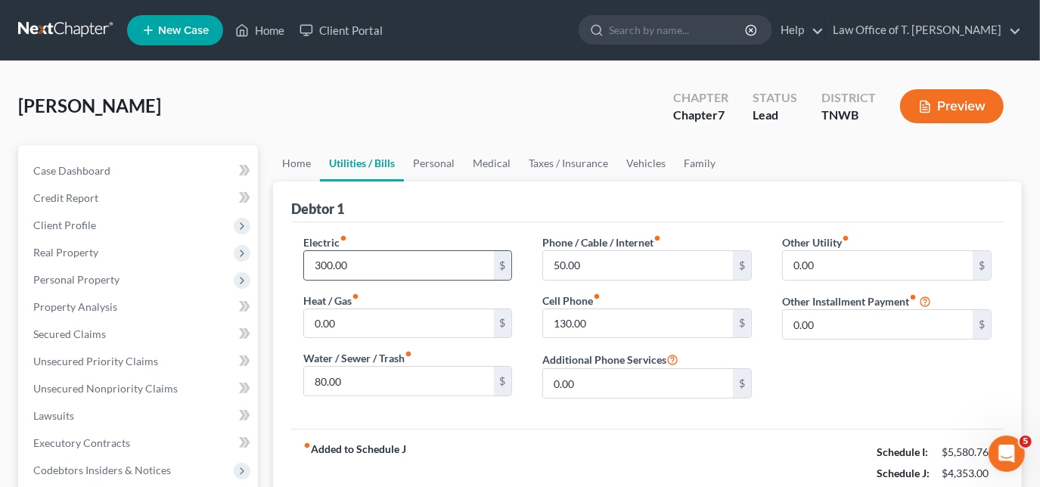
click at [377, 250] on div "300.00 $" at bounding box center [407, 265] width 209 height 30
click at [377, 270] on input "300.00" at bounding box center [399, 265] width 190 height 29
type input "350.00"
type input "100.00"
click at [426, 170] on link "Personal" at bounding box center [434, 163] width 60 height 36
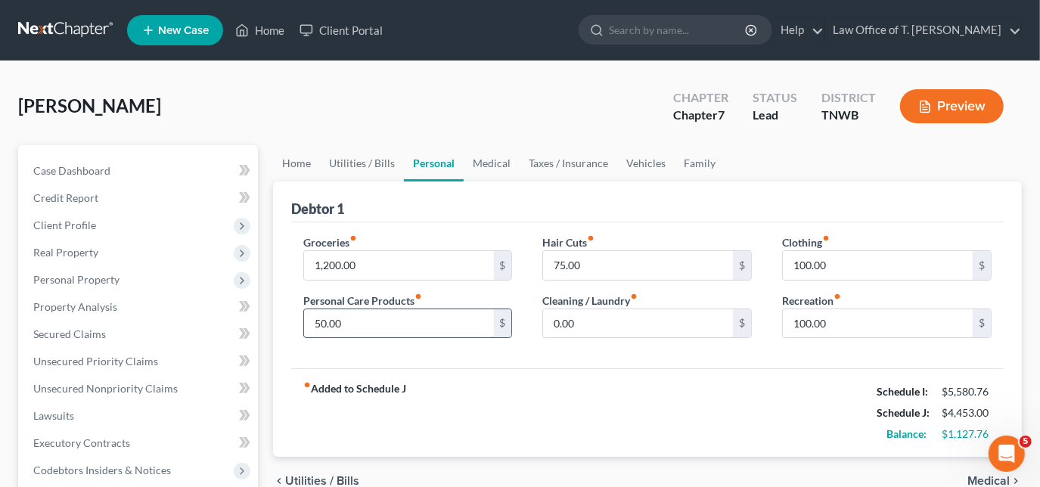
click at [379, 327] on input "50.00" at bounding box center [399, 323] width 190 height 29
type input "100.00"
click at [494, 165] on link "Medical" at bounding box center [492, 163] width 56 height 36
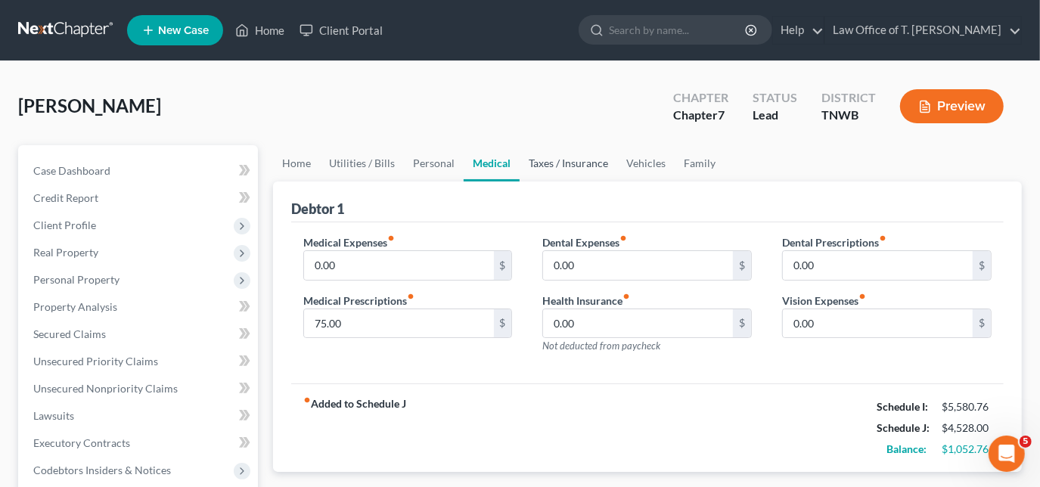
click at [576, 166] on link "Taxes / Insurance" at bounding box center [568, 163] width 98 height 36
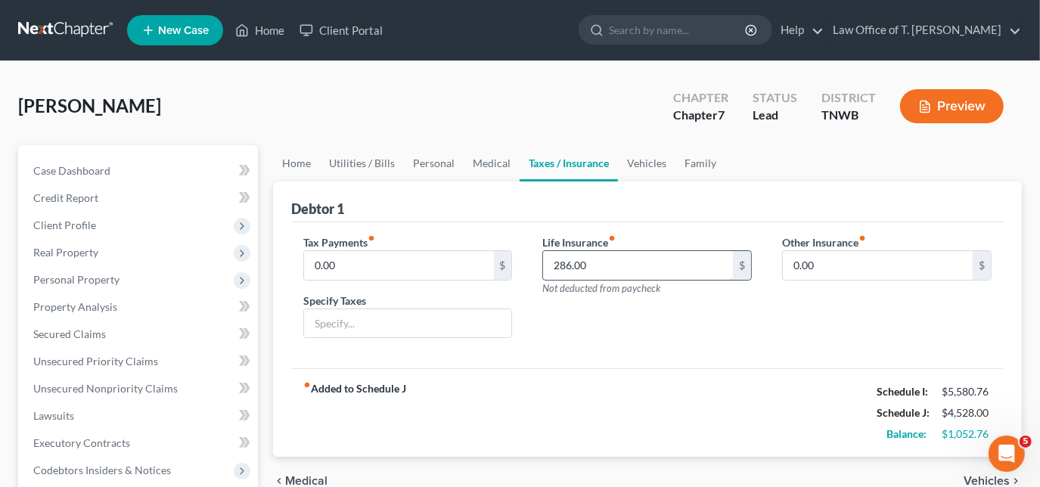
click at [622, 271] on input "286.00" at bounding box center [638, 265] width 190 height 29
type input "315.00"
click at [638, 167] on link "Vehicles" at bounding box center [646, 163] width 57 height 36
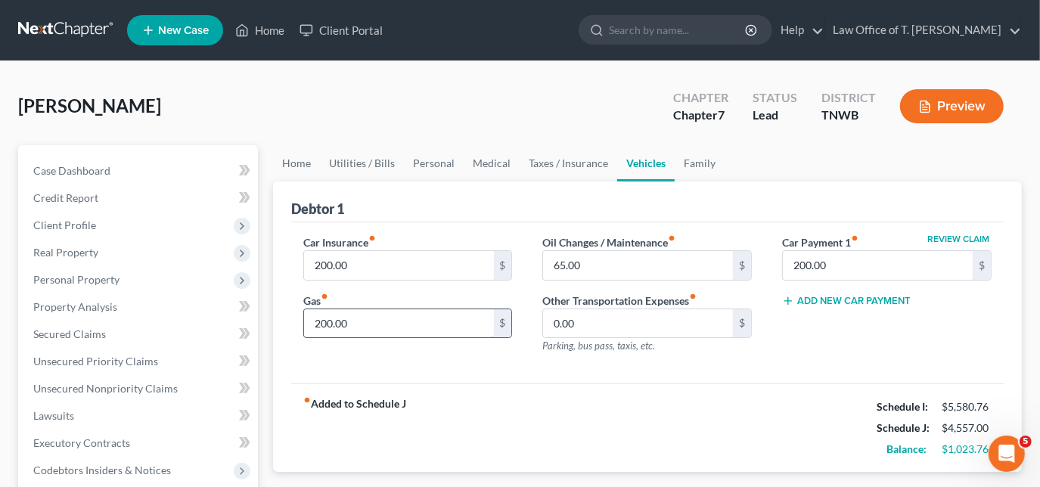
click at [361, 316] on input "200.00" at bounding box center [399, 323] width 190 height 29
type input "300.00"
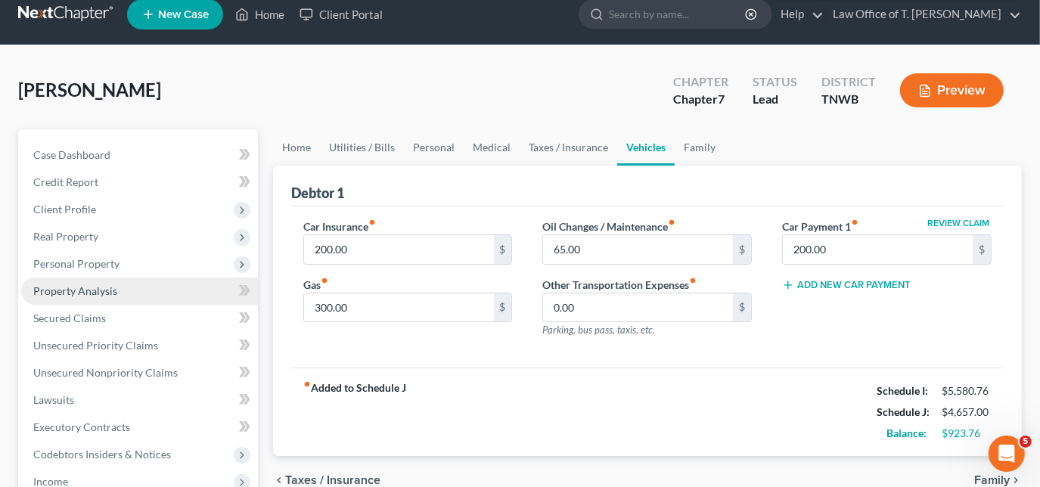
scroll to position [68, 0]
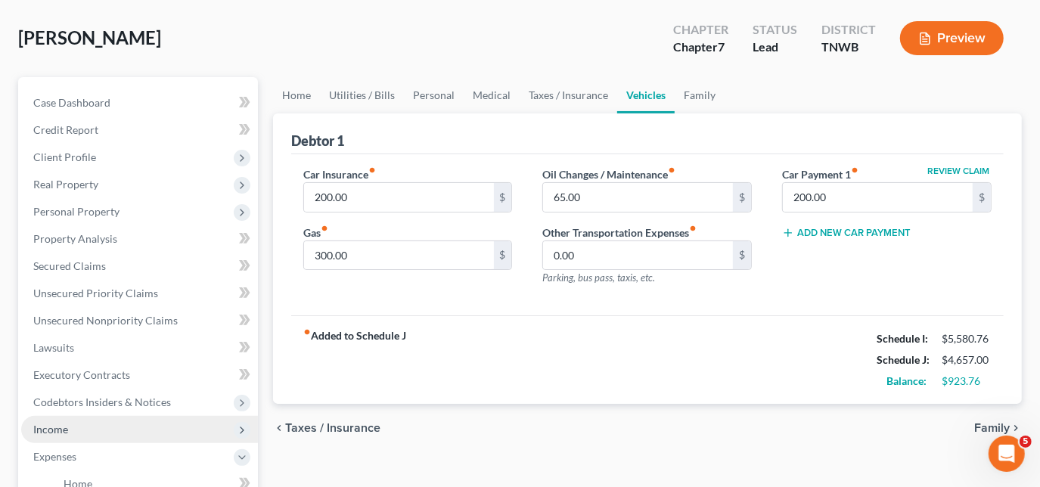
click at [64, 417] on span "Income" at bounding box center [139, 429] width 237 height 27
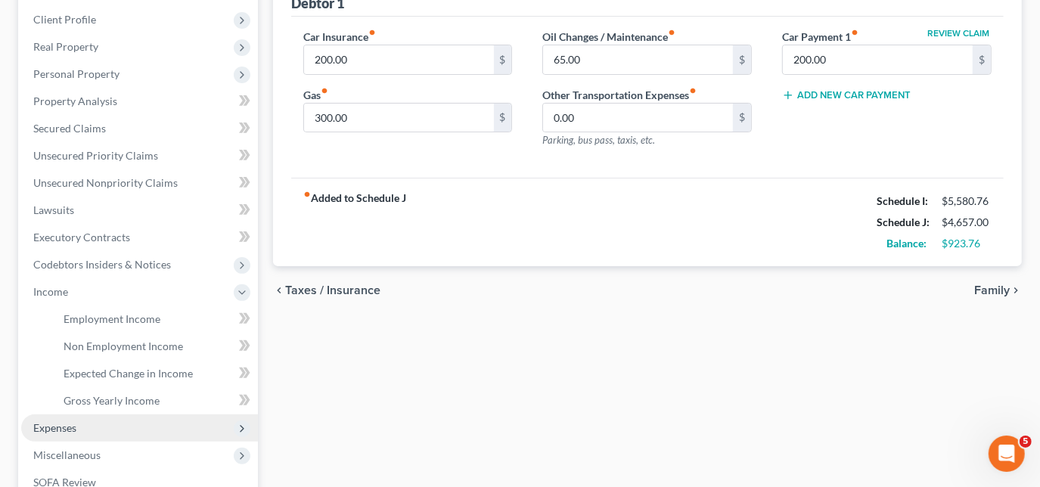
scroll to position [206, 0]
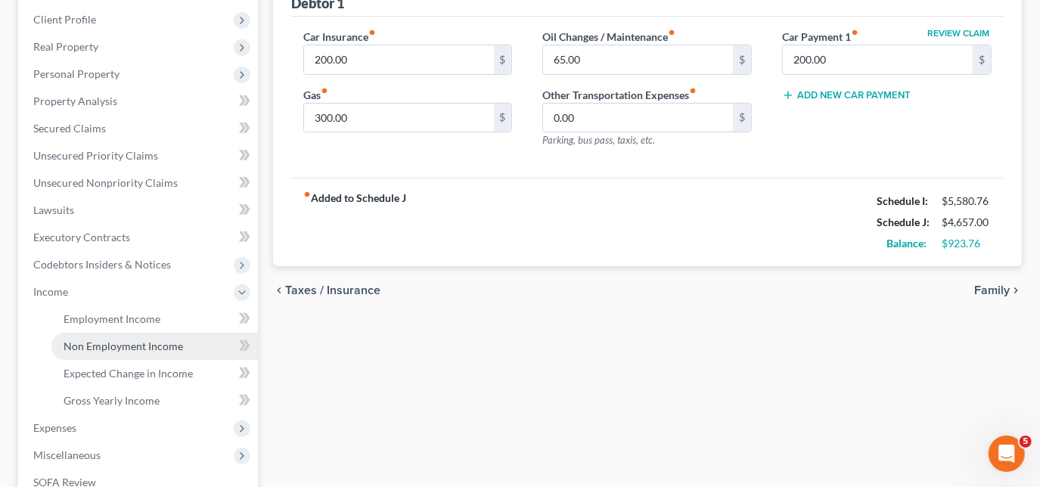
click at [133, 340] on span "Non Employment Income" at bounding box center [123, 346] width 119 height 13
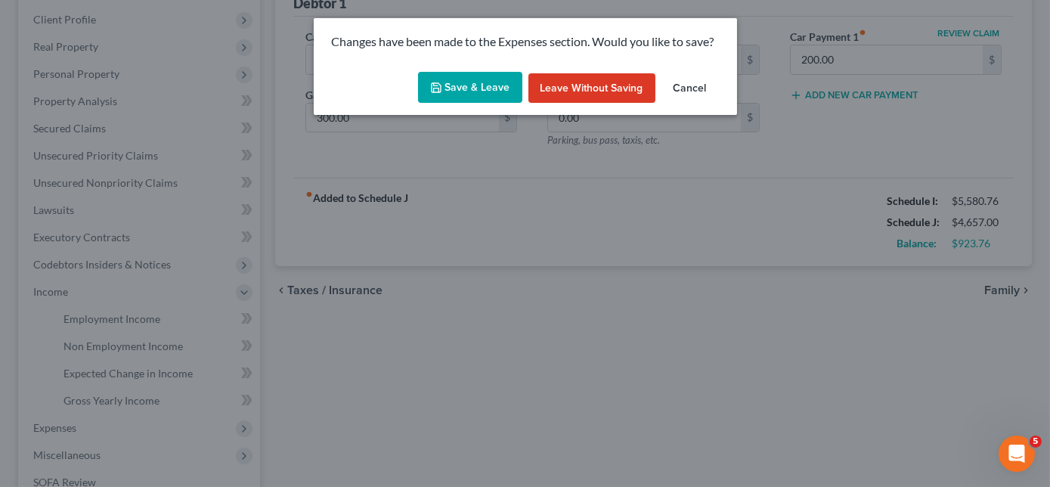
click at [498, 88] on button "Save & Leave" at bounding box center [470, 88] width 104 height 32
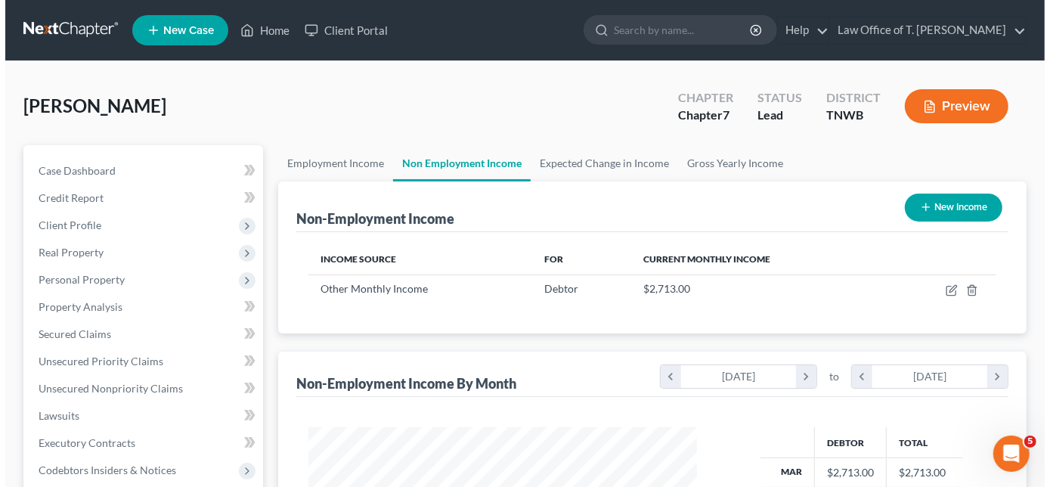
scroll to position [269, 419]
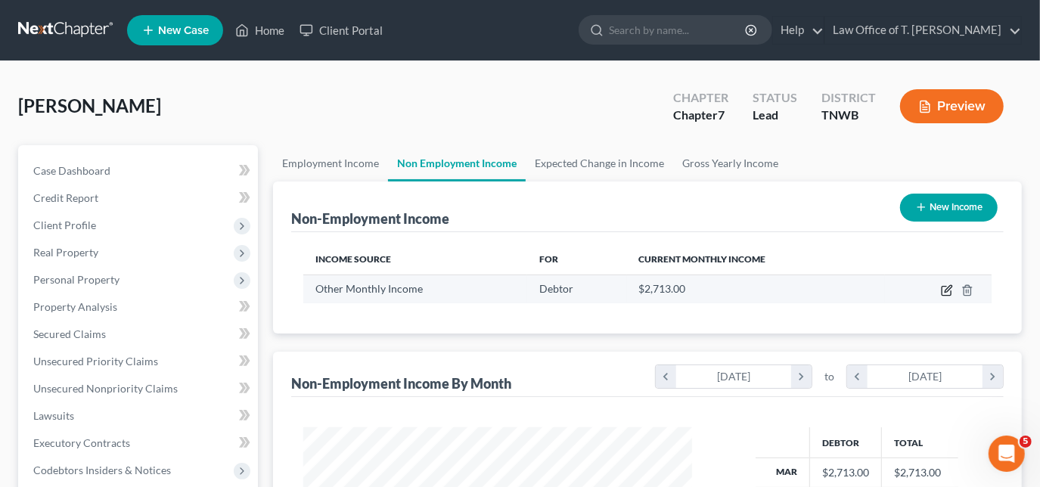
click at [942, 292] on icon "button" at bounding box center [945, 291] width 9 height 9
select select "13"
select select "0"
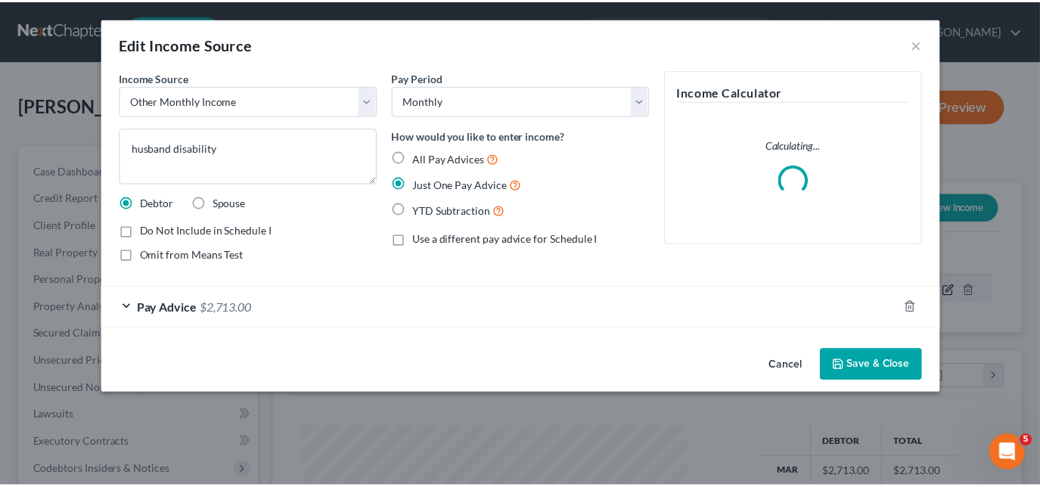
scroll to position [269, 423]
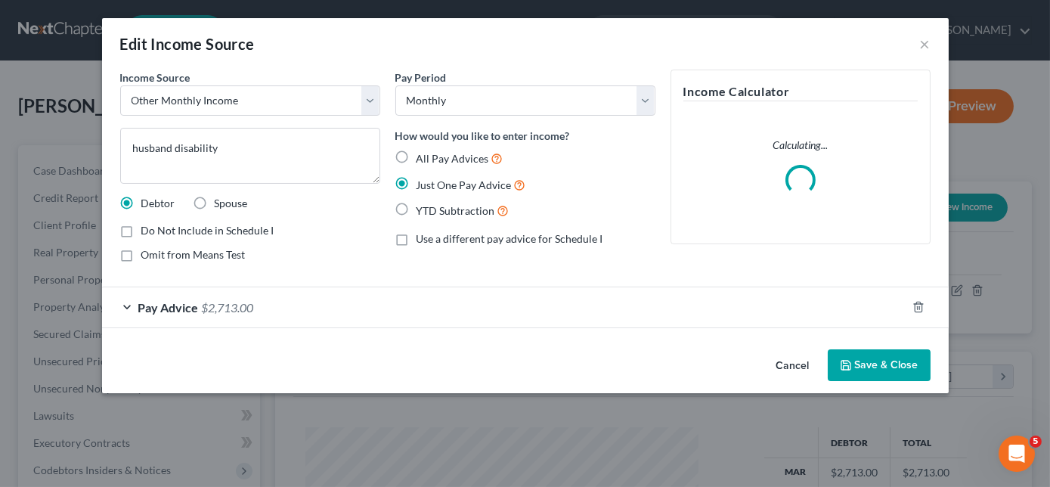
click at [127, 309] on div "Pay Advice $2,713.00" at bounding box center [504, 307] width 805 height 40
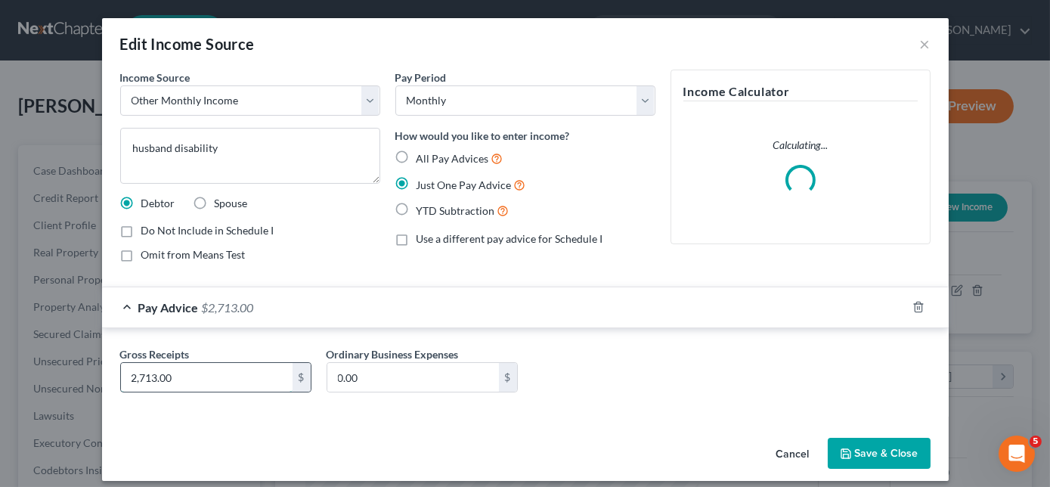
click at [178, 376] on input "2,713.00" at bounding box center [207, 377] width 172 height 29
type input "2,500.00"
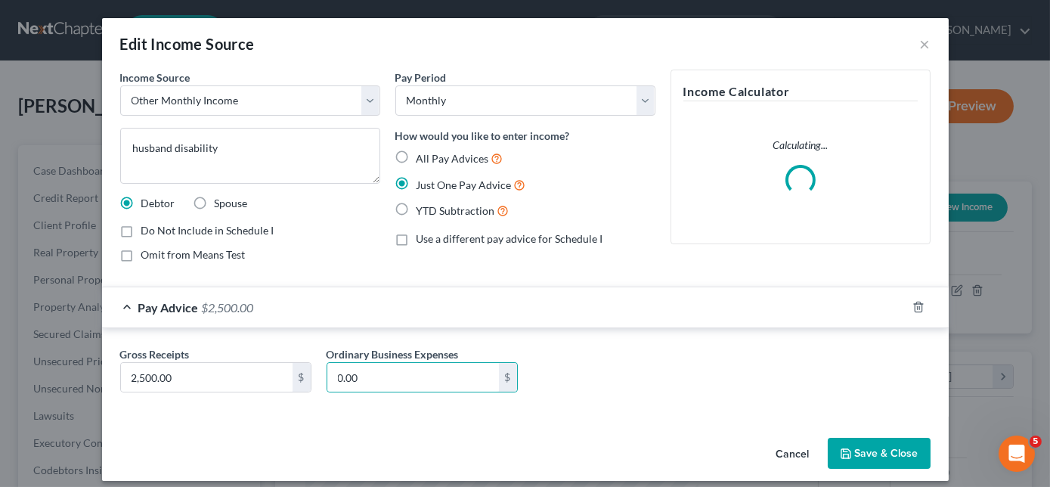
click at [892, 449] on button "Save & Close" at bounding box center [879, 454] width 103 height 32
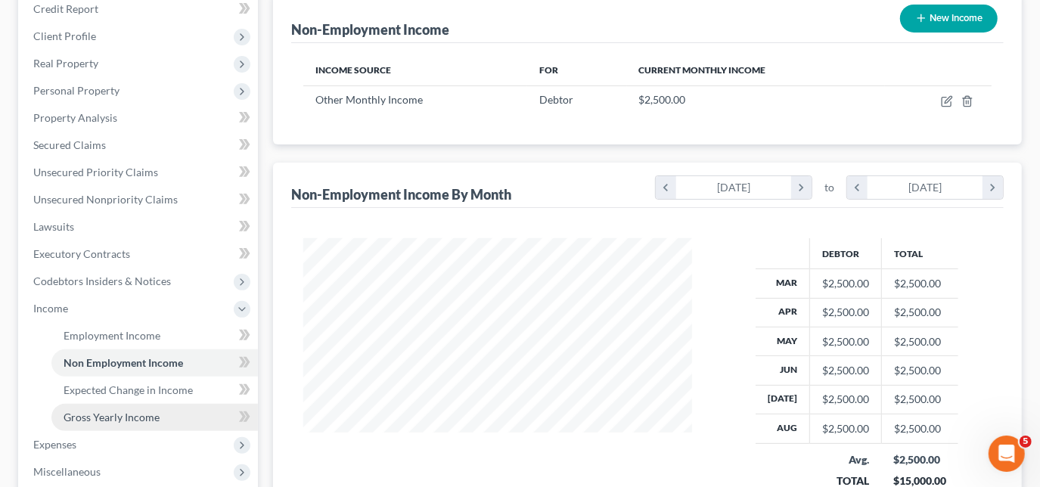
scroll to position [274, 0]
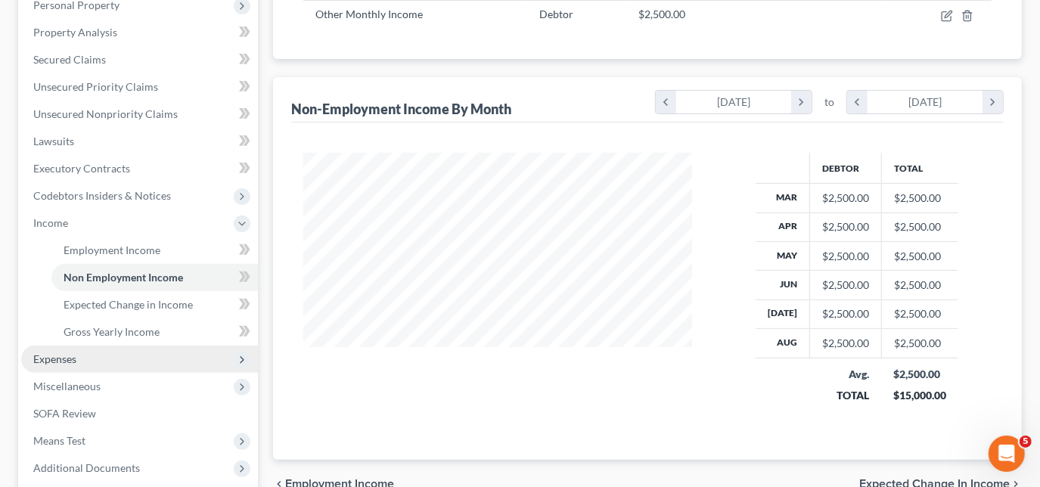
click at [75, 362] on span "Expenses" at bounding box center [54, 358] width 43 height 13
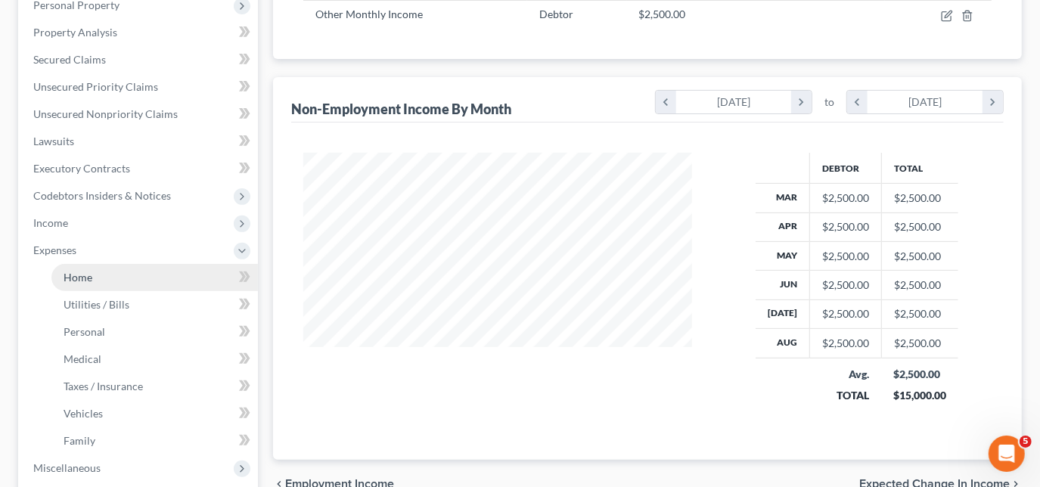
click at [86, 282] on link "Home" at bounding box center [154, 277] width 206 height 27
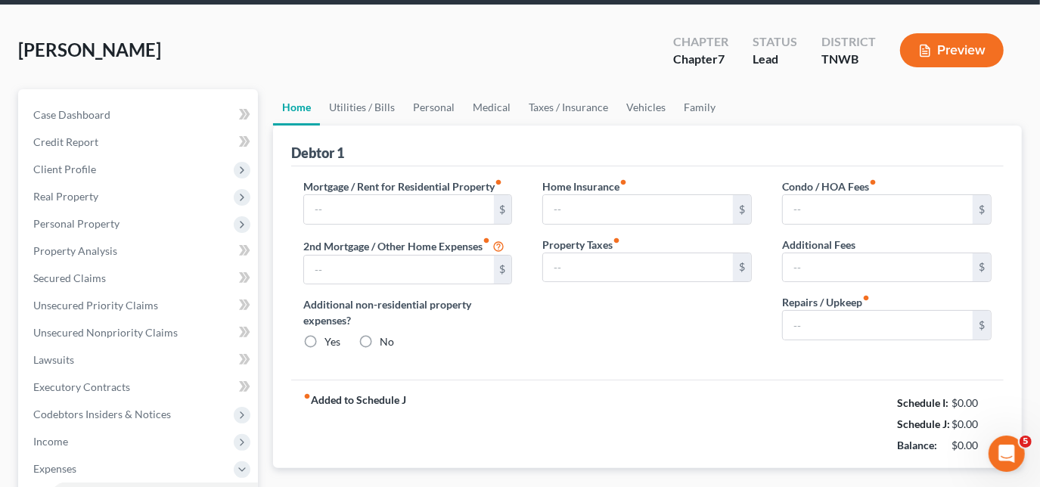
type input "1,142.00"
type input "0.00"
radio input "true"
type input "0.00"
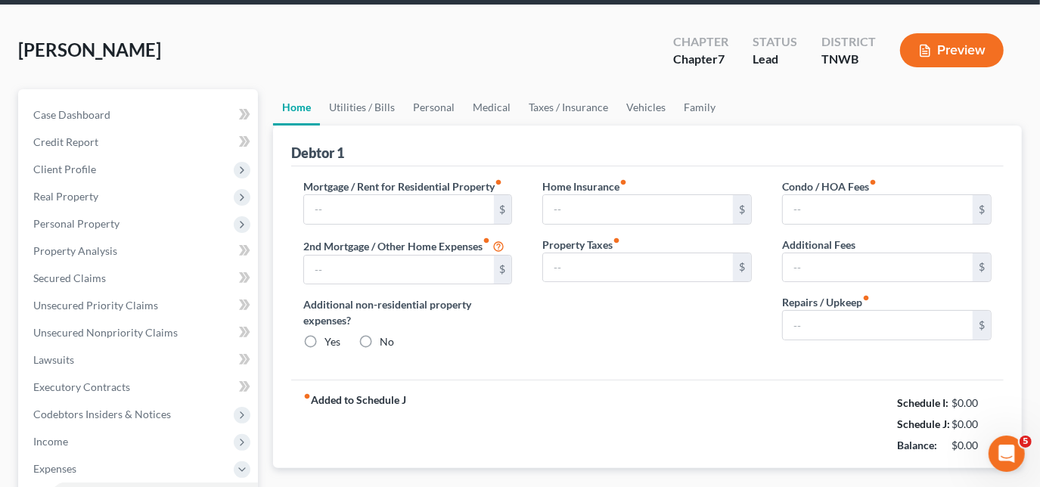
type input "0.00"
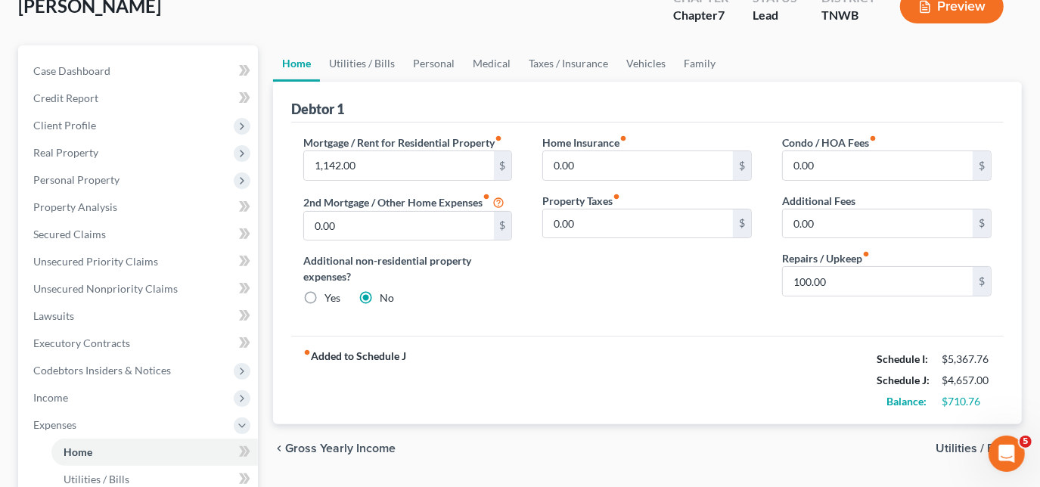
scroll to position [68, 0]
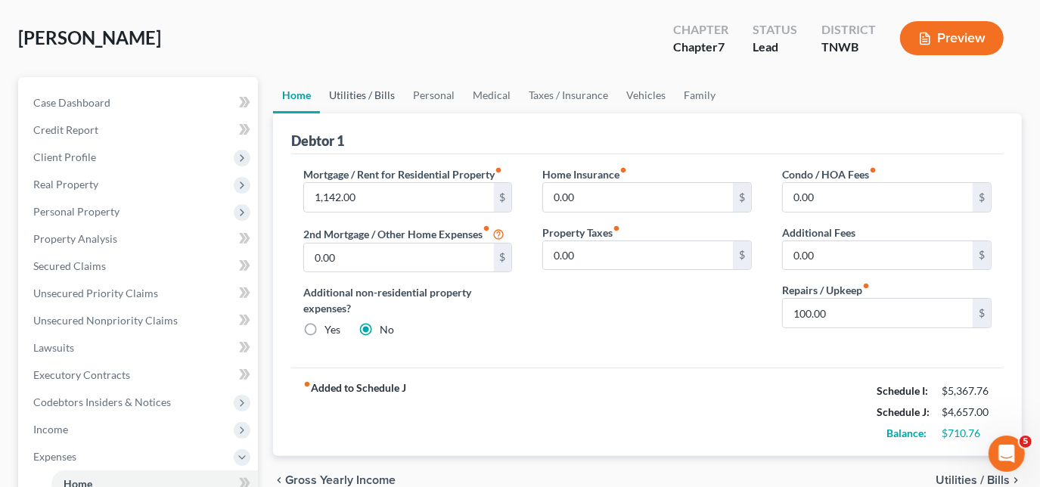
click at [361, 101] on link "Utilities / Bills" at bounding box center [362, 95] width 84 height 36
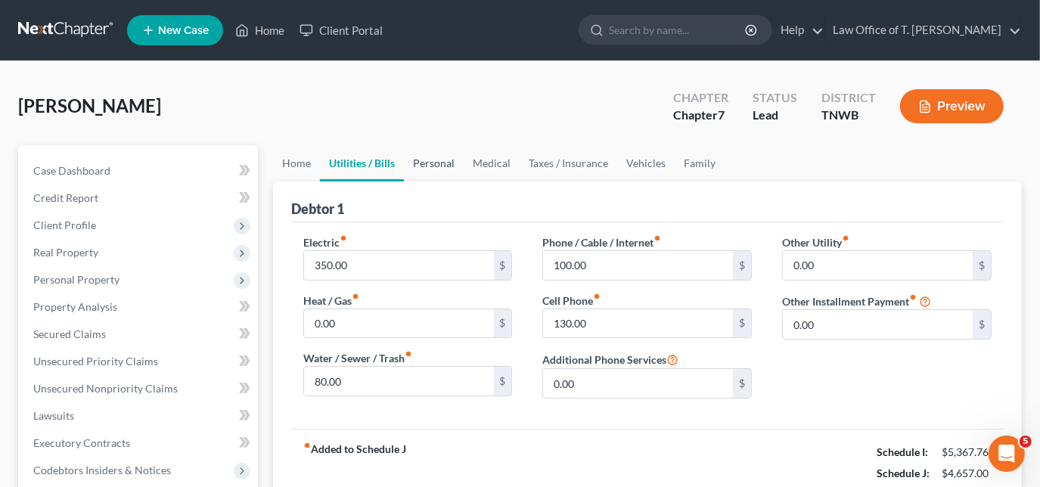
click at [426, 166] on link "Personal" at bounding box center [434, 163] width 60 height 36
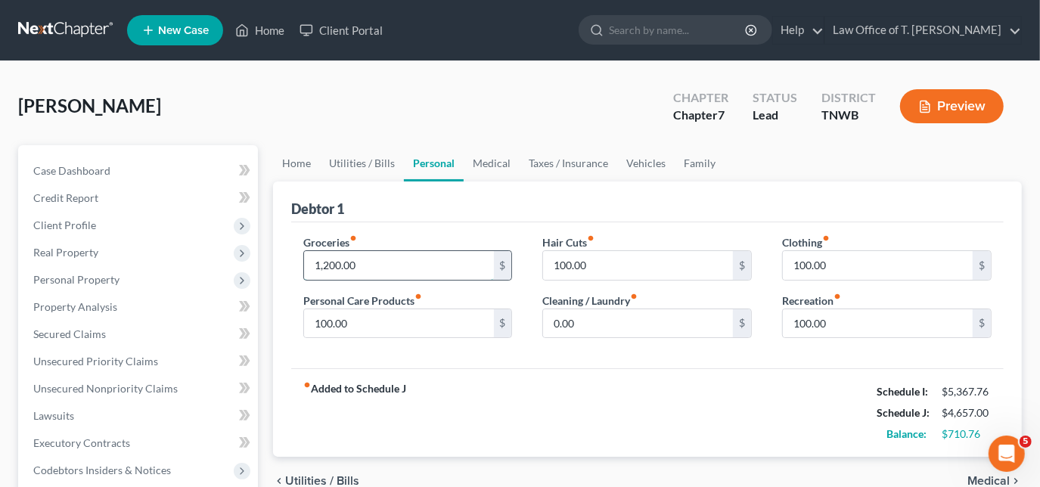
click at [423, 262] on input "1,200.00" at bounding box center [399, 265] width 190 height 29
click at [479, 163] on link "Medical" at bounding box center [492, 163] width 56 height 36
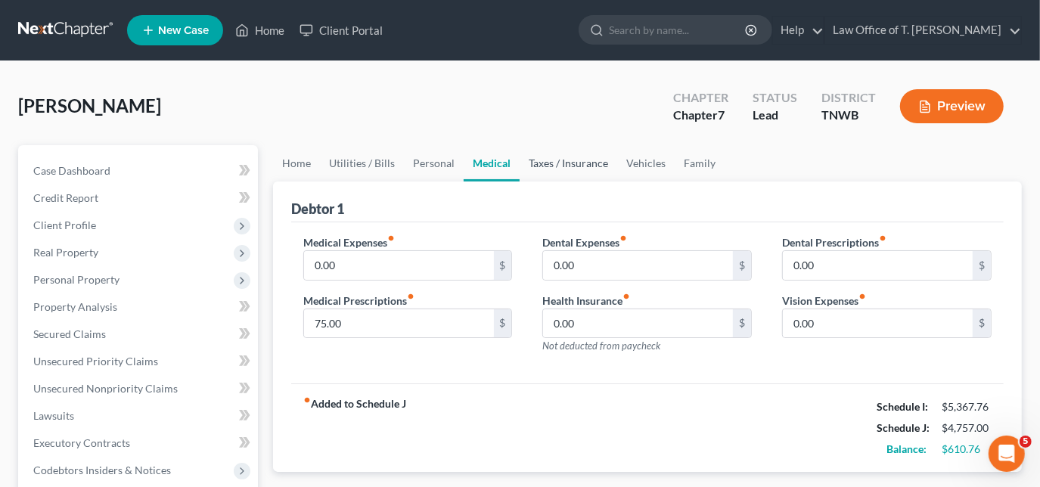
click at [538, 165] on link "Taxes / Insurance" at bounding box center [568, 163] width 98 height 36
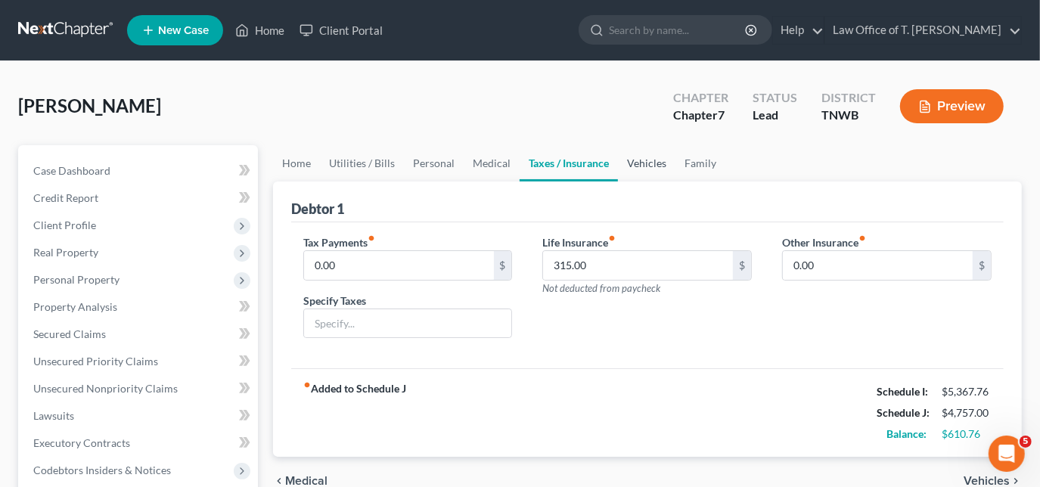
click at [631, 161] on link "Vehicles" at bounding box center [646, 163] width 57 height 36
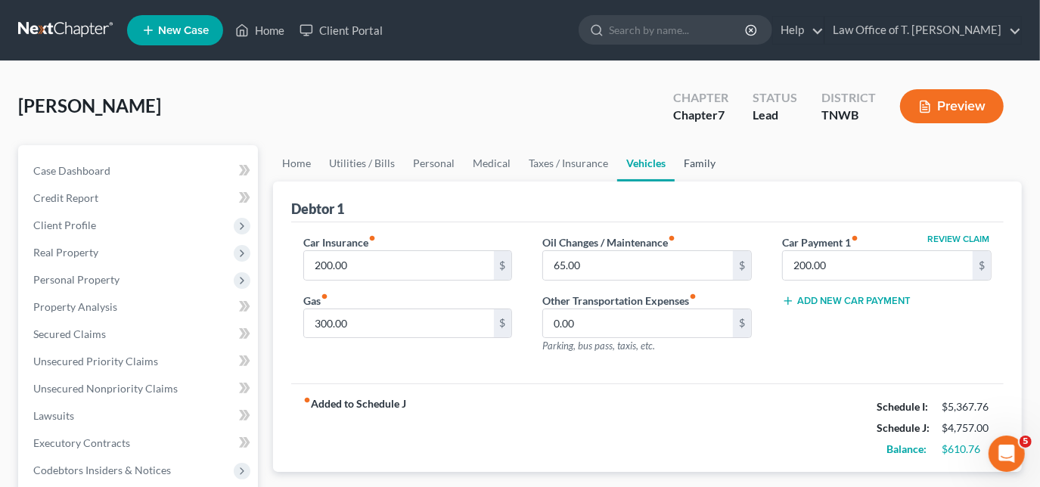
click at [695, 171] on link "Family" at bounding box center [699, 163] width 50 height 36
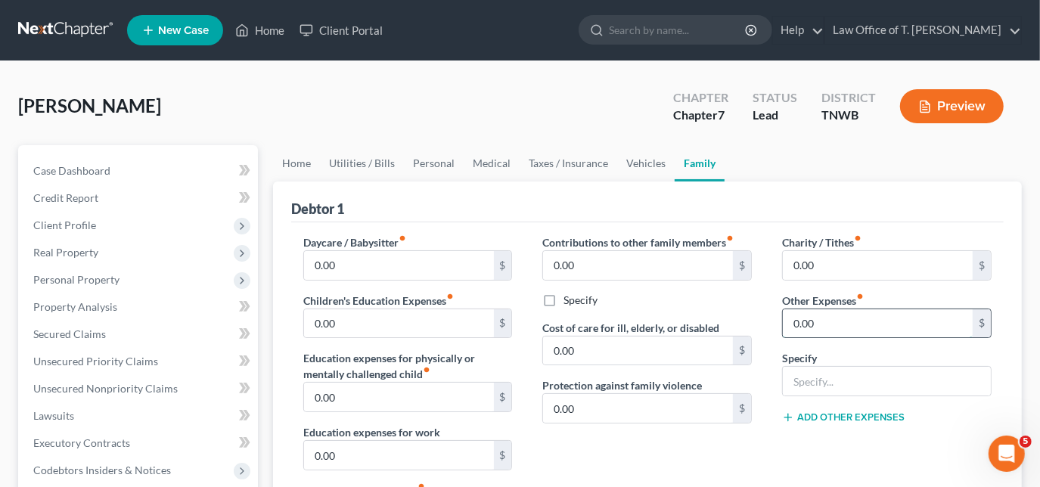
click at [839, 322] on input "0.00" at bounding box center [878, 323] width 190 height 29
click at [340, 159] on link "Utilities / Bills" at bounding box center [362, 163] width 84 height 36
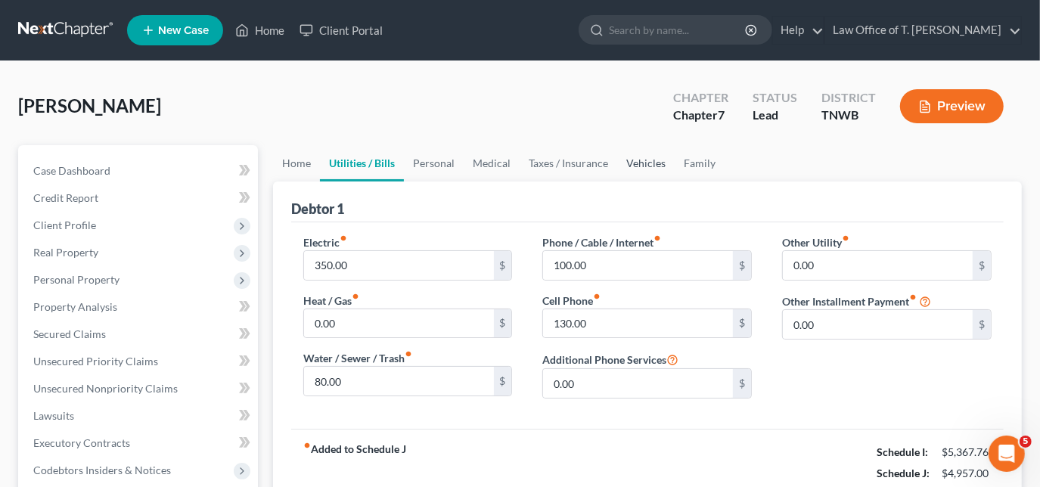
click at [635, 171] on link "Vehicles" at bounding box center [645, 163] width 57 height 36
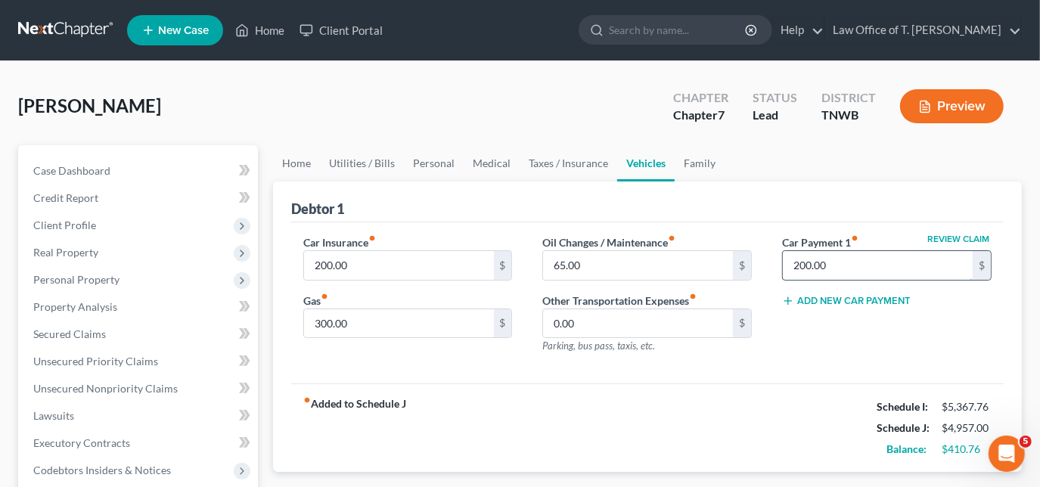
click at [844, 262] on input "200.00" at bounding box center [878, 265] width 190 height 29
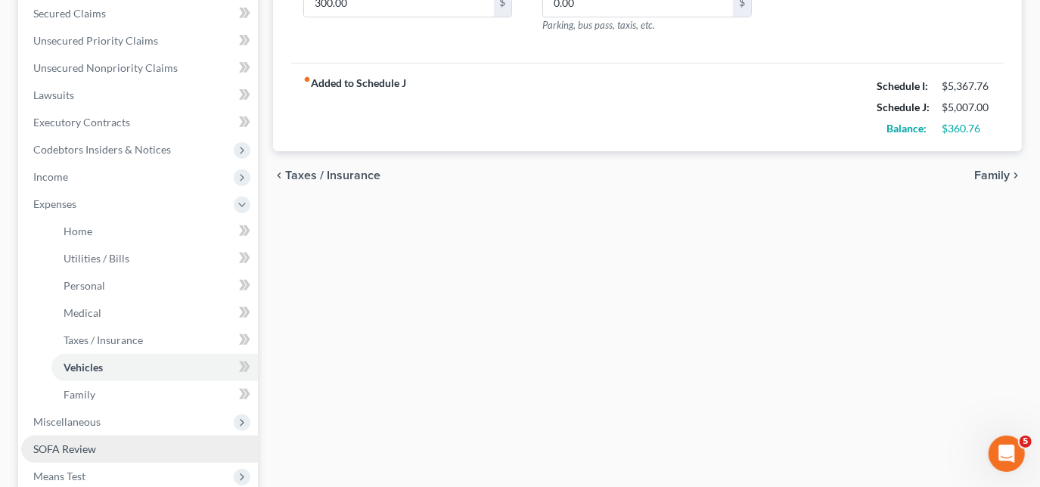
scroll to position [412, 0]
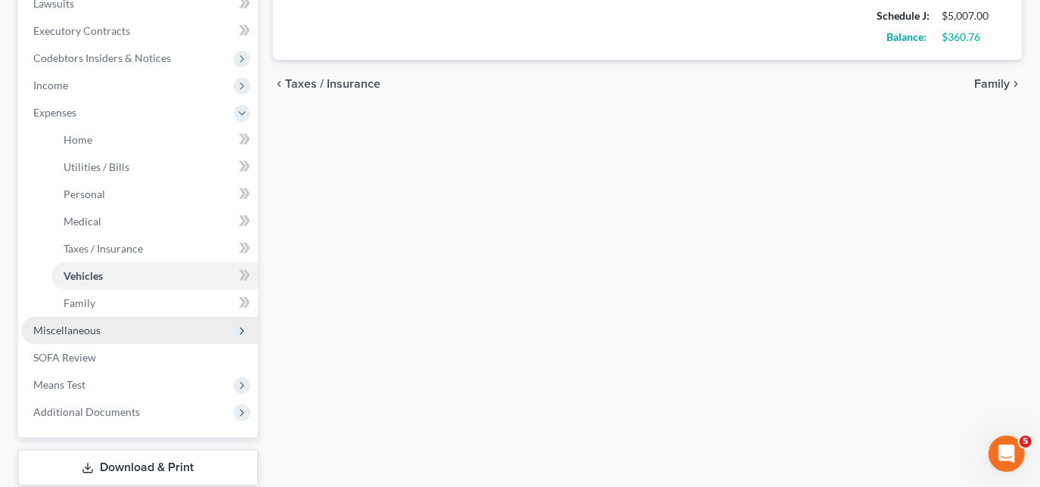
click at [97, 330] on span "Miscellaneous" at bounding box center [66, 330] width 67 height 13
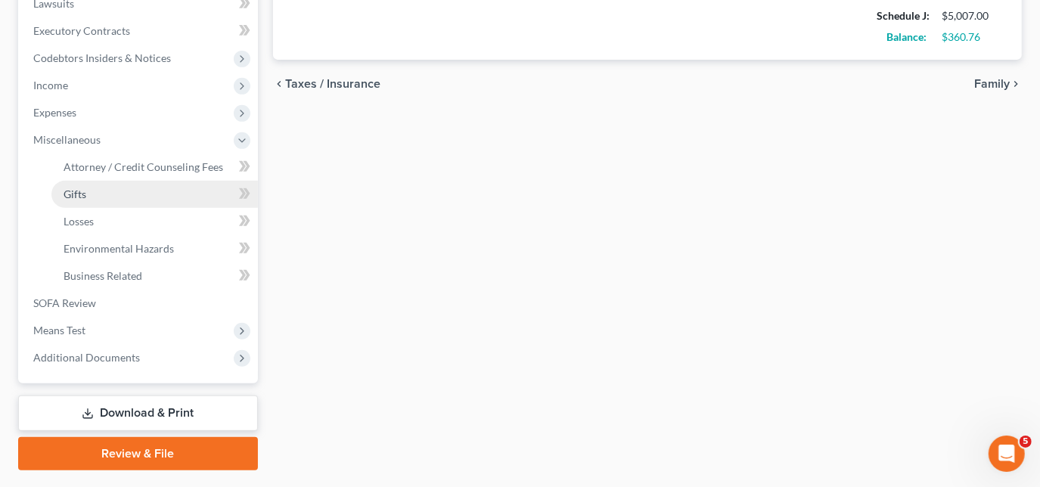
click at [116, 189] on link "Gifts" at bounding box center [154, 194] width 206 height 27
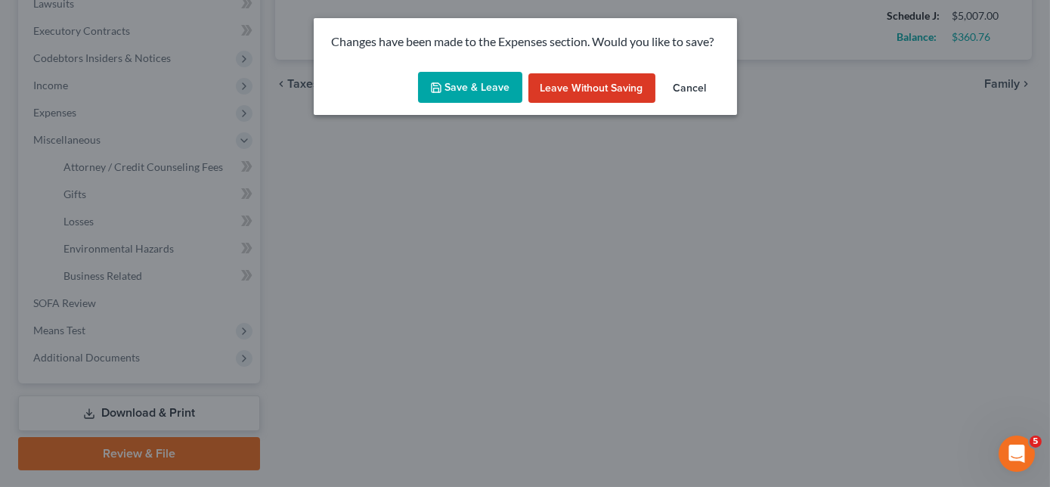
click at [476, 85] on button "Save & Leave" at bounding box center [470, 88] width 104 height 32
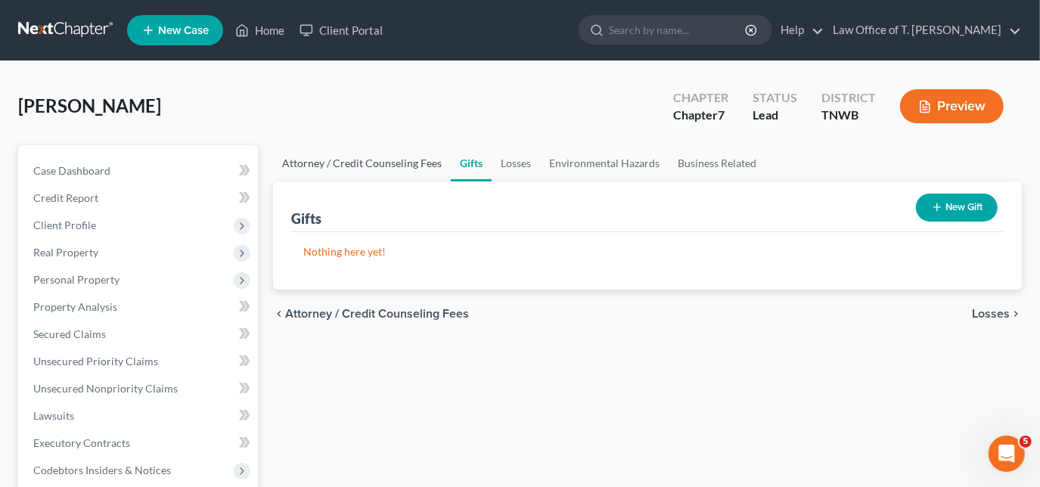
click at [380, 165] on link "Attorney / Credit Counseling Fees" at bounding box center [362, 163] width 178 height 36
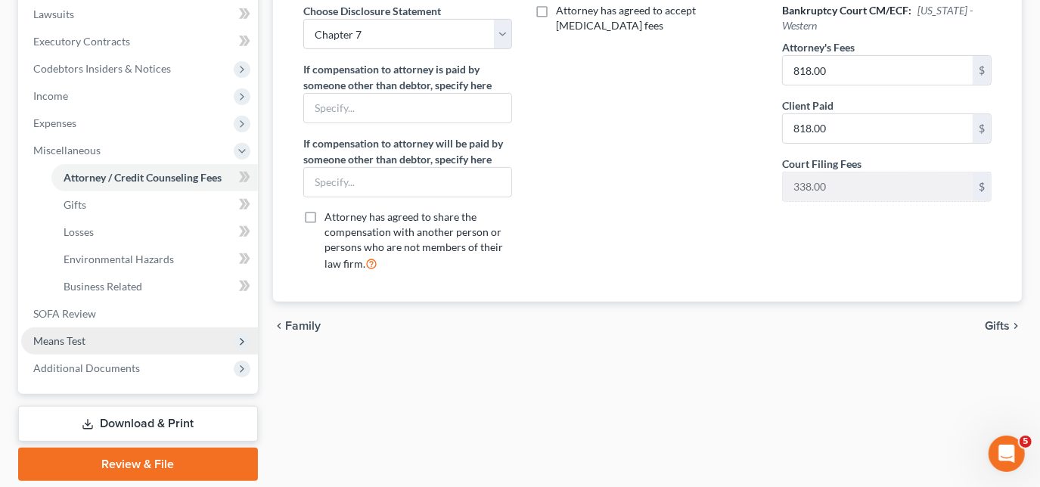
scroll to position [451, 0]
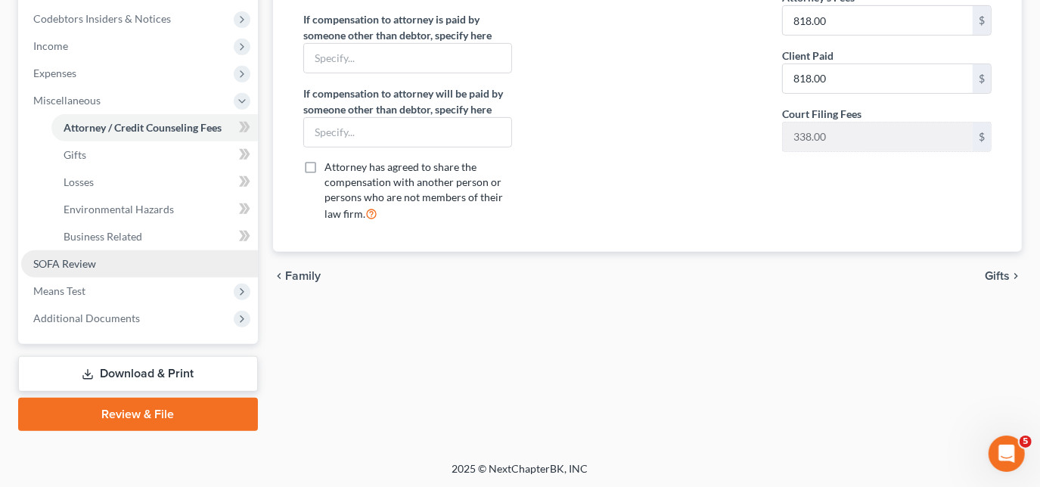
click at [79, 264] on span "SOFA Review" at bounding box center [64, 263] width 63 height 13
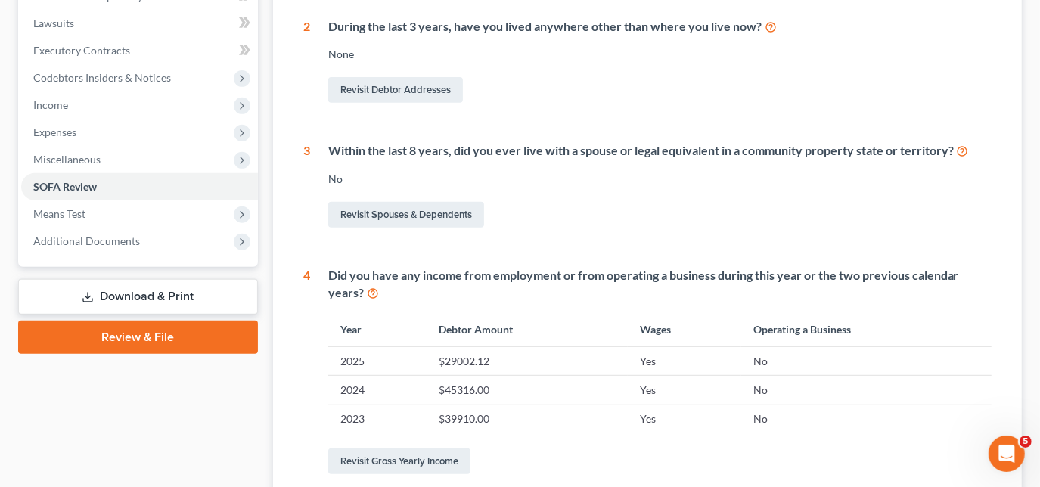
scroll to position [412, 0]
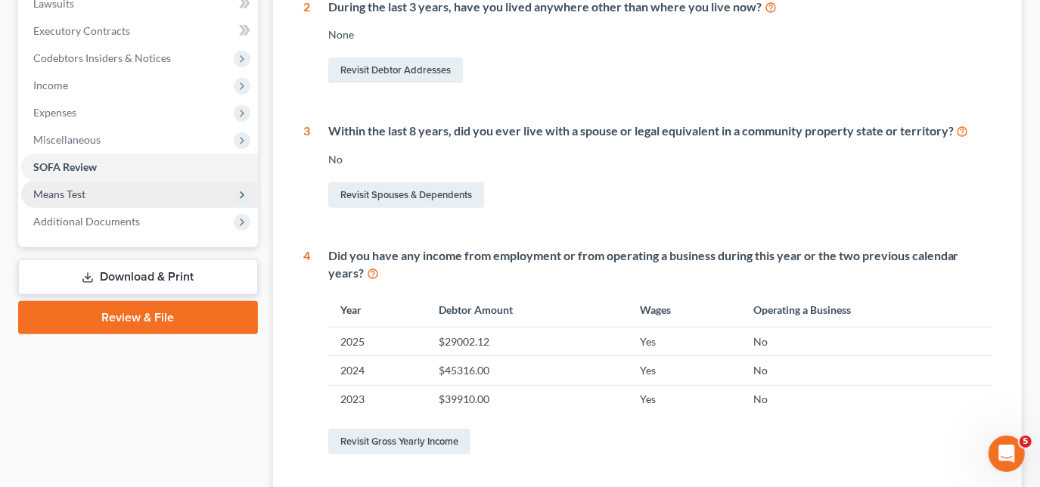
click at [79, 200] on span "Means Test" at bounding box center [139, 194] width 237 height 27
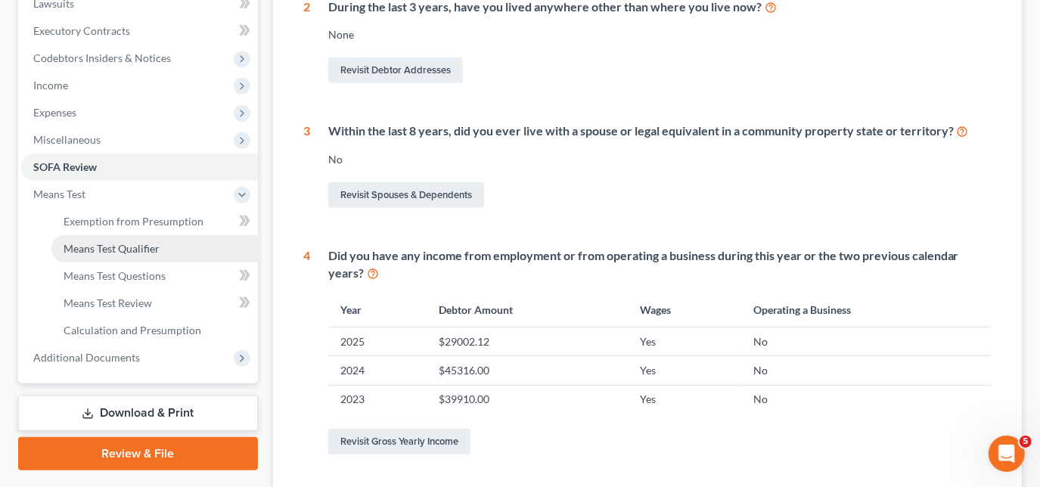
click at [74, 247] on span "Means Test Qualifier" at bounding box center [112, 248] width 96 height 13
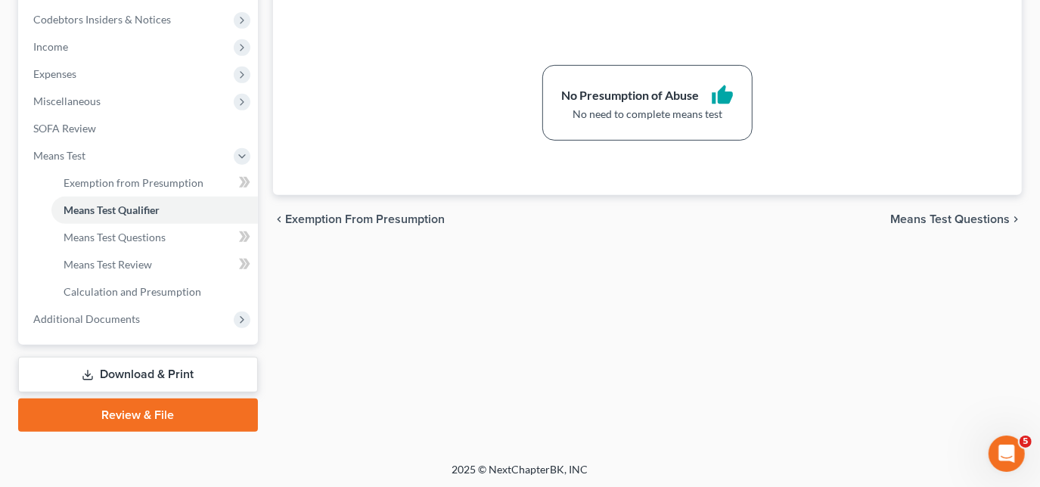
scroll to position [451, 0]
